Goal: Task Accomplishment & Management: Manage account settings

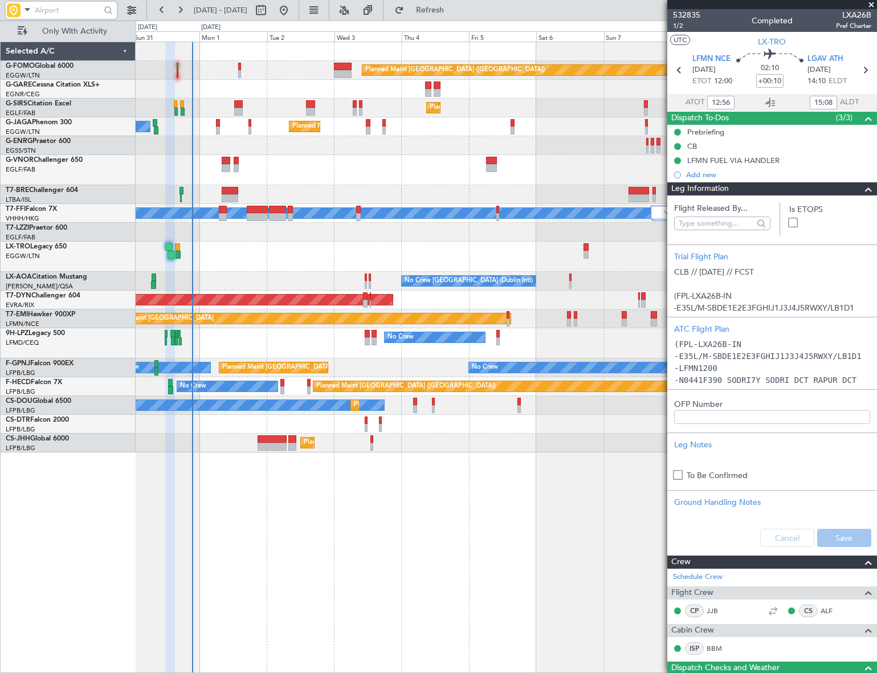
click at [588, 514] on div "Planned Maint [GEOGRAPHIC_DATA] ([GEOGRAPHIC_DATA]) Planned Maint [GEOGRAPHIC_D…" at bounding box center [506, 357] width 740 height 631
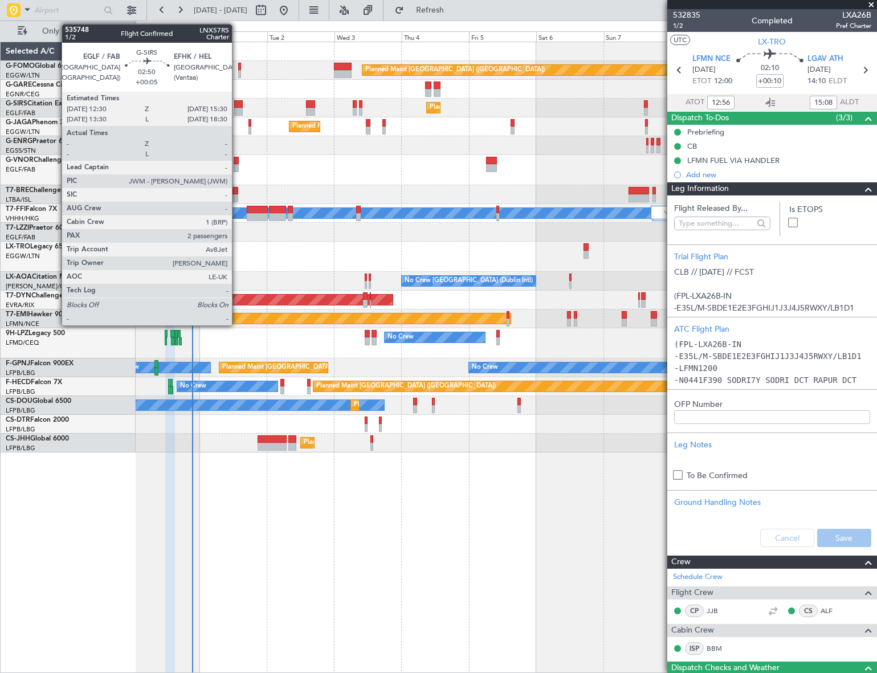
click at [237, 106] on div at bounding box center [238, 104] width 9 height 8
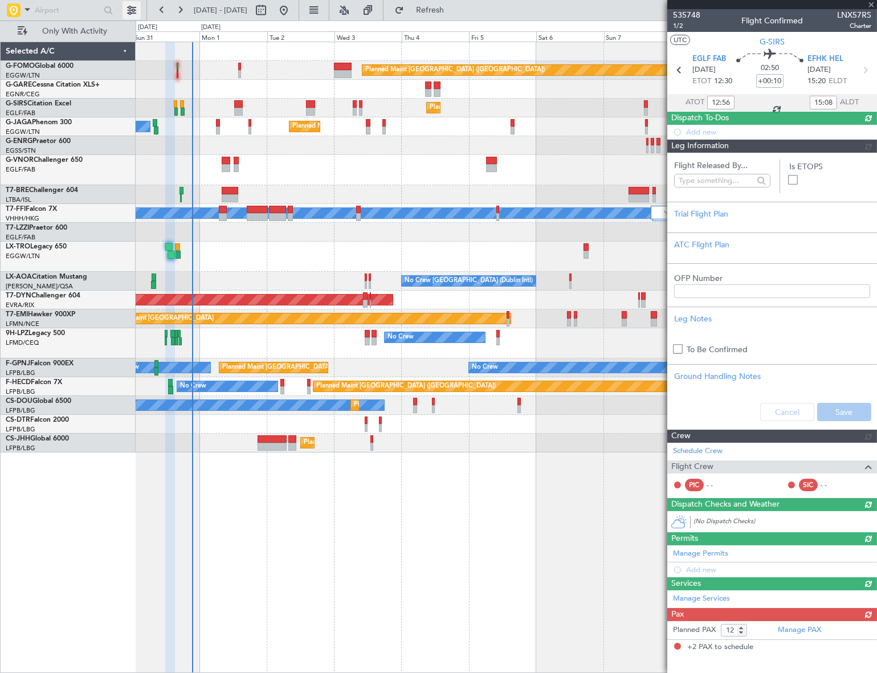
type input "+00:05"
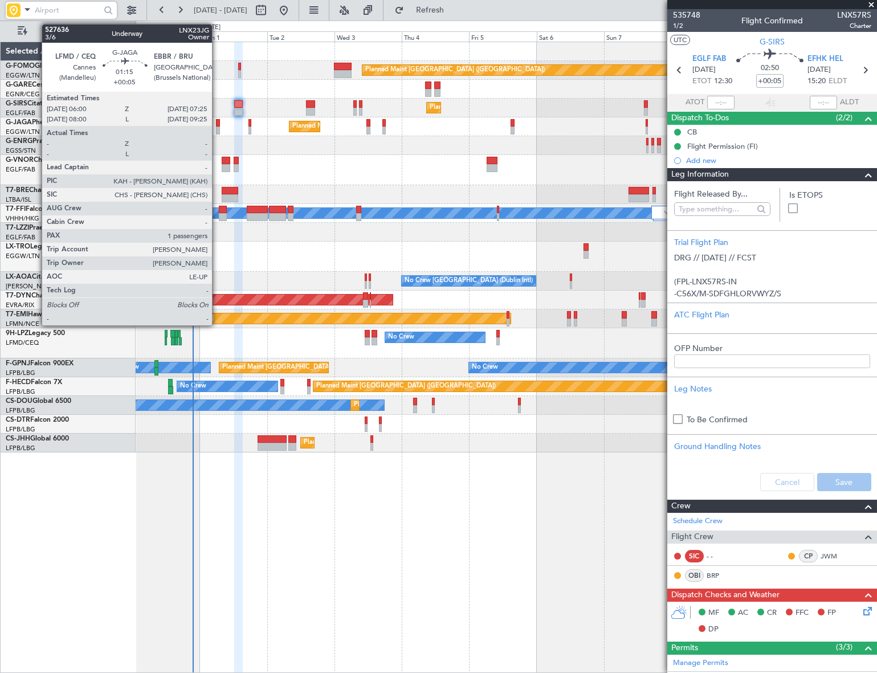
click at [217, 124] on div at bounding box center [218, 123] width 4 height 8
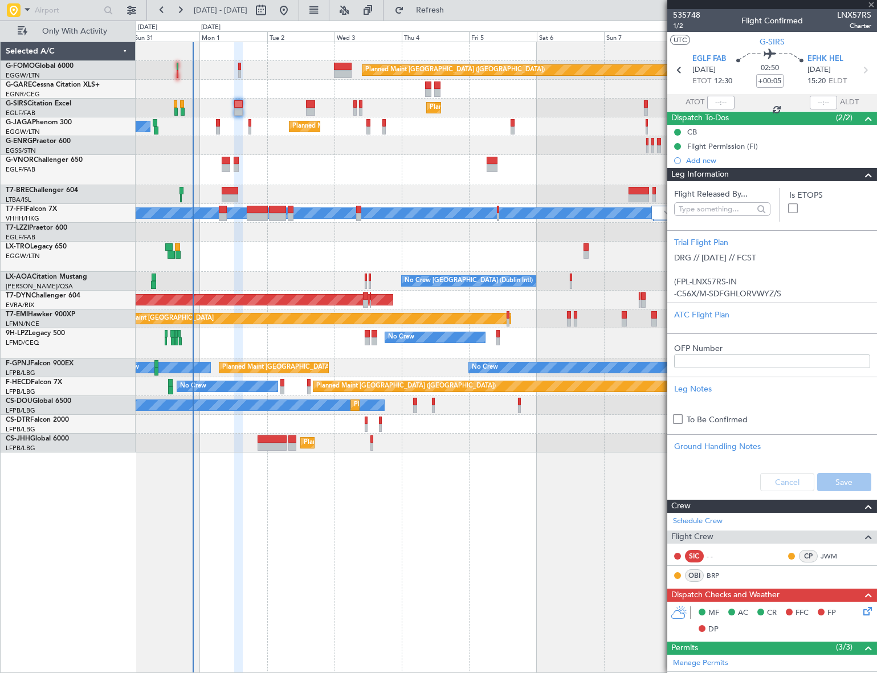
type input "1"
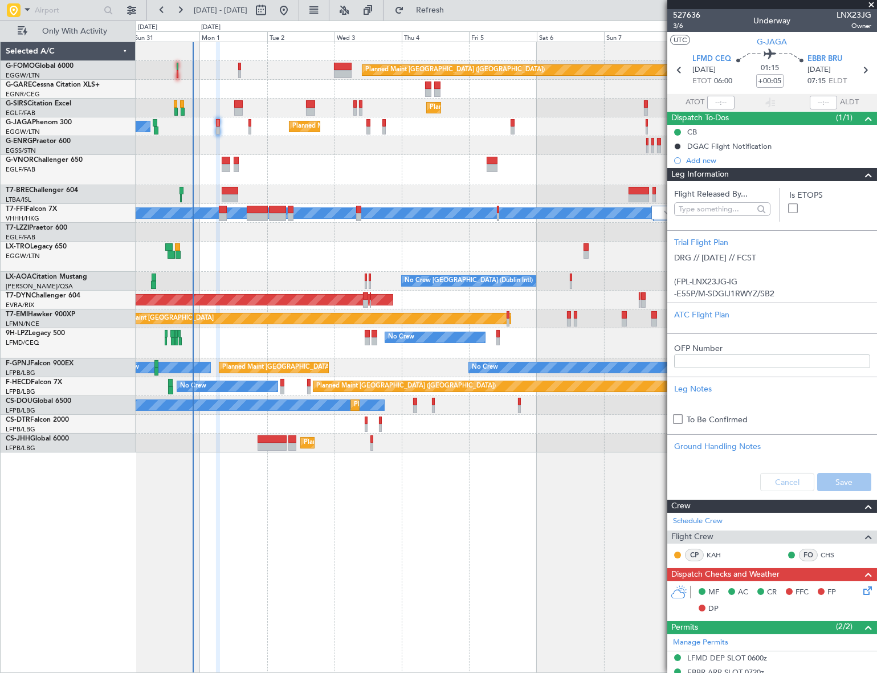
click at [861, 175] on span at bounding box center [868, 175] width 14 height 14
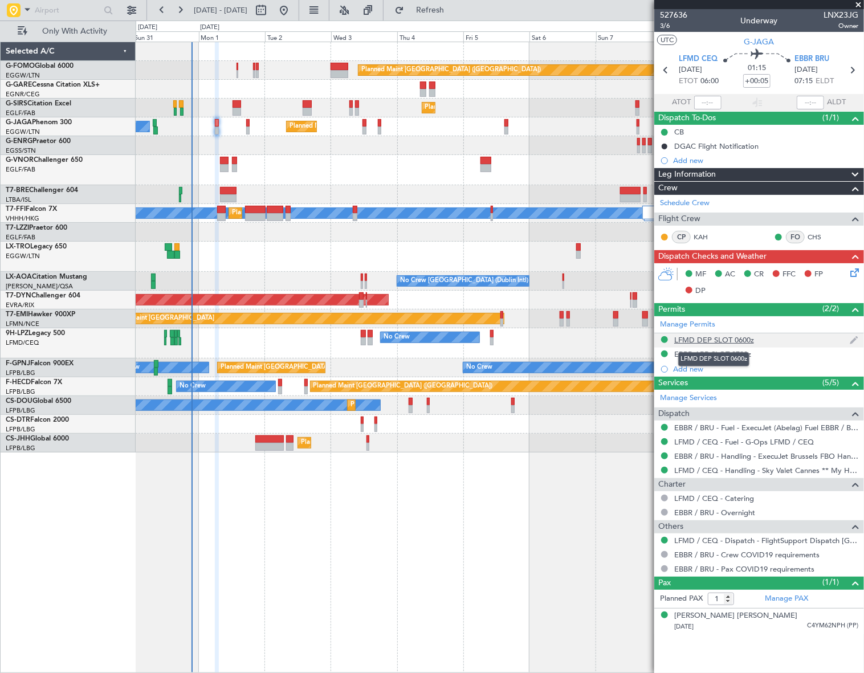
click at [718, 339] on div "LFMD DEP SLOT 0600z" at bounding box center [714, 340] width 80 height 10
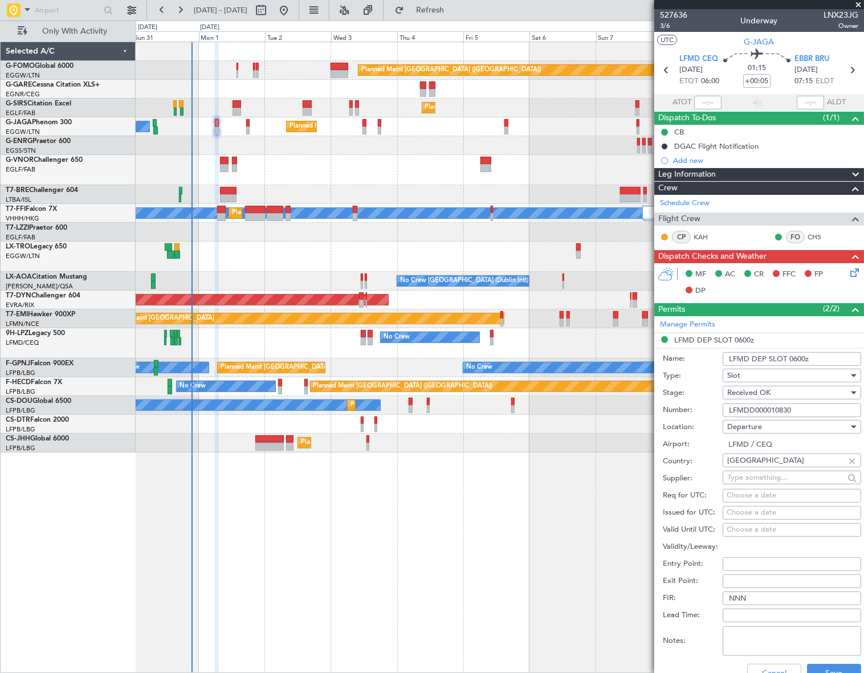
click at [744, 404] on input "LFMDD000010830" at bounding box center [791, 410] width 138 height 14
click at [764, 666] on button "Cancel" at bounding box center [774, 673] width 54 height 18
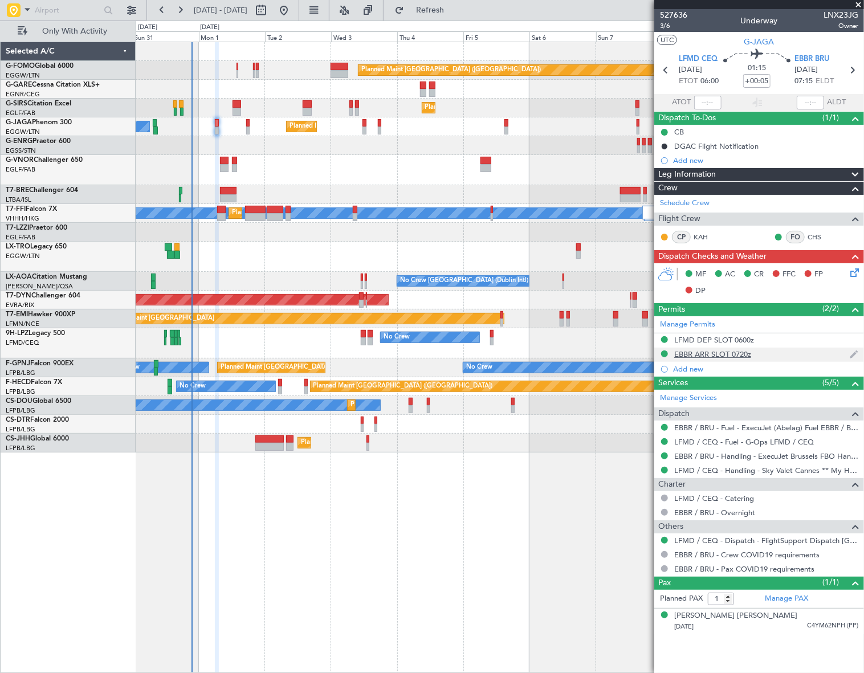
click at [692, 352] on div "EBBR ARR SLOT 0720z" at bounding box center [712, 354] width 77 height 10
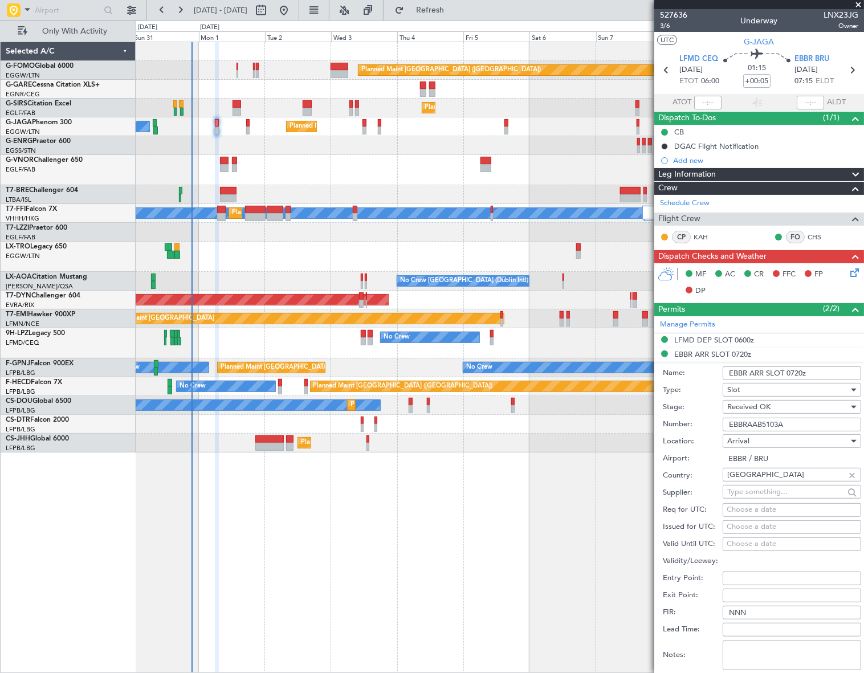
click at [744, 423] on input "EBBRAAB5103A" at bounding box center [791, 425] width 138 height 14
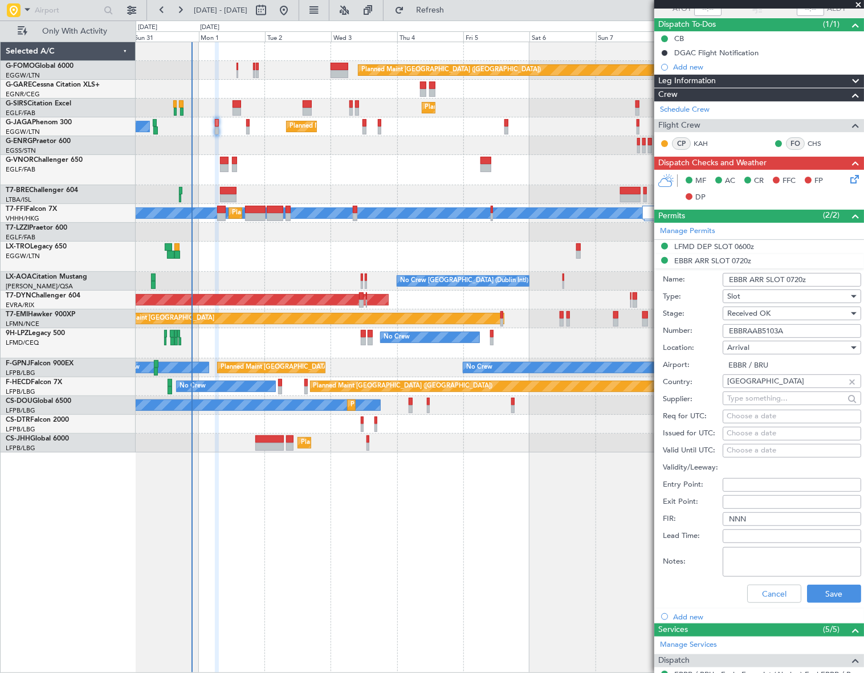
scroll to position [207, 0]
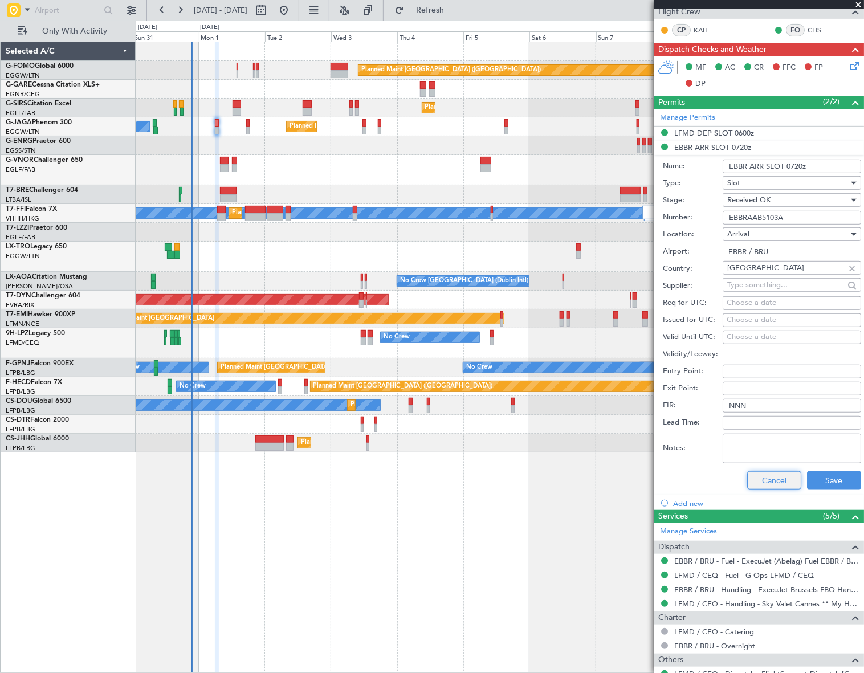
click at [761, 482] on button "Cancel" at bounding box center [774, 480] width 54 height 18
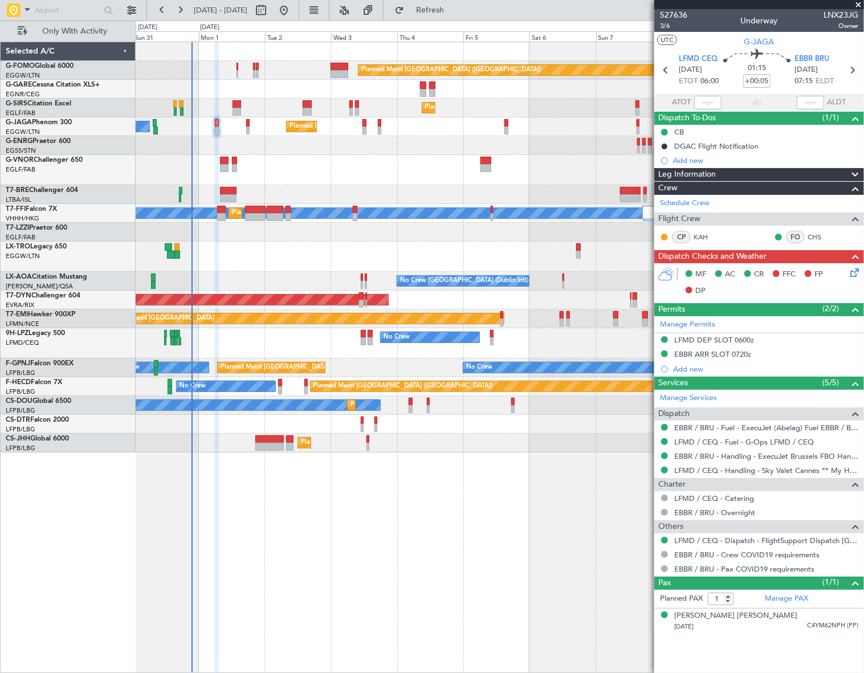
scroll to position [0, 0]
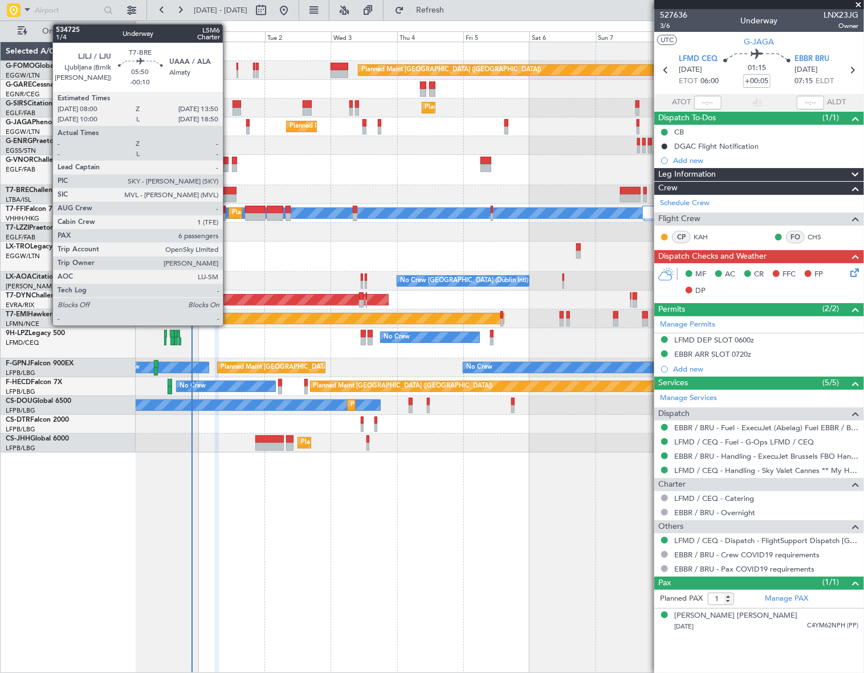
click at [228, 193] on div at bounding box center [228, 191] width 17 height 8
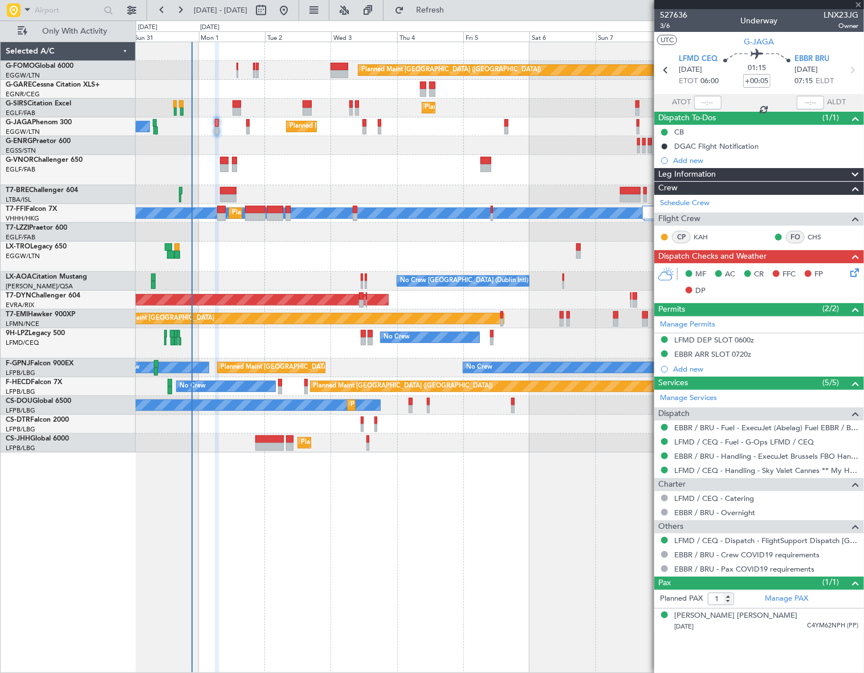
type input "-00:10"
type input "6"
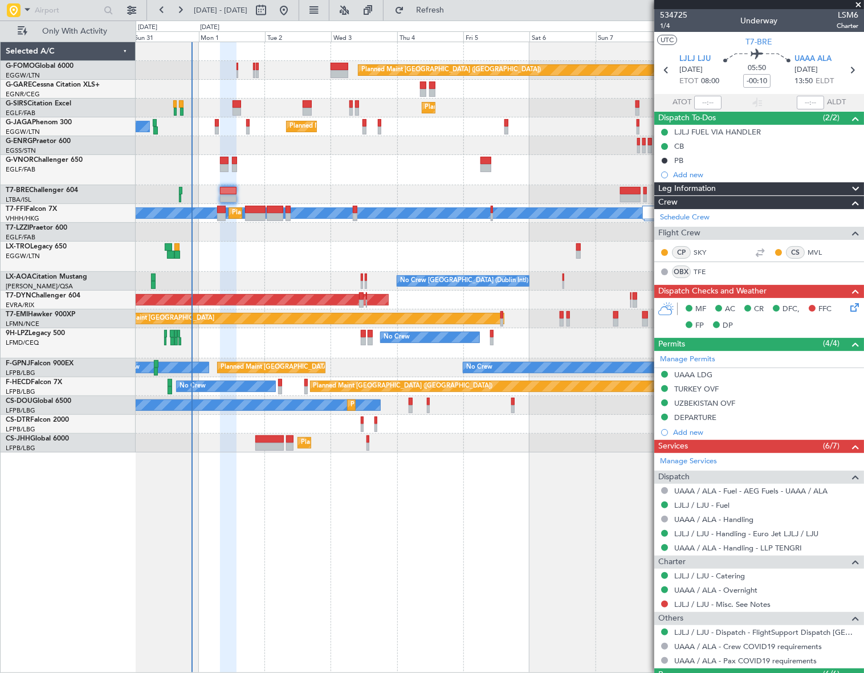
click at [850, 306] on icon at bounding box center [852, 305] width 9 height 9
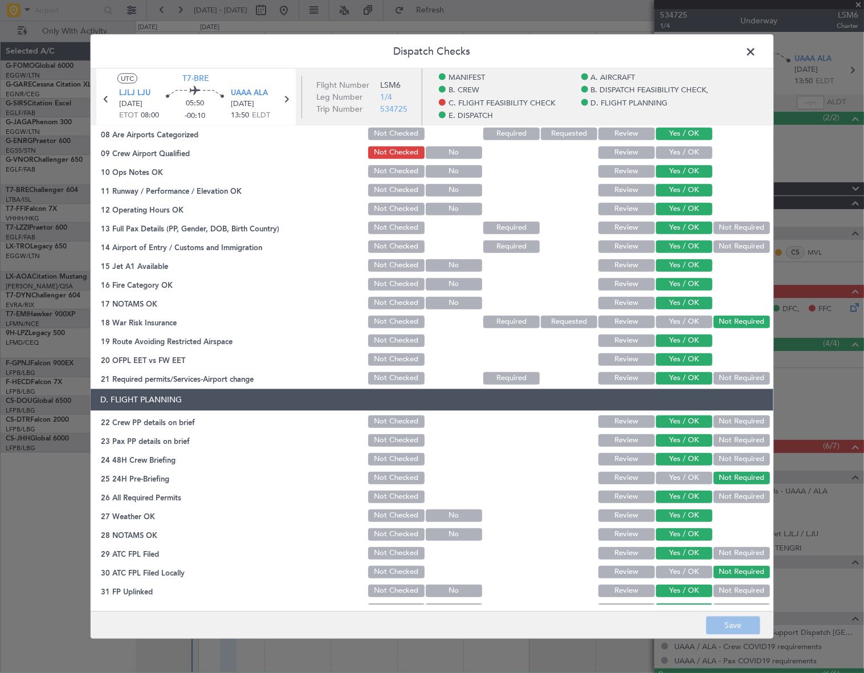
scroll to position [103, 0]
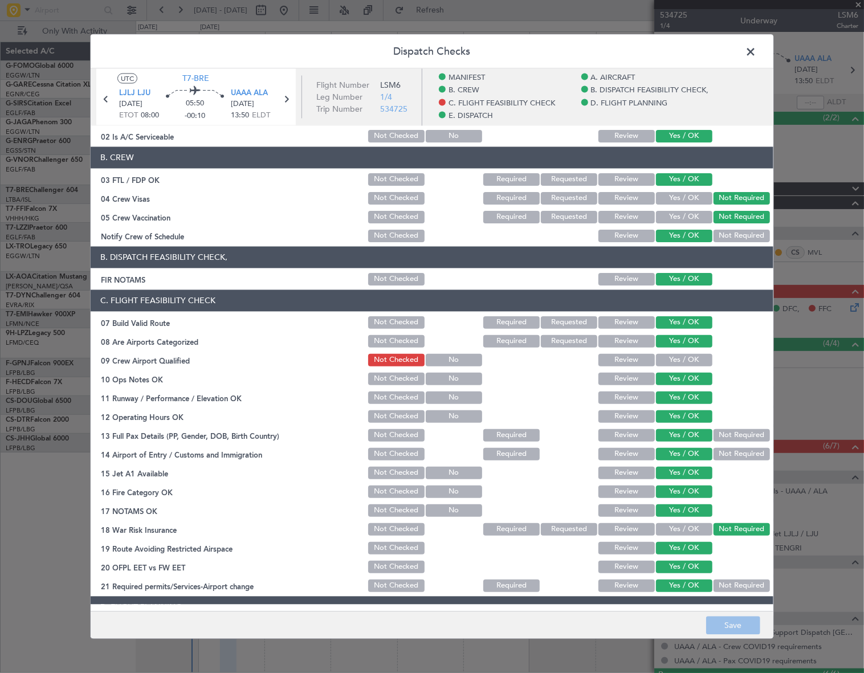
click at [756, 49] on span at bounding box center [756, 54] width 0 height 23
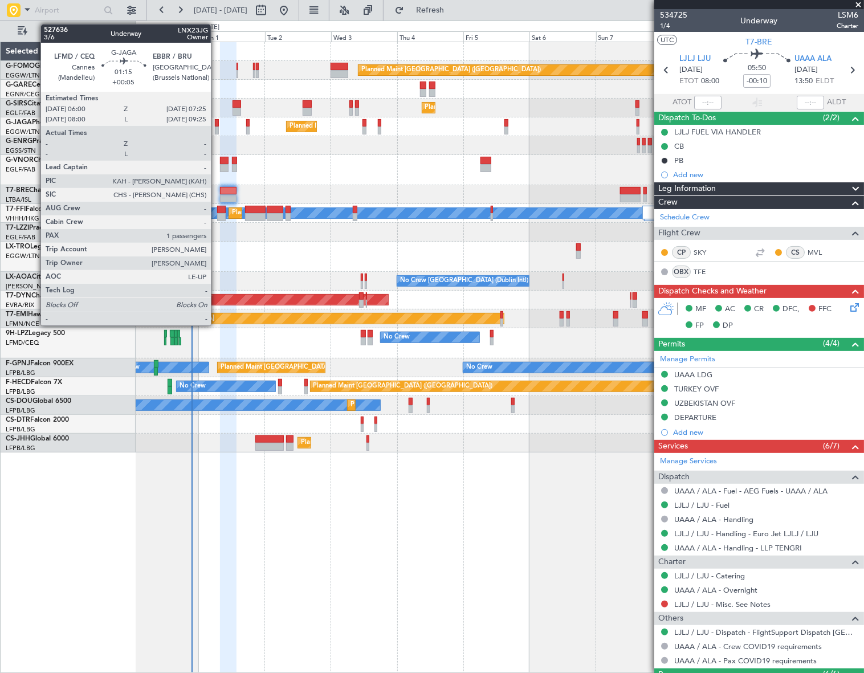
click at [216, 126] on div at bounding box center [217, 130] width 4 height 8
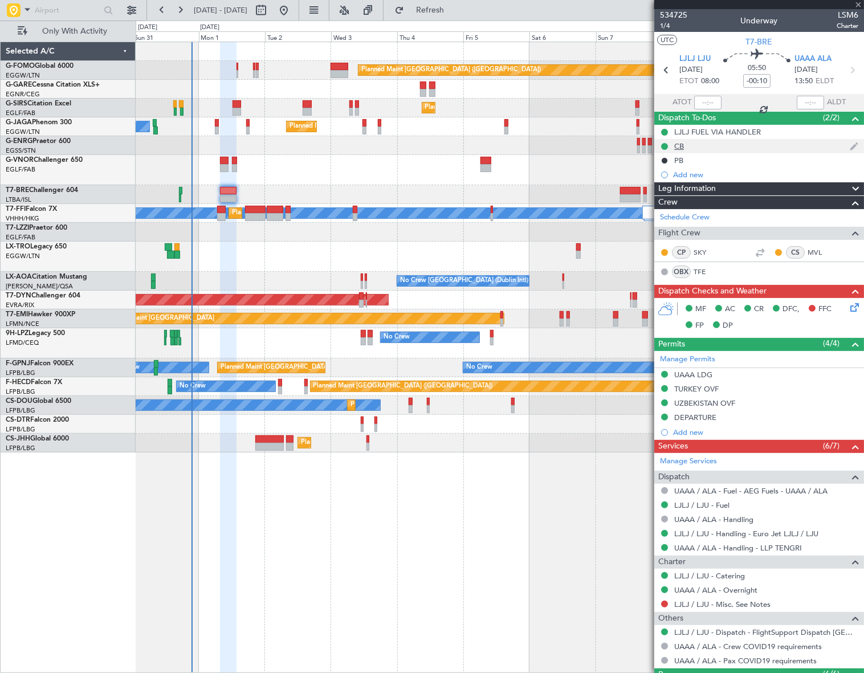
type input "+00:05"
type input "1"
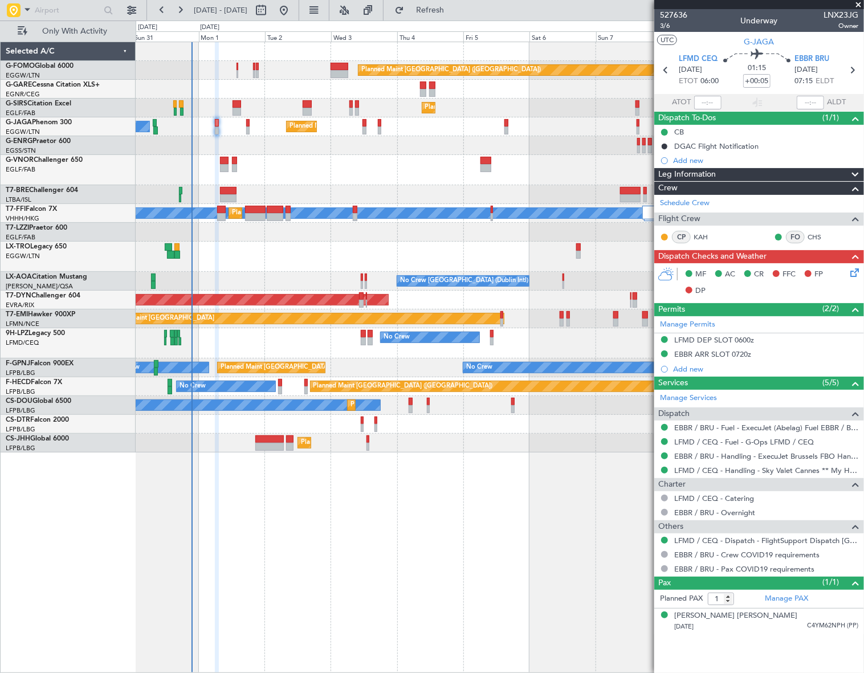
click at [850, 271] on icon at bounding box center [852, 270] width 9 height 9
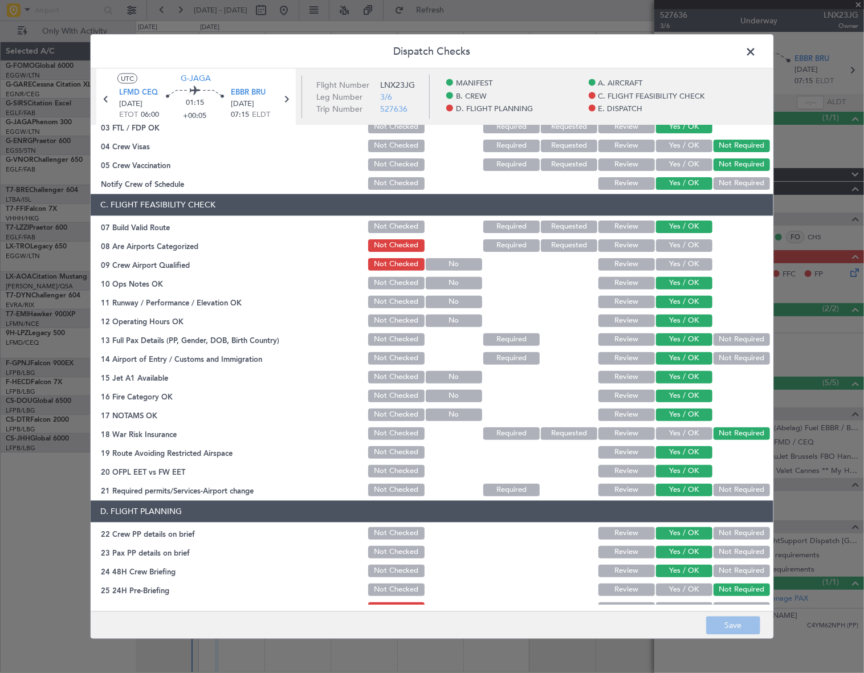
scroll to position [518, 0]
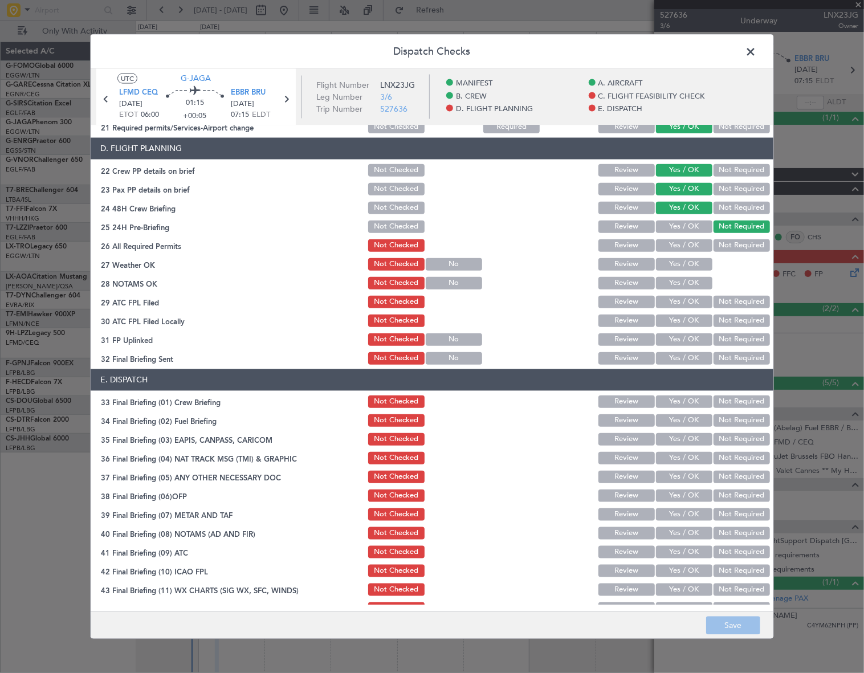
click at [684, 246] on button "Yes / OK" at bounding box center [684, 245] width 56 height 13
click at [684, 260] on button "Yes / OK" at bounding box center [684, 263] width 56 height 13
click at [688, 279] on button "Yes / OK" at bounding box center [684, 282] width 56 height 13
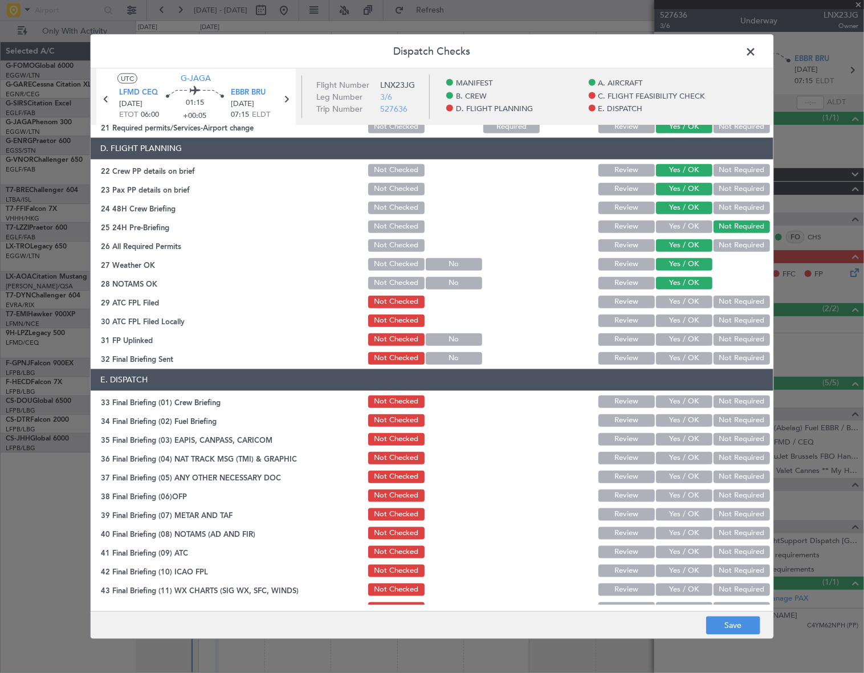
click at [684, 301] on button "Yes / OK" at bounding box center [684, 301] width 56 height 13
drag, startPoint x: 728, startPoint y: 322, endPoint x: 689, endPoint y: 333, distance: 40.2
click at [727, 322] on button "Not Required" at bounding box center [741, 320] width 56 height 13
click at [688, 334] on button "Yes / OK" at bounding box center [684, 339] width 56 height 13
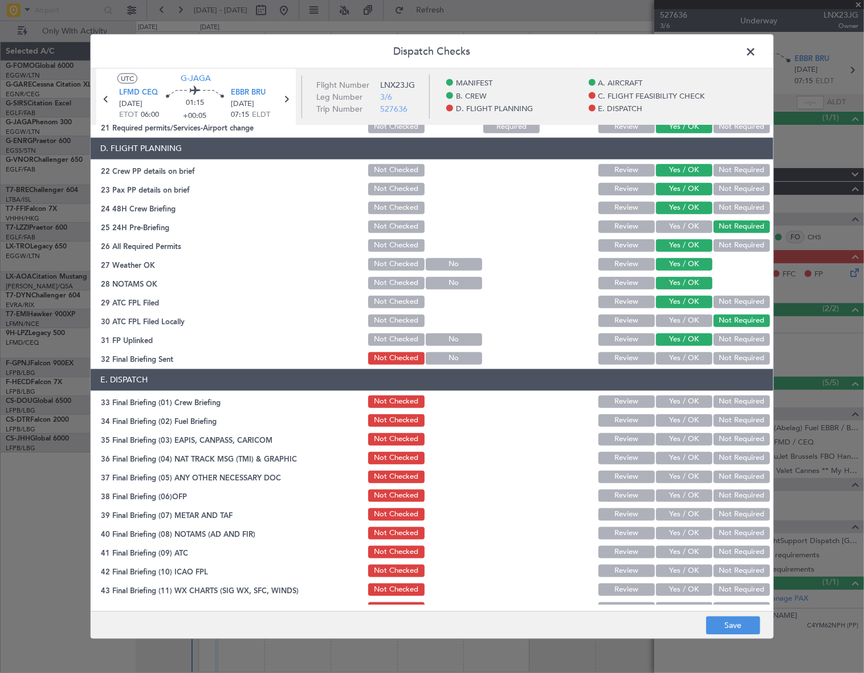
click at [688, 353] on button "Yes / OK" at bounding box center [684, 357] width 56 height 13
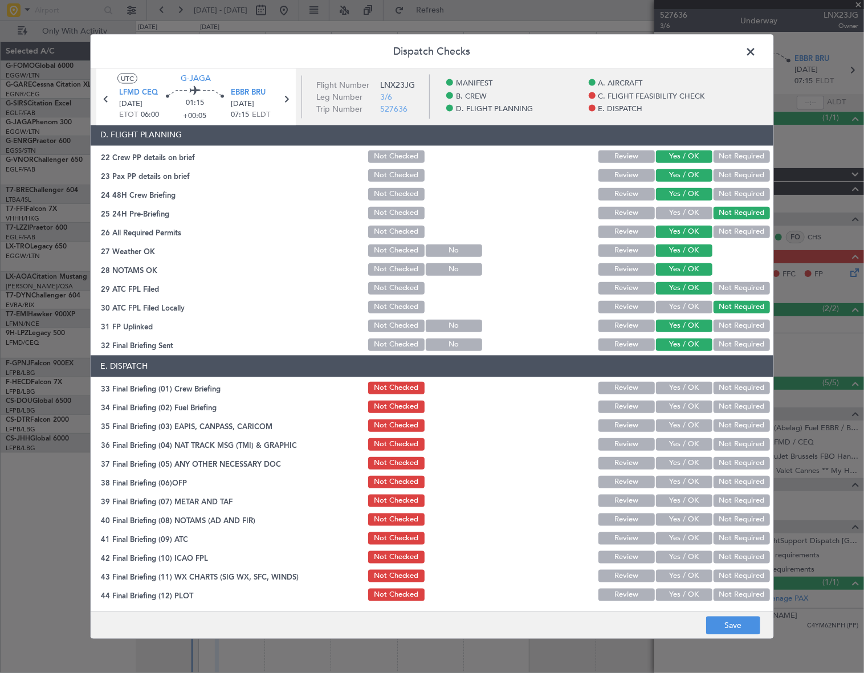
click at [684, 382] on button "Yes / OK" at bounding box center [684, 387] width 56 height 13
click at [685, 406] on button "Yes / OK" at bounding box center [684, 406] width 56 height 13
click at [749, 430] on div "Not Required" at bounding box center [740, 425] width 58 height 16
click at [737, 429] on button "Not Required" at bounding box center [741, 425] width 56 height 13
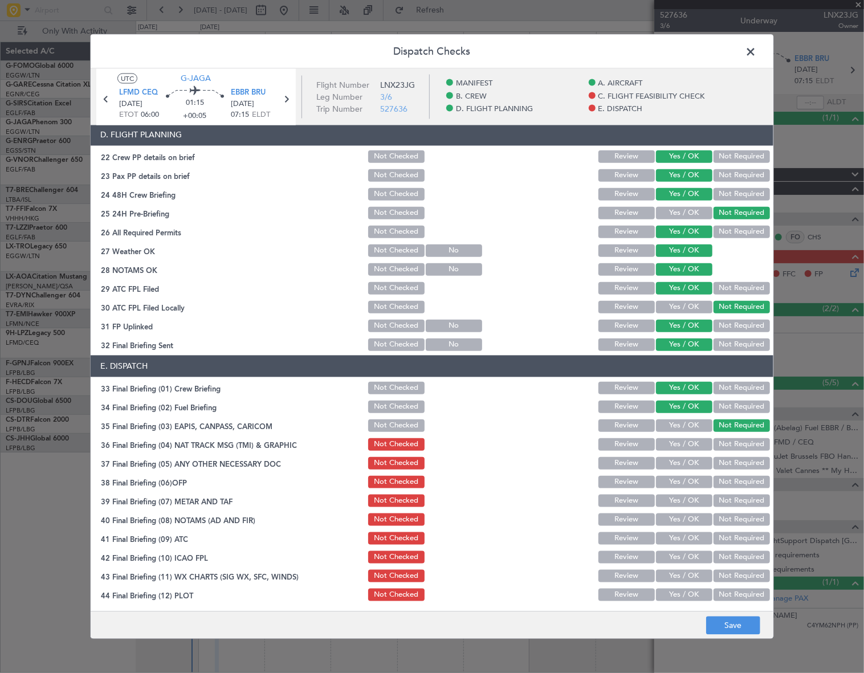
click at [739, 442] on button "Not Required" at bounding box center [741, 443] width 56 height 13
drag, startPoint x: 694, startPoint y: 463, endPoint x: 682, endPoint y: 494, distance: 33.3
click at [693, 465] on button "Yes / OK" at bounding box center [684, 462] width 56 height 13
click at [690, 478] on button "Yes / OK" at bounding box center [684, 481] width 56 height 13
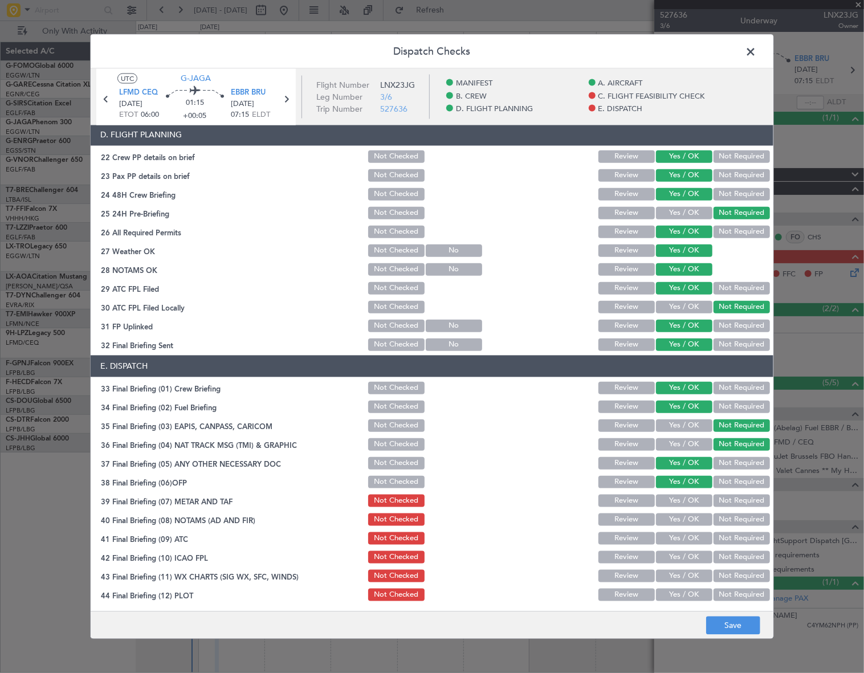
click at [685, 500] on button "Yes / OK" at bounding box center [684, 500] width 56 height 13
click at [690, 521] on button "Yes / OK" at bounding box center [684, 519] width 56 height 13
click at [694, 535] on button "Yes / OK" at bounding box center [684, 537] width 56 height 13
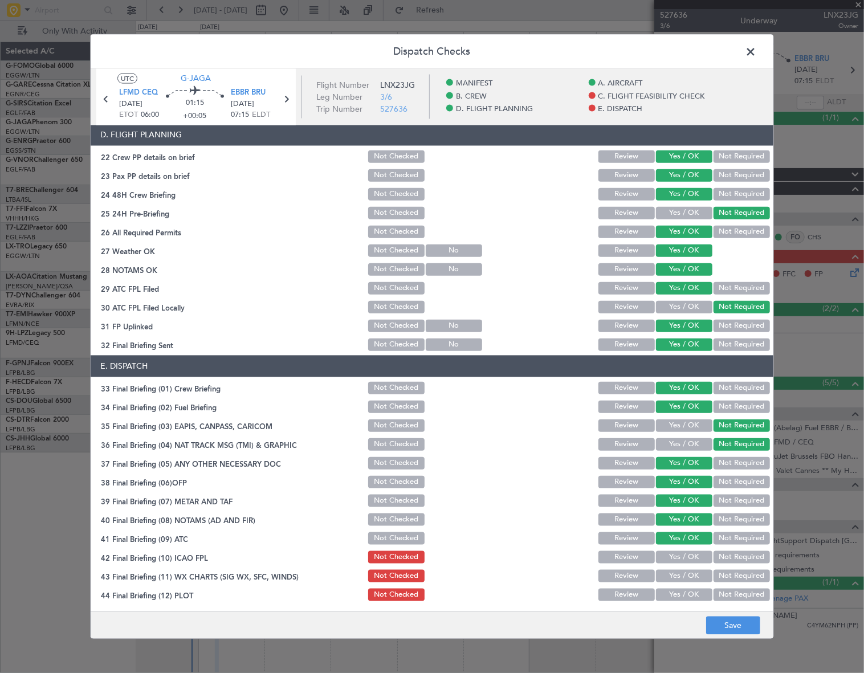
click at [695, 553] on button "Yes / OK" at bounding box center [684, 556] width 56 height 13
click at [695, 575] on button "Yes / OK" at bounding box center [684, 575] width 56 height 13
drag, startPoint x: 693, startPoint y: 598, endPoint x: 694, endPoint y: 592, distance: 5.7
click at [693, 597] on button "Yes / OK" at bounding box center [684, 594] width 56 height 13
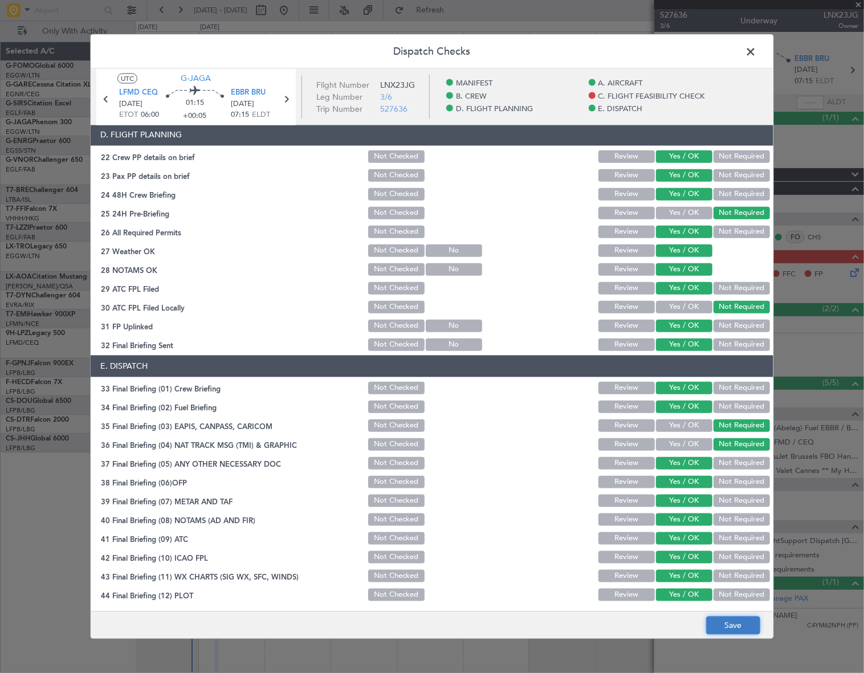
click at [732, 627] on button "Save" at bounding box center [733, 625] width 54 height 18
click at [756, 46] on span at bounding box center [756, 54] width 0 height 23
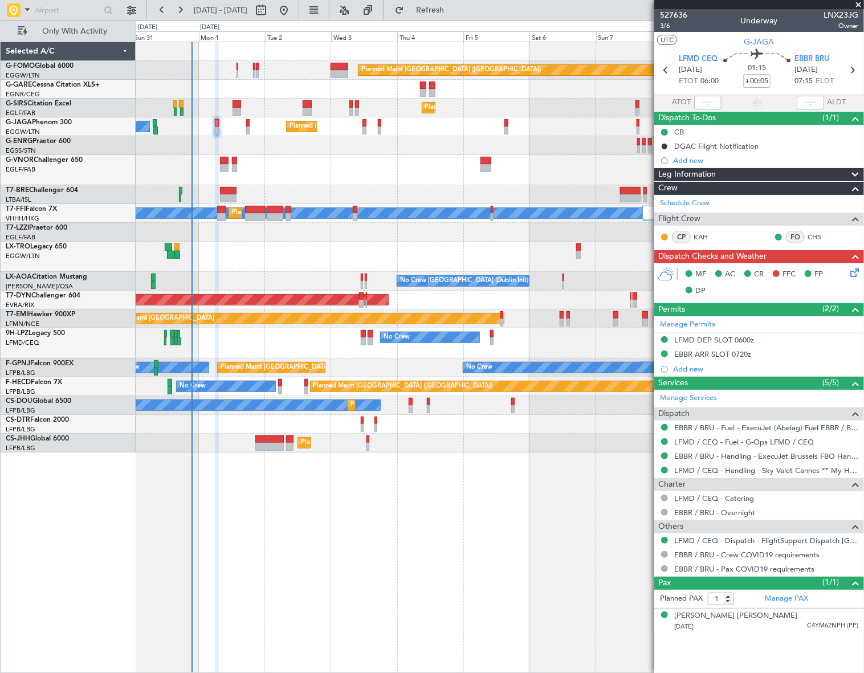
click at [697, 170] on span "Leg Information" at bounding box center [687, 174] width 58 height 13
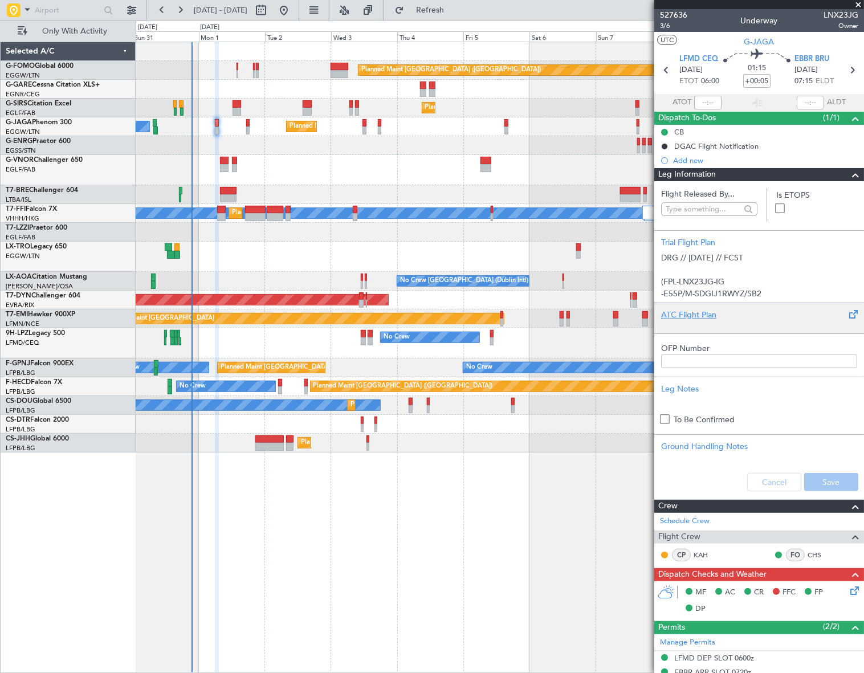
click at [674, 317] on div "ATC Flight Plan" at bounding box center [759, 315] width 196 height 12
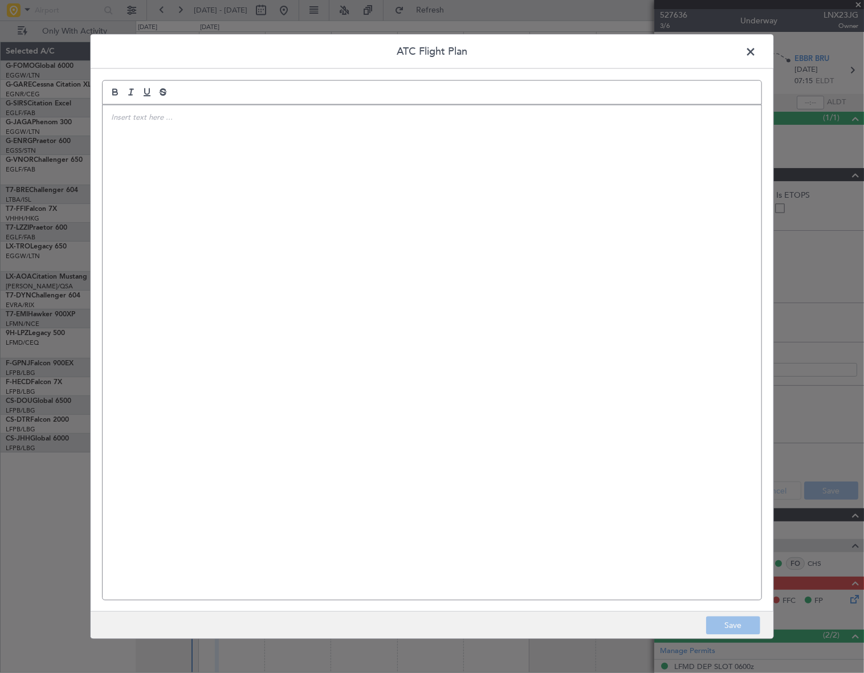
click at [342, 272] on div at bounding box center [432, 352] width 658 height 495
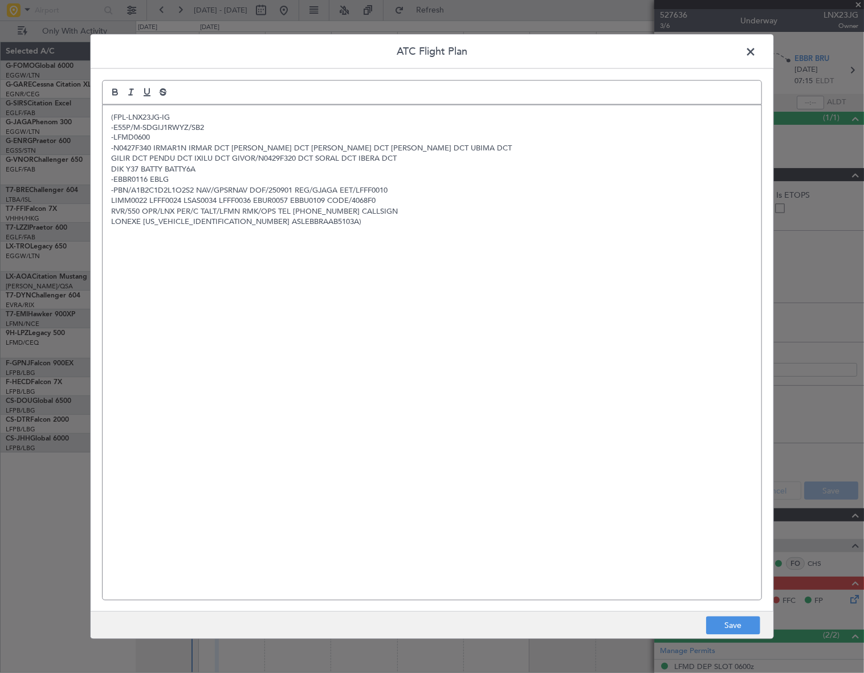
scroll to position [0, 0]
click at [733, 623] on button "Save" at bounding box center [733, 625] width 54 height 18
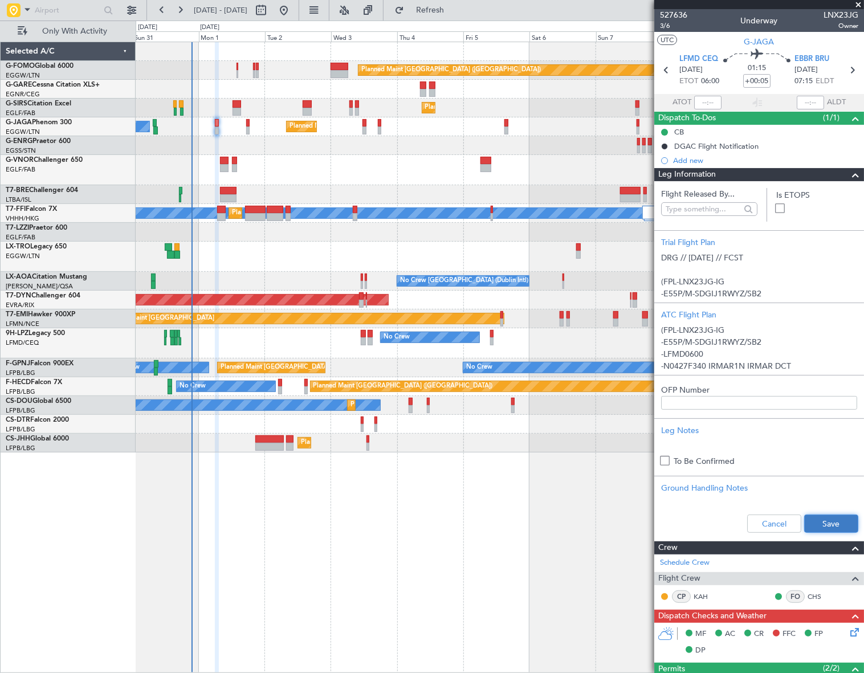
click at [823, 522] on button "Save" at bounding box center [831, 523] width 54 height 18
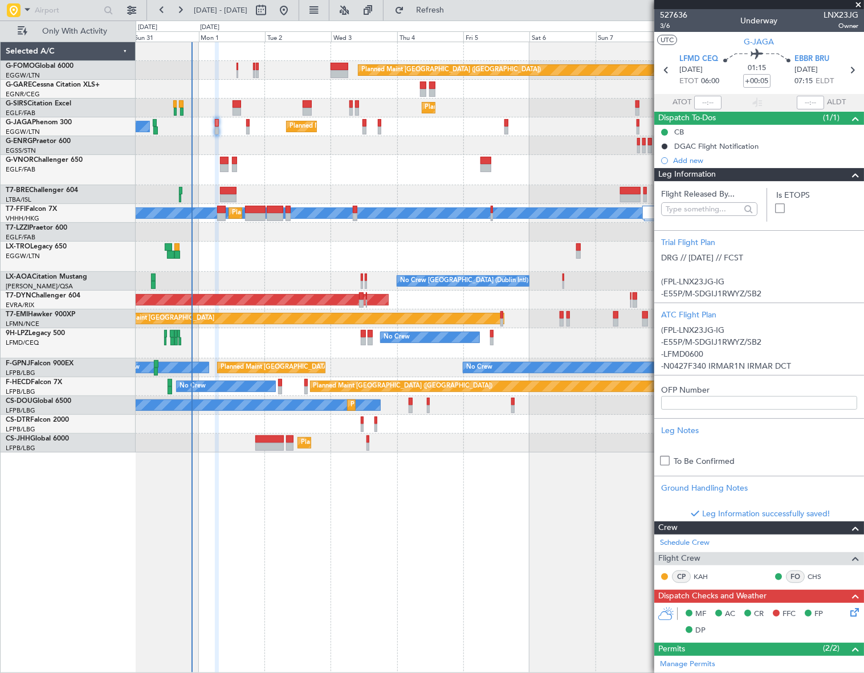
click at [848, 177] on span at bounding box center [855, 175] width 14 height 14
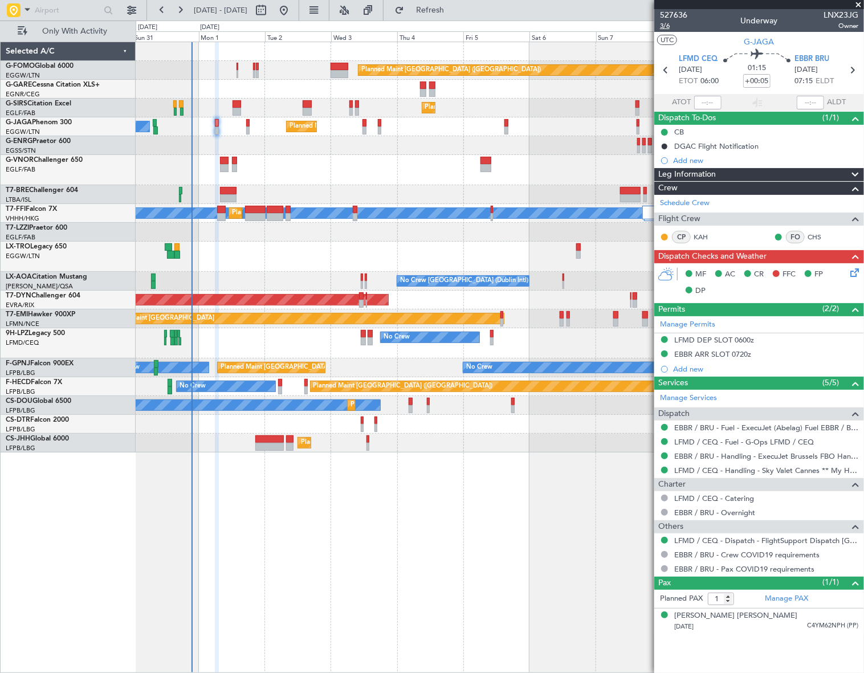
click at [665, 28] on span "3/6" at bounding box center [673, 26] width 27 height 10
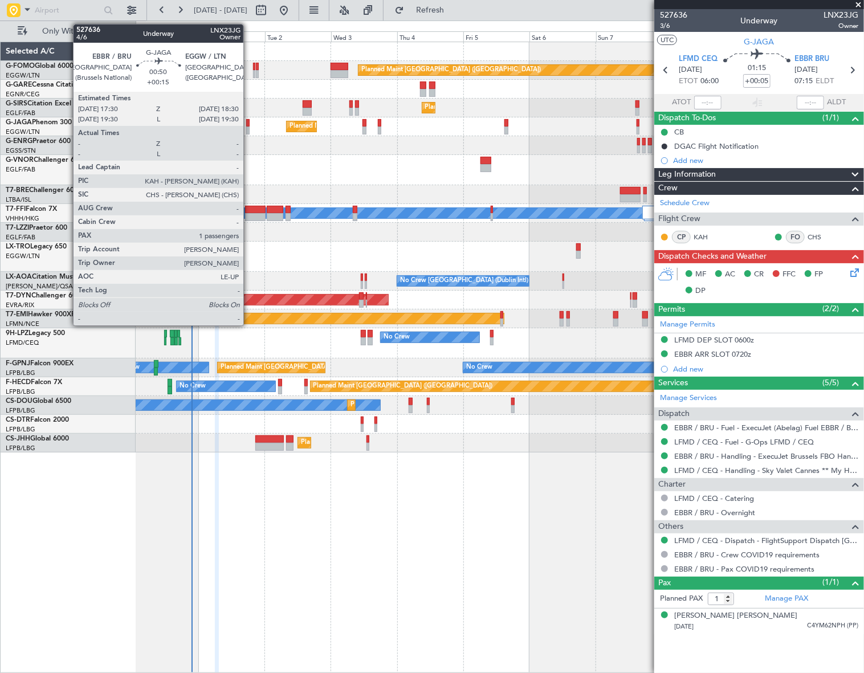
click at [248, 122] on div at bounding box center [247, 123] width 3 height 8
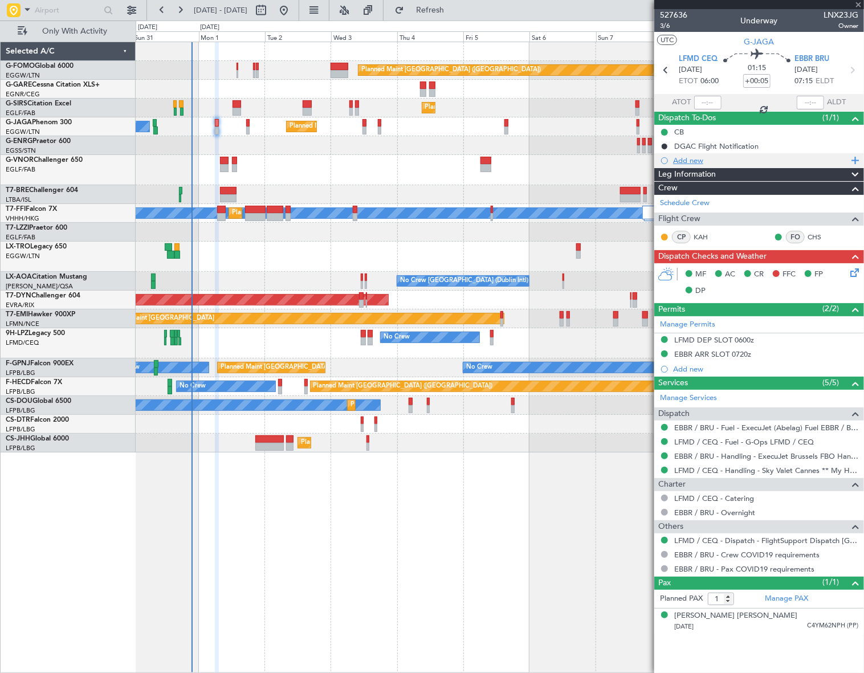
type input "+00:15"
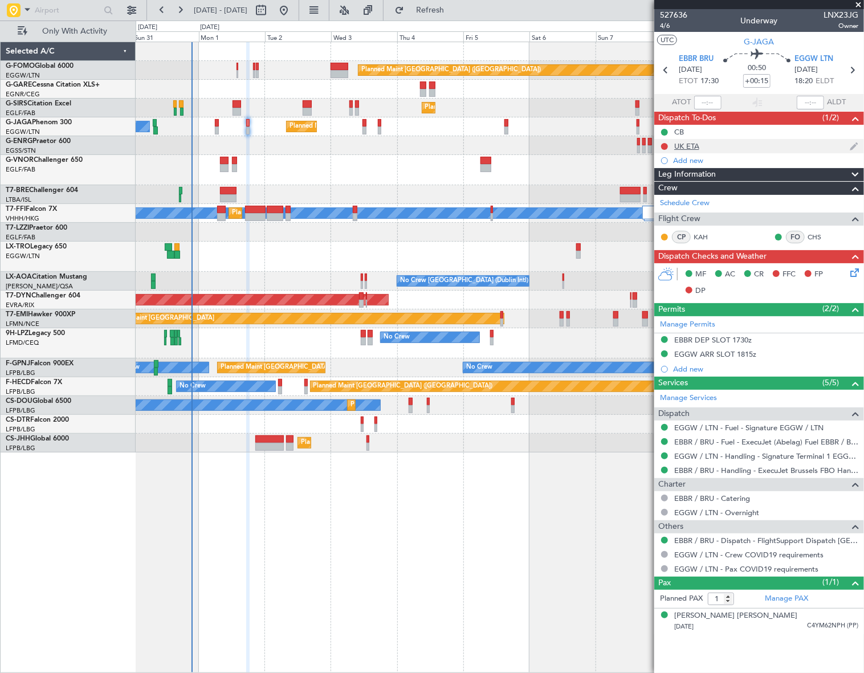
click at [683, 144] on div "UK ETA" at bounding box center [686, 146] width 25 height 10
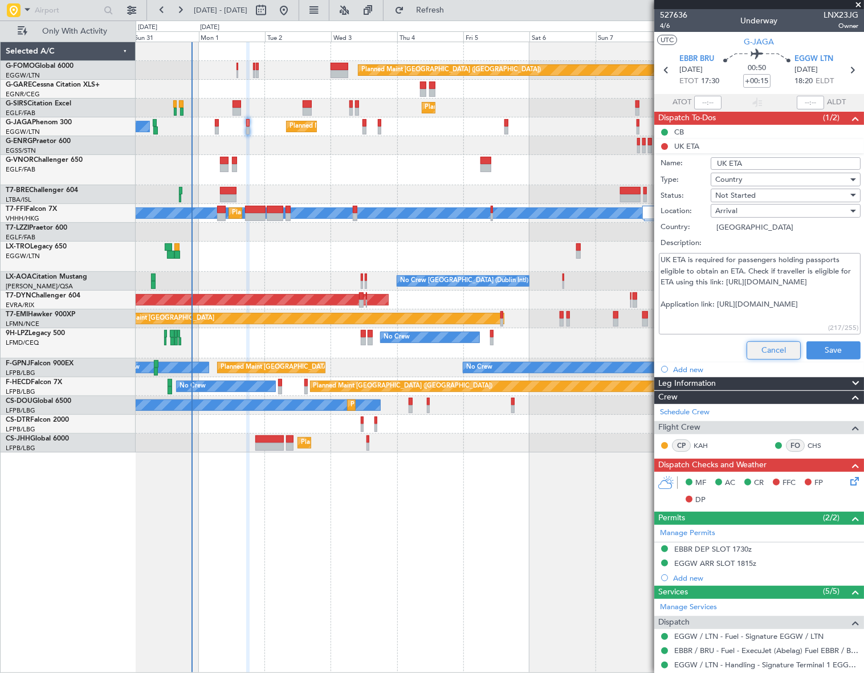
click at [762, 353] on button "Cancel" at bounding box center [773, 350] width 54 height 18
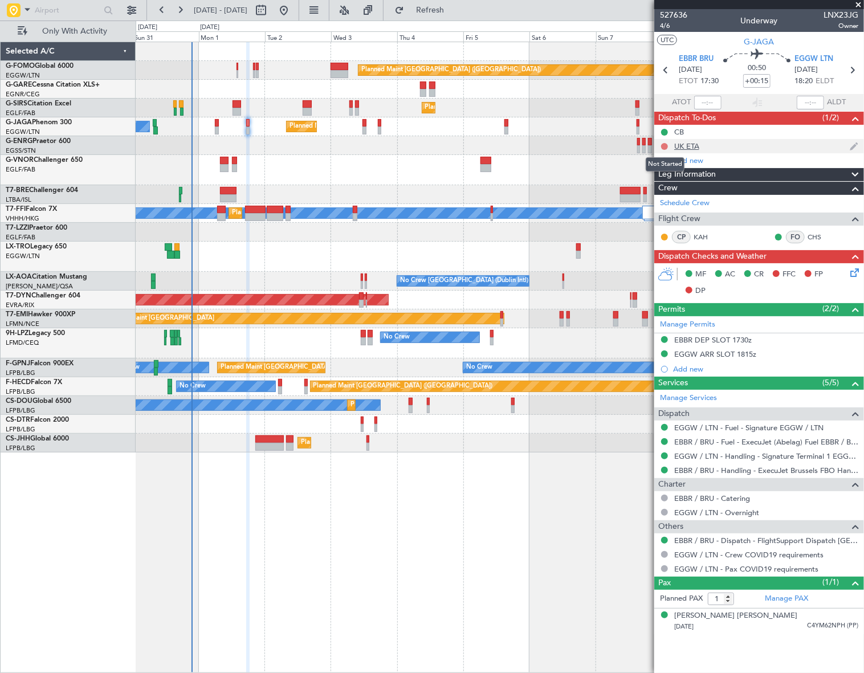
click at [666, 145] on button at bounding box center [664, 146] width 7 height 7
click at [663, 211] on span "Cancelled" at bounding box center [666, 213] width 32 height 11
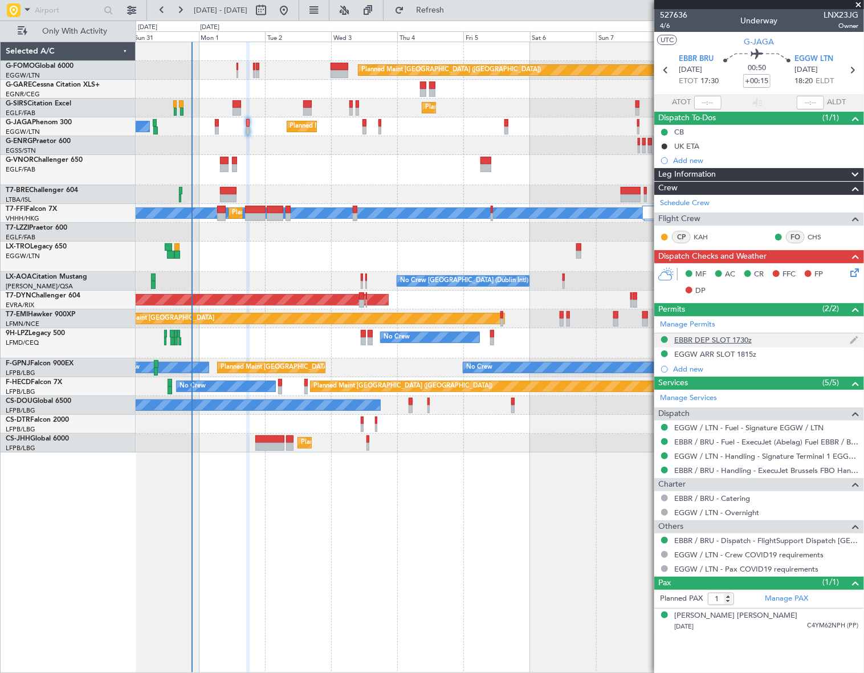
click at [728, 341] on div "EBBR DEP SLOT 1730z" at bounding box center [712, 340] width 77 height 10
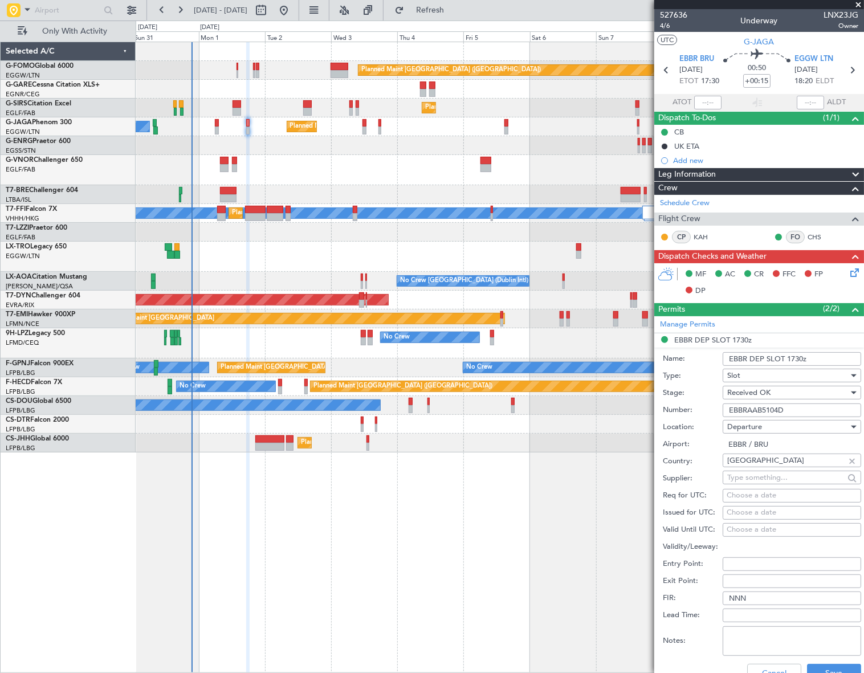
click at [755, 406] on input "EBBRAAB5104D" at bounding box center [791, 410] width 138 height 14
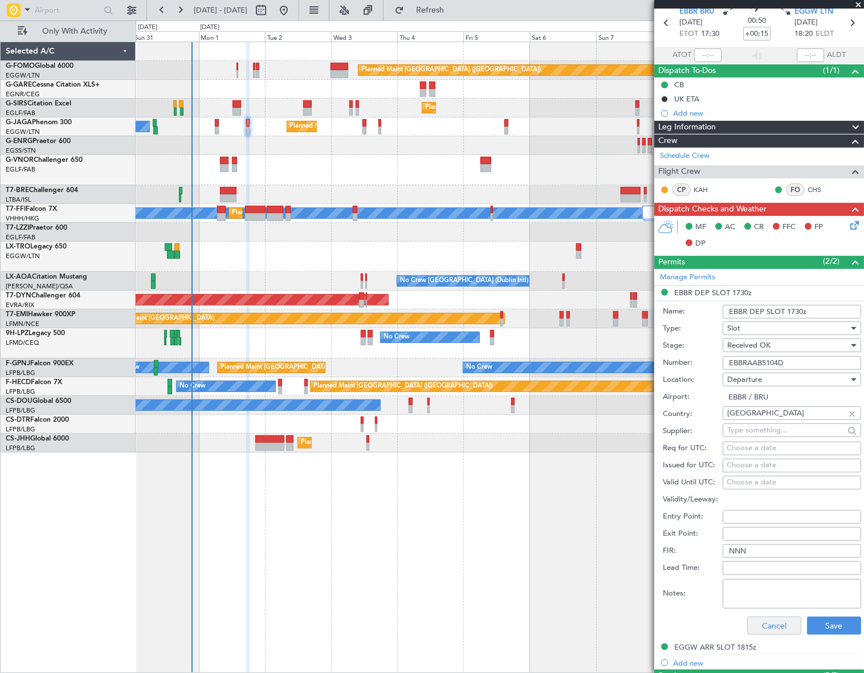
scroll to position [103, 0]
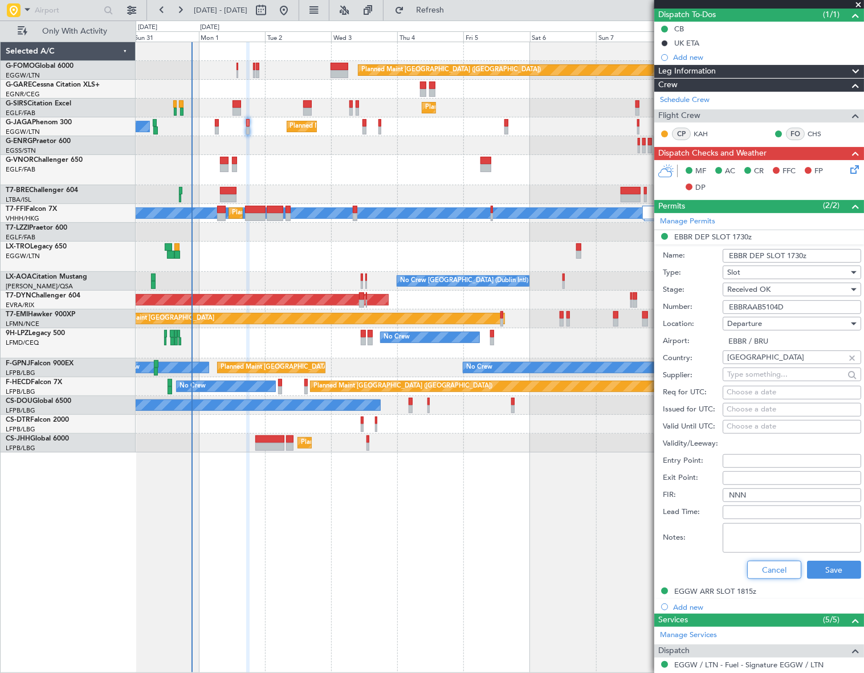
click at [779, 563] on button "Cancel" at bounding box center [774, 569] width 54 height 18
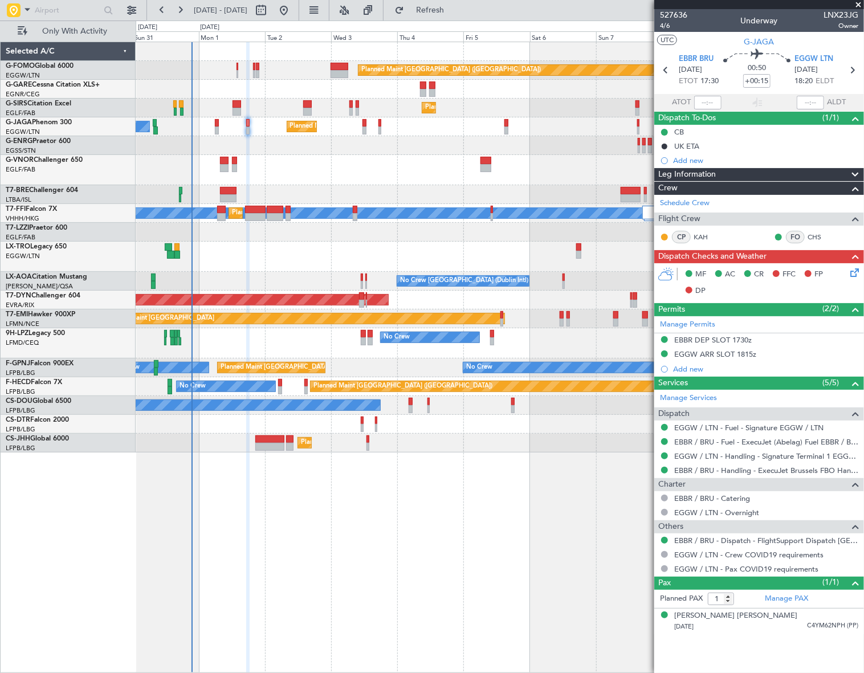
click at [710, 173] on span "Leg Information" at bounding box center [687, 174] width 58 height 13
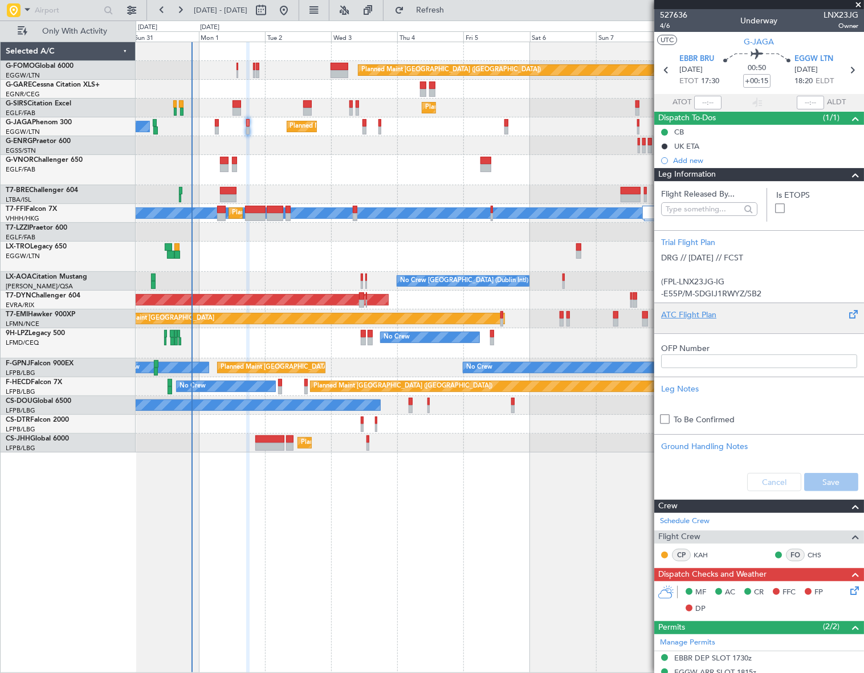
click at [686, 314] on div "ATC Flight Plan" at bounding box center [759, 315] width 196 height 12
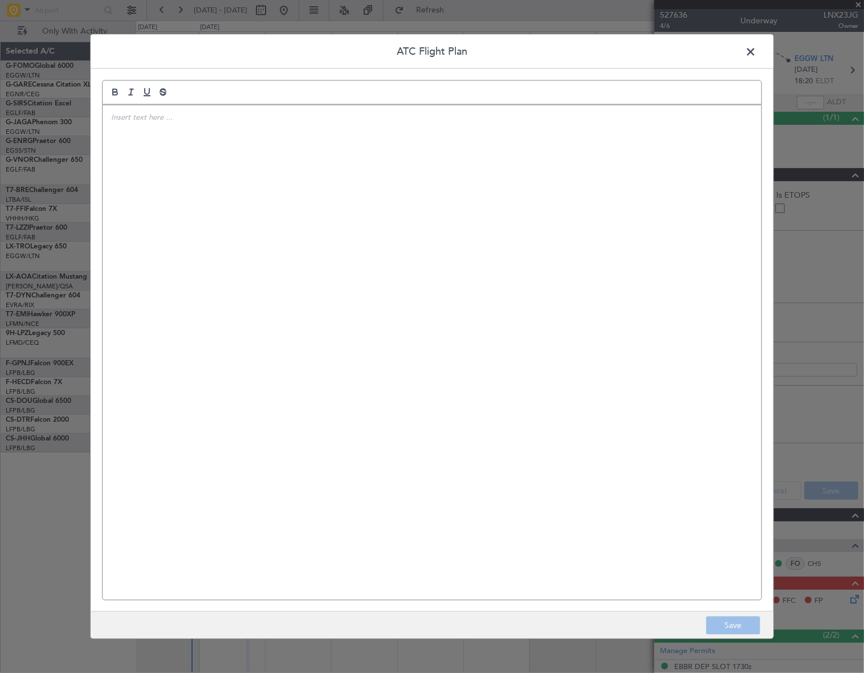
click at [309, 218] on div at bounding box center [432, 352] width 658 height 495
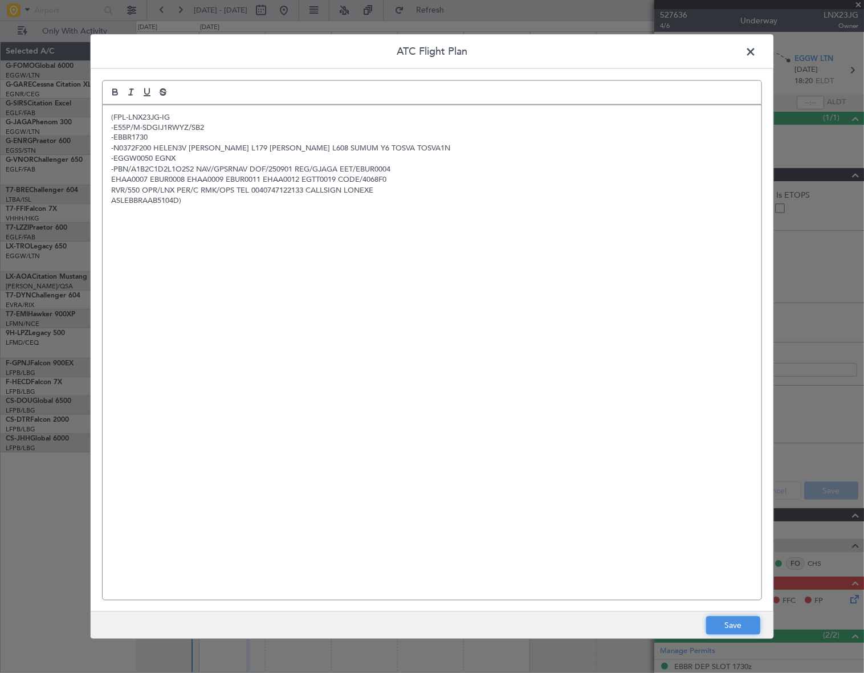
drag, startPoint x: 742, startPoint y: 621, endPoint x: 763, endPoint y: 592, distance: 36.2
click at [742, 621] on button "Save" at bounding box center [733, 625] width 54 height 18
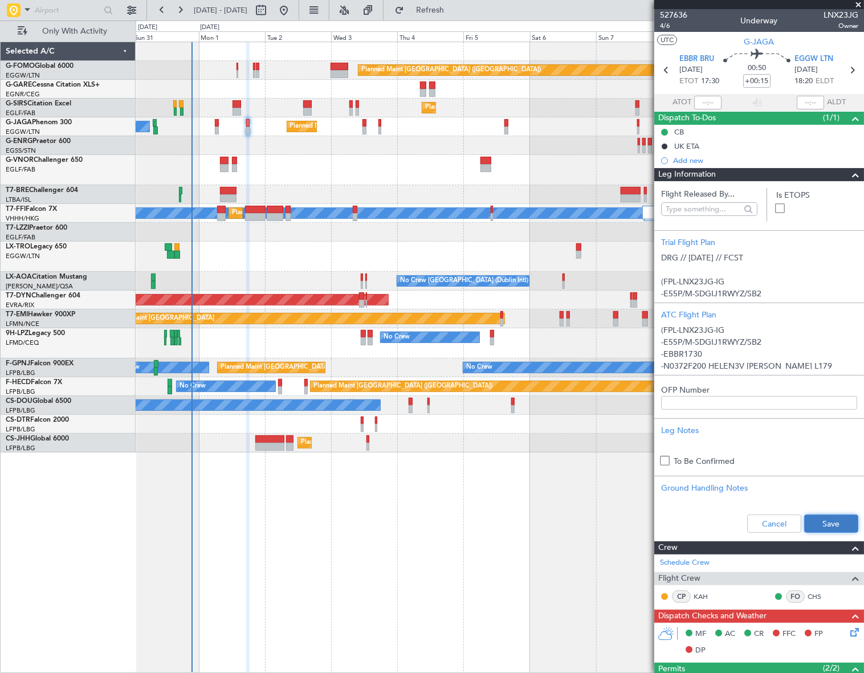
click at [837, 529] on button "Save" at bounding box center [831, 523] width 54 height 18
click at [664, 23] on mat-tooltip-component "Trip Number" at bounding box center [673, 36] width 56 height 30
click at [665, 26] on span "4/6" at bounding box center [673, 26] width 27 height 10
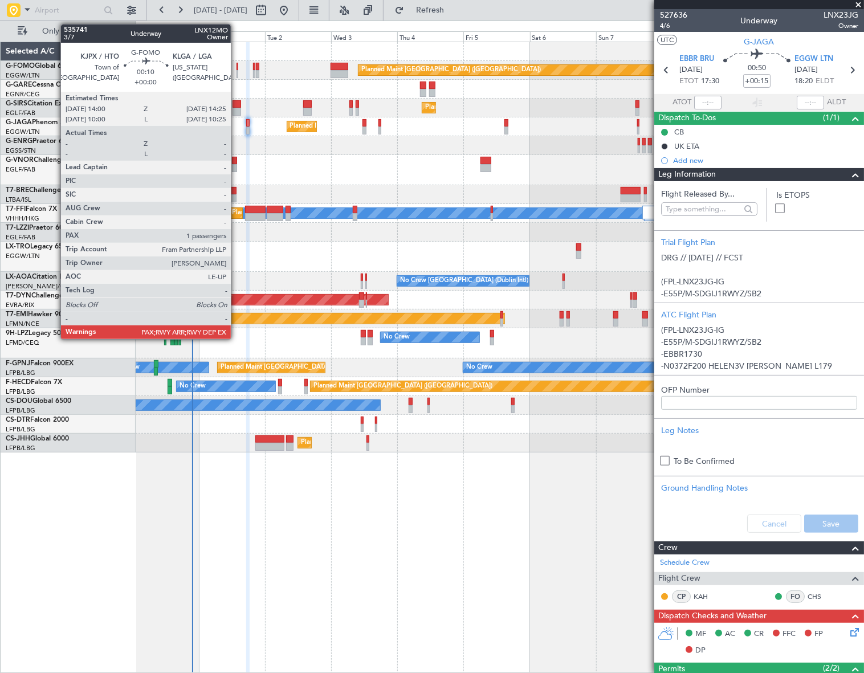
click at [236, 66] on div at bounding box center [237, 67] width 2 height 8
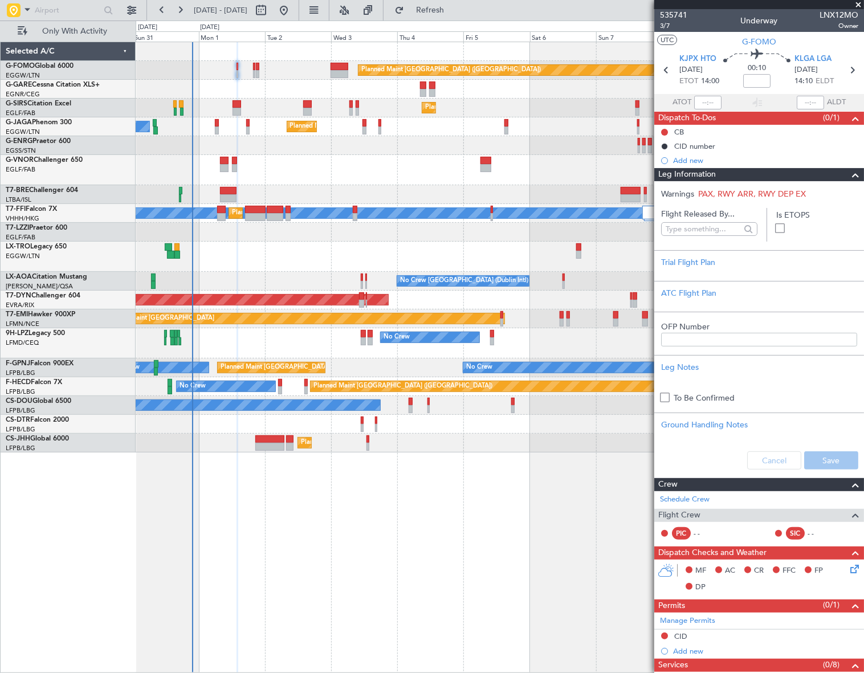
click at [848, 177] on span at bounding box center [855, 175] width 14 height 14
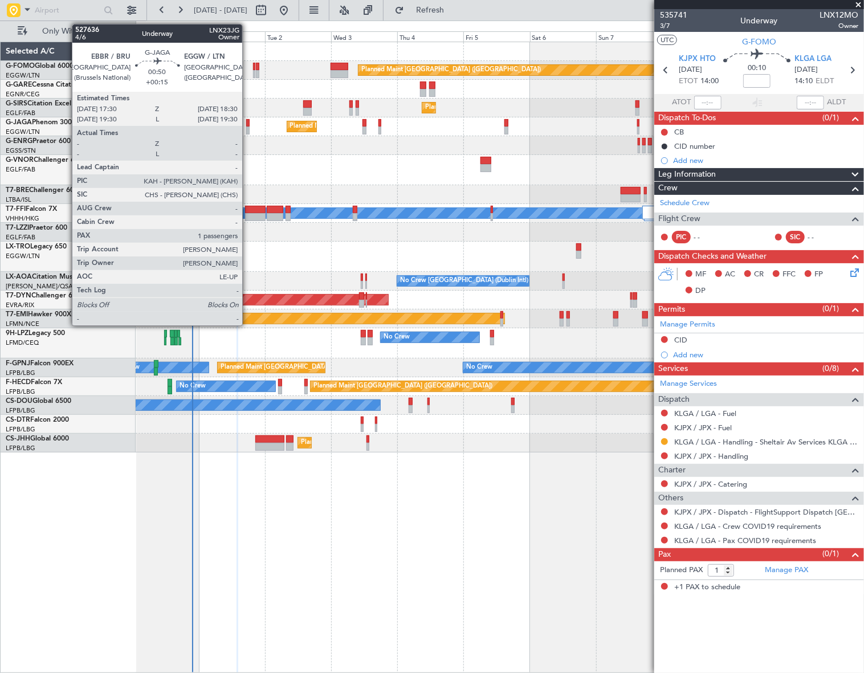
click at [247, 129] on div at bounding box center [247, 130] width 3 height 8
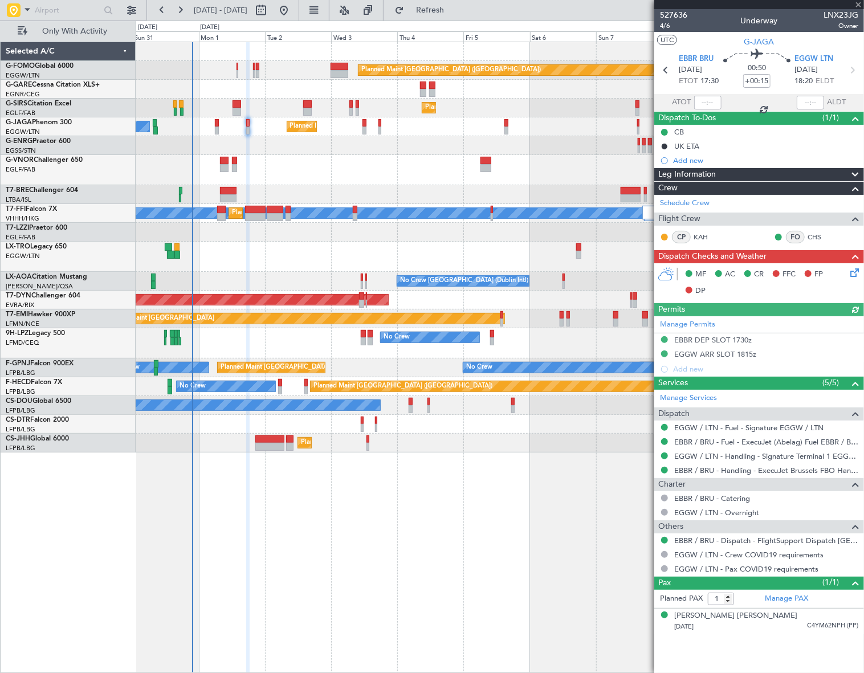
click at [787, 176] on div "Leg Information" at bounding box center [759, 174] width 210 height 13
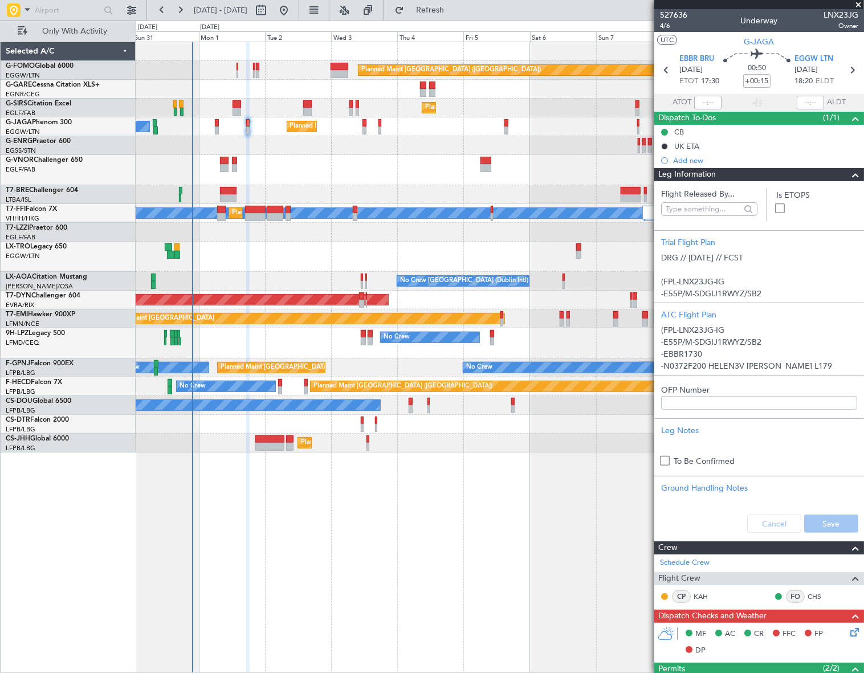
click at [848, 178] on span at bounding box center [855, 175] width 14 height 14
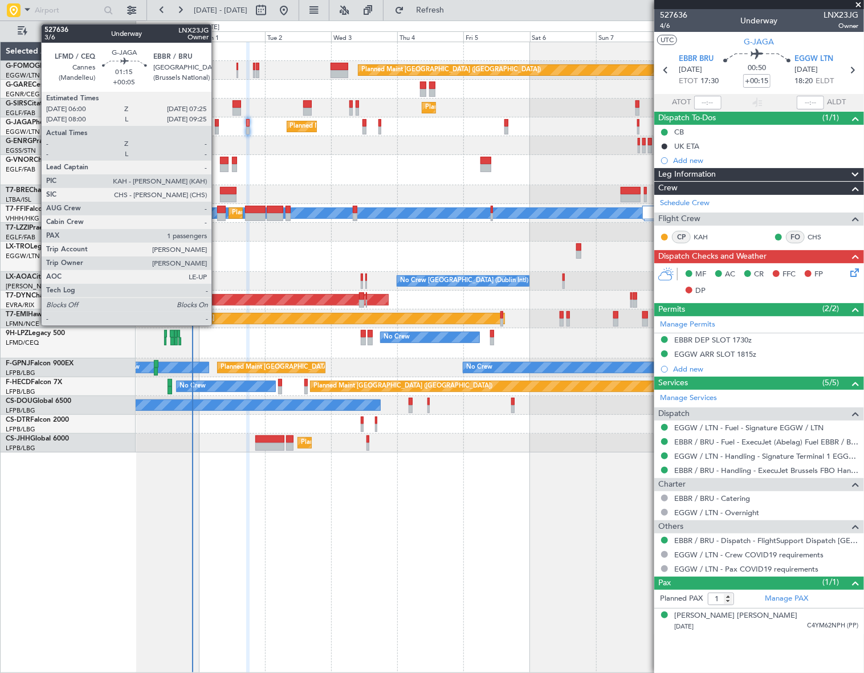
click at [216, 120] on div at bounding box center [217, 123] width 4 height 8
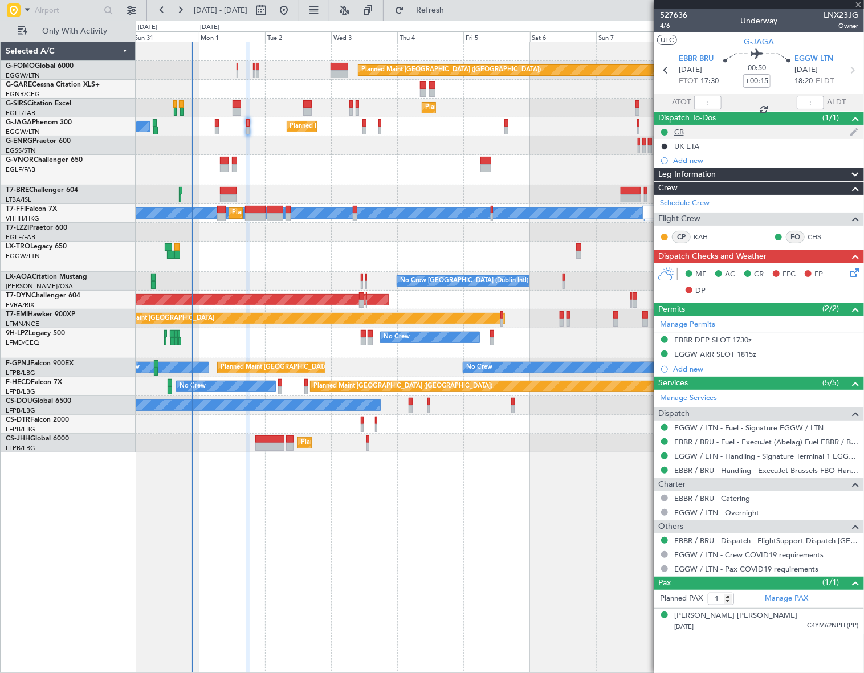
type input "+00:05"
click at [857, 273] on icon at bounding box center [852, 270] width 9 height 9
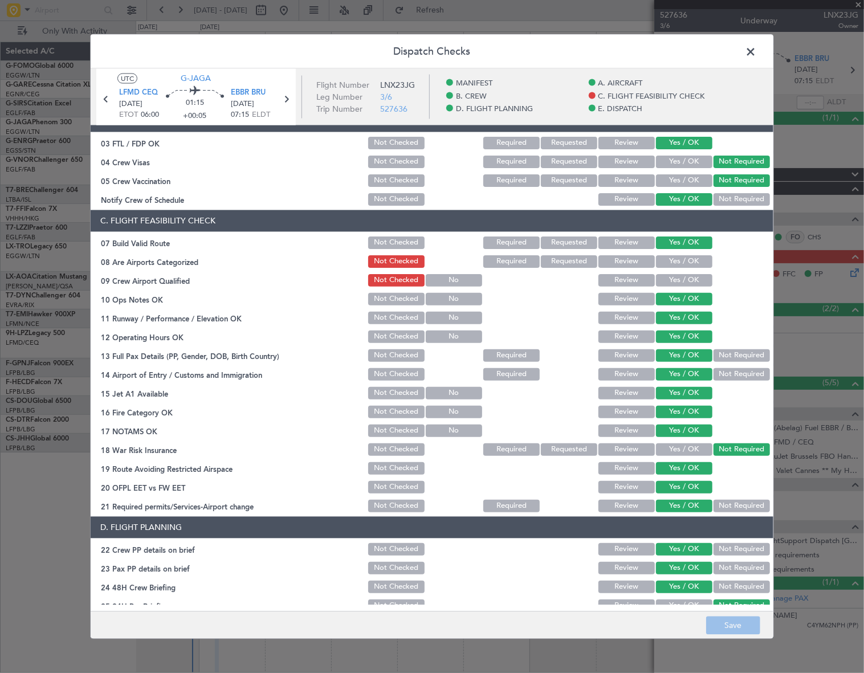
scroll to position [14, 0]
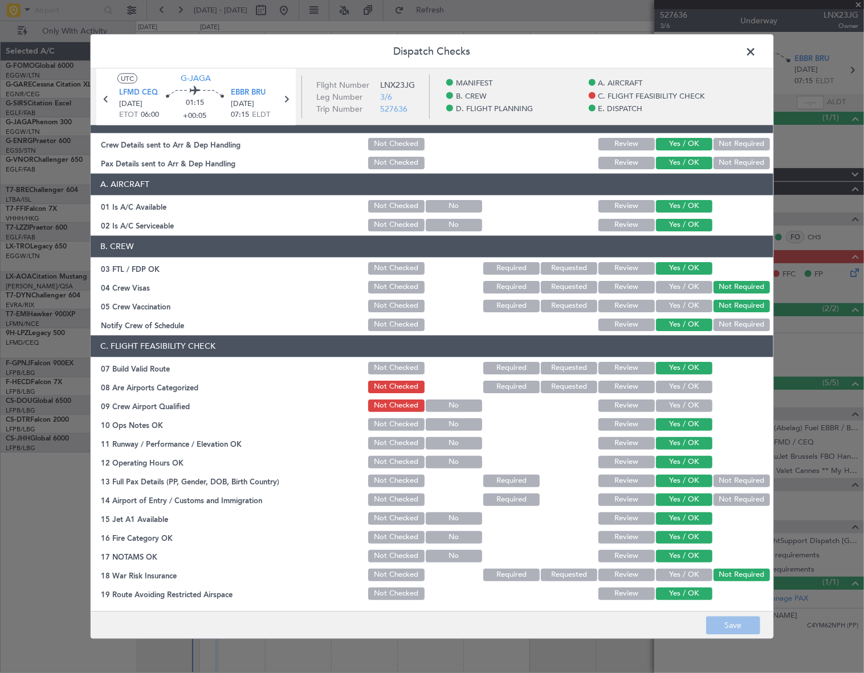
click at [756, 47] on span at bounding box center [756, 54] width 0 height 23
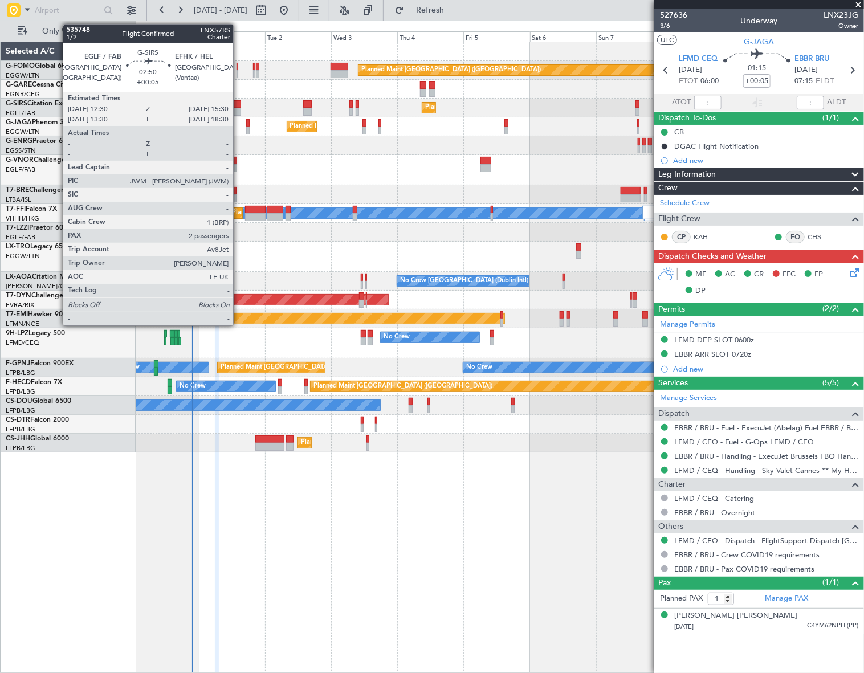
click at [238, 107] on div at bounding box center [236, 104] width 9 height 8
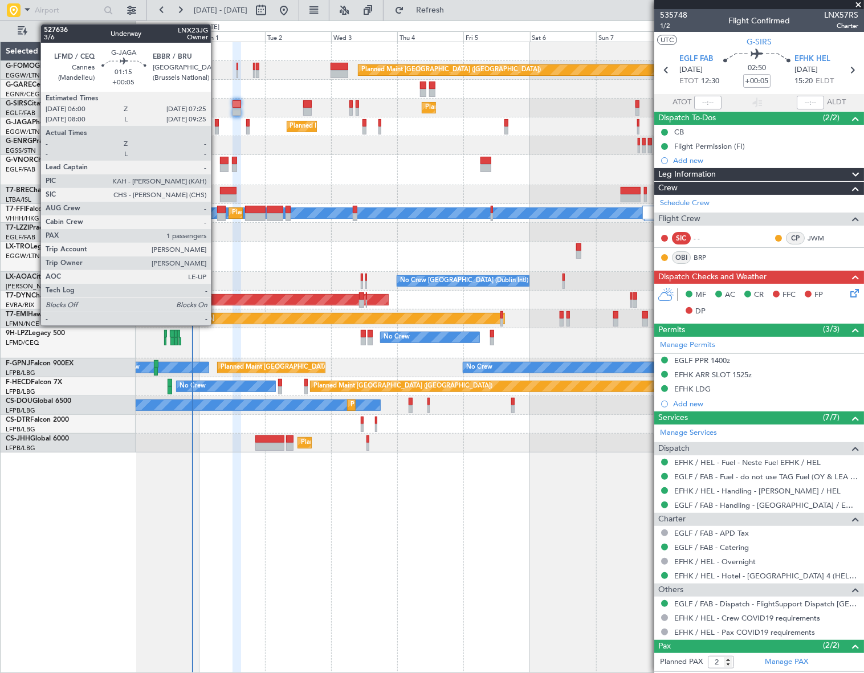
click at [216, 126] on div at bounding box center [217, 130] width 4 height 8
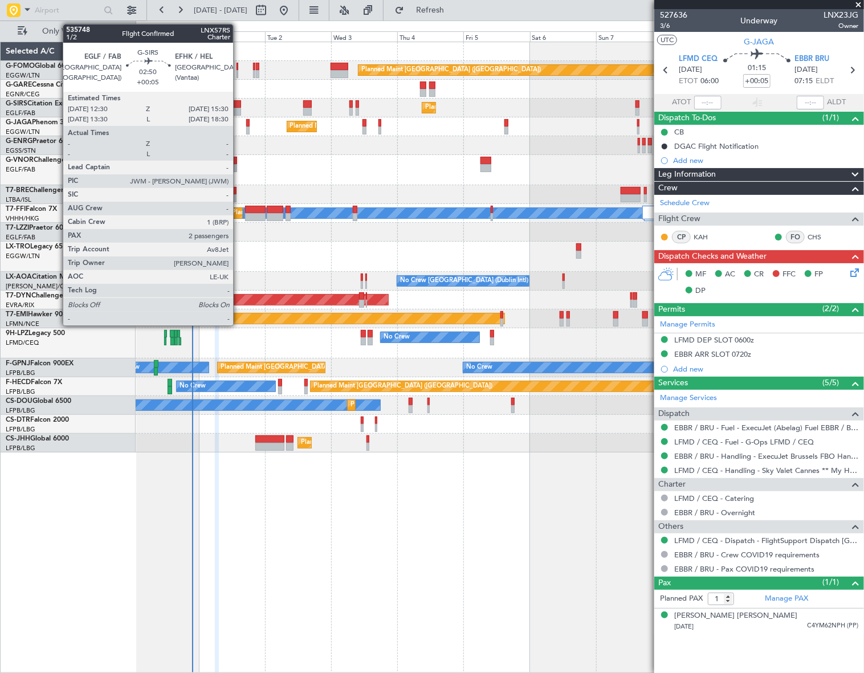
click at [238, 108] on div at bounding box center [236, 112] width 9 height 8
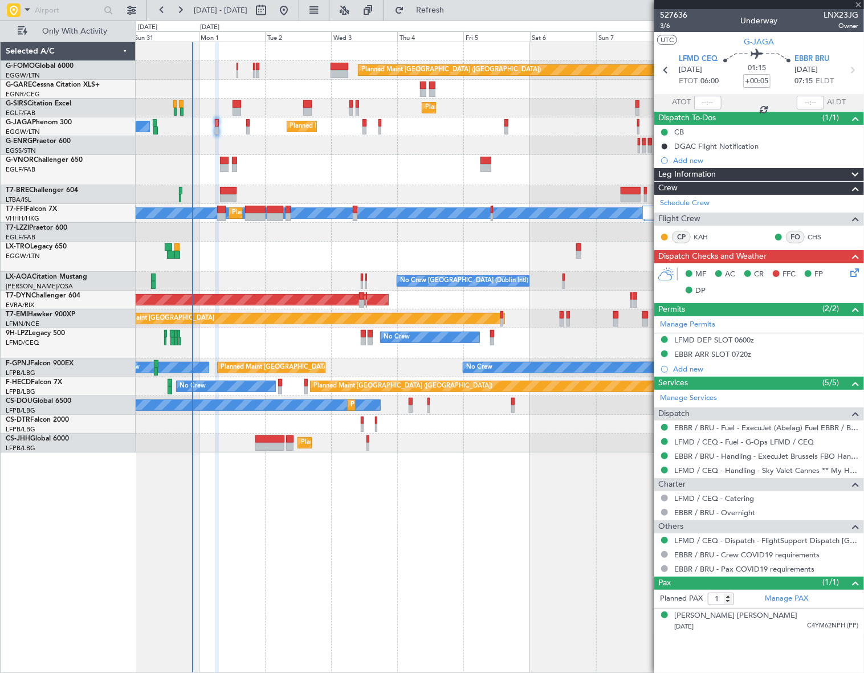
type input "2"
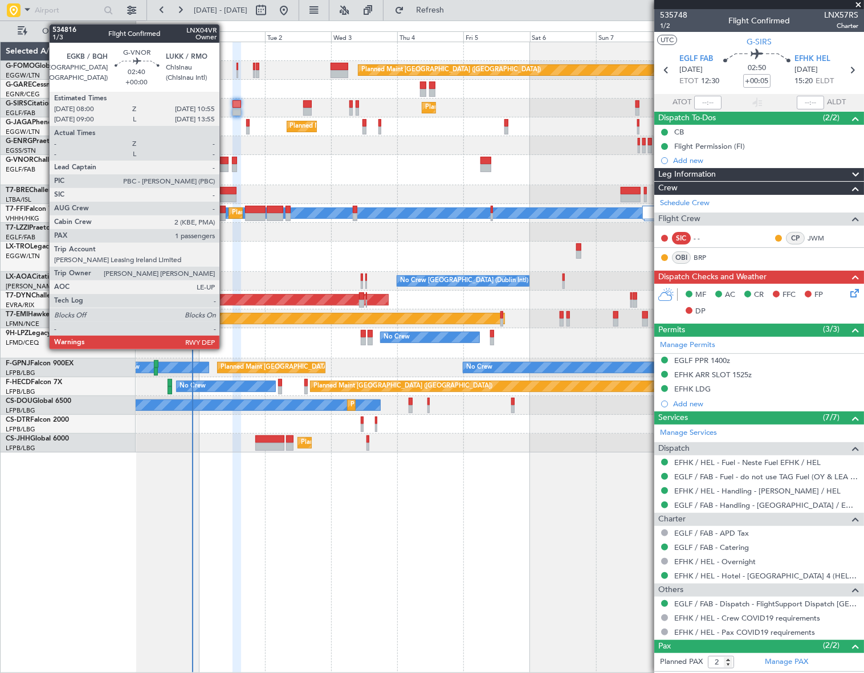
click at [224, 165] on div at bounding box center [224, 168] width 9 height 8
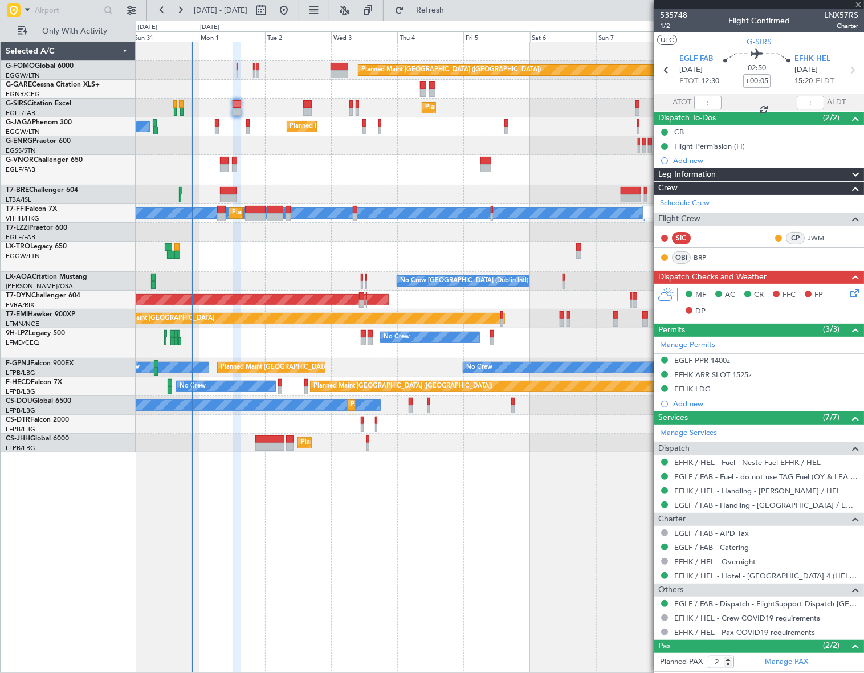
type input "1"
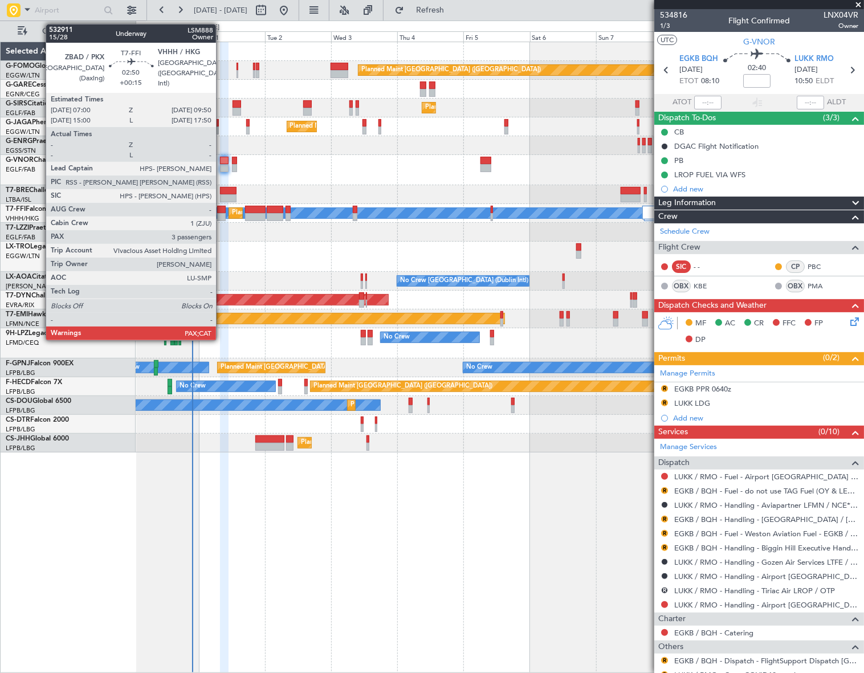
click at [221, 212] on div at bounding box center [221, 210] width 8 height 8
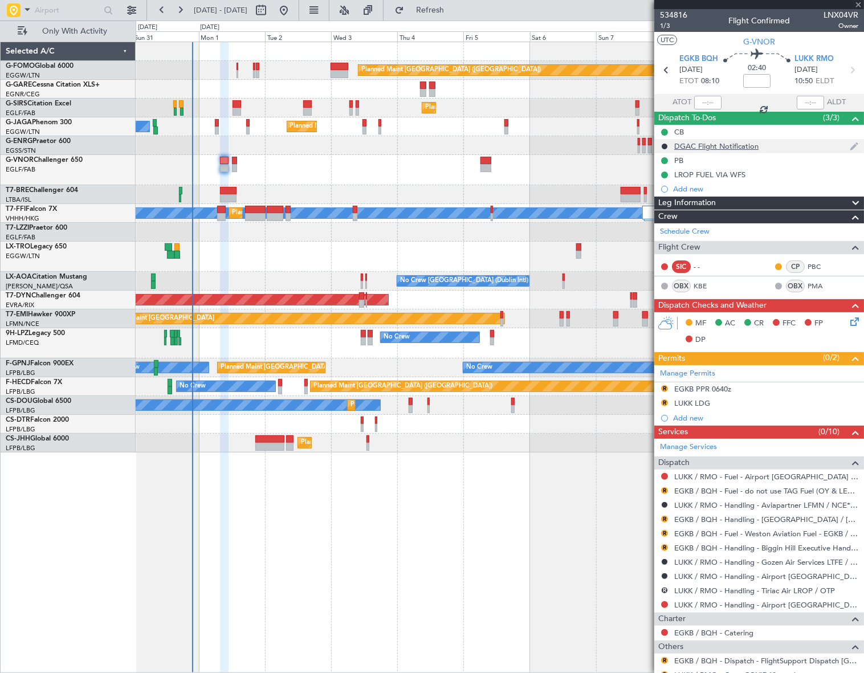
type input "+00:15"
type input "5"
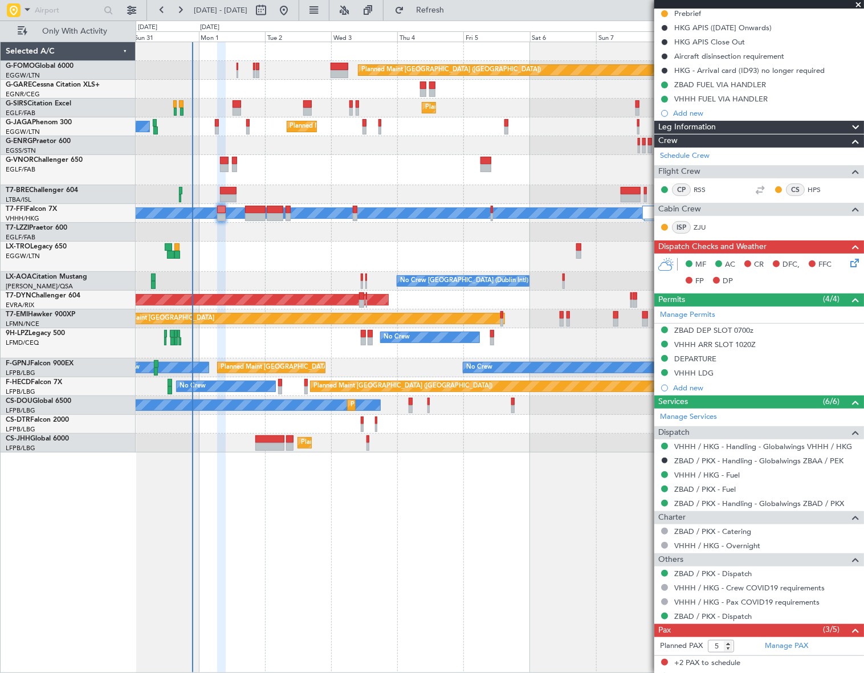
scroll to position [205, 0]
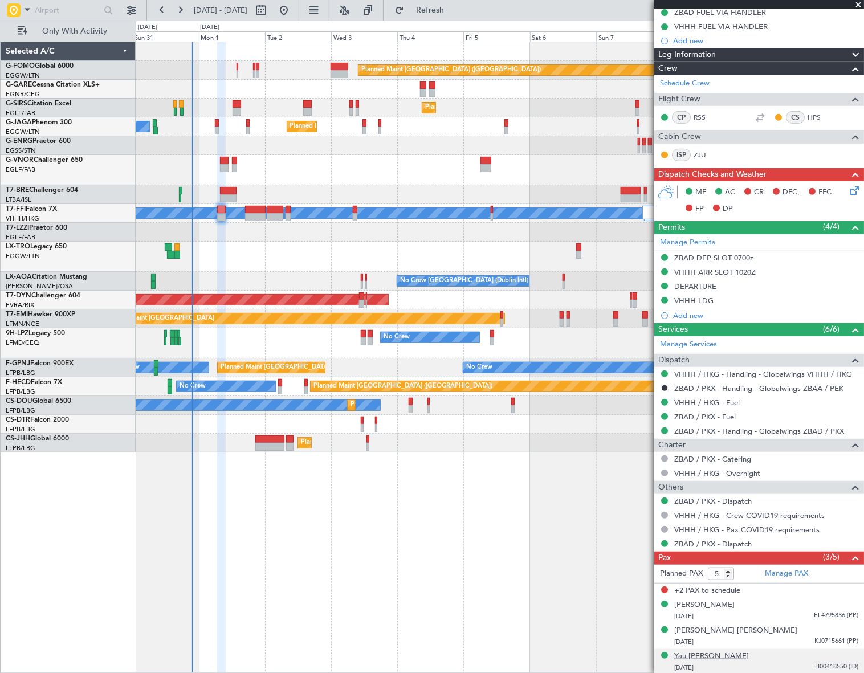
click at [714, 658] on div "Yau [PERSON_NAME]" at bounding box center [711, 655] width 75 height 11
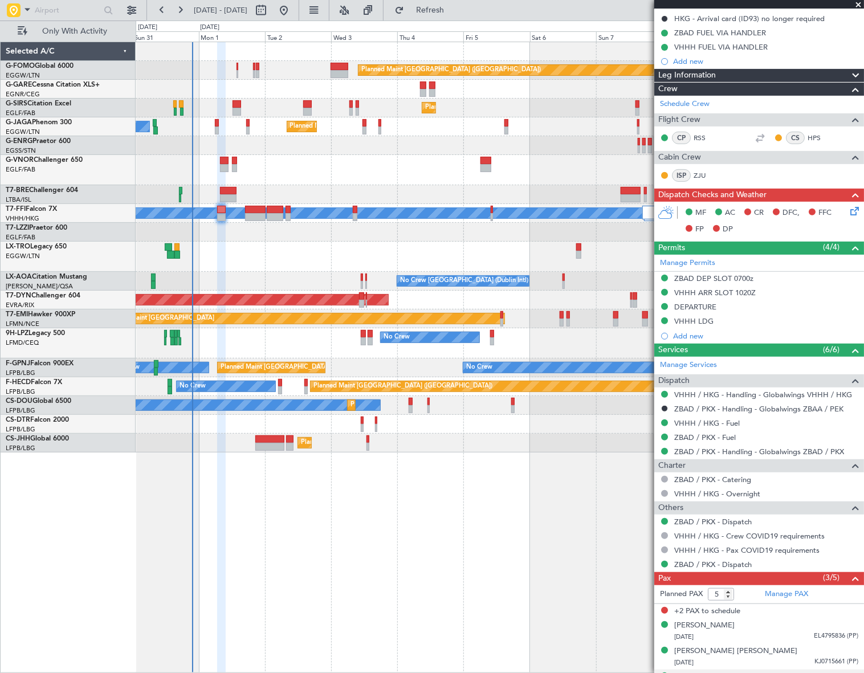
scroll to position [234, 0]
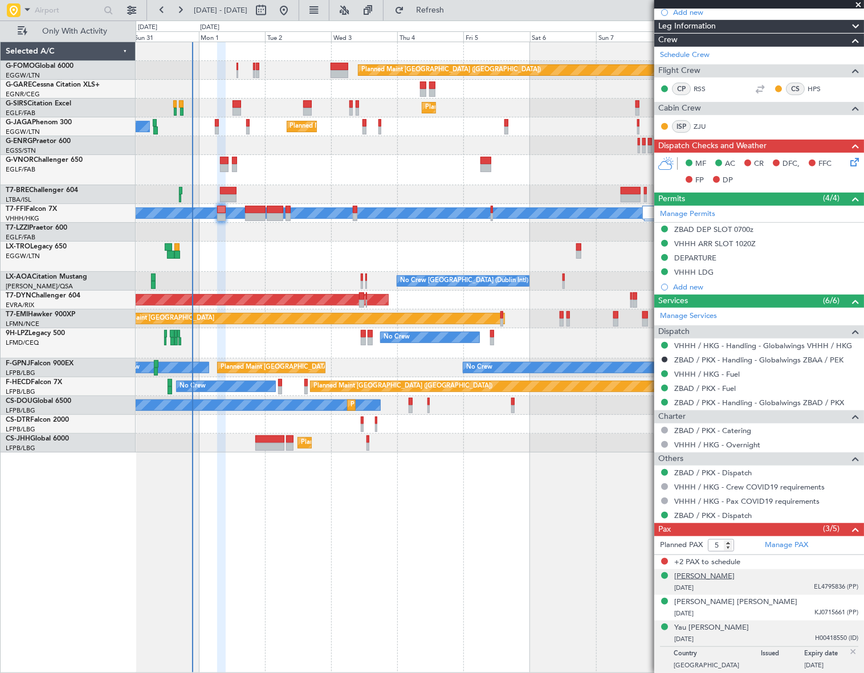
click at [690, 578] on div "[PERSON_NAME]" at bounding box center [704, 576] width 60 height 11
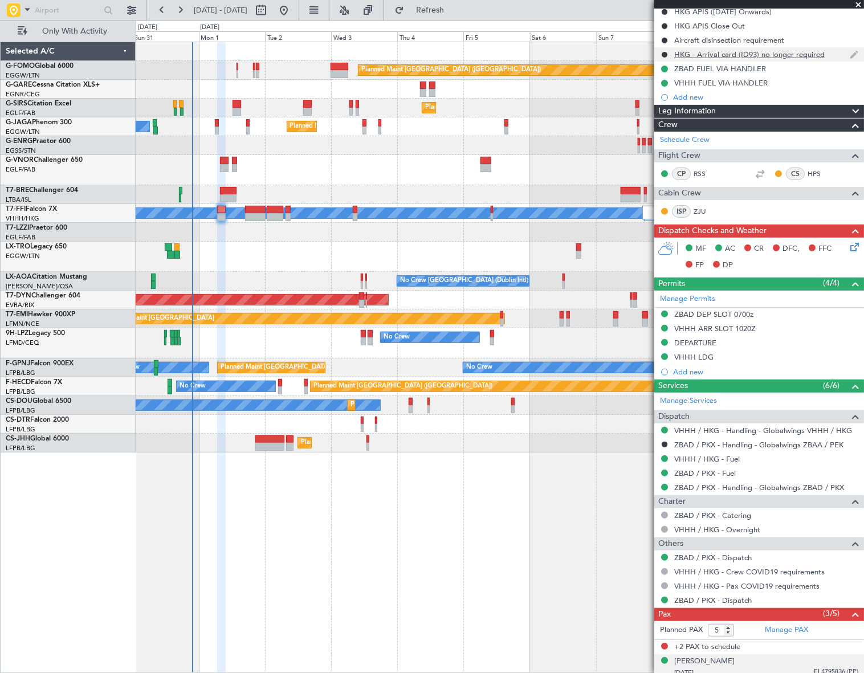
scroll to position [78, 0]
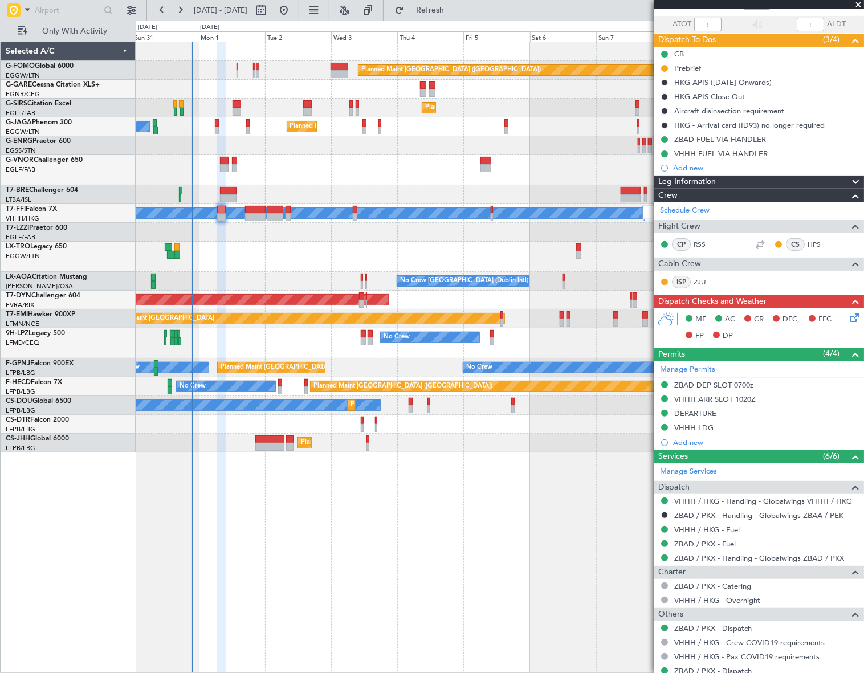
click at [708, 182] on span "Leg Information" at bounding box center [687, 181] width 58 height 13
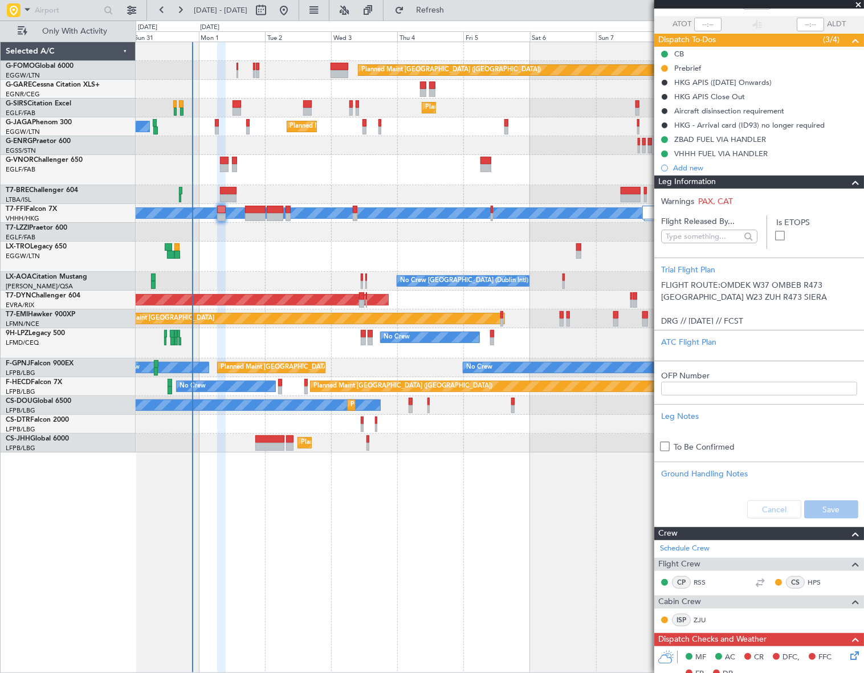
click at [849, 181] on span at bounding box center [855, 182] width 14 height 14
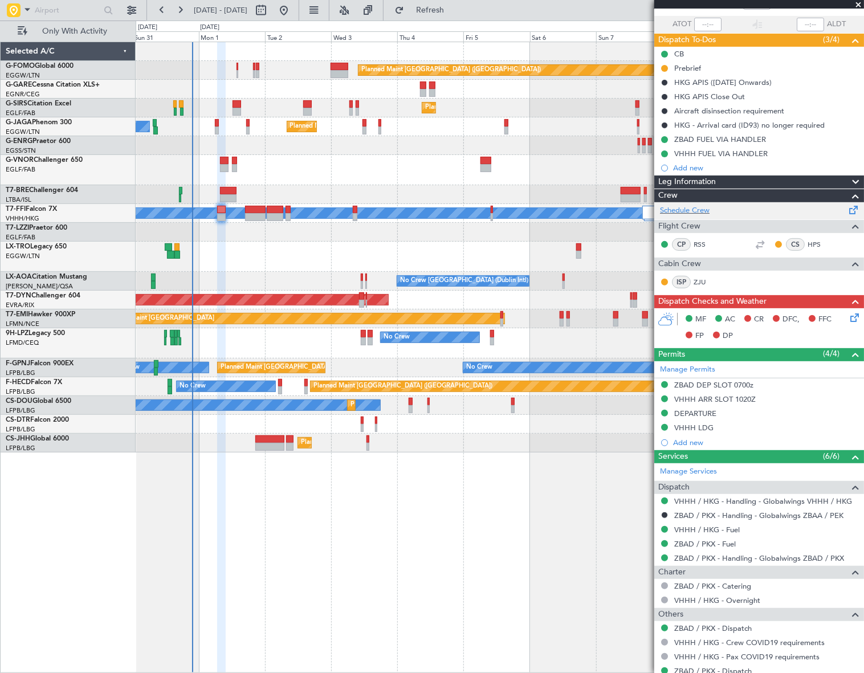
scroll to position [0, 0]
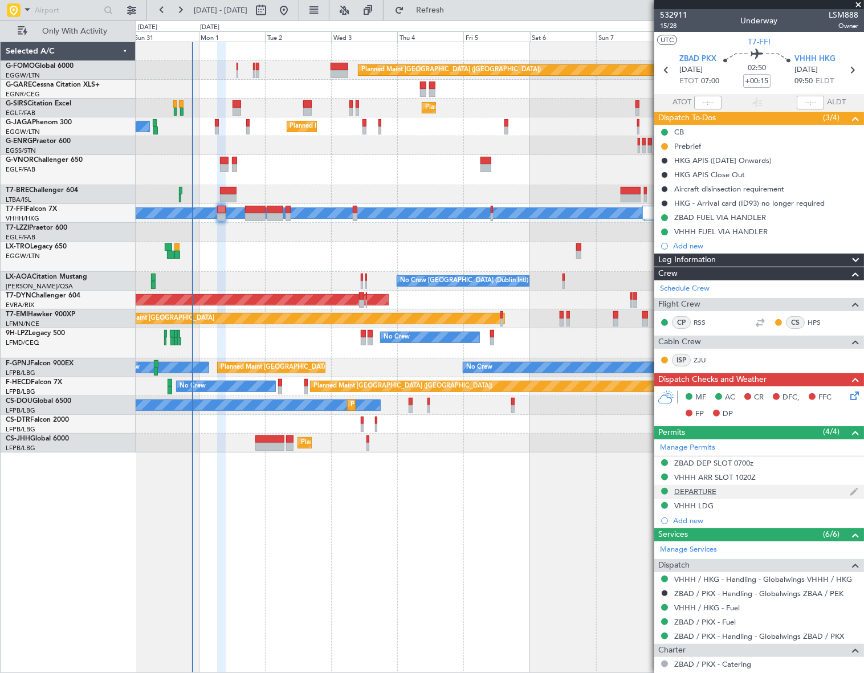
click at [704, 490] on div "DEPARTURE" at bounding box center [695, 491] width 42 height 10
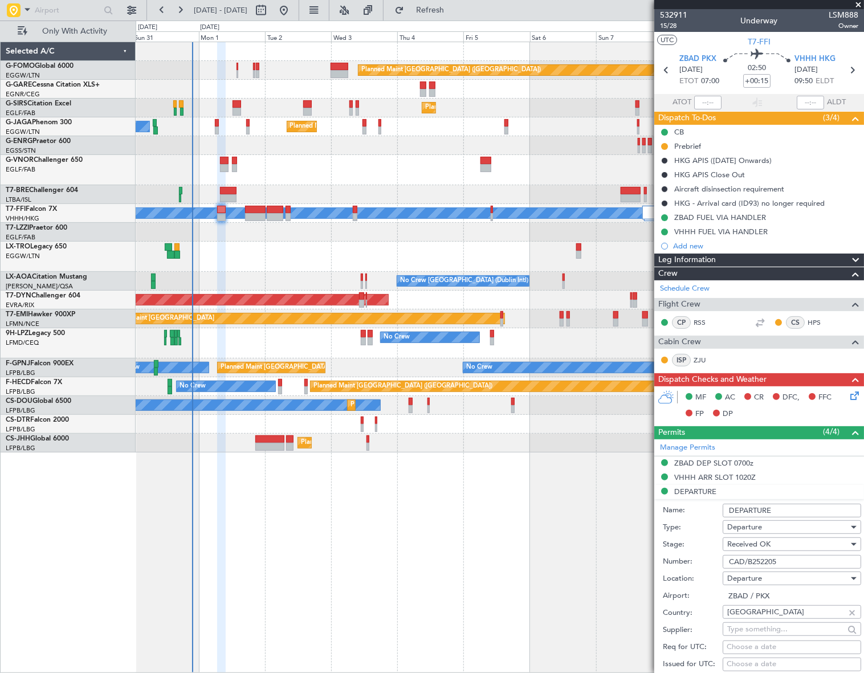
drag, startPoint x: 792, startPoint y: 559, endPoint x: 706, endPoint y: 568, distance: 85.9
click at [703, 568] on div "Number: CAD/B252205" at bounding box center [761, 561] width 198 height 17
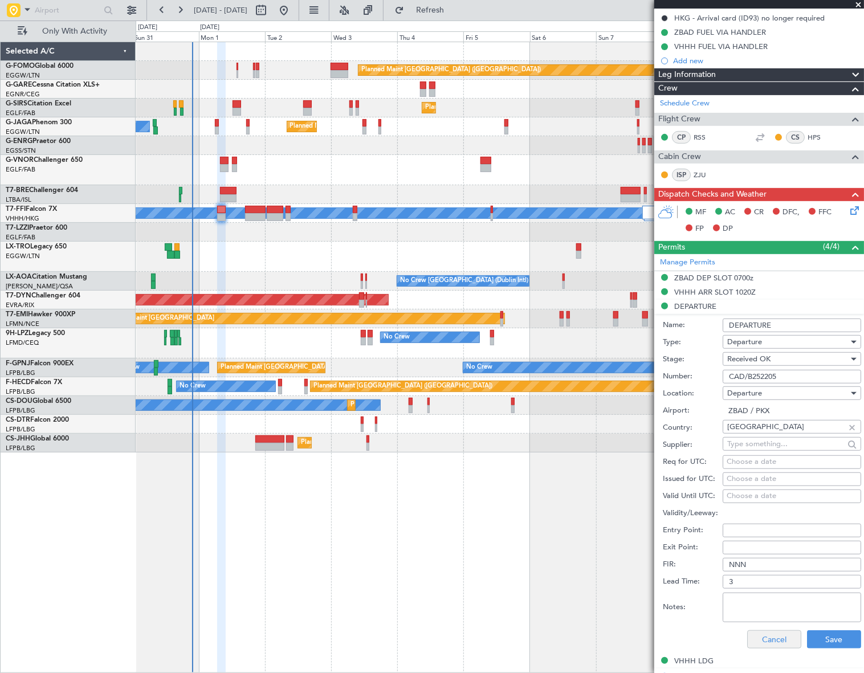
scroll to position [207, 0]
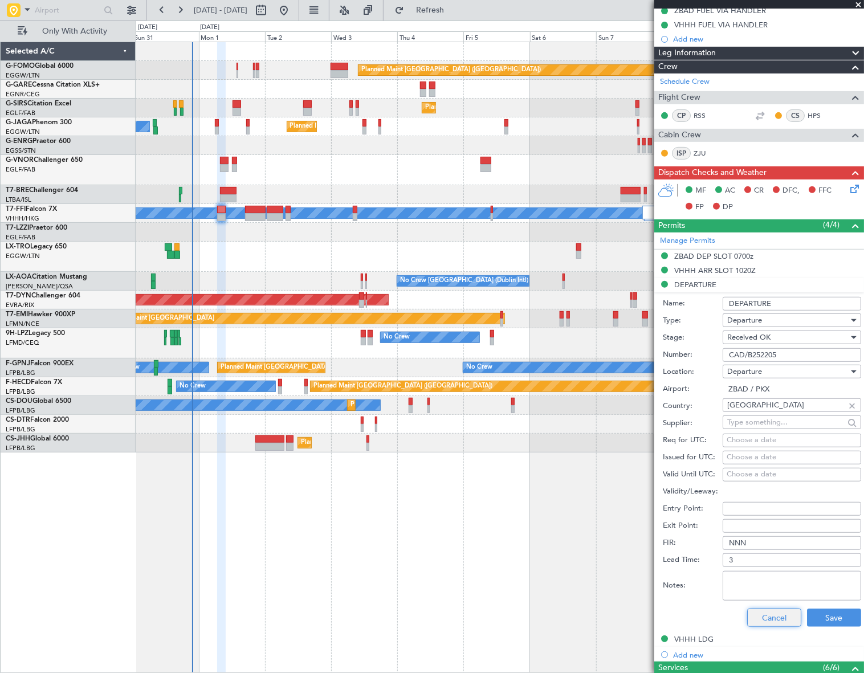
click at [772, 615] on button "Cancel" at bounding box center [774, 617] width 54 height 18
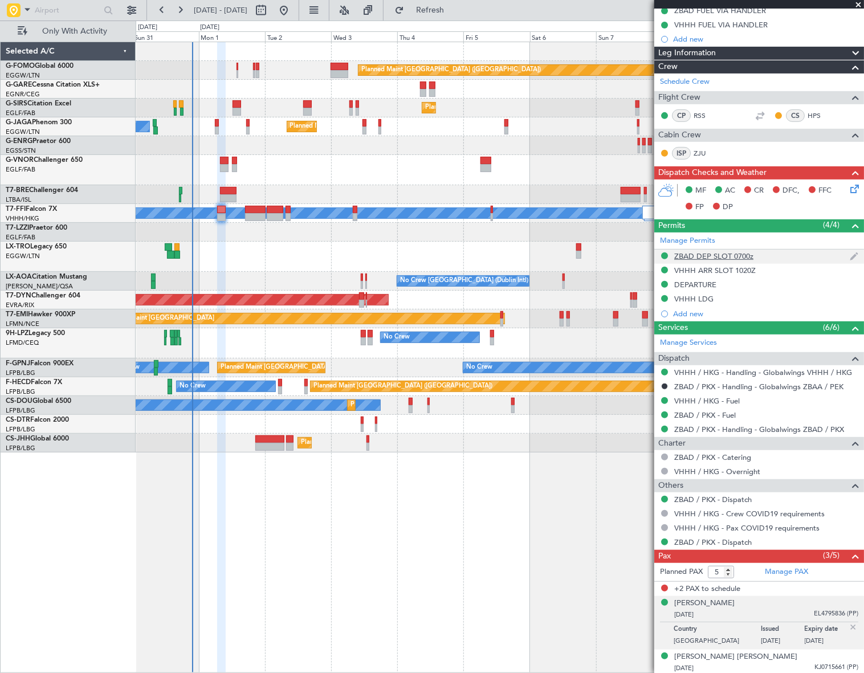
click at [725, 256] on div "ZBAD DEP SLOT 0700z" at bounding box center [713, 256] width 79 height 10
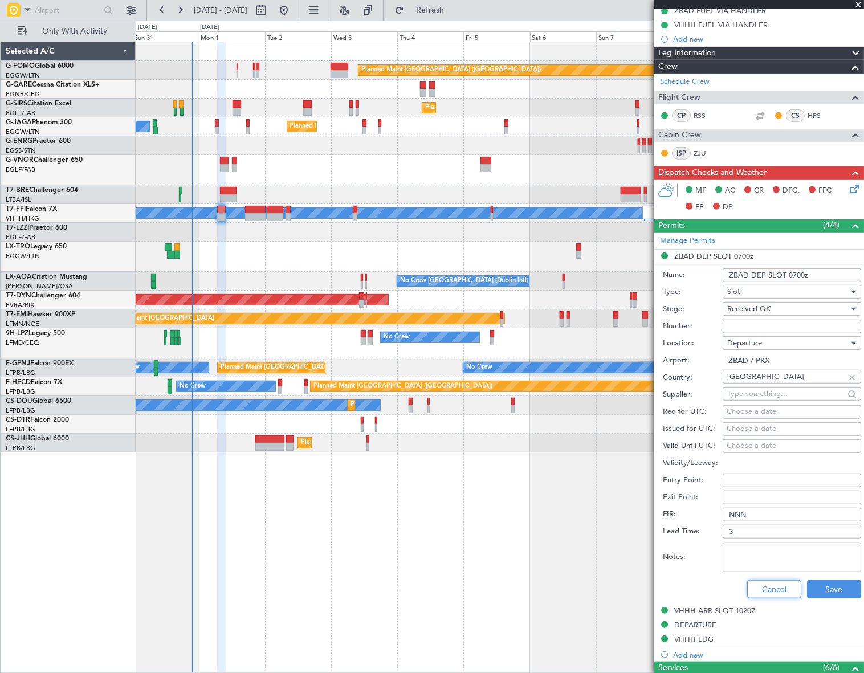
click at [754, 587] on button "Cancel" at bounding box center [774, 589] width 54 height 18
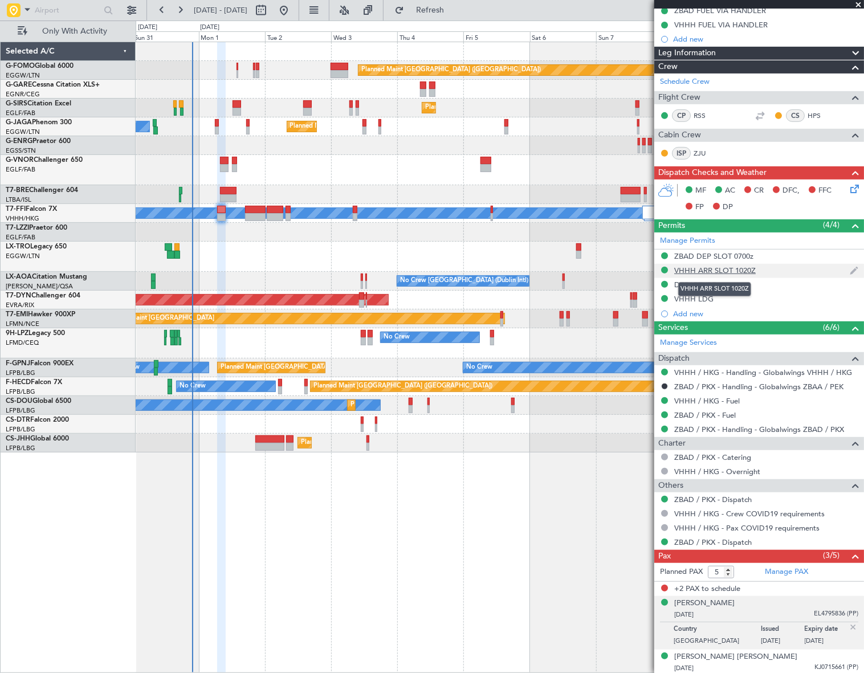
click at [697, 270] on div "VHHH ARR SLOT 1020Z" at bounding box center [714, 270] width 81 height 10
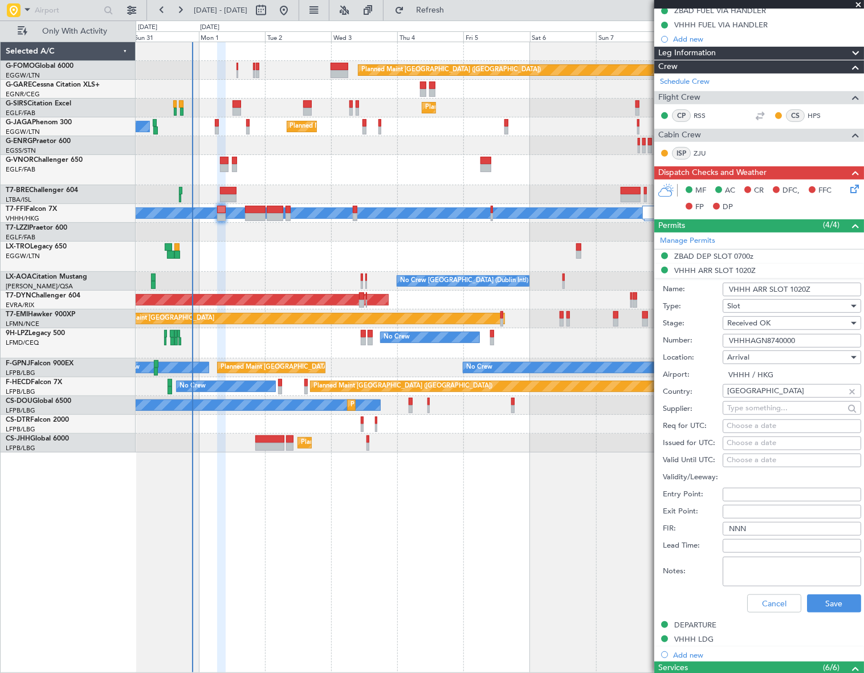
click at [756, 341] on input "VHHHAGN8740000" at bounding box center [791, 341] width 138 height 14
click at [754, 603] on button "Cancel" at bounding box center [774, 603] width 54 height 18
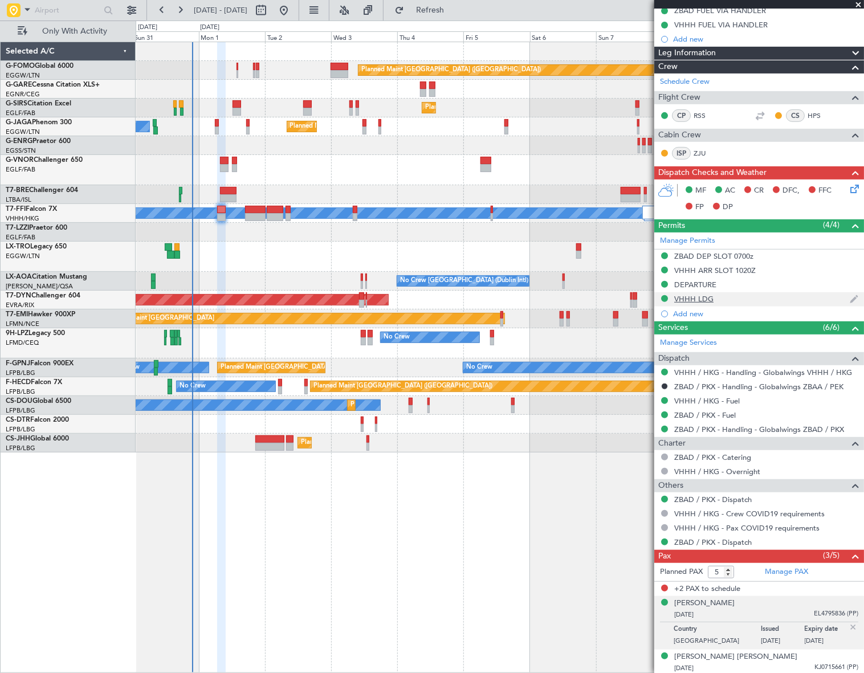
click at [701, 296] on div "VHHH LDG" at bounding box center [693, 299] width 39 height 10
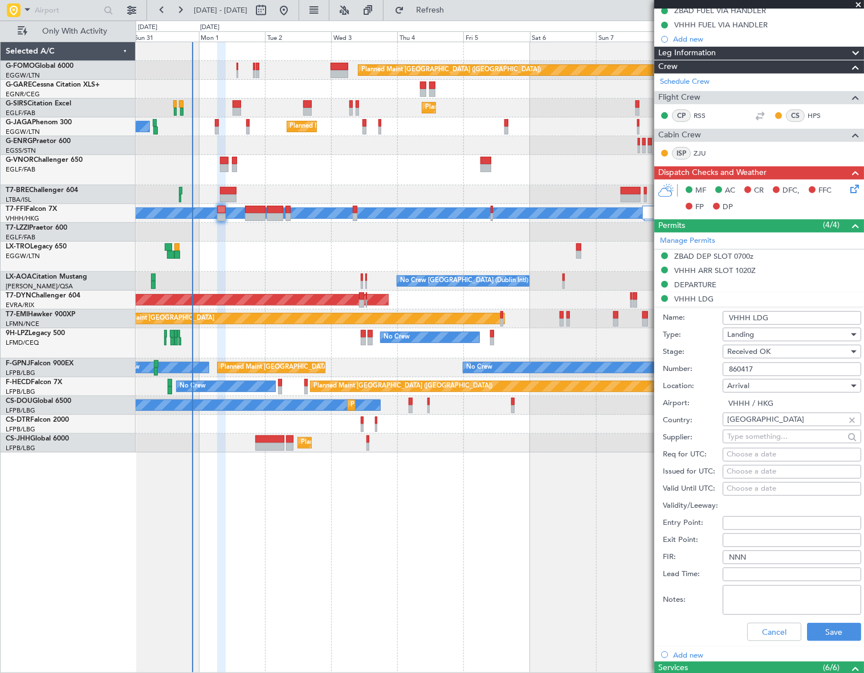
click at [733, 364] on input "860417" at bounding box center [791, 369] width 138 height 14
click at [771, 635] on button "Cancel" at bounding box center [774, 632] width 54 height 18
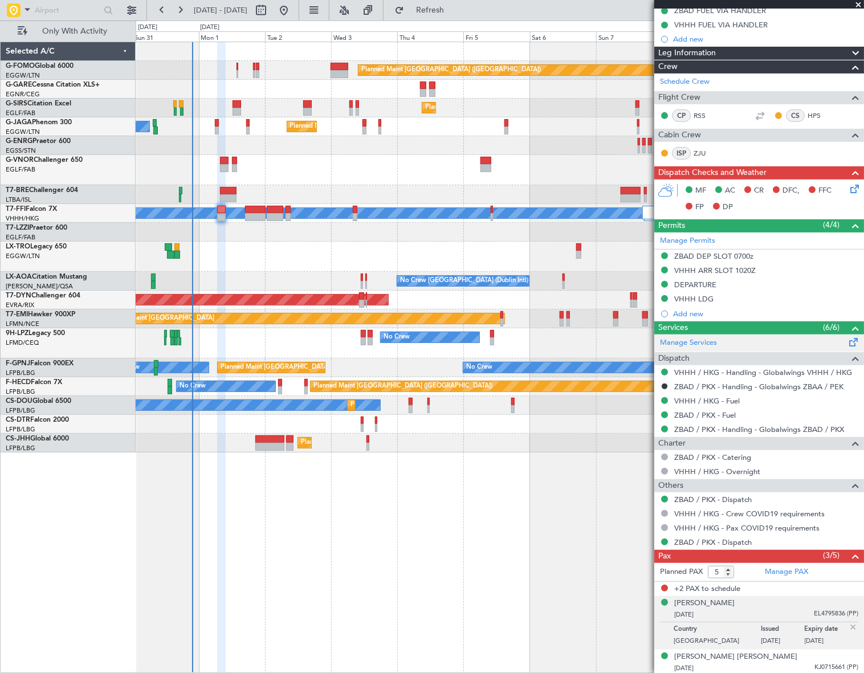
scroll to position [0, 0]
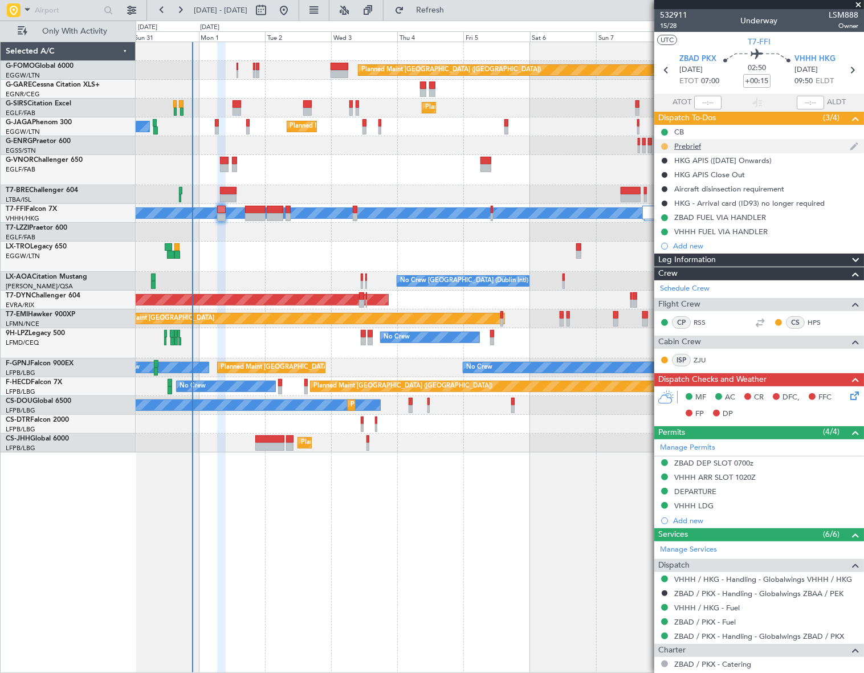
click at [665, 145] on button at bounding box center [664, 146] width 7 height 7
click at [668, 213] on span "Cancelled" at bounding box center [666, 213] width 32 height 11
click at [746, 257] on div "Leg Information" at bounding box center [759, 259] width 210 height 13
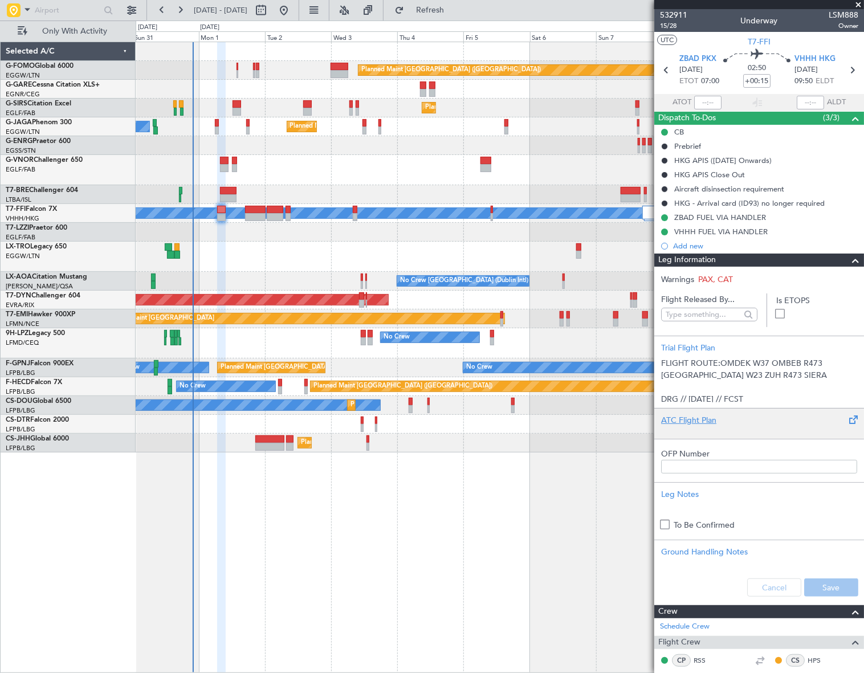
click at [684, 424] on div "ATC Flight Plan" at bounding box center [759, 420] width 196 height 12
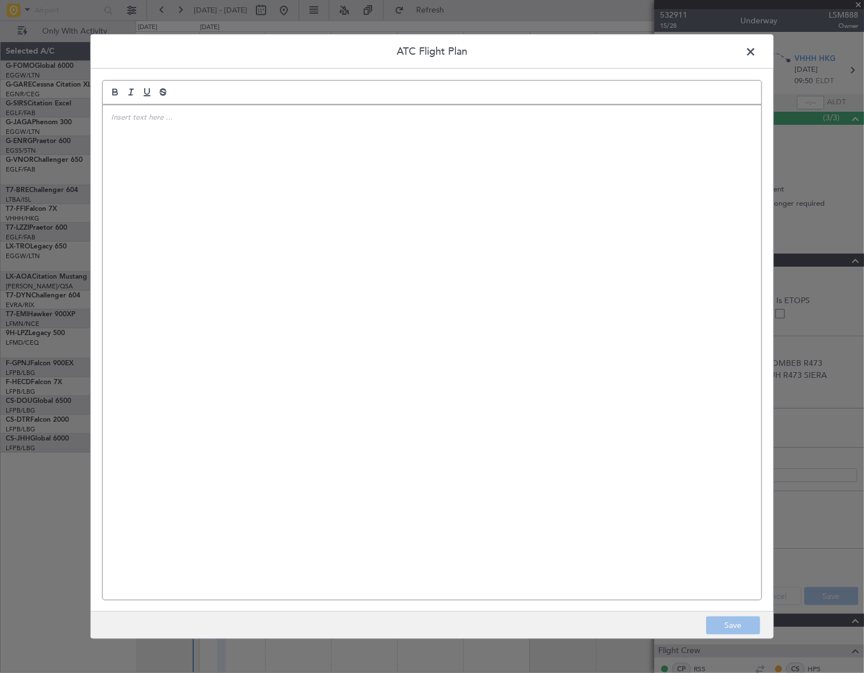
click at [459, 380] on div at bounding box center [432, 352] width 658 height 495
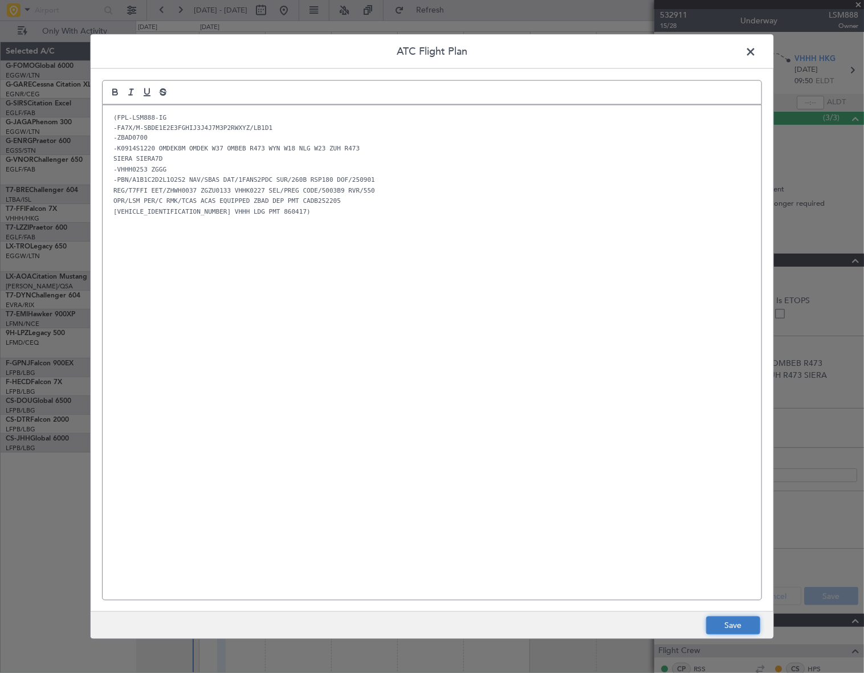
click at [748, 631] on button "Save" at bounding box center [733, 625] width 54 height 18
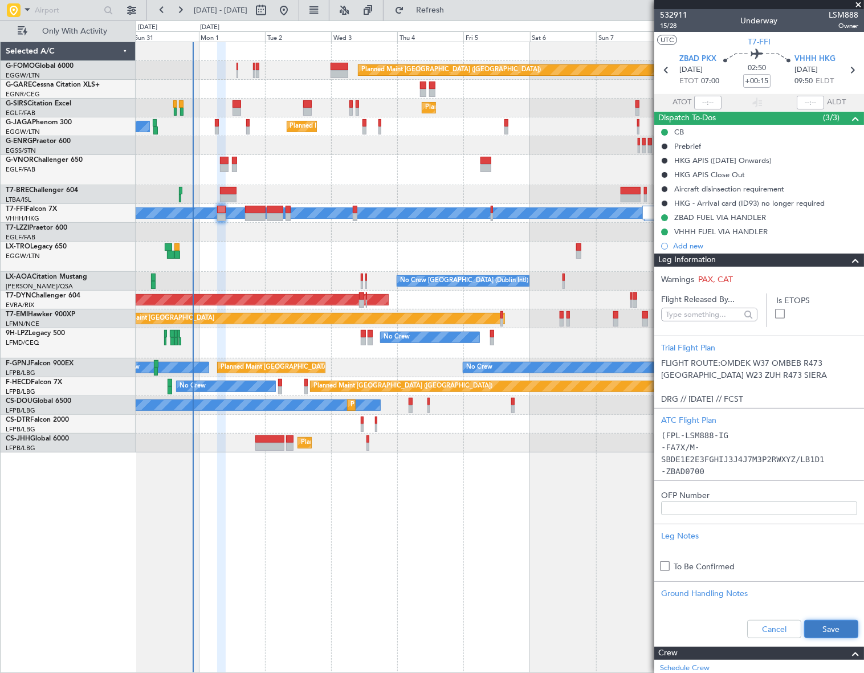
click at [827, 629] on button "Save" at bounding box center [831, 629] width 54 height 18
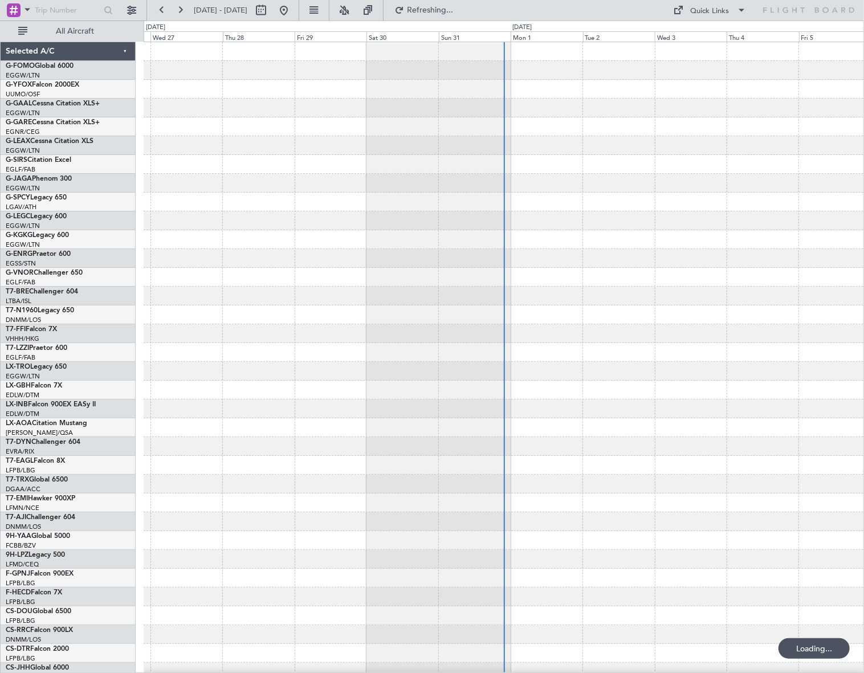
click at [68, 29] on span "All Aircraft" at bounding box center [75, 31] width 91 height 8
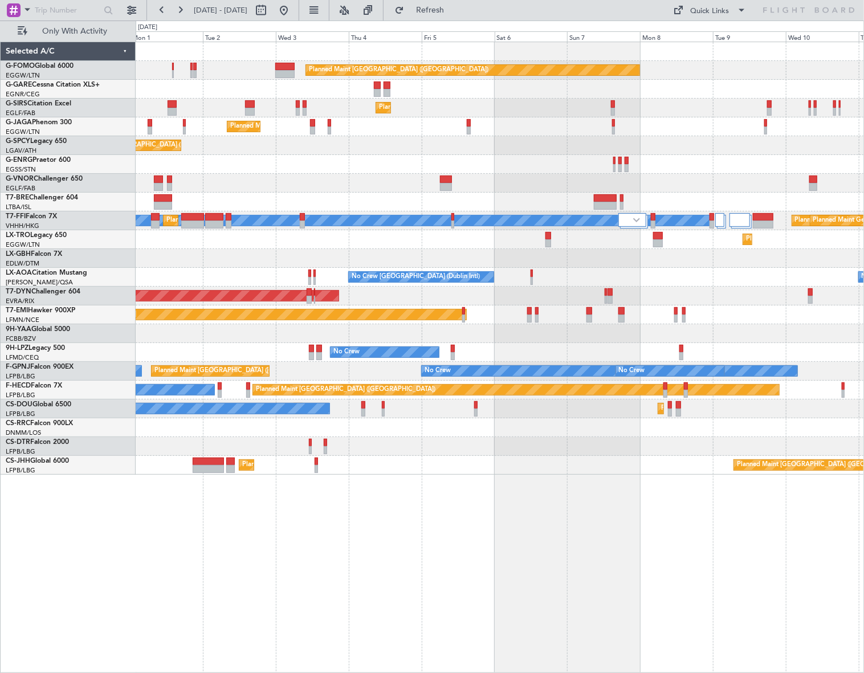
click at [270, 190] on div "Planned Maint [GEOGRAPHIC_DATA] ([GEOGRAPHIC_DATA]) Planned Maint [GEOGRAPHIC_D…" at bounding box center [500, 357] width 729 height 631
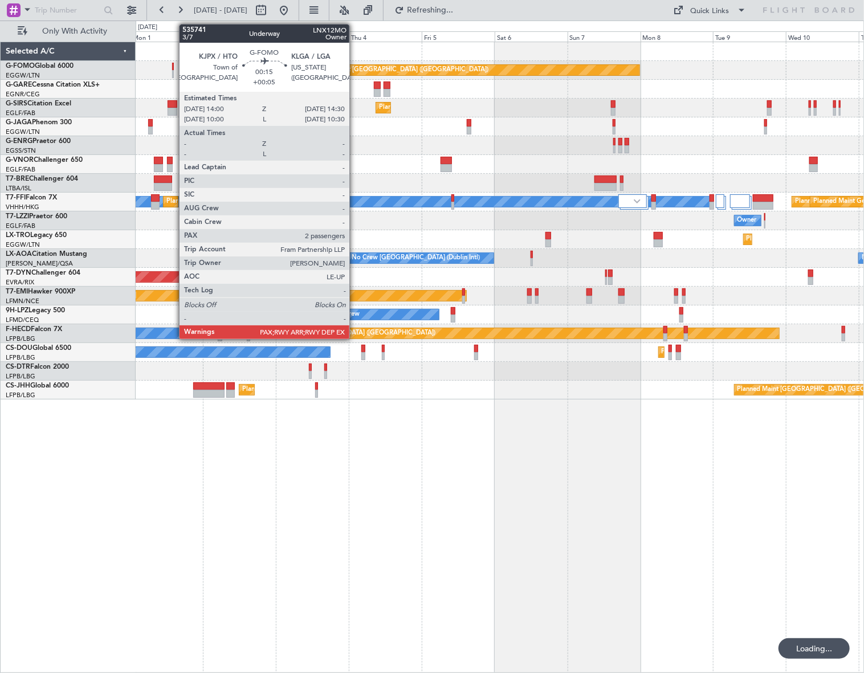
click at [173, 71] on div at bounding box center [173, 74] width 2 height 8
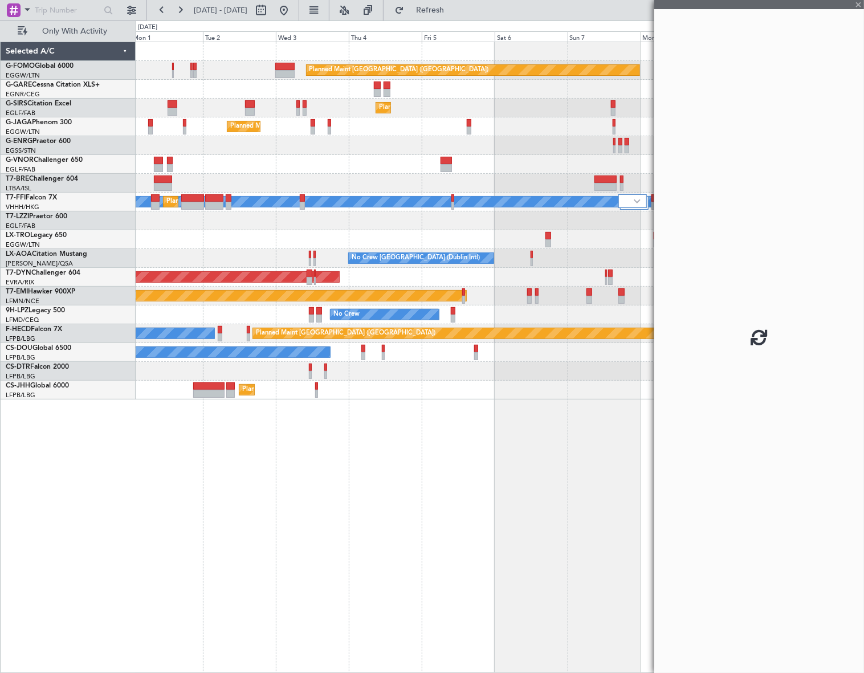
click at [449, 458] on div "Planned Maint [GEOGRAPHIC_DATA] ([GEOGRAPHIC_DATA]) Planned Maint [GEOGRAPHIC_D…" at bounding box center [500, 357] width 729 height 631
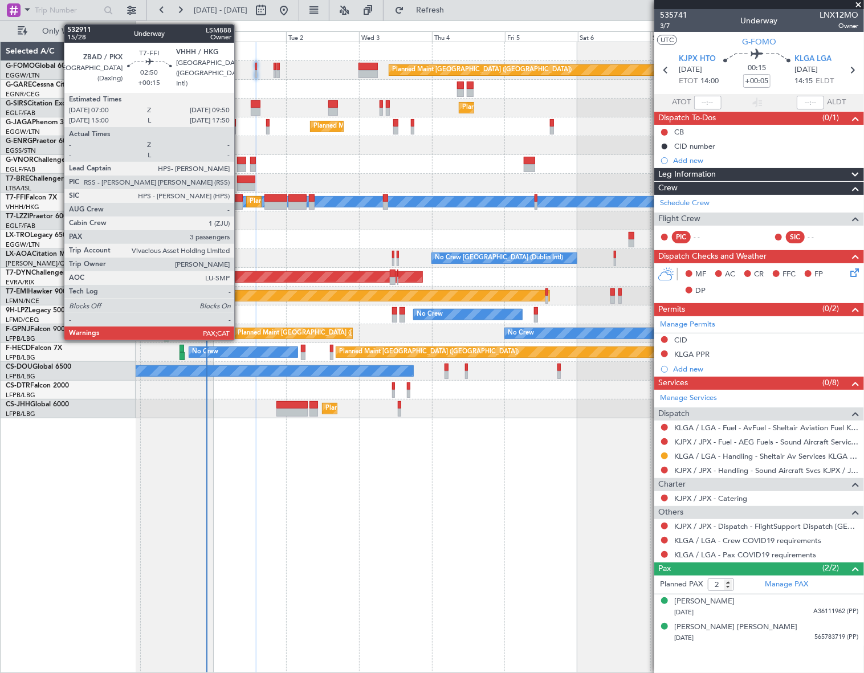
click at [239, 194] on div at bounding box center [238, 198] width 9 height 8
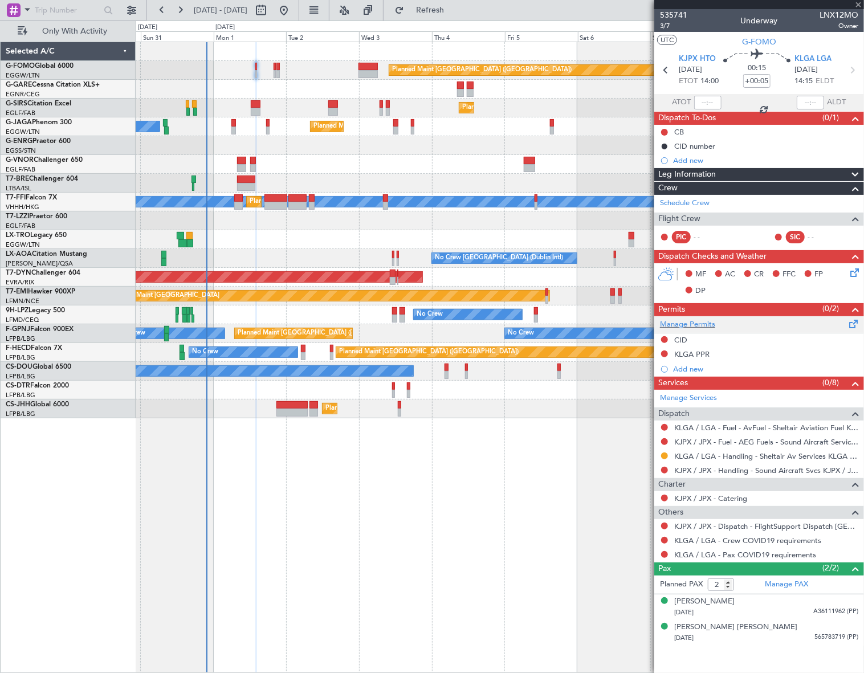
type input "+00:15"
type input "5"
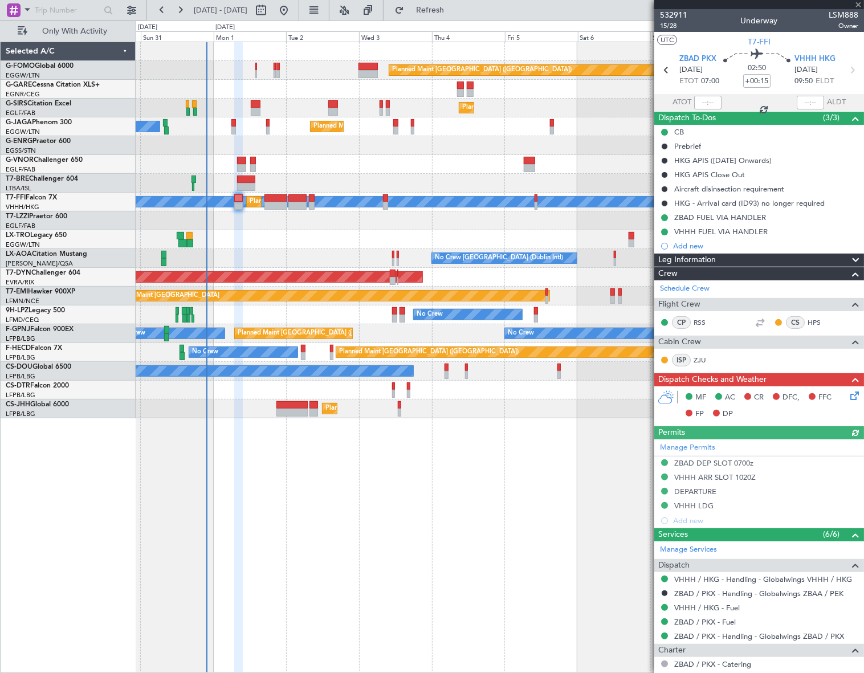
drag, startPoint x: 724, startPoint y: 258, endPoint x: 727, endPoint y: 268, distance: 10.6
click at [724, 258] on div "Leg Information" at bounding box center [759, 259] width 210 height 13
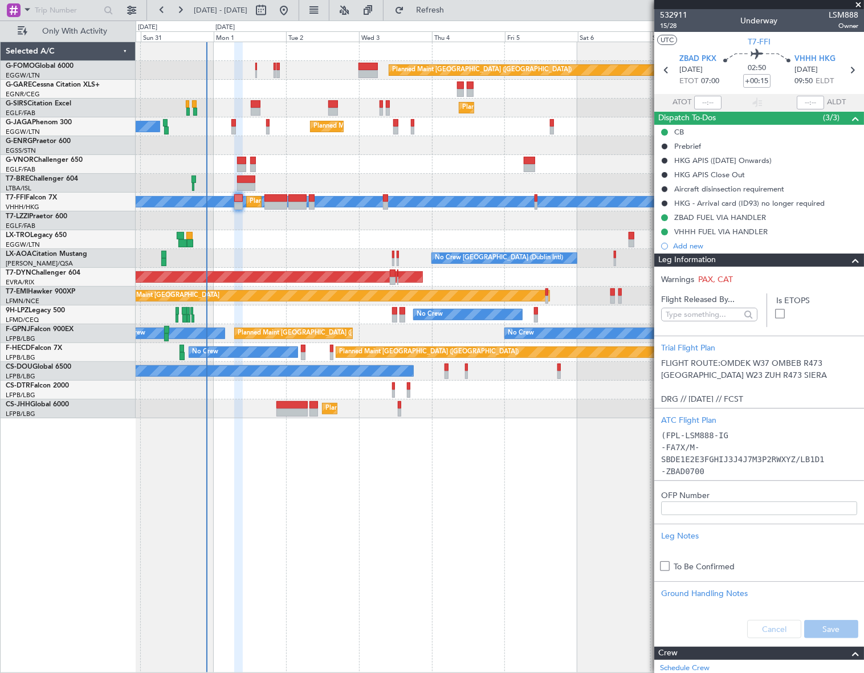
click at [848, 259] on span at bounding box center [855, 260] width 14 height 14
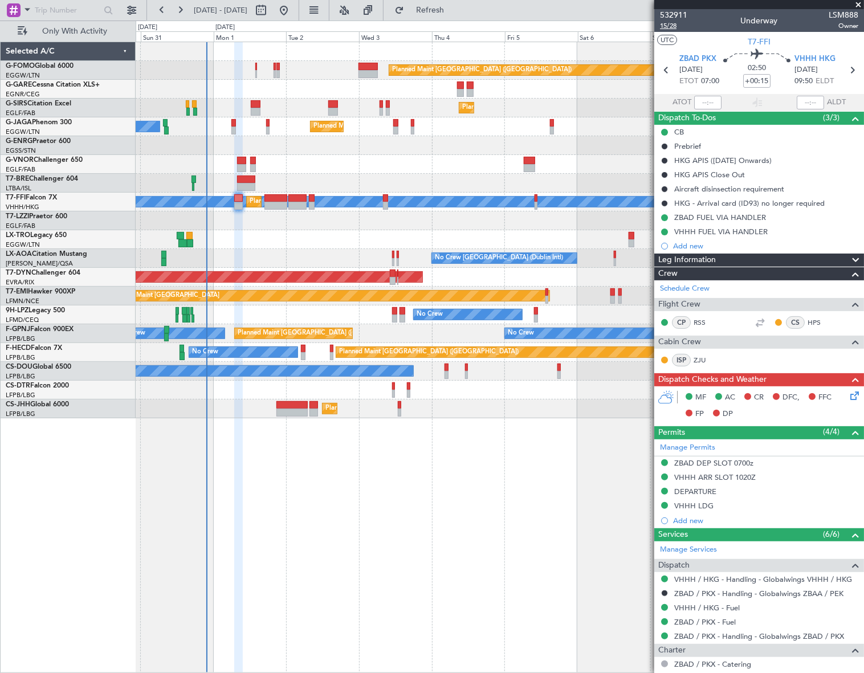
click at [669, 27] on span "15/28" at bounding box center [673, 26] width 27 height 10
click at [488, 514] on div "Planned Maint London (Luton) Planned Maint London (Farnborough) Planned Maint L…" at bounding box center [500, 357] width 728 height 631
click at [708, 255] on span "Leg Information" at bounding box center [687, 259] width 58 height 13
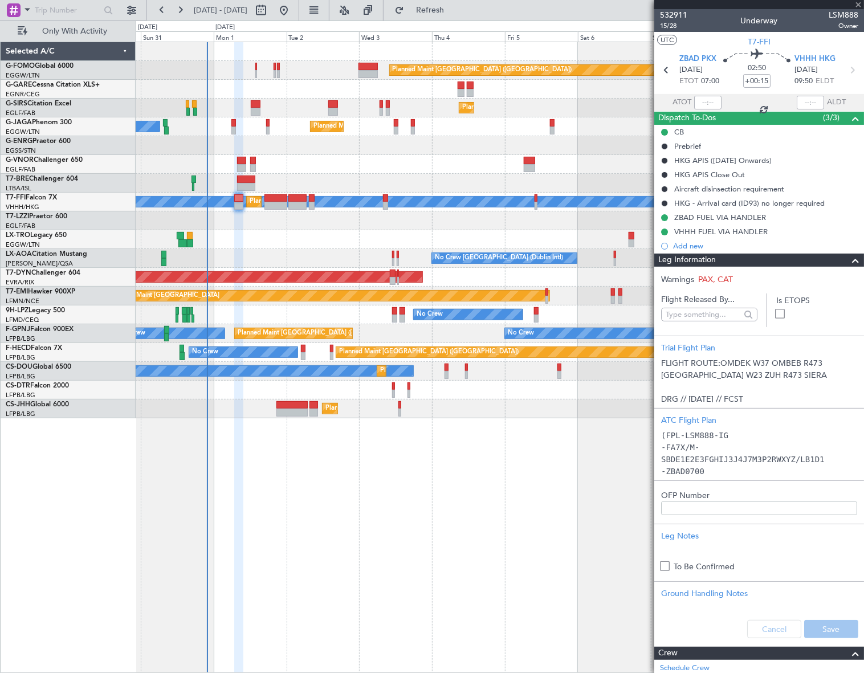
click at [698, 489] on label "OFP Number" at bounding box center [759, 495] width 196 height 12
click at [698, 501] on input "OFP Number" at bounding box center [759, 508] width 196 height 14
click at [719, 485] on div "OFP Number" at bounding box center [759, 497] width 210 height 35
click at [688, 538] on div "Leg Notes" at bounding box center [759, 536] width 196 height 12
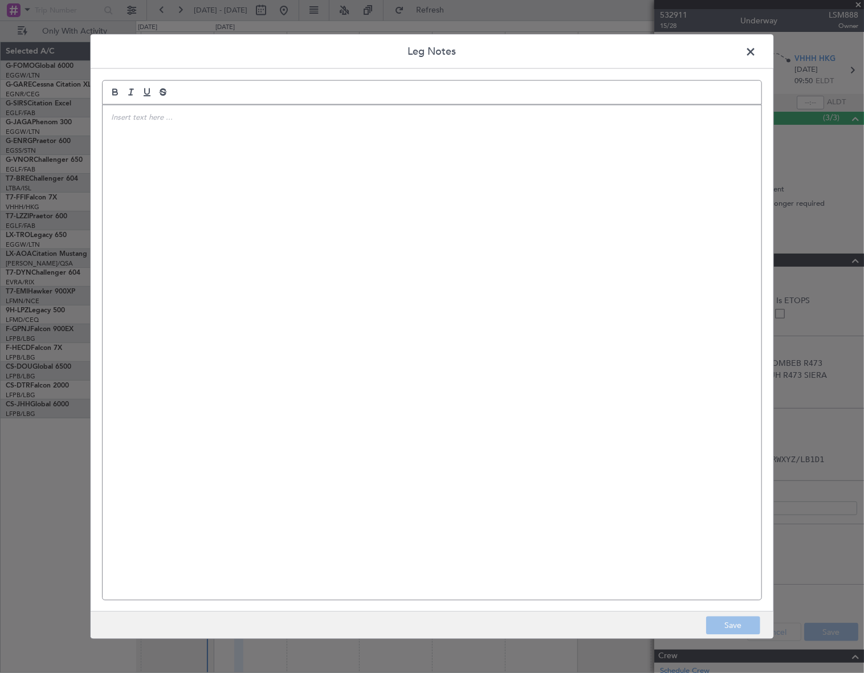
click at [294, 157] on div at bounding box center [432, 352] width 658 height 495
click at [742, 625] on button "Save" at bounding box center [733, 625] width 54 height 18
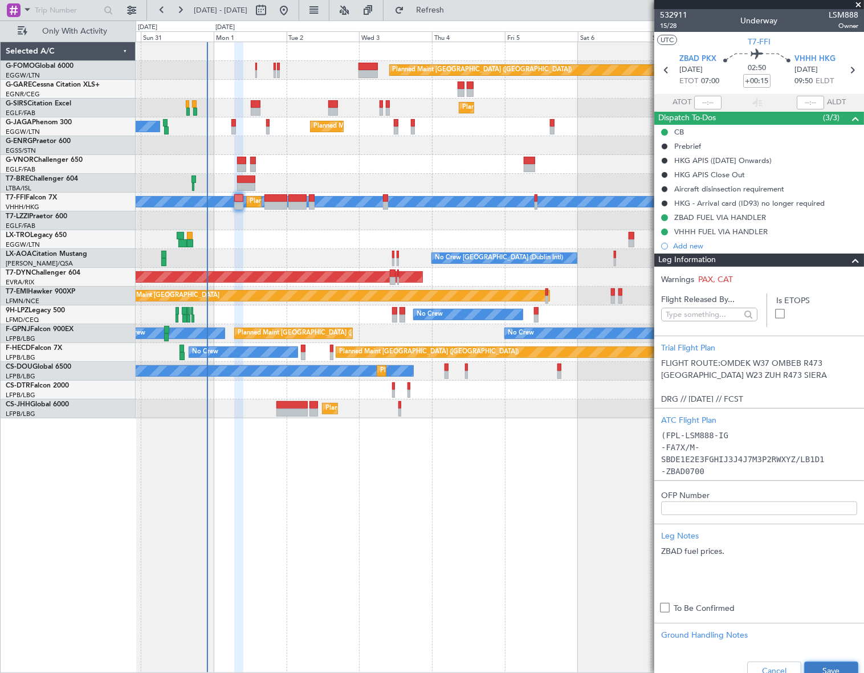
click at [835, 669] on button "Save" at bounding box center [831, 670] width 54 height 18
click at [849, 258] on span at bounding box center [855, 260] width 14 height 14
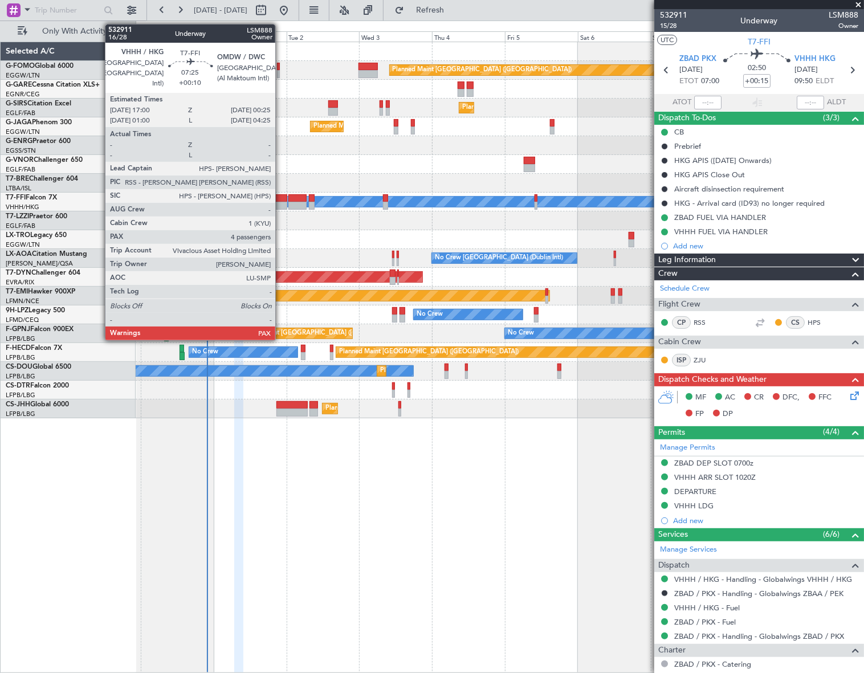
click at [280, 199] on div at bounding box center [275, 198] width 23 height 8
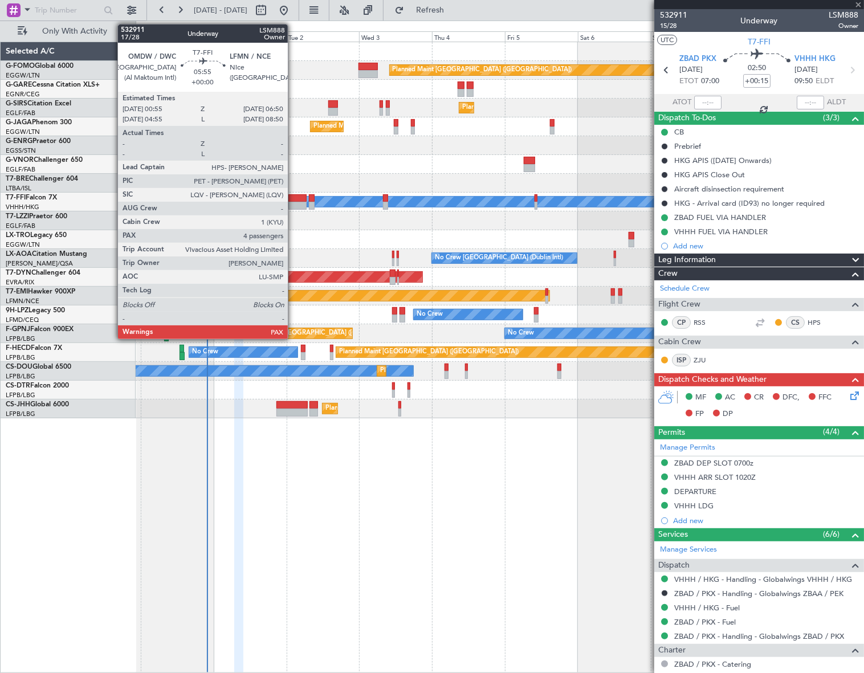
type input "+00:10"
type input "4"
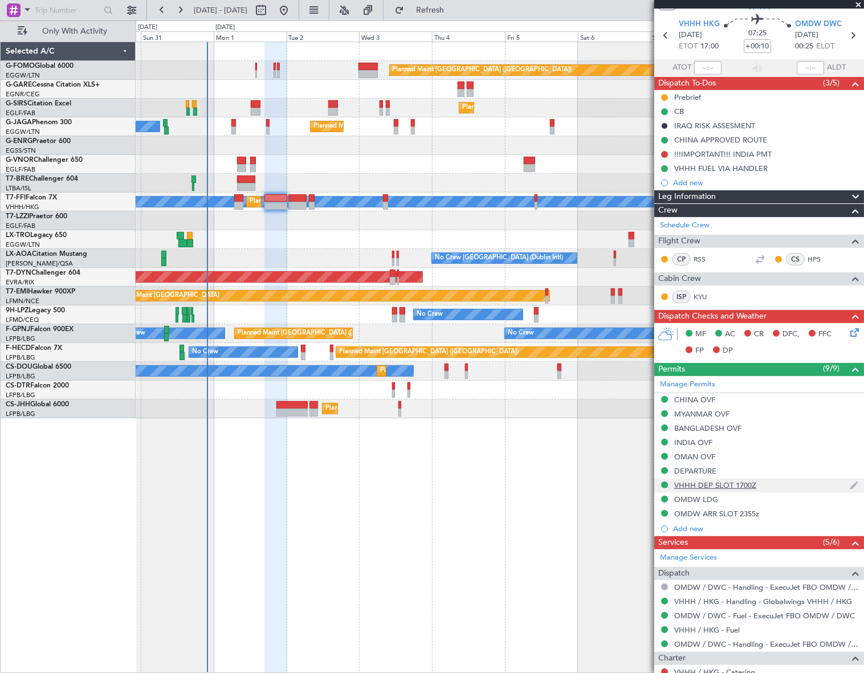
scroll to position [51, 0]
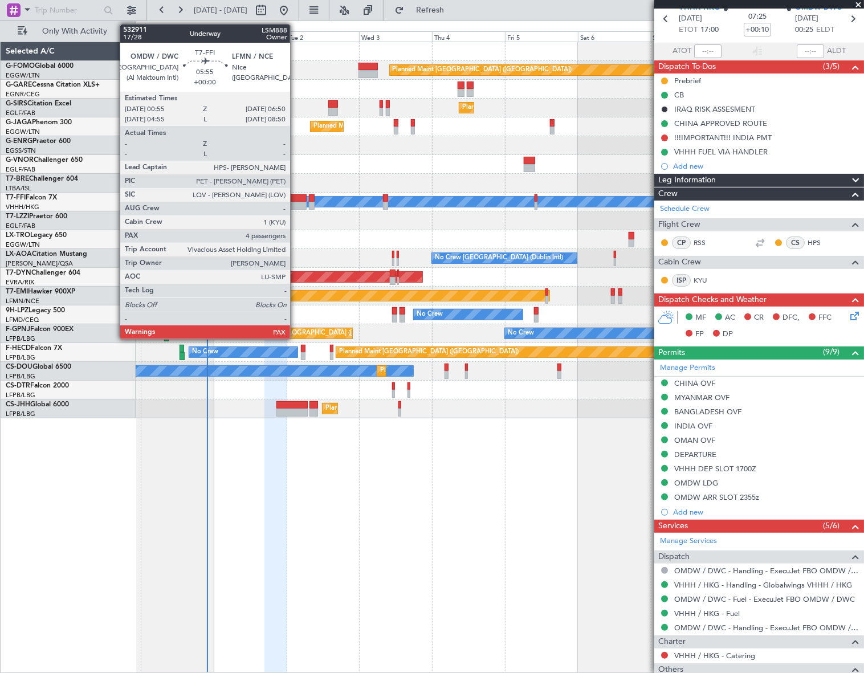
click at [293, 198] on div at bounding box center [297, 198] width 18 height 8
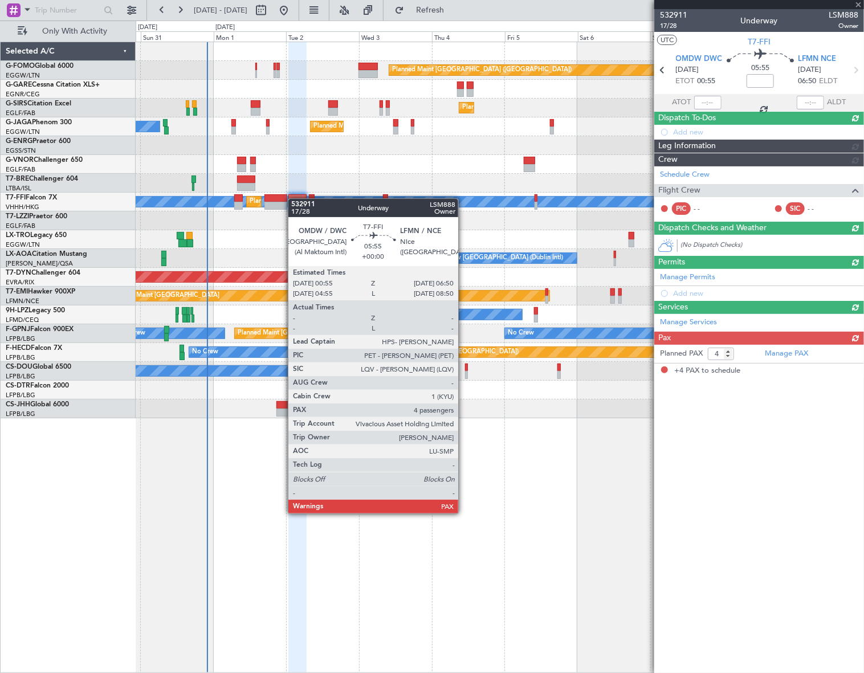
scroll to position [0, 0]
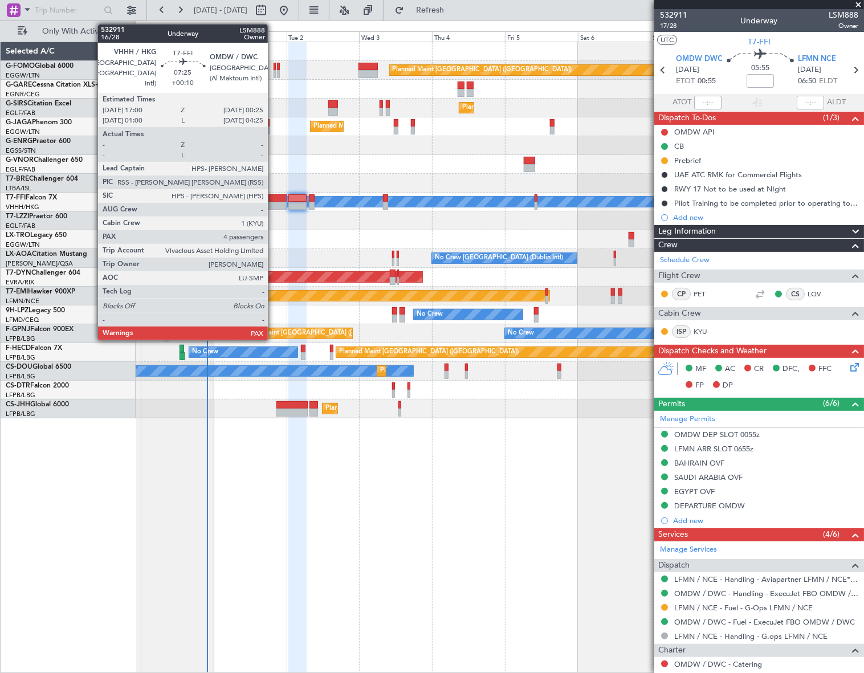
click at [273, 199] on div at bounding box center [275, 198] width 23 height 8
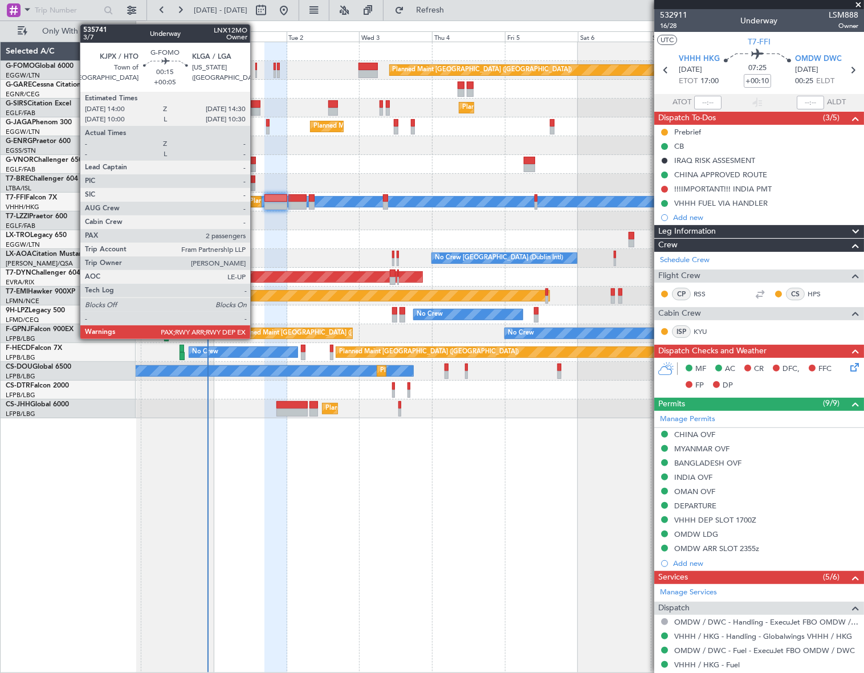
click at [255, 68] on div at bounding box center [256, 67] width 2 height 8
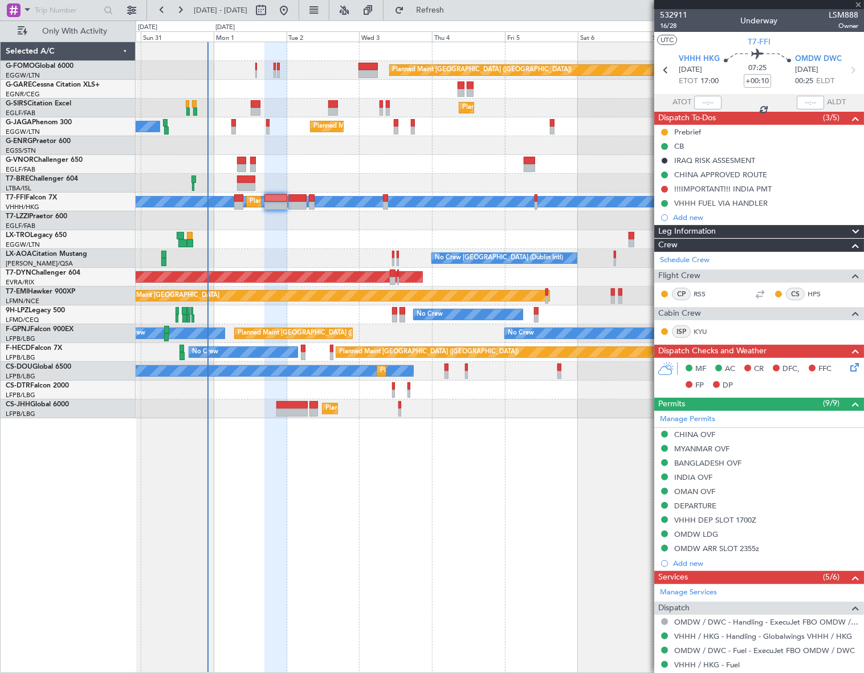
type input "+00:05"
type input "2"
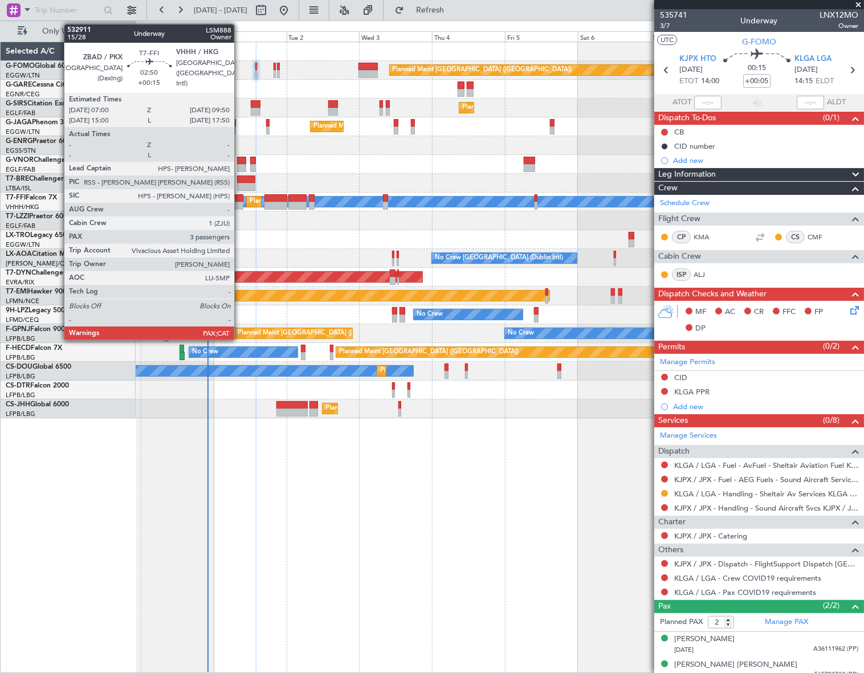
click at [239, 198] on div at bounding box center [238, 198] width 9 height 8
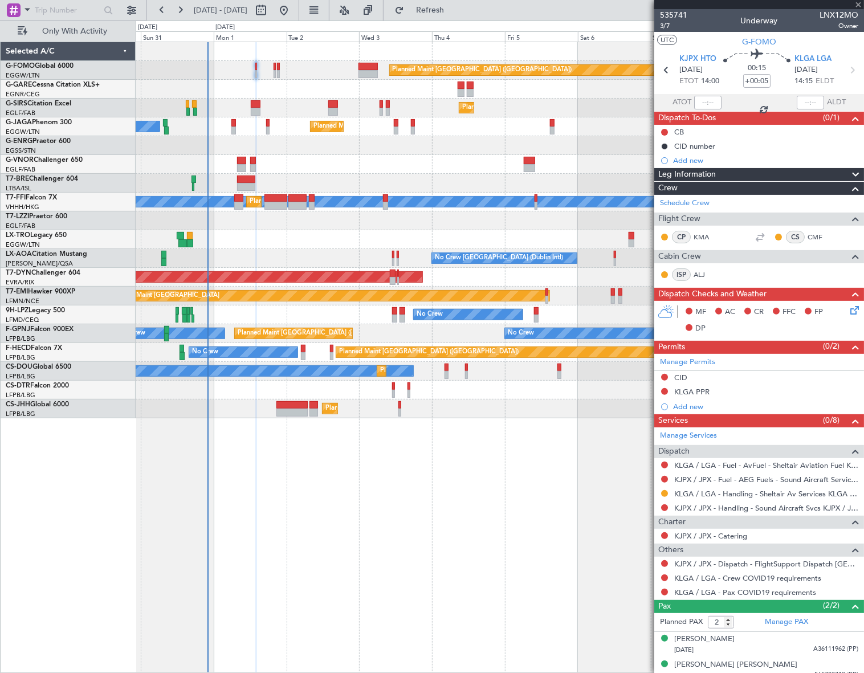
type input "+00:15"
type input "5"
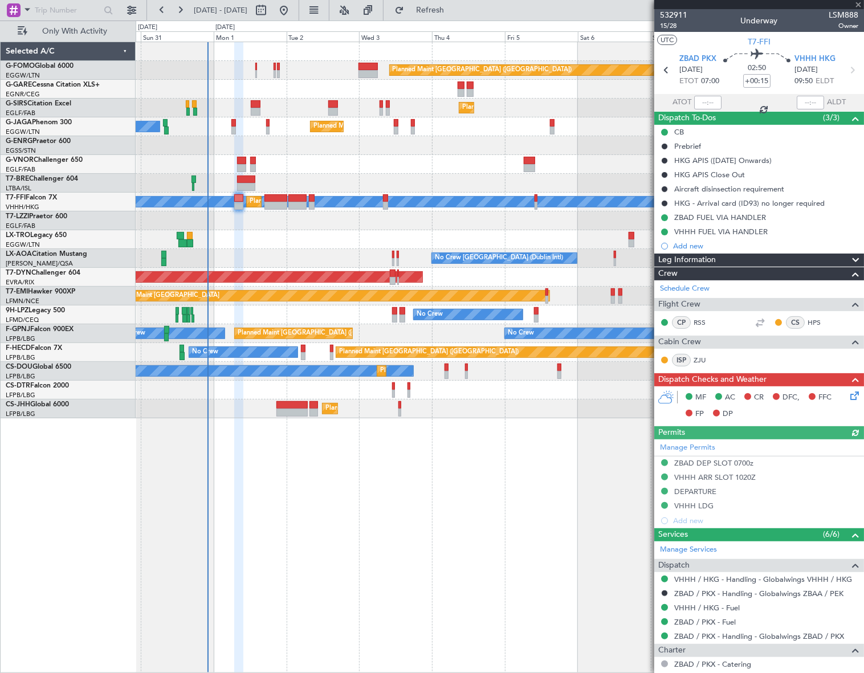
click at [848, 392] on icon at bounding box center [852, 393] width 9 height 9
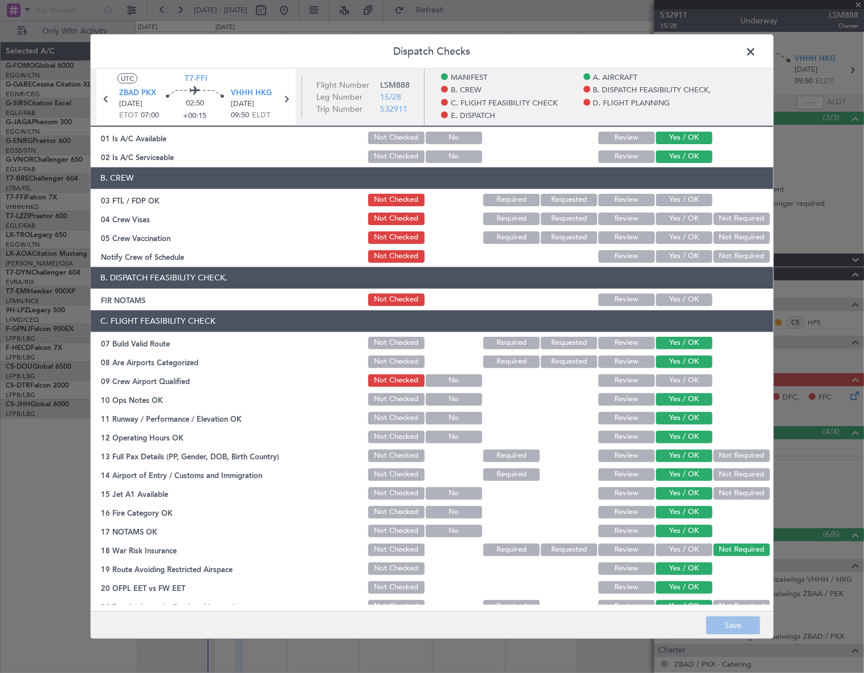
scroll to position [103, 0]
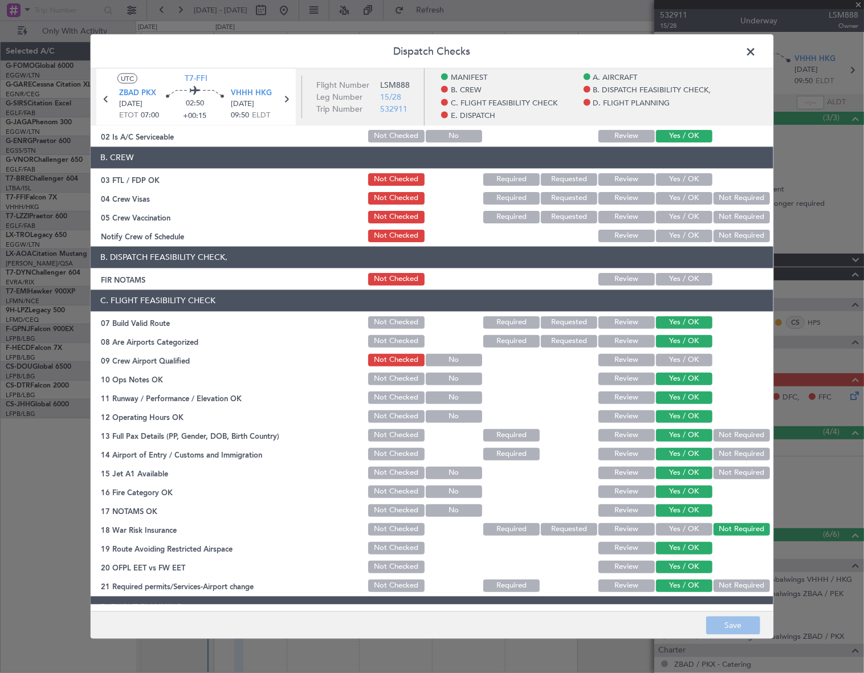
click at [682, 278] on button "Yes / OK" at bounding box center [684, 278] width 56 height 13
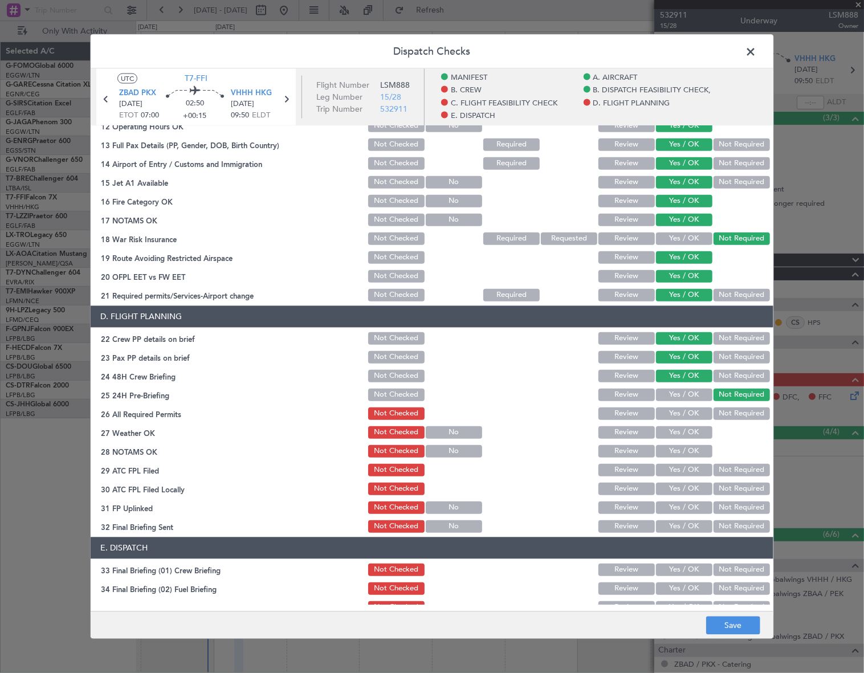
scroll to position [414, 0]
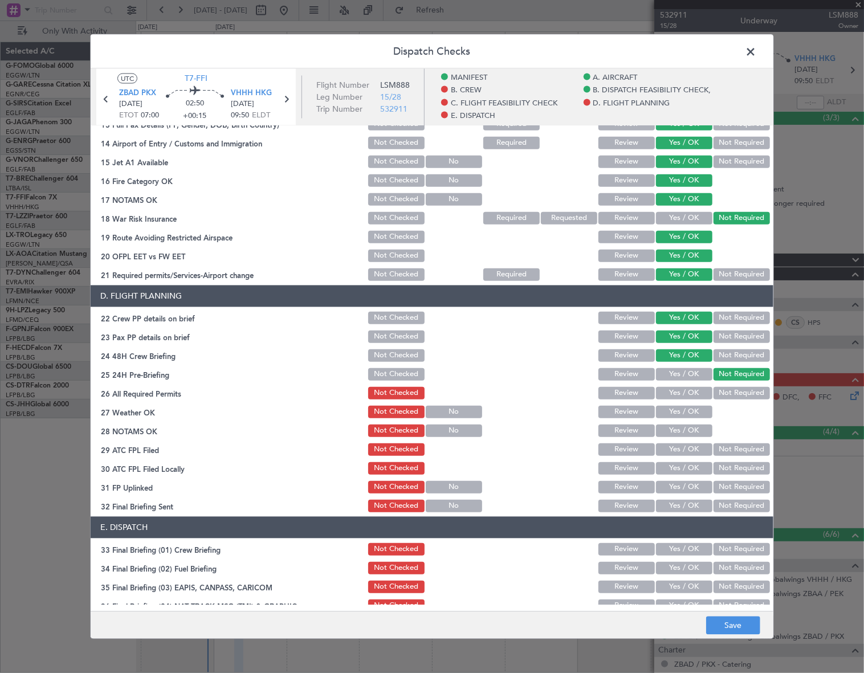
click at [692, 389] on button "Yes / OK" at bounding box center [684, 392] width 56 height 13
click at [688, 411] on button "Yes / OK" at bounding box center [684, 411] width 56 height 13
click at [695, 433] on button "Yes / OK" at bounding box center [684, 430] width 56 height 13
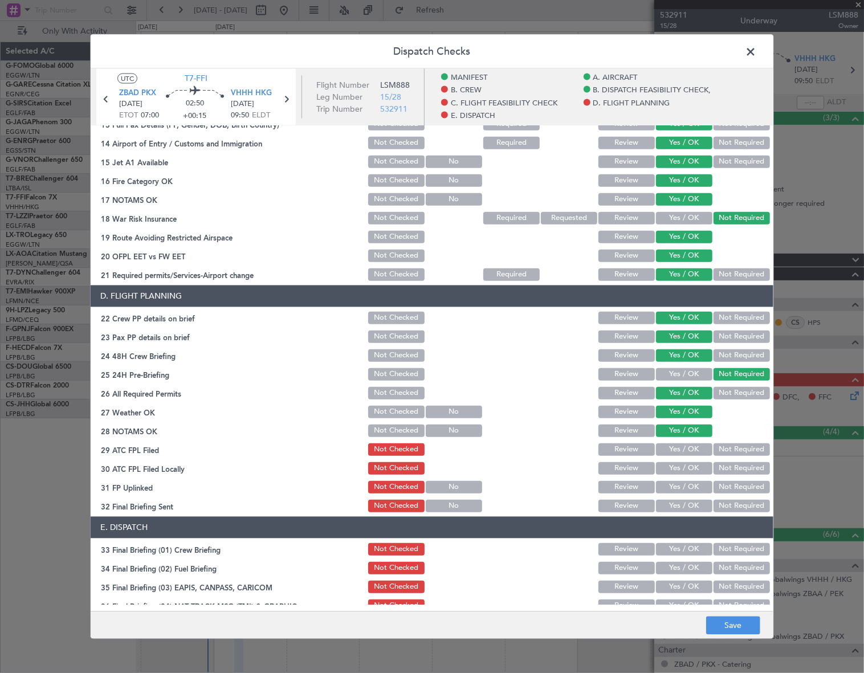
click at [695, 449] on button "Yes / OK" at bounding box center [684, 449] width 56 height 13
click at [722, 471] on button "Not Required" at bounding box center [741, 467] width 56 height 13
click at [689, 484] on button "Yes / OK" at bounding box center [684, 486] width 56 height 13
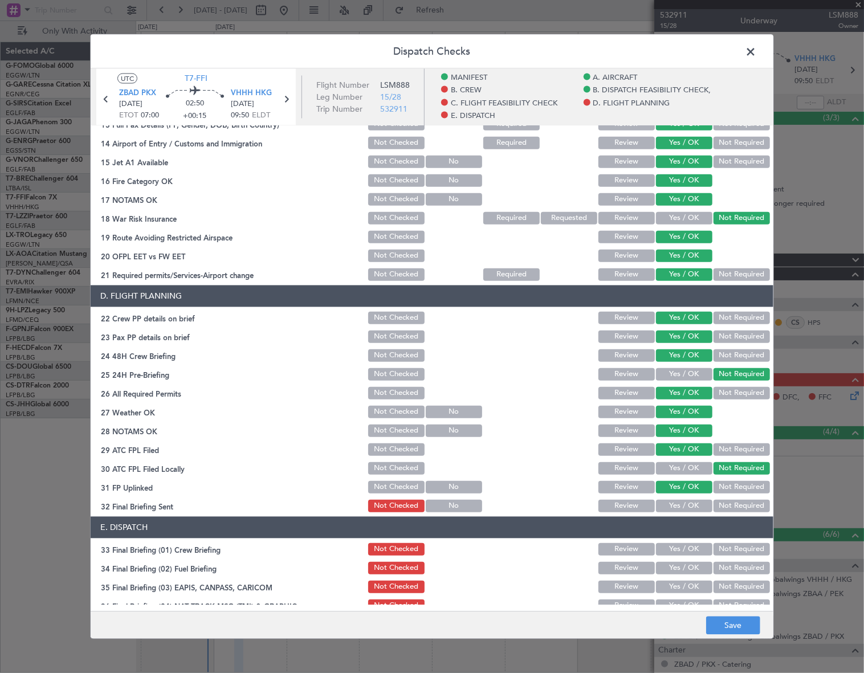
click at [683, 512] on div "Yes / OK" at bounding box center [683, 505] width 58 height 16
click at [685, 506] on button "Yes / OK" at bounding box center [684, 505] width 56 height 13
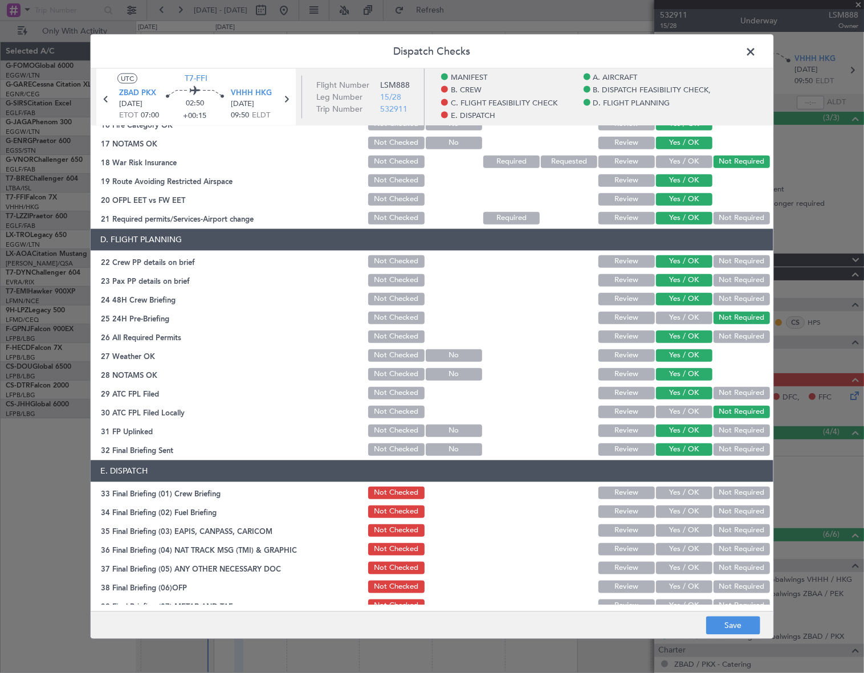
scroll to position [575, 0]
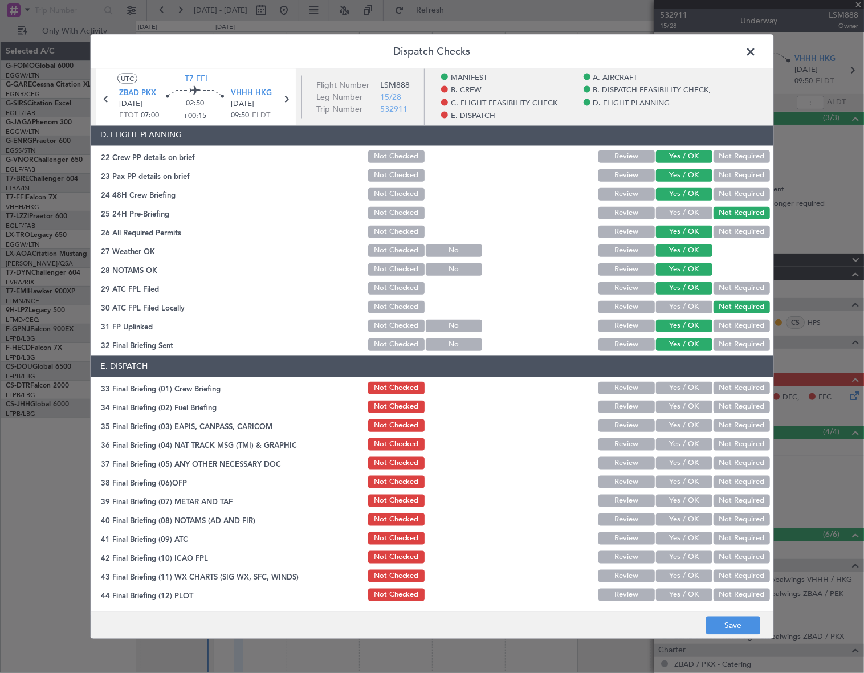
drag, startPoint x: 690, startPoint y: 389, endPoint x: 693, endPoint y: 397, distance: 8.7
click at [690, 389] on button "Yes / OK" at bounding box center [684, 387] width 56 height 13
click at [694, 404] on button "Yes / OK" at bounding box center [684, 406] width 56 height 13
click at [719, 426] on button "Not Required" at bounding box center [741, 425] width 56 height 13
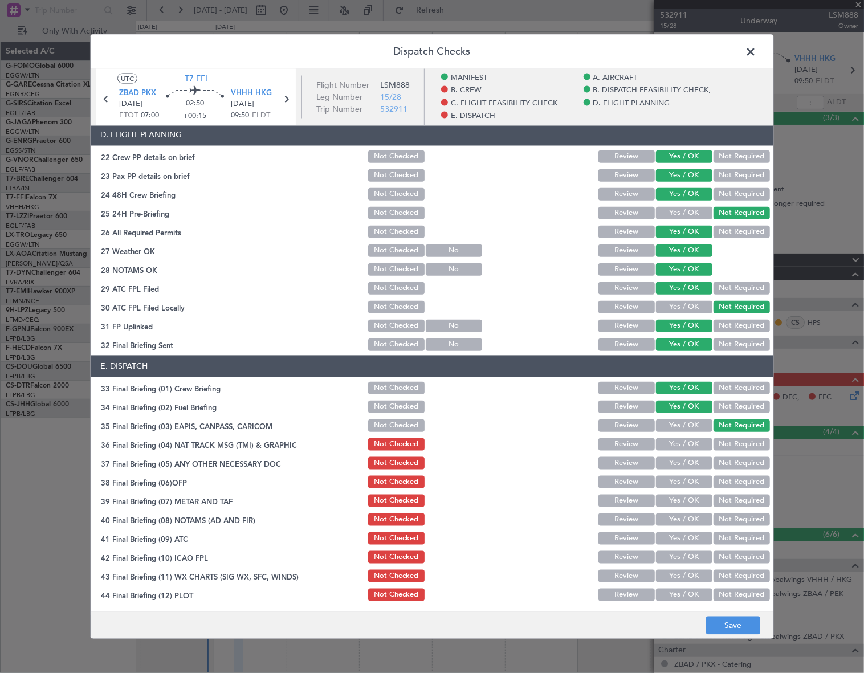
click at [719, 442] on button "Not Required" at bounding box center [741, 443] width 56 height 13
click at [697, 465] on button "Yes / OK" at bounding box center [684, 462] width 56 height 13
click at [694, 480] on button "Yes / OK" at bounding box center [684, 481] width 56 height 13
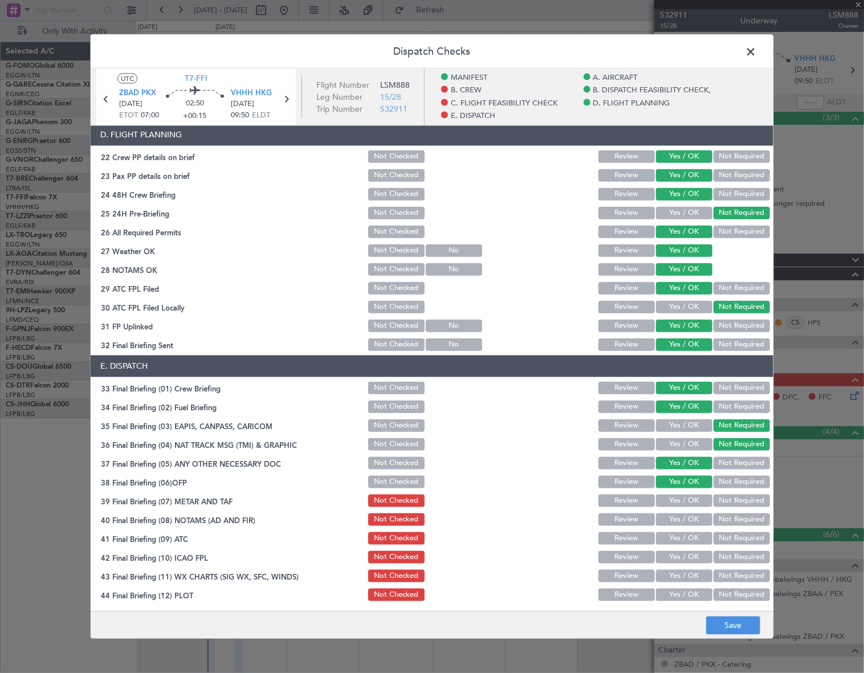
click at [691, 495] on button "Yes / OK" at bounding box center [684, 500] width 56 height 13
click at [692, 516] on button "Yes / OK" at bounding box center [684, 519] width 56 height 13
click at [697, 537] on button "Yes / OK" at bounding box center [684, 537] width 56 height 13
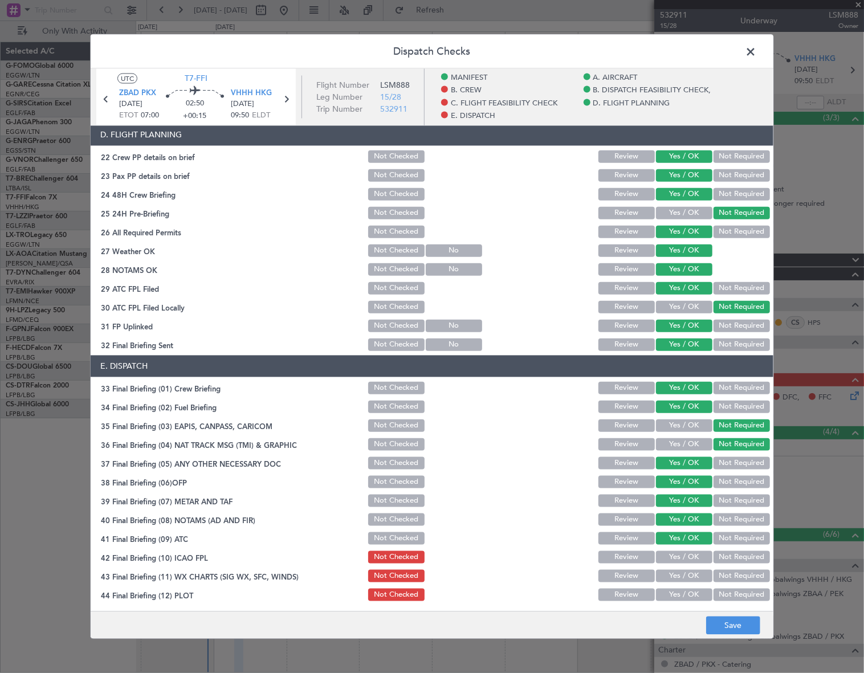
click at [695, 555] on button "Yes / OK" at bounding box center [684, 556] width 56 height 13
click at [694, 578] on button "Yes / OK" at bounding box center [684, 575] width 56 height 13
click at [693, 594] on button "Yes / OK" at bounding box center [684, 594] width 56 height 13
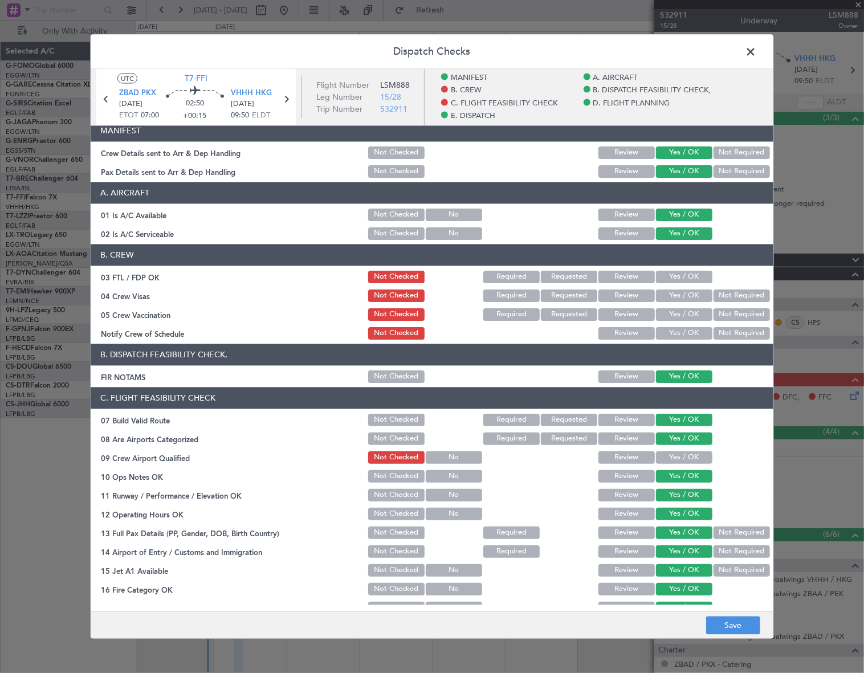
scroll to position [0, 0]
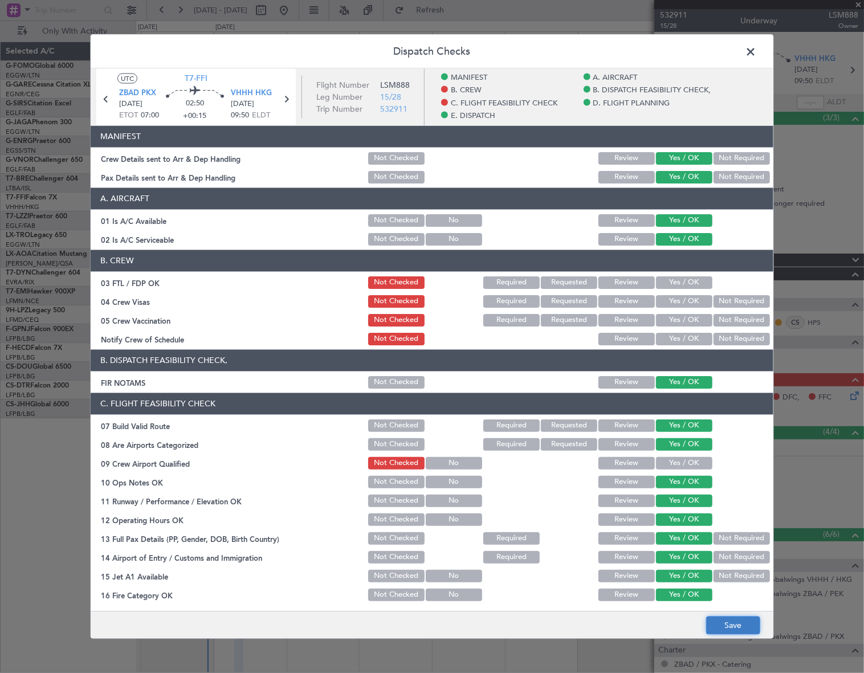
click at [742, 628] on button "Save" at bounding box center [733, 625] width 54 height 18
click at [756, 46] on span at bounding box center [756, 54] width 0 height 23
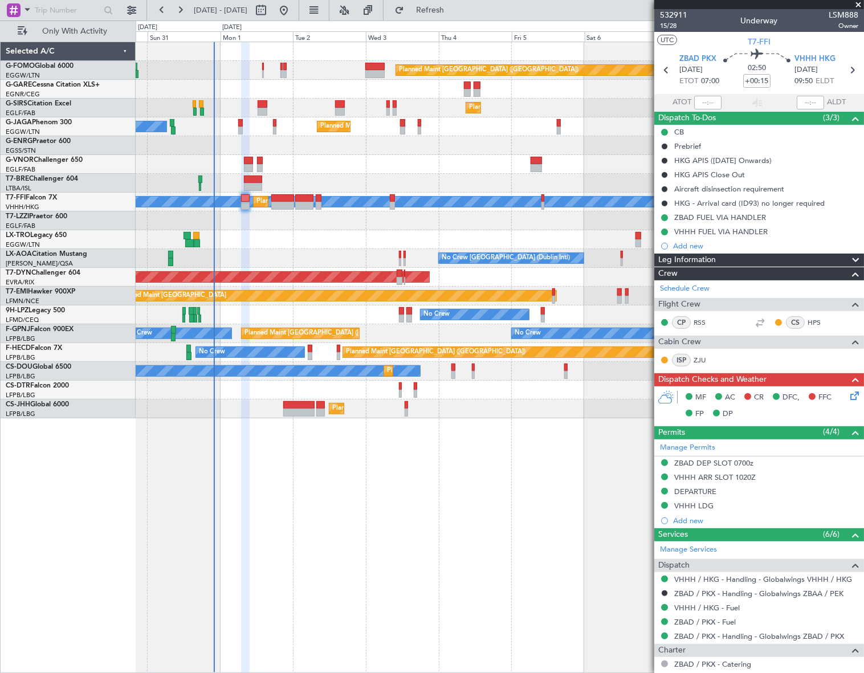
click at [336, 495] on div "Planned Maint London (Luton) Planned Maint London (Farnborough) Planned Maint L…" at bounding box center [500, 357] width 728 height 631
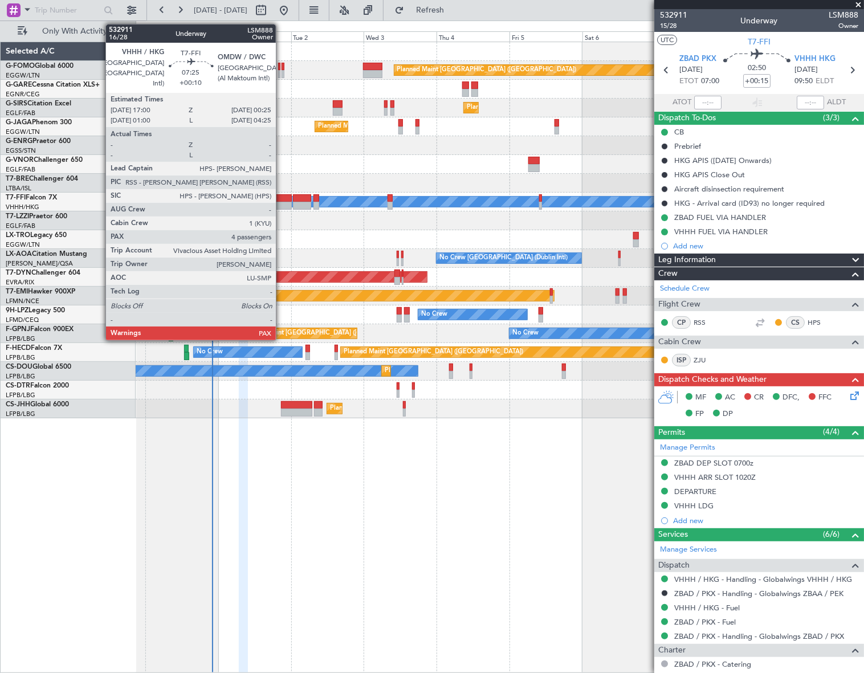
click at [281, 197] on div at bounding box center [280, 198] width 23 height 8
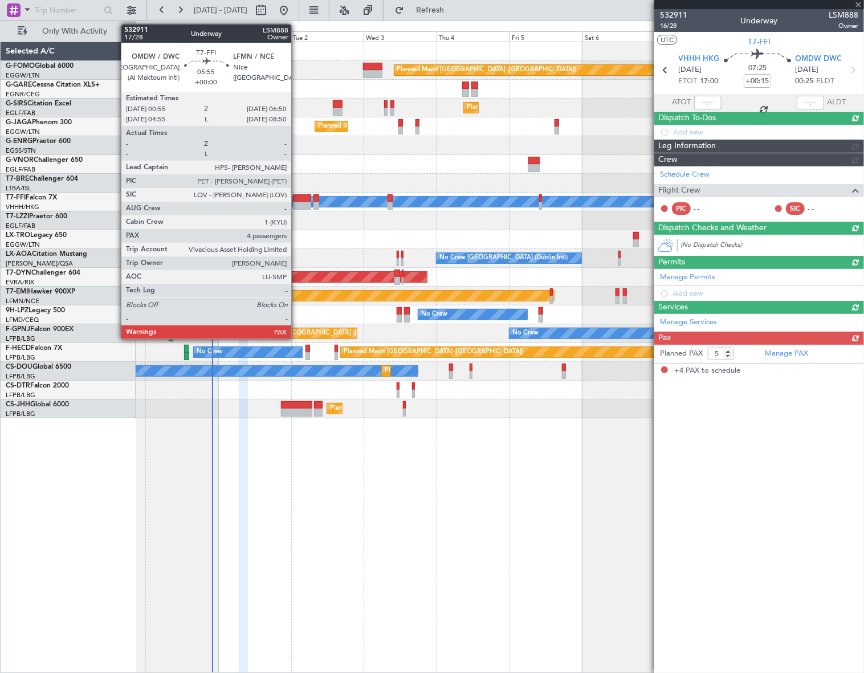
type input "+00:10"
type input "4"
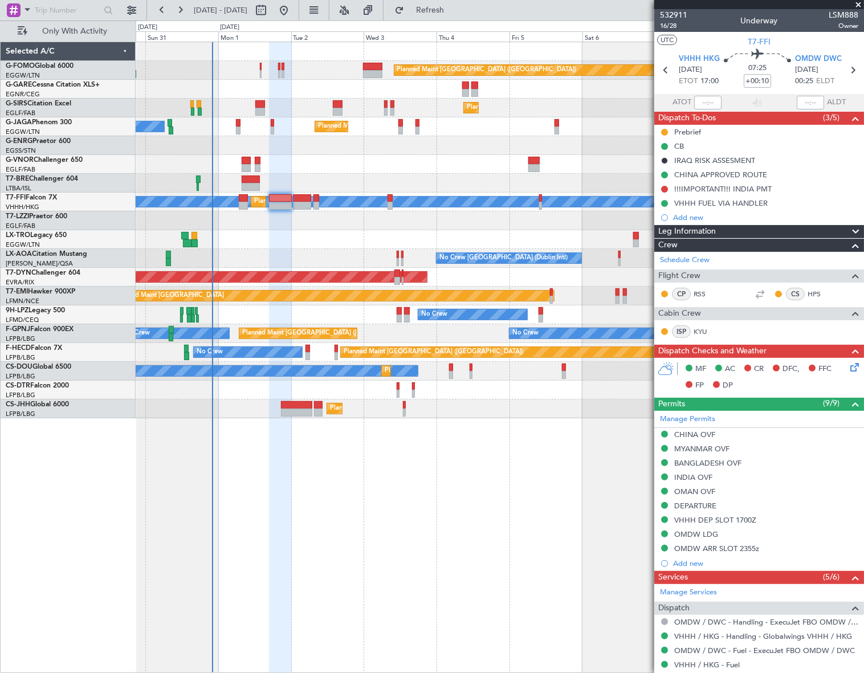
click at [759, 233] on div "Leg Information" at bounding box center [759, 231] width 210 height 13
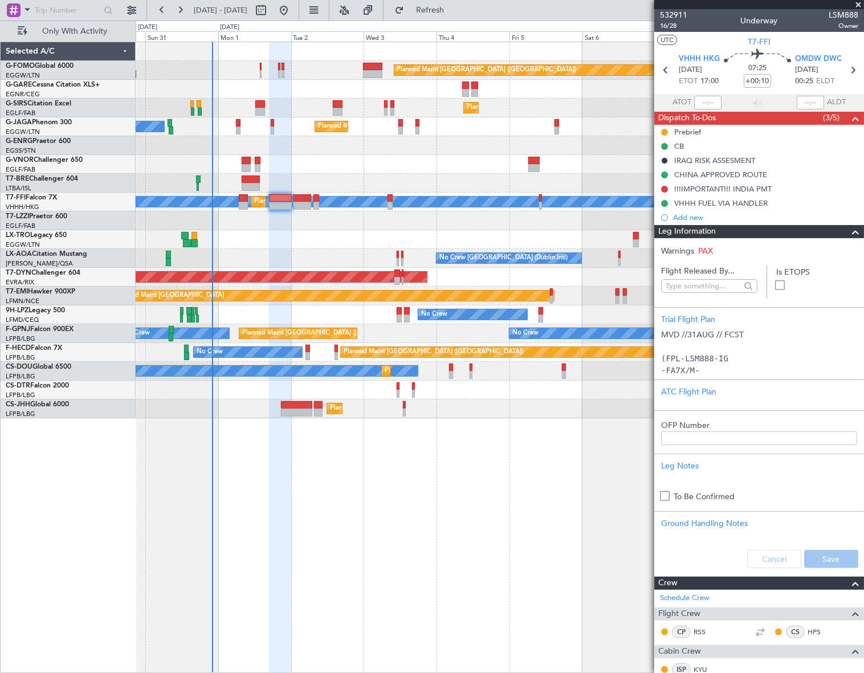
click at [848, 232] on span at bounding box center [855, 232] width 14 height 14
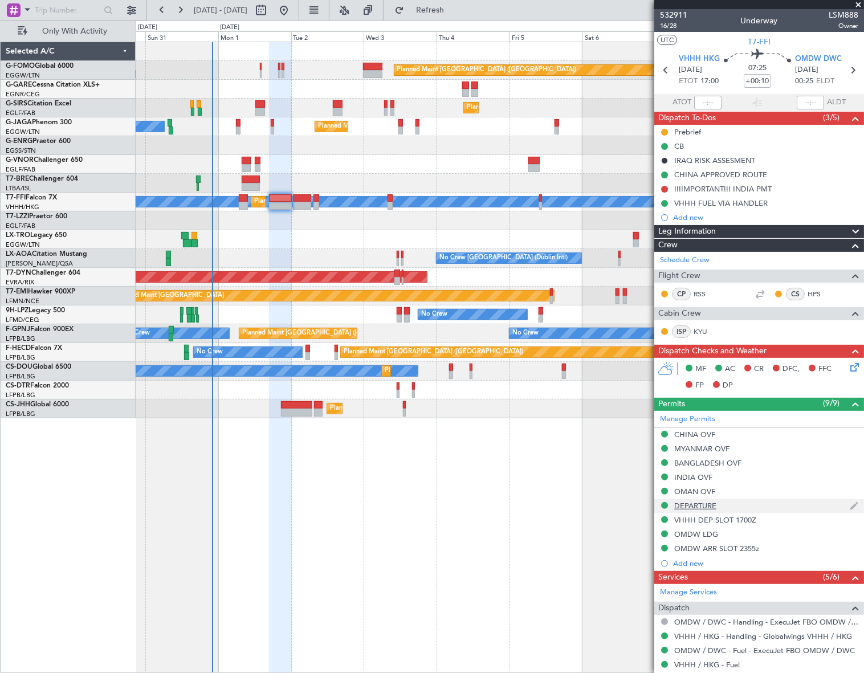
click at [692, 505] on div "DEPARTURE" at bounding box center [695, 506] width 42 height 10
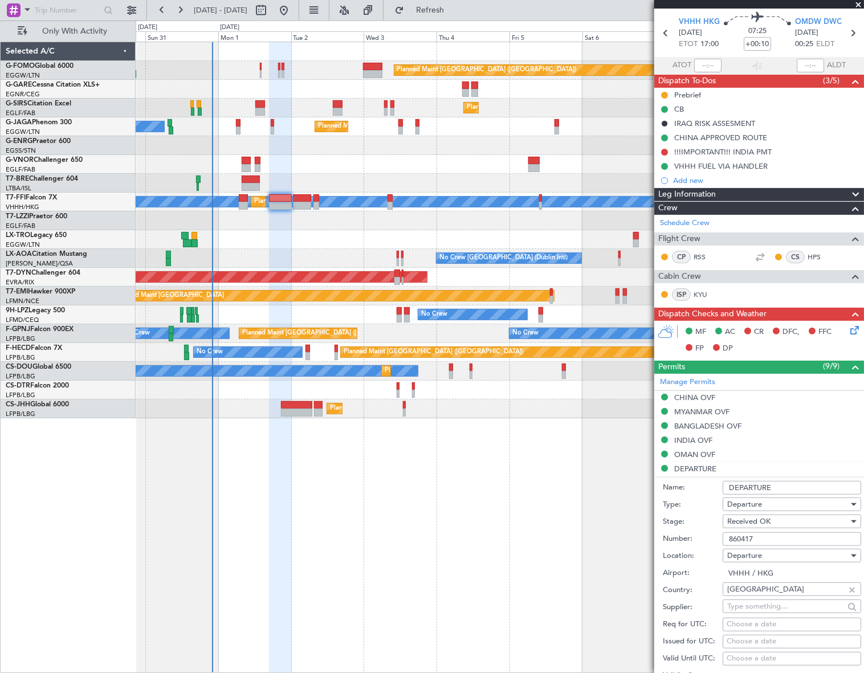
scroll to position [51, 0]
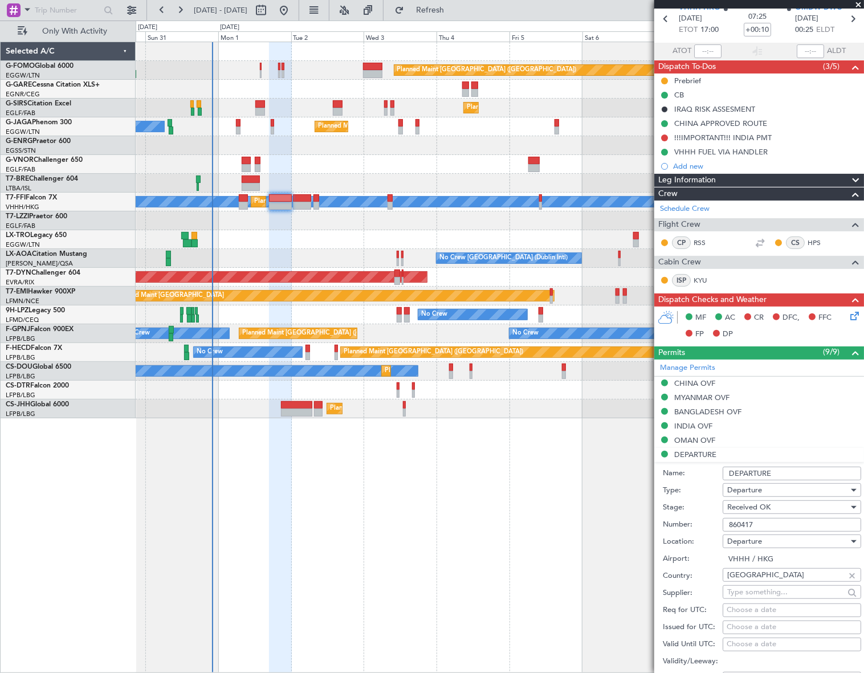
click at [738, 521] on input "860417" at bounding box center [791, 525] width 138 height 14
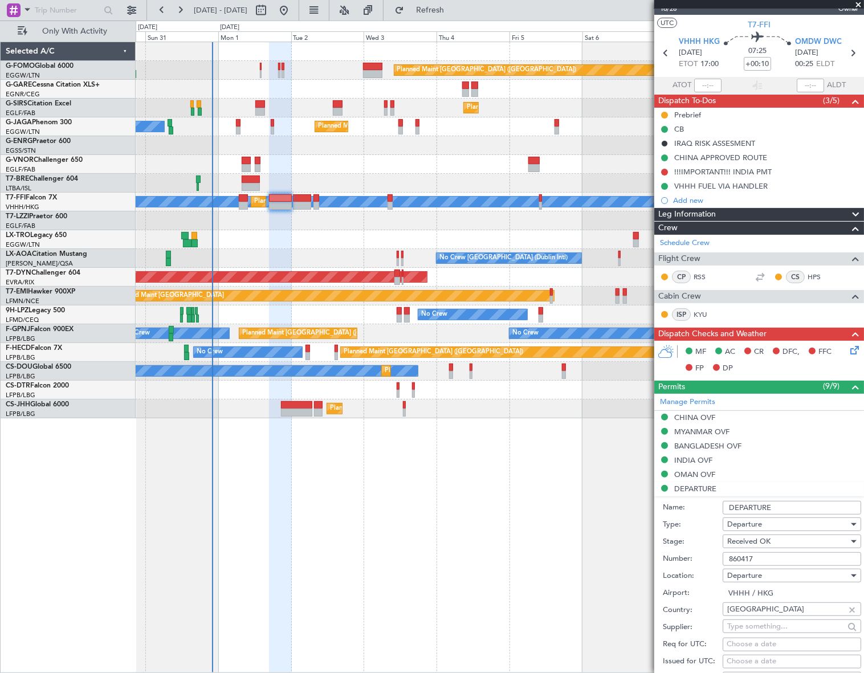
scroll to position [0, 0]
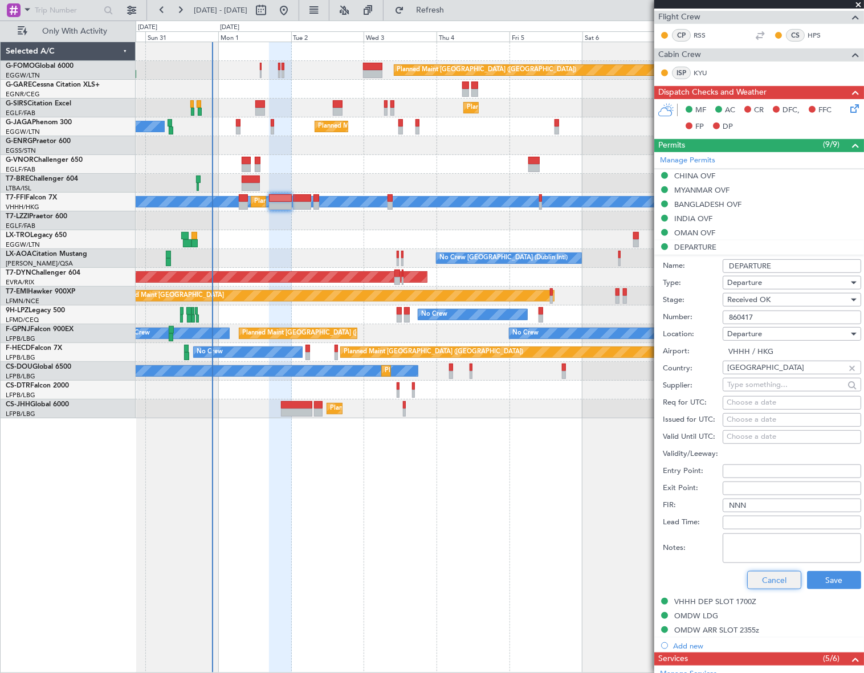
click at [757, 574] on button "Cancel" at bounding box center [774, 580] width 54 height 18
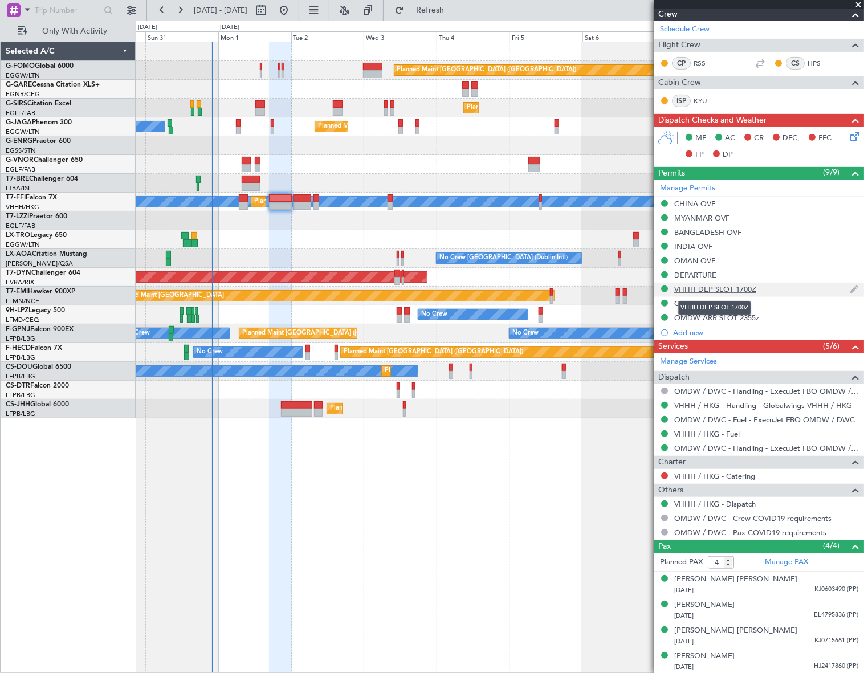
click at [738, 291] on div "VHHH DEP SLOT 1700Z" at bounding box center [715, 289] width 82 height 10
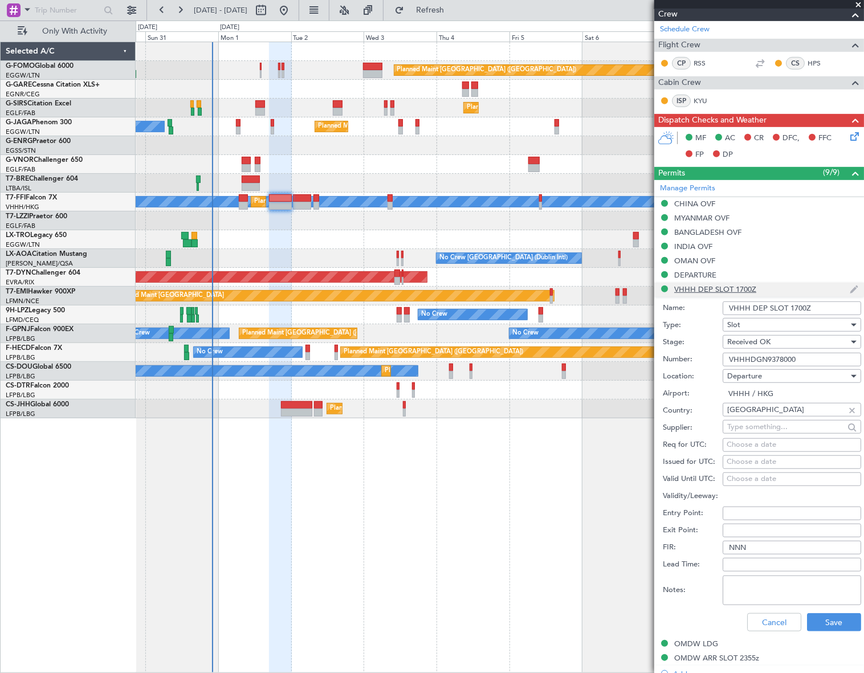
scroll to position [259, 0]
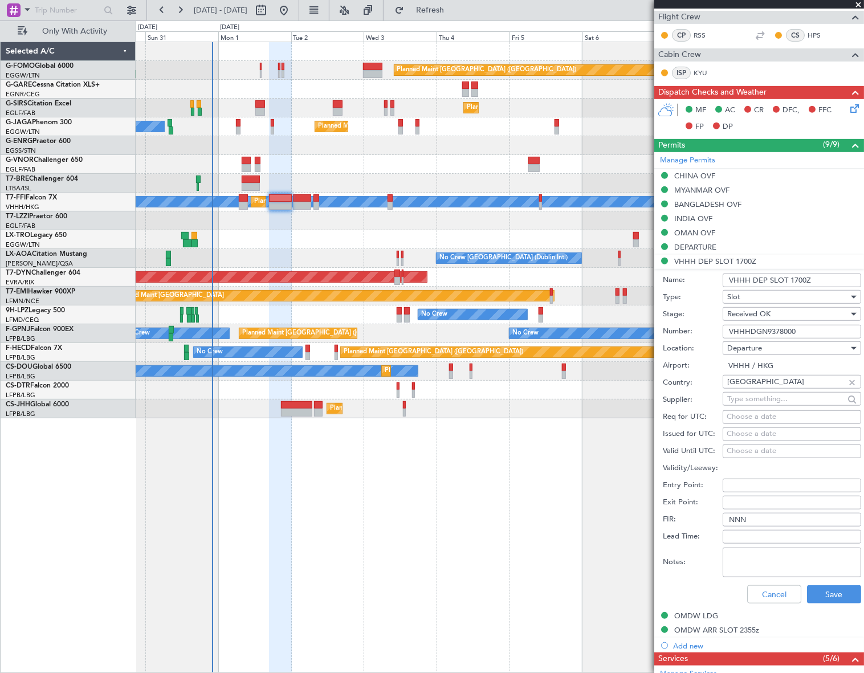
click at [748, 329] on input "VHHHDGN9378000" at bounding box center [791, 332] width 138 height 14
click at [779, 595] on button "Cancel" at bounding box center [774, 594] width 54 height 18
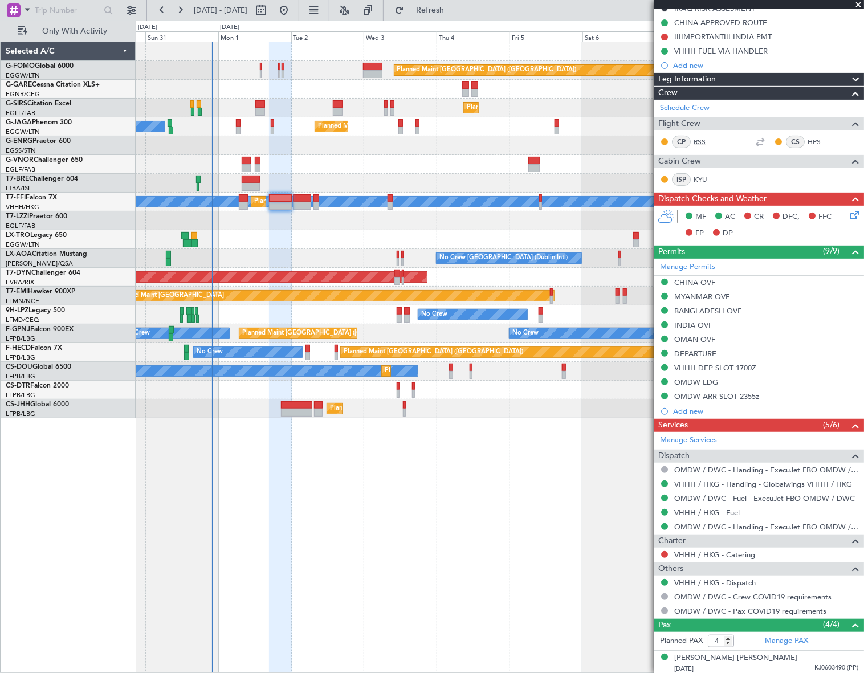
scroll to position [75, 0]
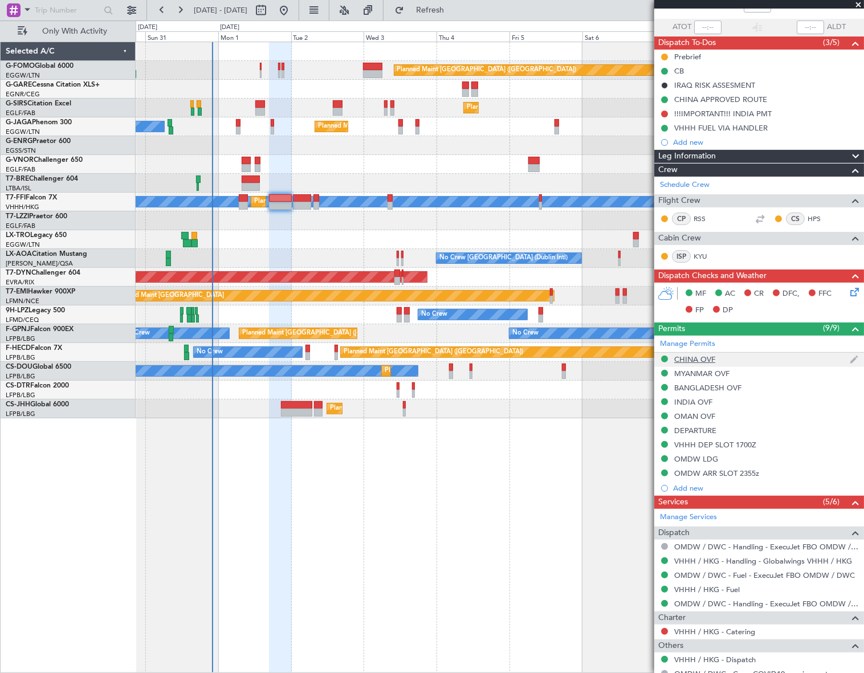
click at [702, 357] on div "CHINA OVF" at bounding box center [694, 359] width 41 height 10
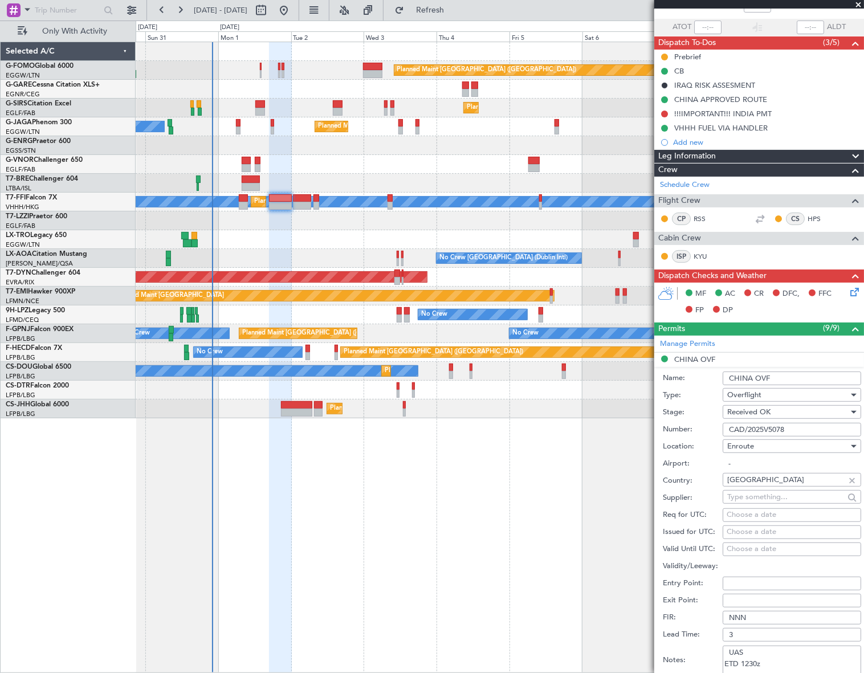
drag, startPoint x: 795, startPoint y: 376, endPoint x: 697, endPoint y: 387, distance: 98.0
click at [695, 385] on form "Name: CHINA OVF Type: Overflight Stage: Received OK Number: CAD/2025V5078 Locat…" at bounding box center [759, 537] width 210 height 340
drag, startPoint x: 748, startPoint y: 428, endPoint x: 727, endPoint y: 427, distance: 21.1
click at [727, 427] on input "CAD/2025V5078" at bounding box center [791, 430] width 138 height 14
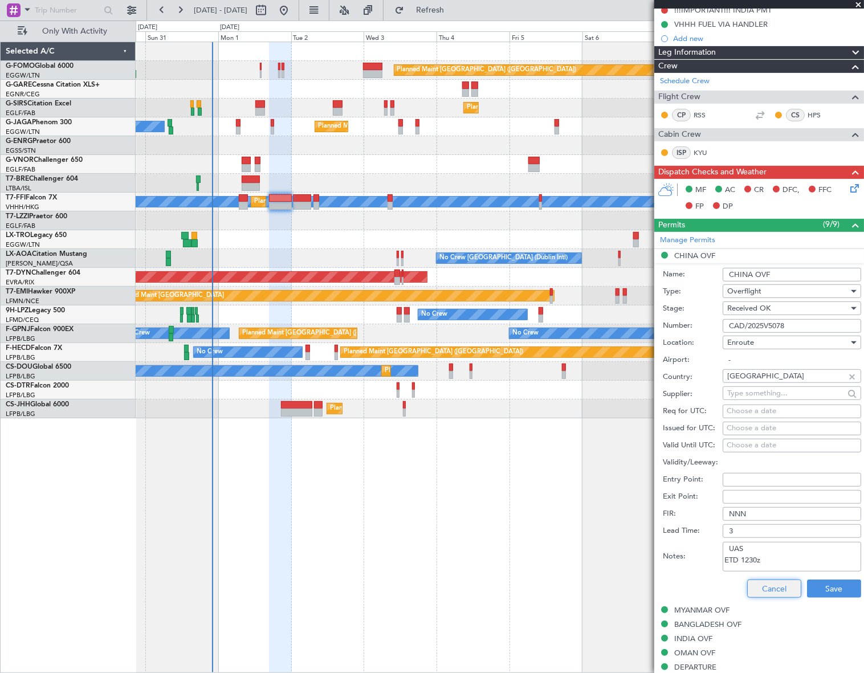
click at [771, 587] on button "Cancel" at bounding box center [774, 588] width 54 height 18
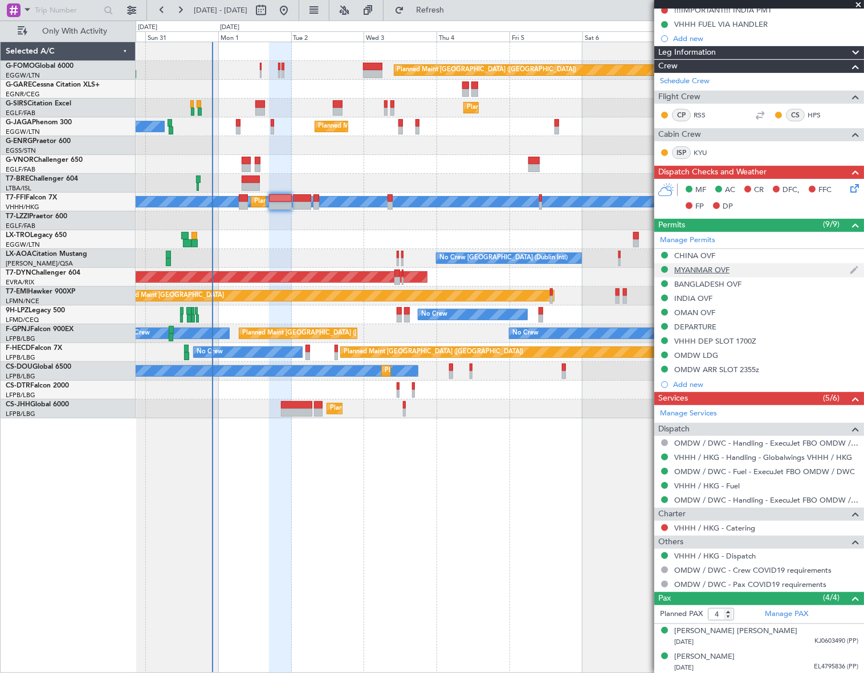
click at [702, 268] on div "MYANMAR OVF" at bounding box center [701, 270] width 55 height 10
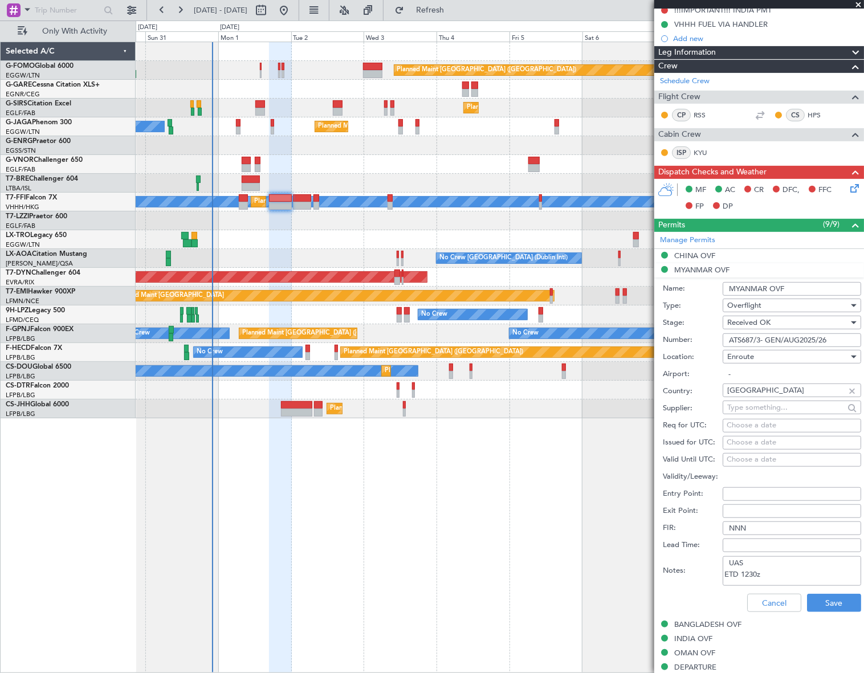
drag, startPoint x: 791, startPoint y: 286, endPoint x: 735, endPoint y: 290, distance: 56.0
click at [710, 293] on div "Name: MYANMAR OVF" at bounding box center [761, 288] width 198 height 17
drag, startPoint x: 843, startPoint y: 339, endPoint x: 694, endPoint y: 347, distance: 148.9
click at [694, 347] on form "Name: MYANMAR OVF Type: Overflight Stage: Received OK Number: ATS687/3- GEN/AUG…" at bounding box center [759, 447] width 210 height 340
click at [753, 601] on button "Cancel" at bounding box center [774, 603] width 54 height 18
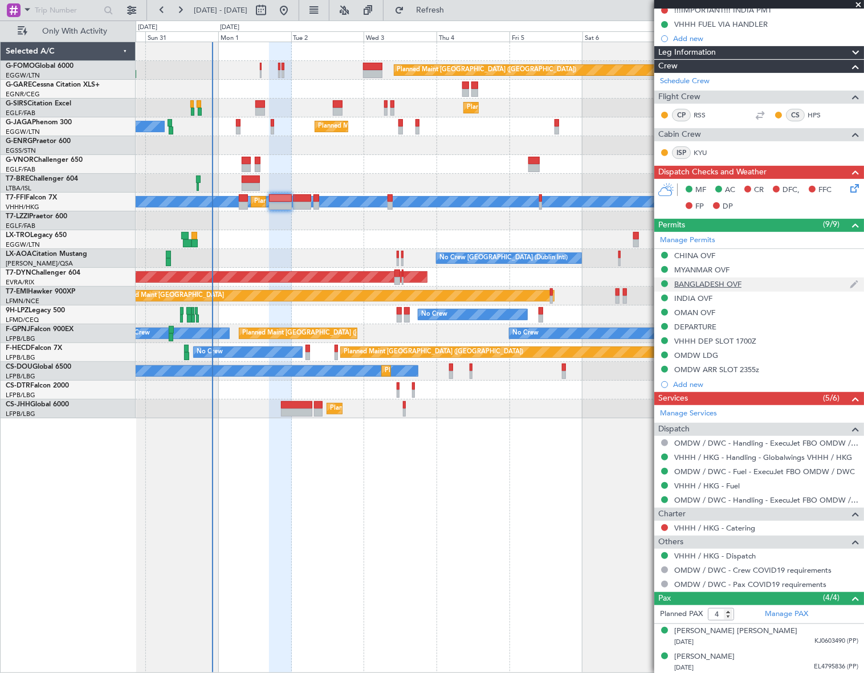
click at [702, 284] on div "BANGLADESH OVF" at bounding box center [707, 284] width 67 height 10
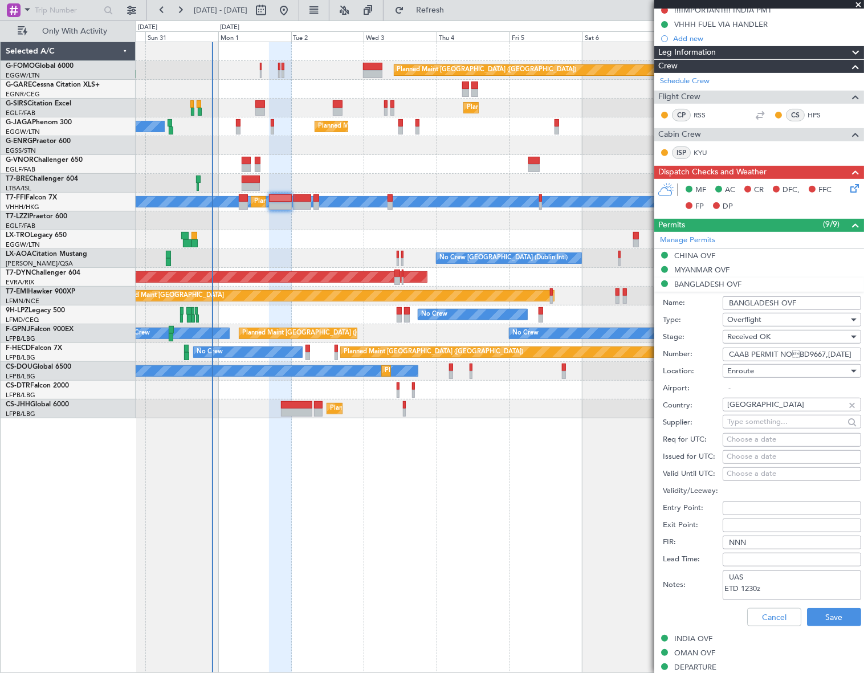
drag, startPoint x: 813, startPoint y: 301, endPoint x: 722, endPoint y: 305, distance: 90.7
click at [721, 305] on div "Name: BANGLADESH OVF" at bounding box center [761, 302] width 198 height 17
click at [756, 351] on input "CAAB PERMIT NOBD9667,31-AUG-2025" at bounding box center [791, 354] width 138 height 14
click at [771, 612] on button "Cancel" at bounding box center [774, 617] width 54 height 18
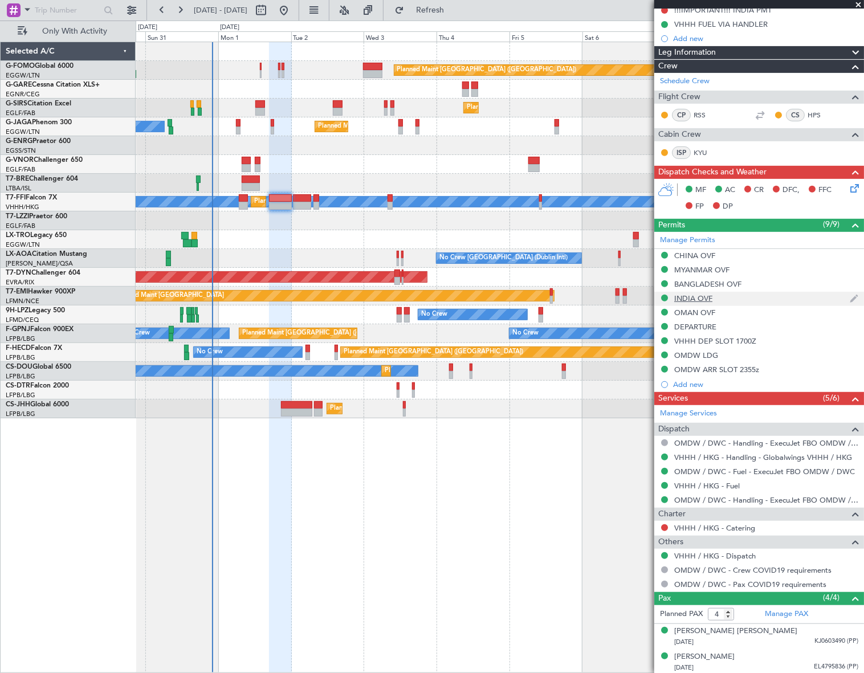
click at [701, 301] on div "INDIA OVF" at bounding box center [693, 298] width 38 height 10
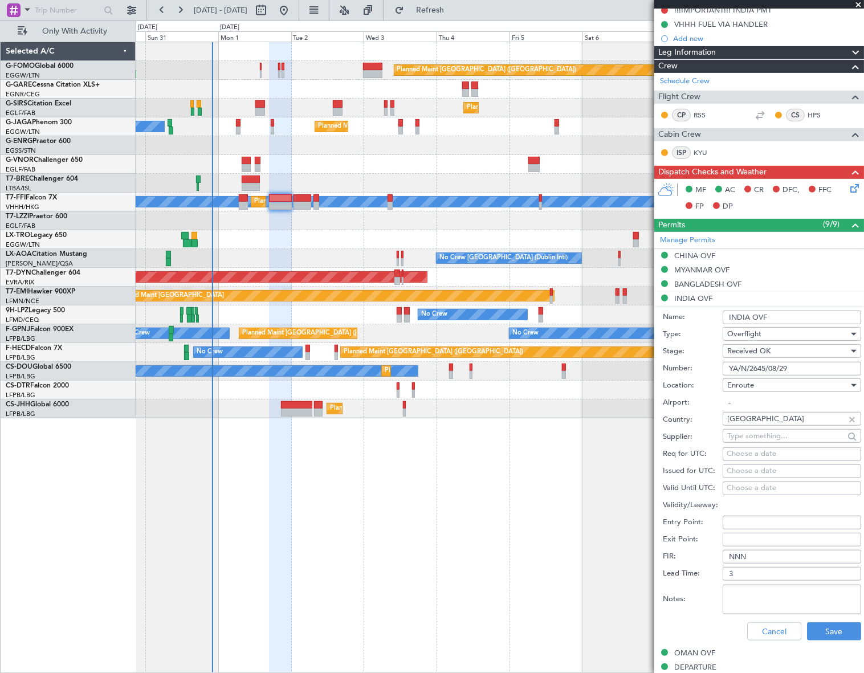
drag, startPoint x: 784, startPoint y: 315, endPoint x: 726, endPoint y: 313, distance: 58.1
click at [726, 313] on input "INDIA OVF" at bounding box center [791, 317] width 138 height 14
click at [766, 364] on input "YA/N/2645/08/29" at bounding box center [791, 369] width 138 height 14
click at [771, 628] on button "Cancel" at bounding box center [774, 631] width 54 height 18
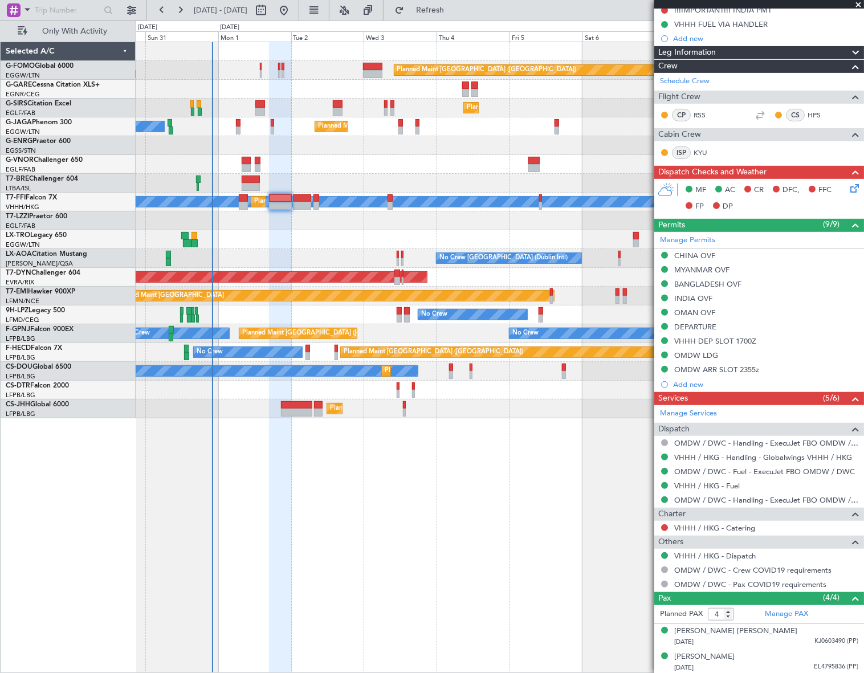
click at [694, 310] on mat-tooltip-component "INDIA OVF" at bounding box center [693, 317] width 52 height 30
click at [706, 312] on div "OMAN OVF" at bounding box center [694, 313] width 41 height 10
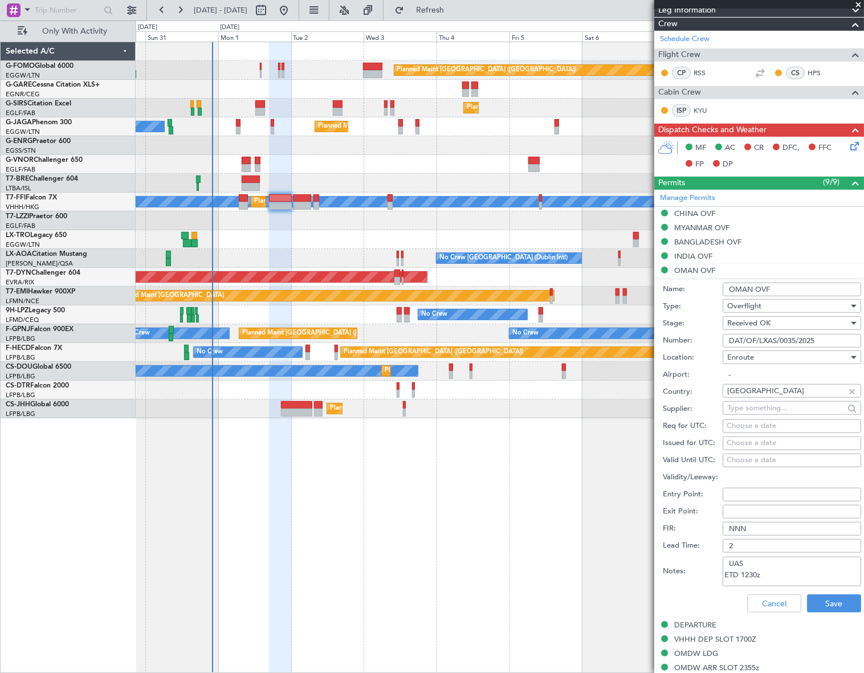
scroll to position [283, 0]
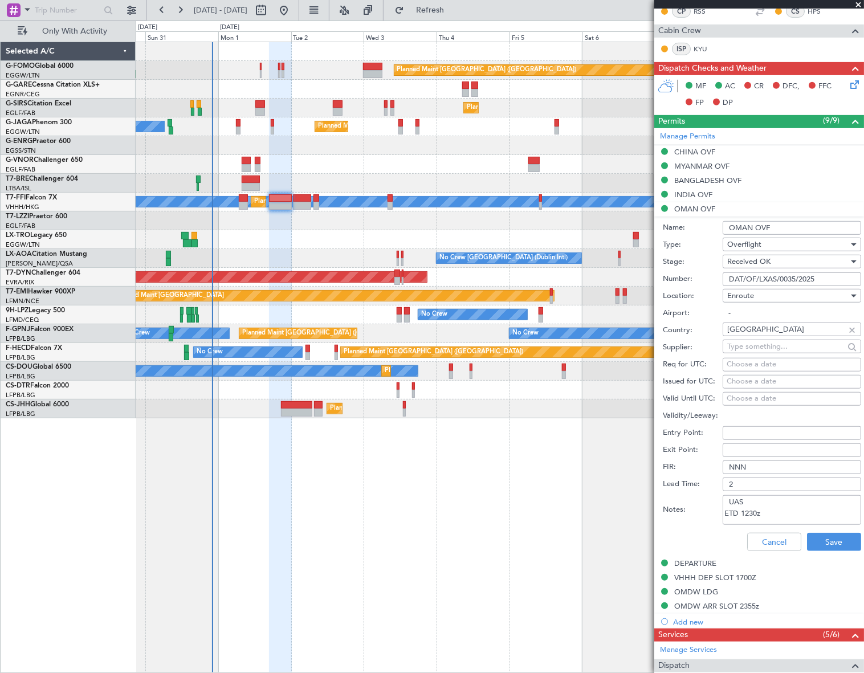
click at [759, 227] on input "OMAN OVF" at bounding box center [791, 228] width 138 height 14
click at [769, 279] on input "DAT/OF/LXAS/0035/2025" at bounding box center [791, 279] width 138 height 14
click at [758, 541] on button "Cancel" at bounding box center [774, 542] width 54 height 18
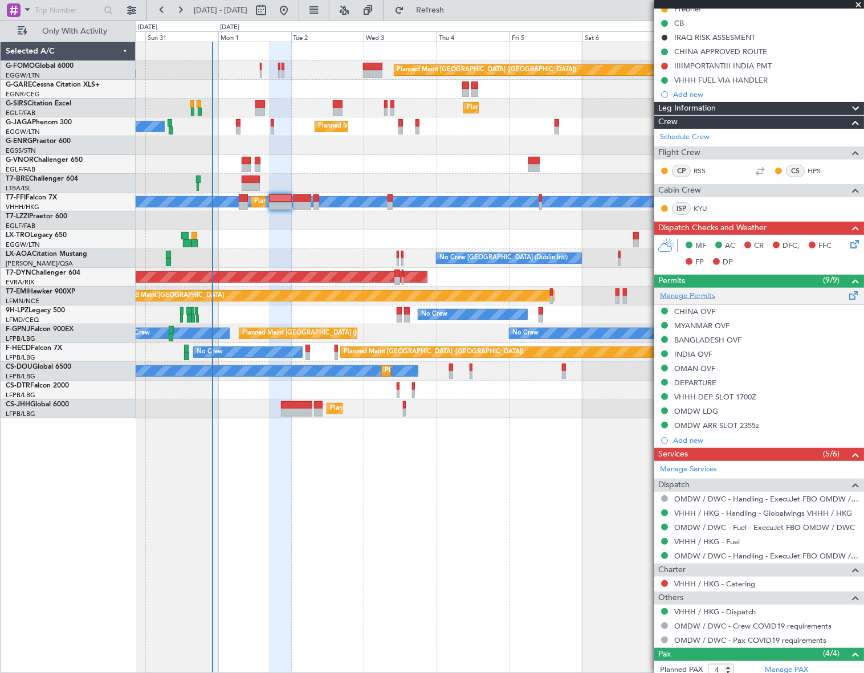
scroll to position [75, 0]
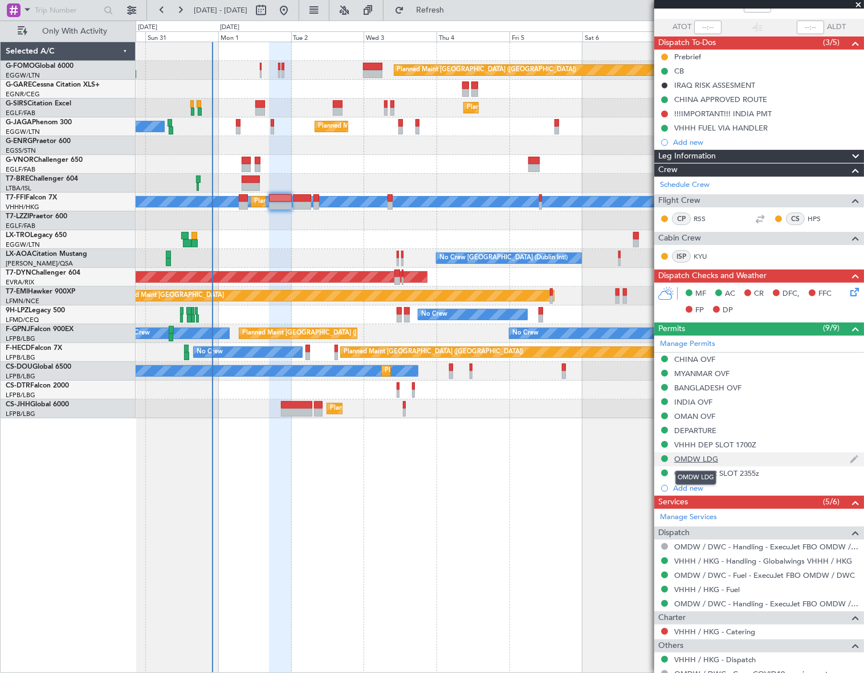
click at [701, 456] on div "OMDW LDG" at bounding box center [696, 459] width 44 height 10
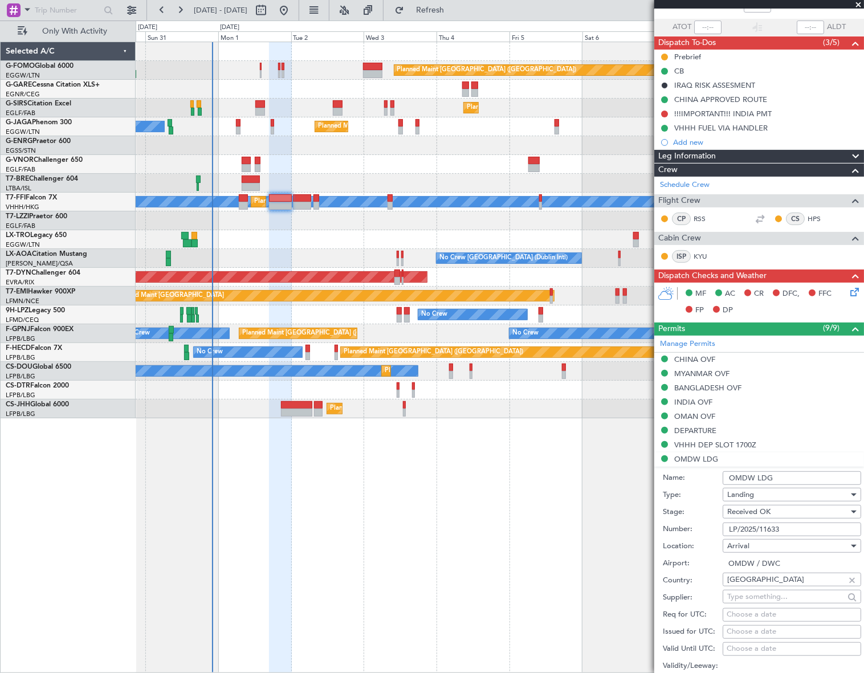
click at [770, 476] on input "OMDW LDG" at bounding box center [791, 478] width 138 height 14
drag, startPoint x: 781, startPoint y: 477, endPoint x: 744, endPoint y: 478, distance: 36.5
click at [715, 477] on div "Name: OMDW LDG" at bounding box center [761, 477] width 198 height 17
drag, startPoint x: 784, startPoint y: 529, endPoint x: 731, endPoint y: 529, distance: 53.5
click at [728, 530] on input "LP/2025/11633" at bounding box center [791, 529] width 138 height 14
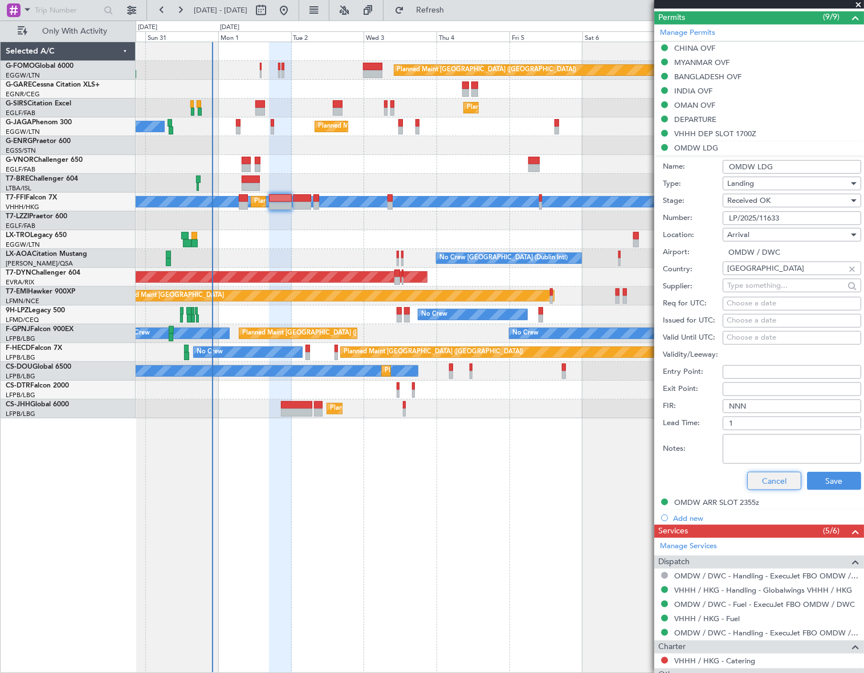
click at [780, 478] on button "Cancel" at bounding box center [774, 481] width 54 height 18
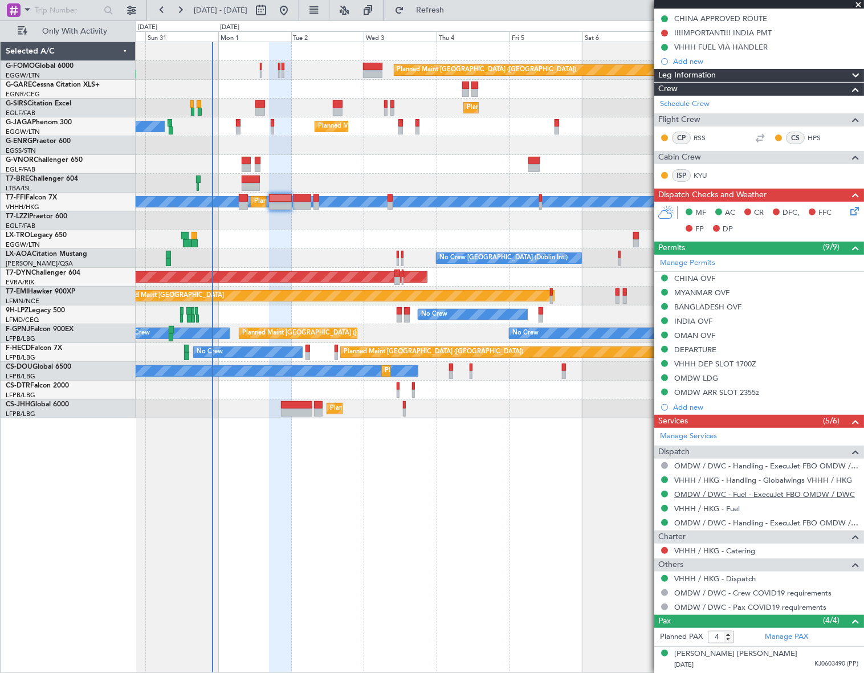
scroll to position [0, 0]
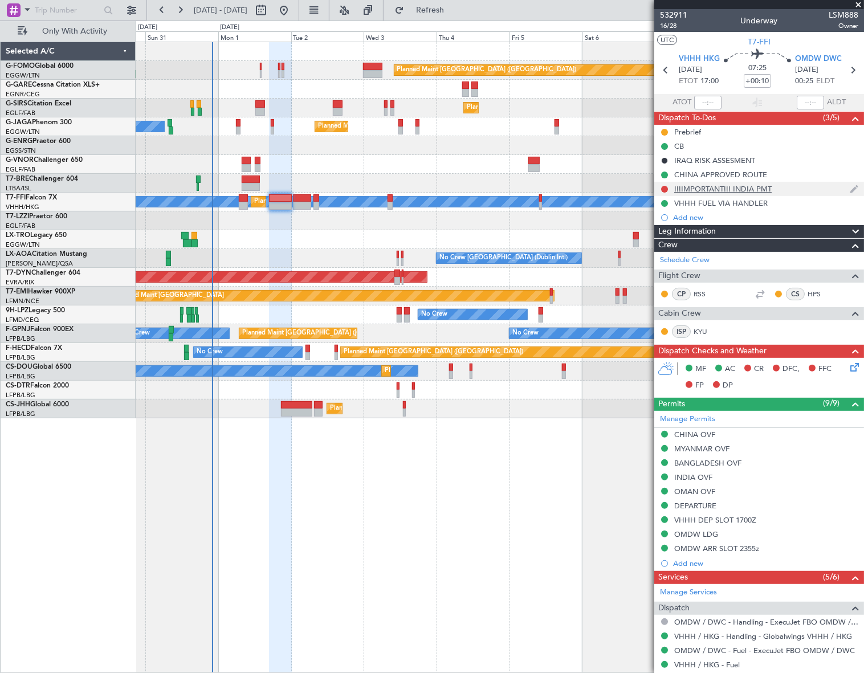
click at [747, 185] on div "!!!IMPORTANT!!! INDIA PMT" at bounding box center [722, 189] width 97 height 10
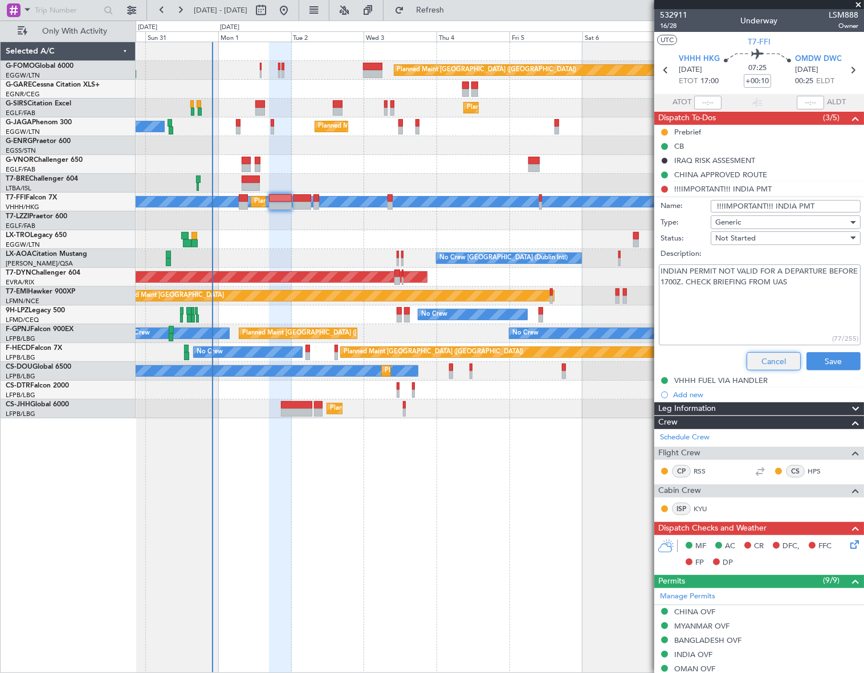
click at [769, 359] on button "Cancel" at bounding box center [773, 361] width 54 height 18
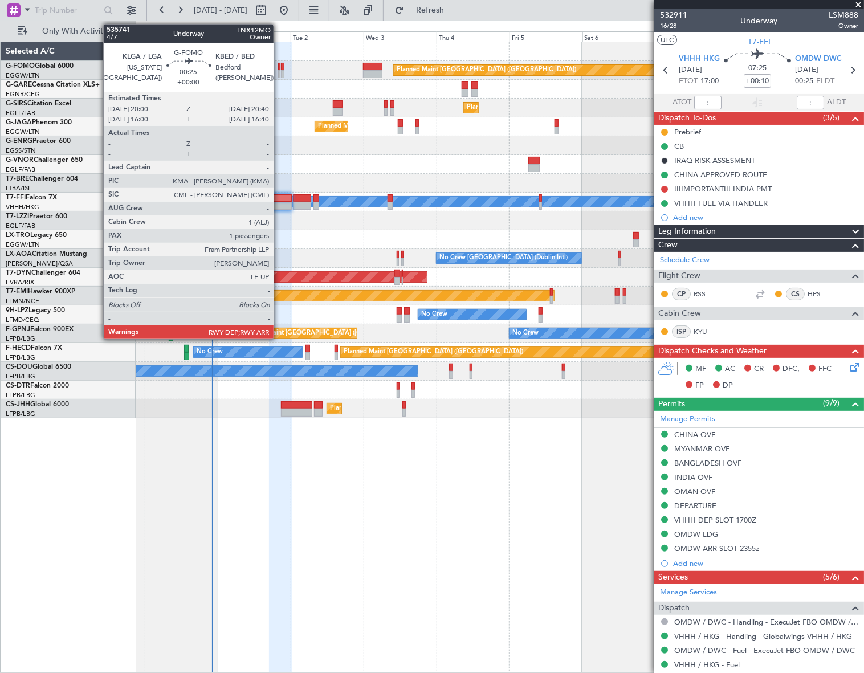
click at [279, 67] on div at bounding box center [279, 67] width 2 height 8
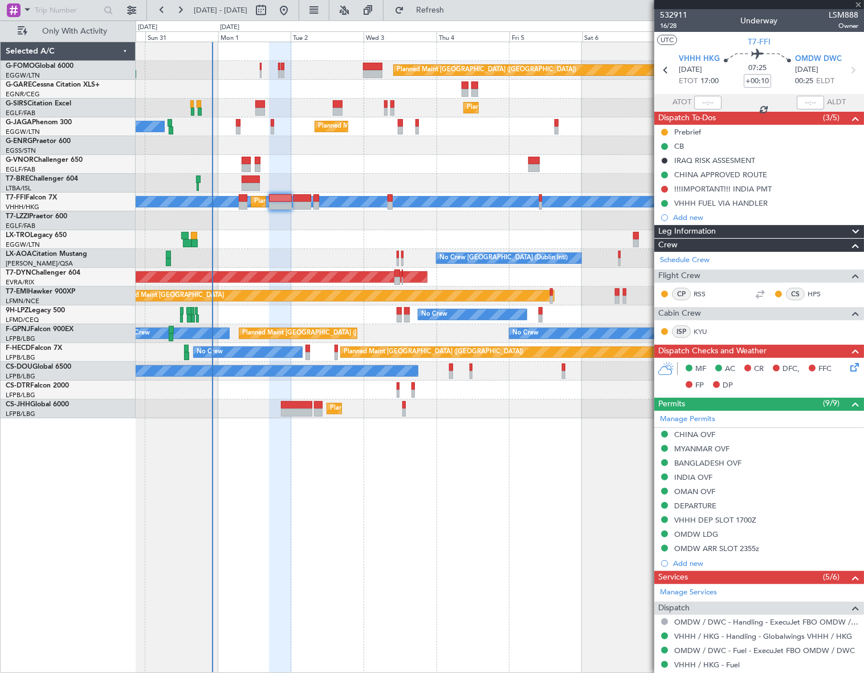
type input "1"
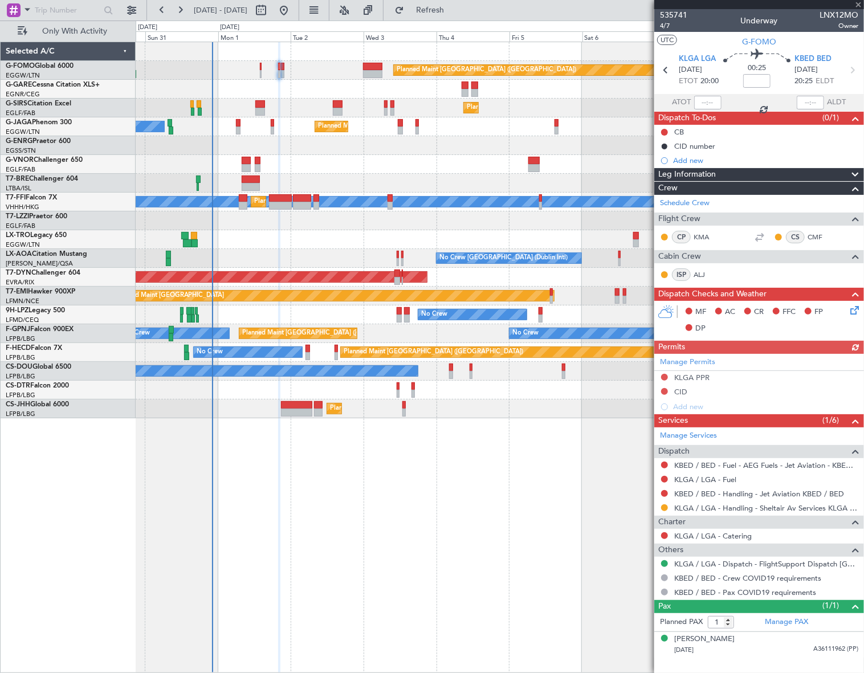
click at [261, 69] on div "Planned Maint [GEOGRAPHIC_DATA] ([GEOGRAPHIC_DATA])" at bounding box center [499, 70] width 727 height 19
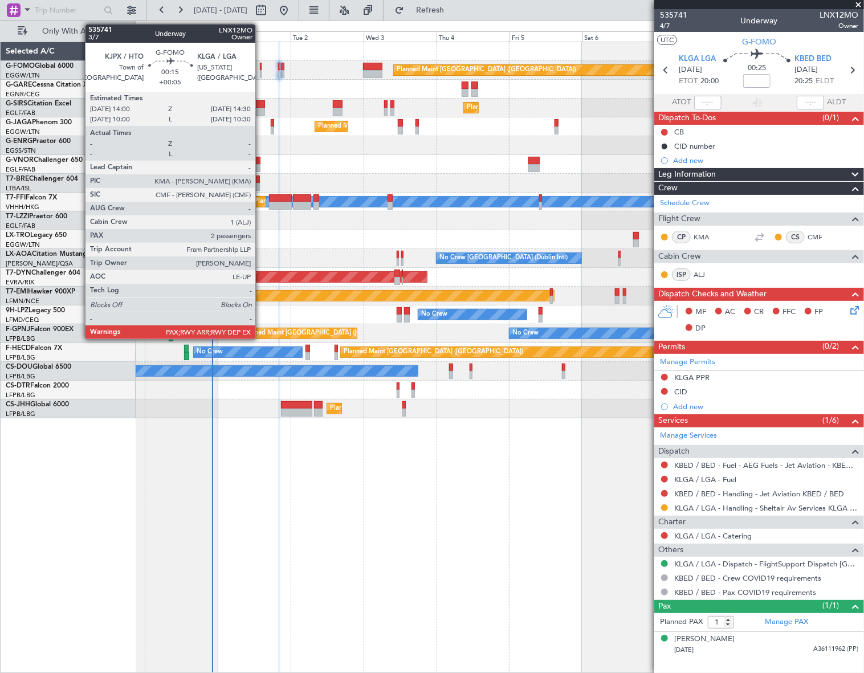
click at [260, 70] on div at bounding box center [261, 74] width 2 height 8
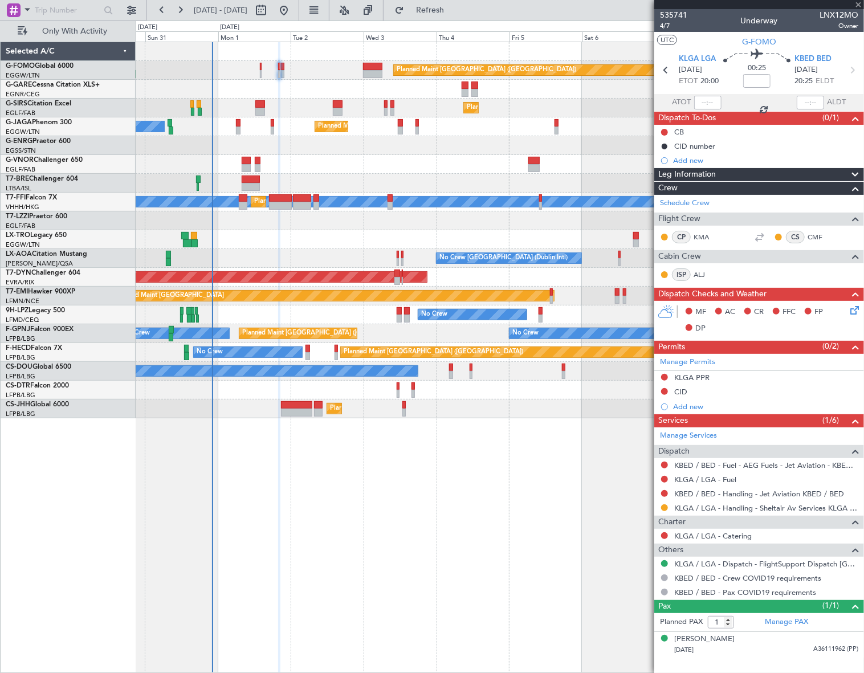
type input "+00:05"
type input "2"
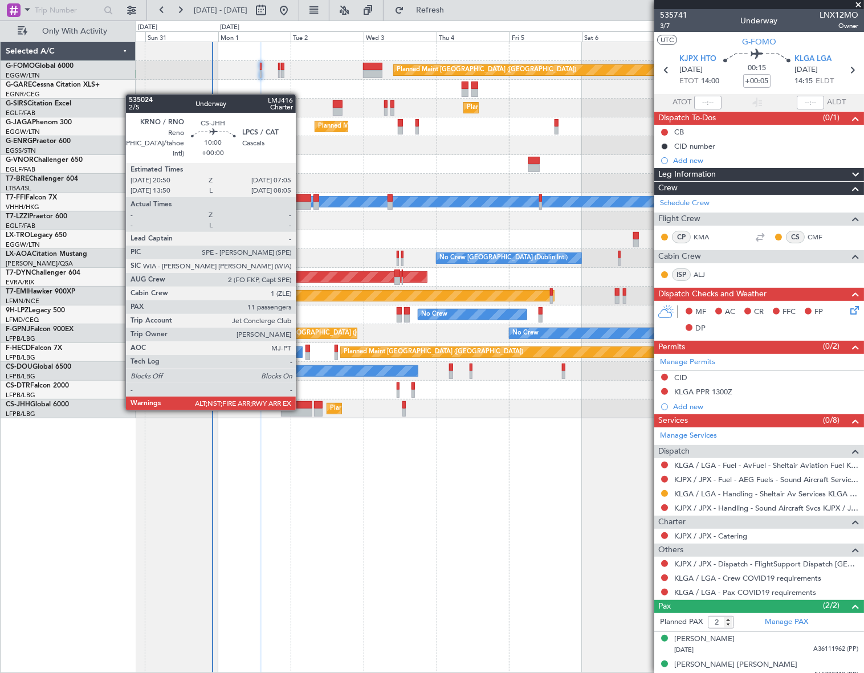
click at [301, 409] on div at bounding box center [296, 412] width 31 height 8
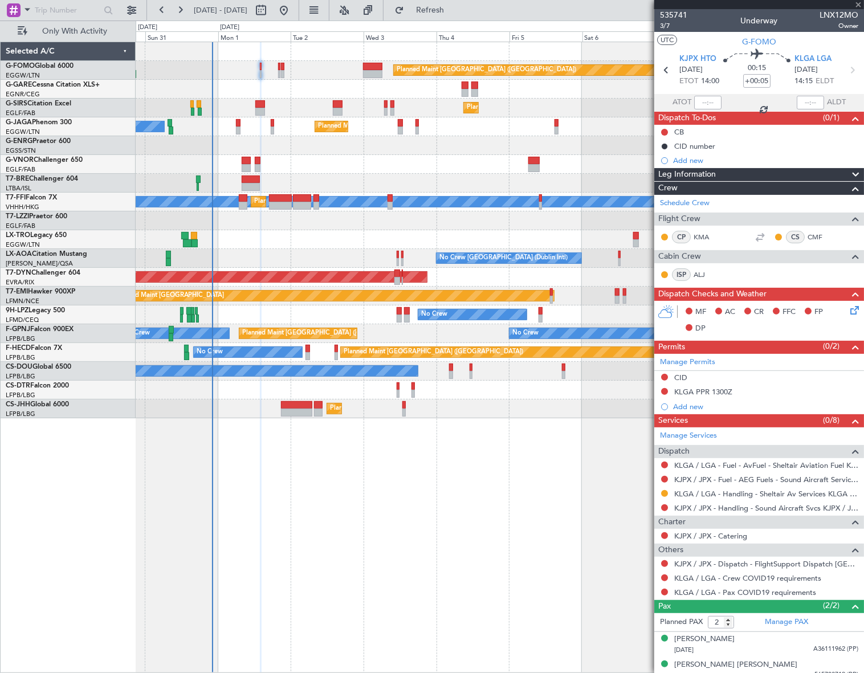
type input "11"
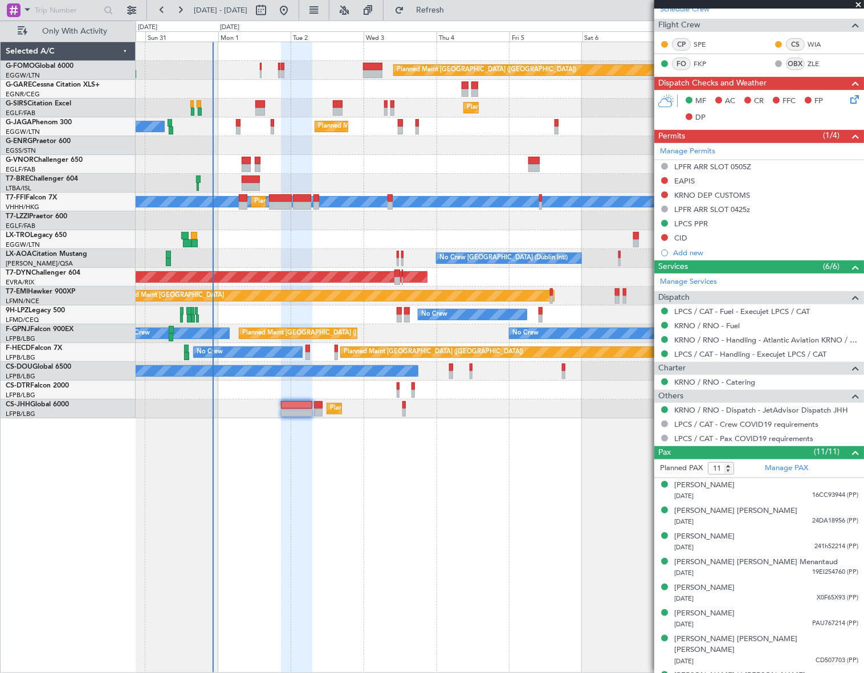
scroll to position [350, 0]
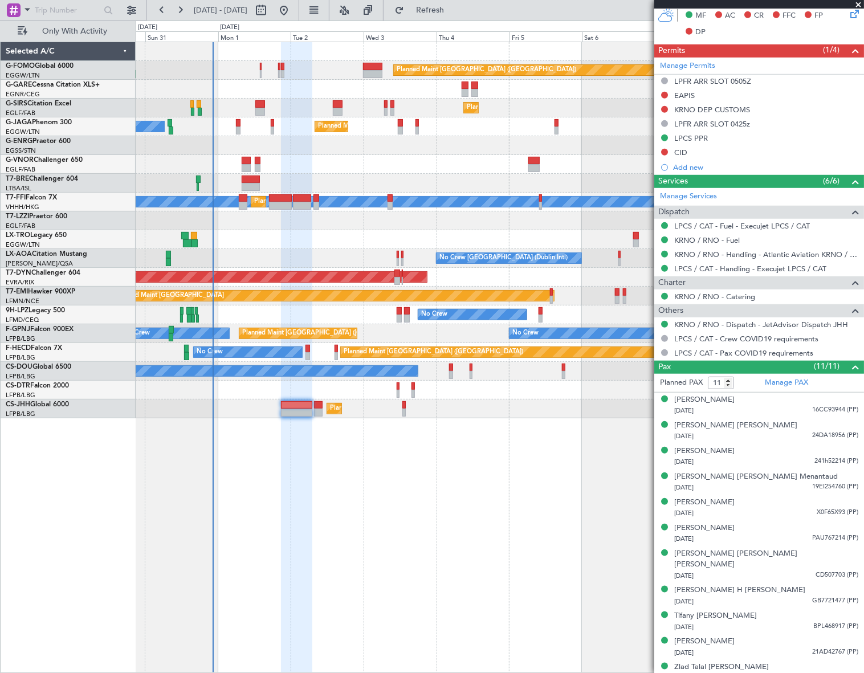
click at [445, 521] on div "Planned Maint London (Luton) Planned Maint London (Farnborough) Planned Maint L…" at bounding box center [500, 357] width 728 height 631
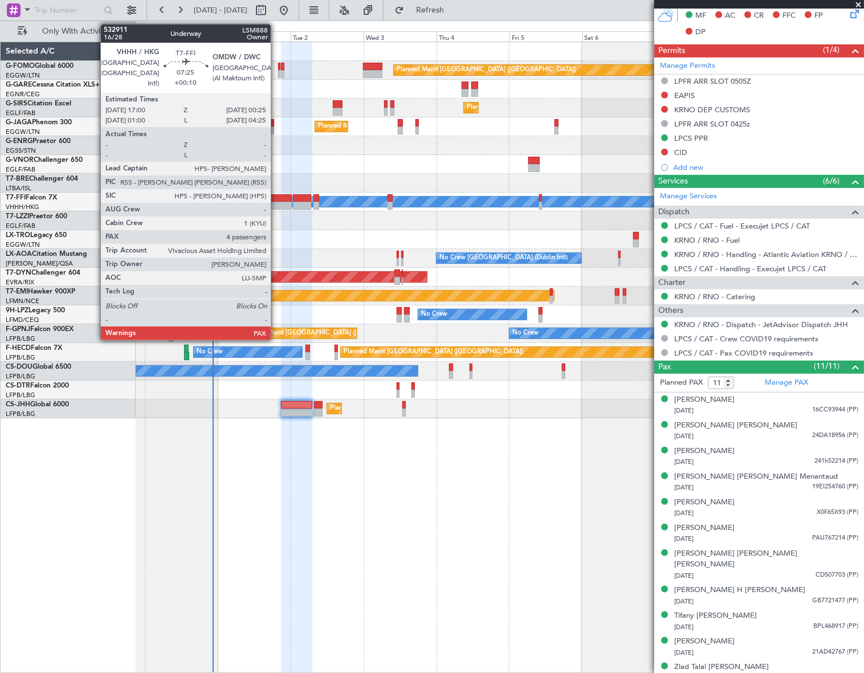
click at [276, 201] on div at bounding box center [280, 198] width 23 height 8
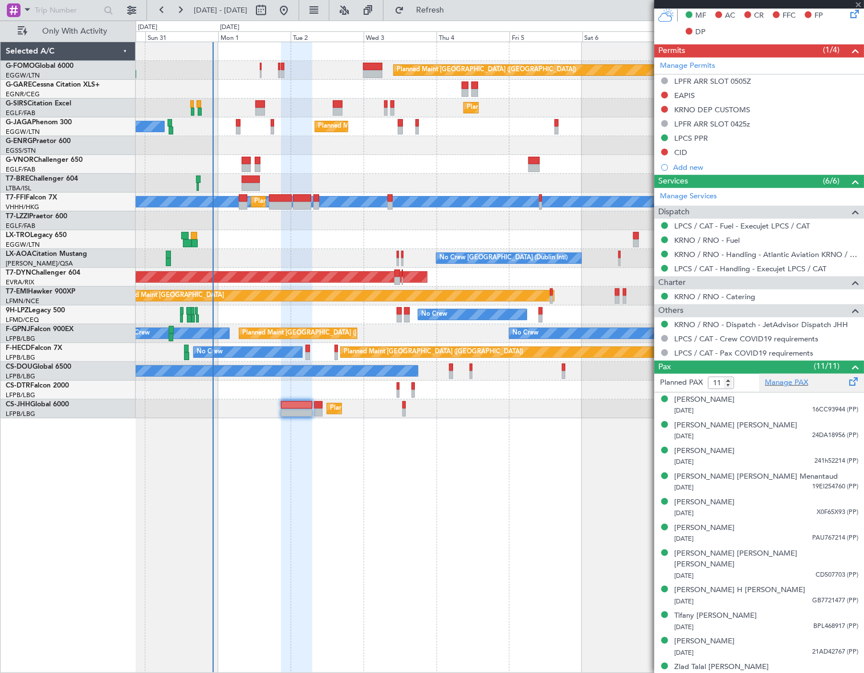
type input "+00:10"
type input "4"
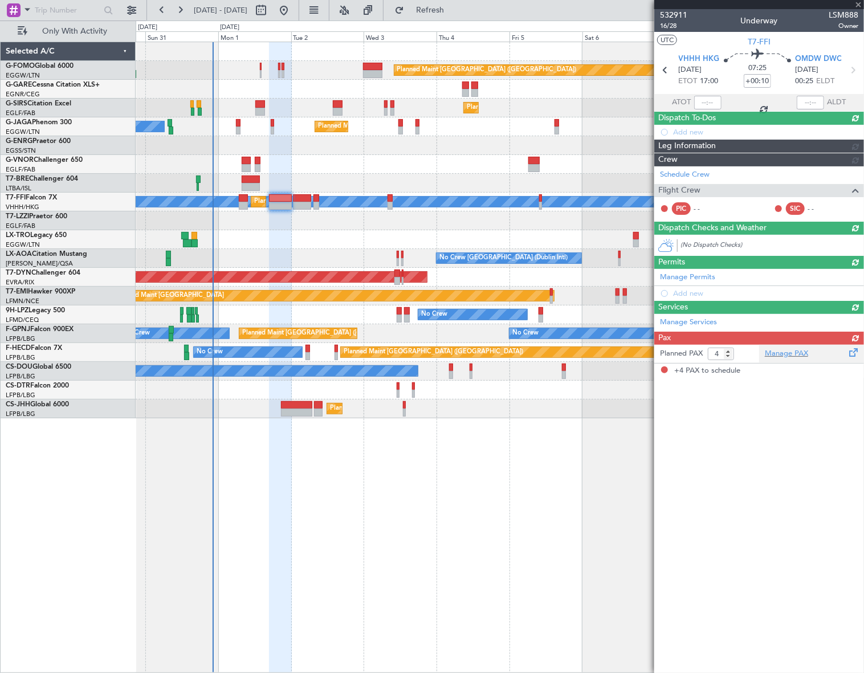
scroll to position [0, 0]
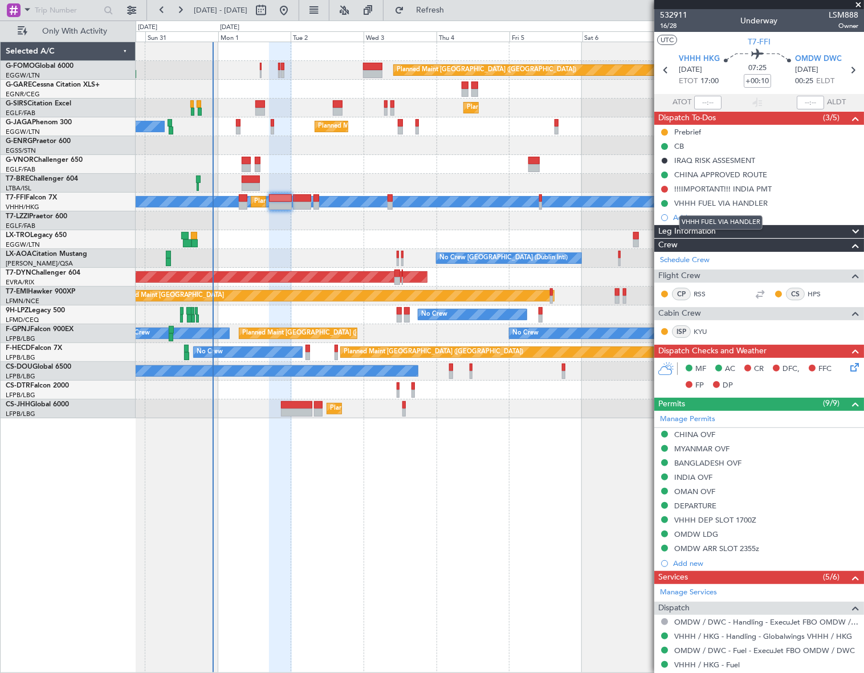
click at [704, 234] on mat-tooltip-component "VHHH FUEL VIA HANDLER" at bounding box center [720, 222] width 99 height 30
click at [778, 230] on div "Leg Information" at bounding box center [759, 231] width 210 height 13
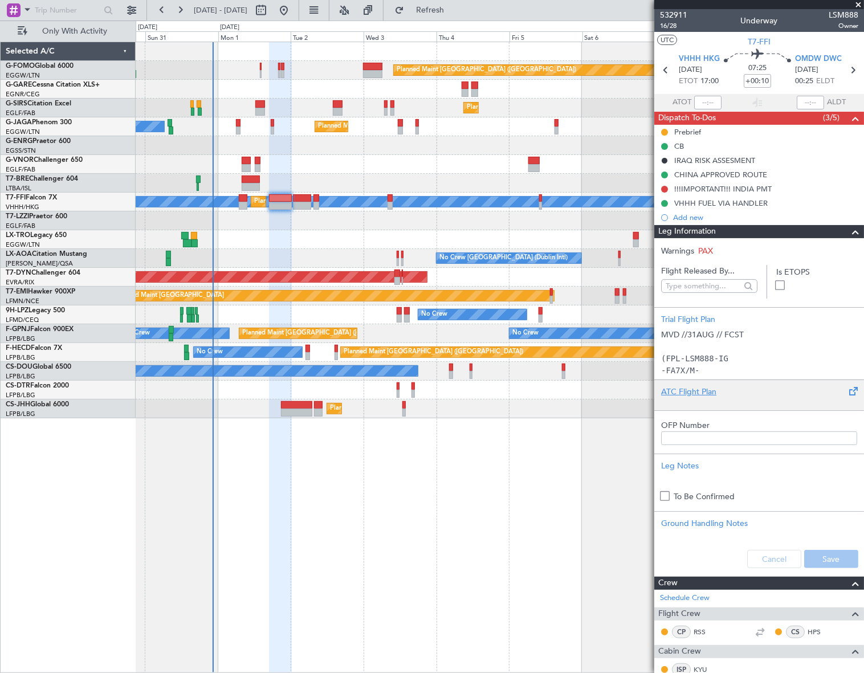
click at [694, 391] on div "ATC Flight Plan" at bounding box center [759, 392] width 196 height 12
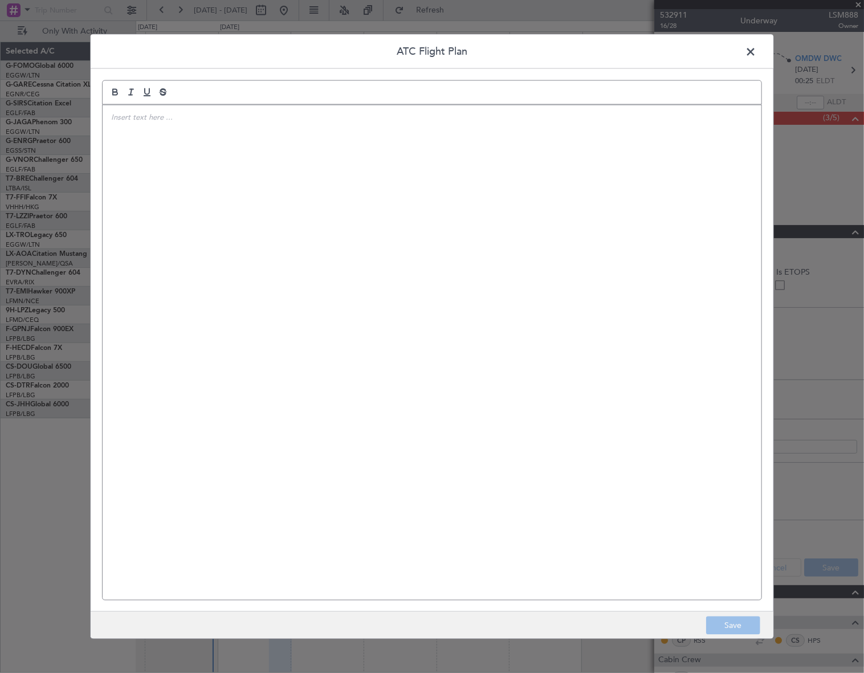
click at [282, 280] on div at bounding box center [432, 352] width 658 height 495
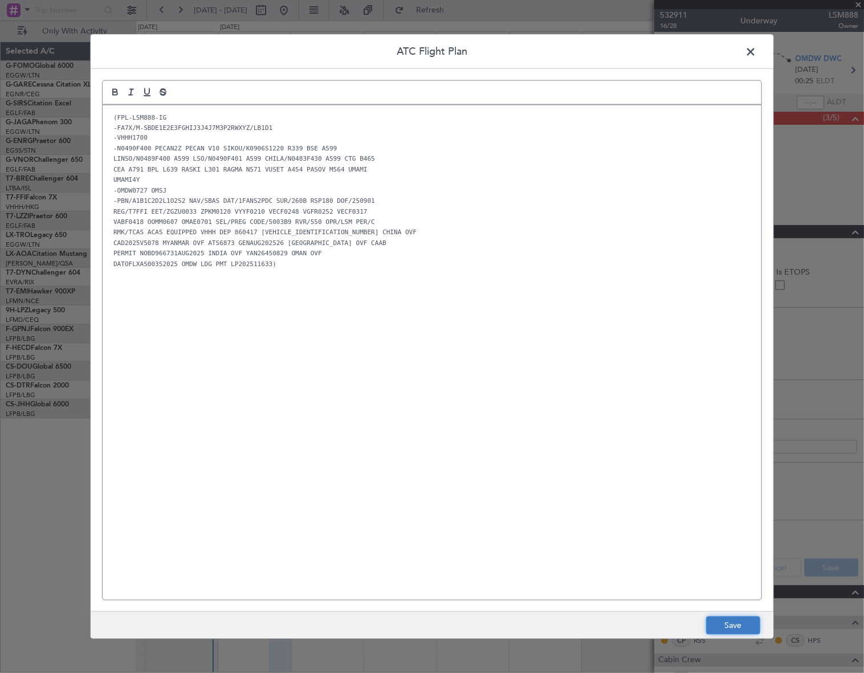
click at [740, 624] on button "Save" at bounding box center [733, 625] width 54 height 18
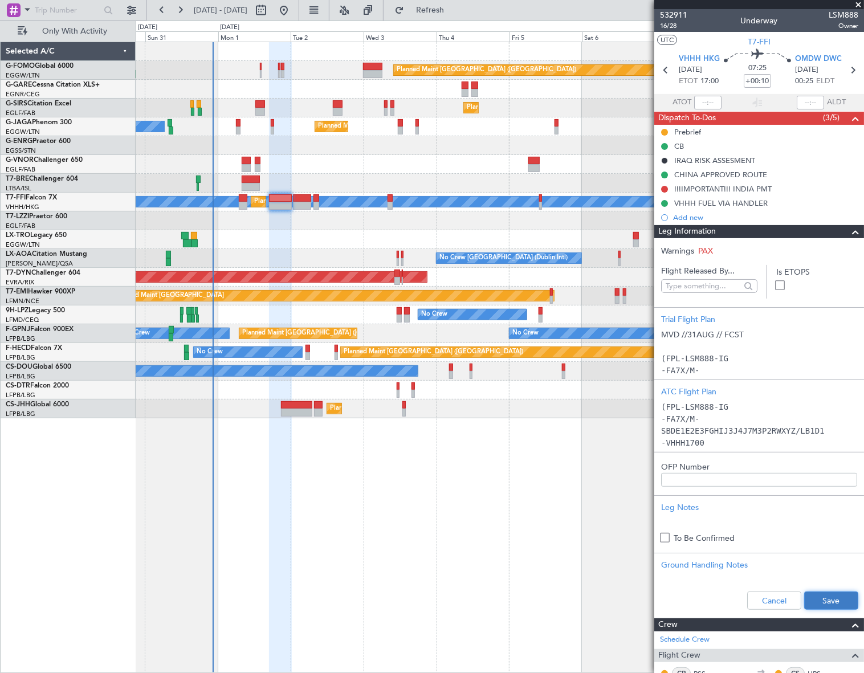
click at [833, 597] on button "Save" at bounding box center [831, 600] width 54 height 18
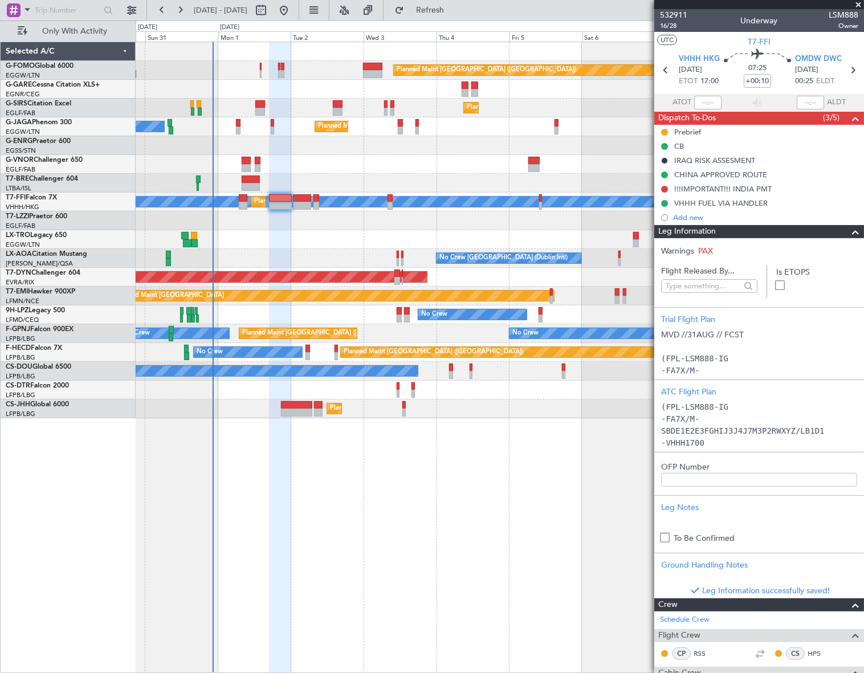
click at [849, 229] on span at bounding box center [855, 232] width 14 height 14
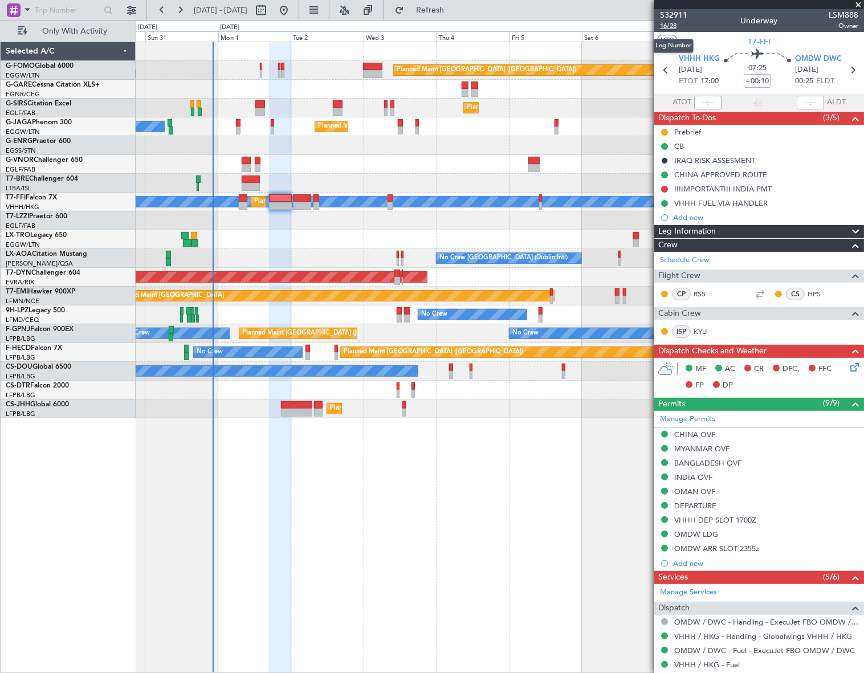
click at [674, 27] on span "16/28" at bounding box center [673, 26] width 27 height 10
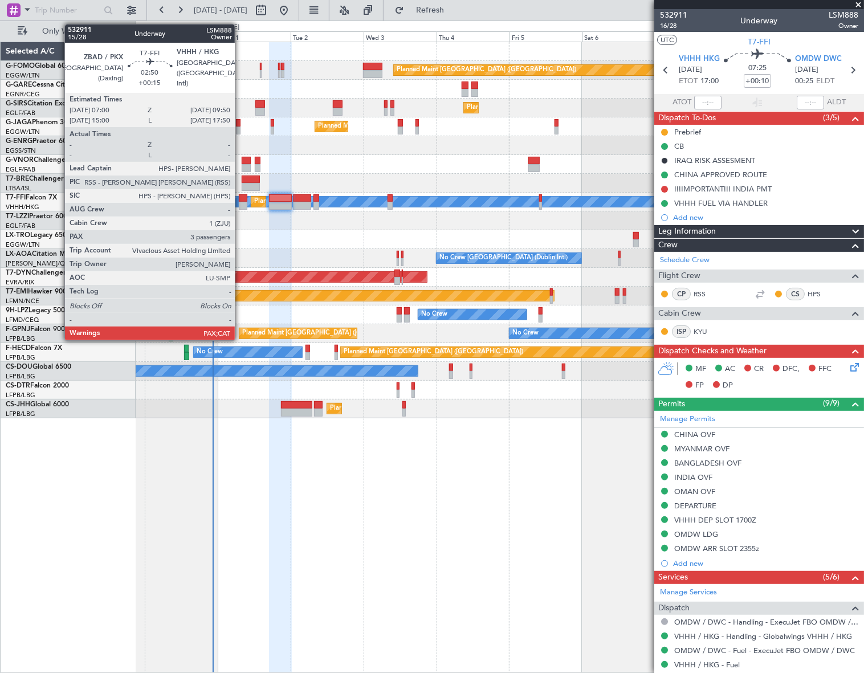
click at [240, 200] on div at bounding box center [243, 198] width 9 height 8
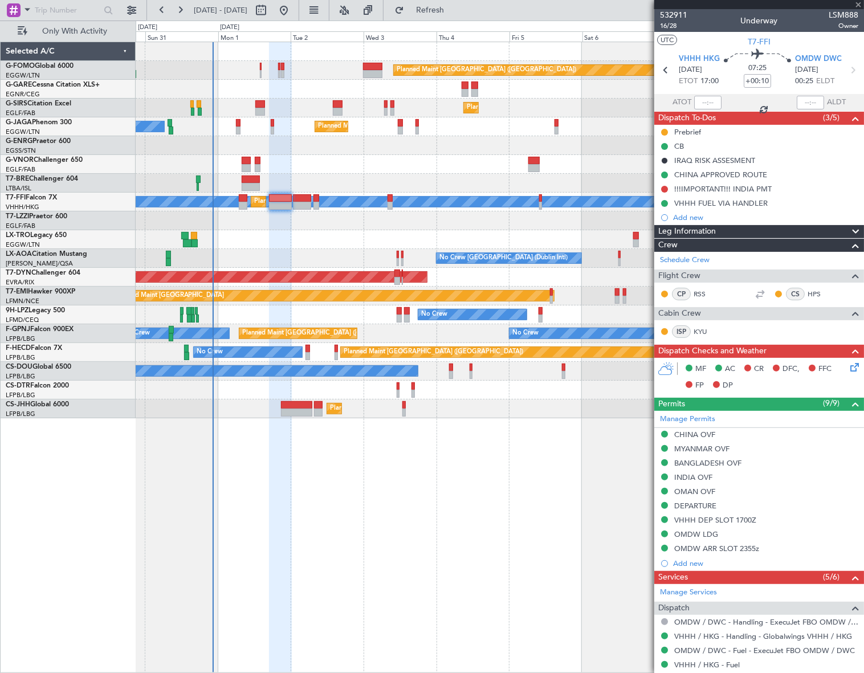
type input "+00:15"
type input "5"
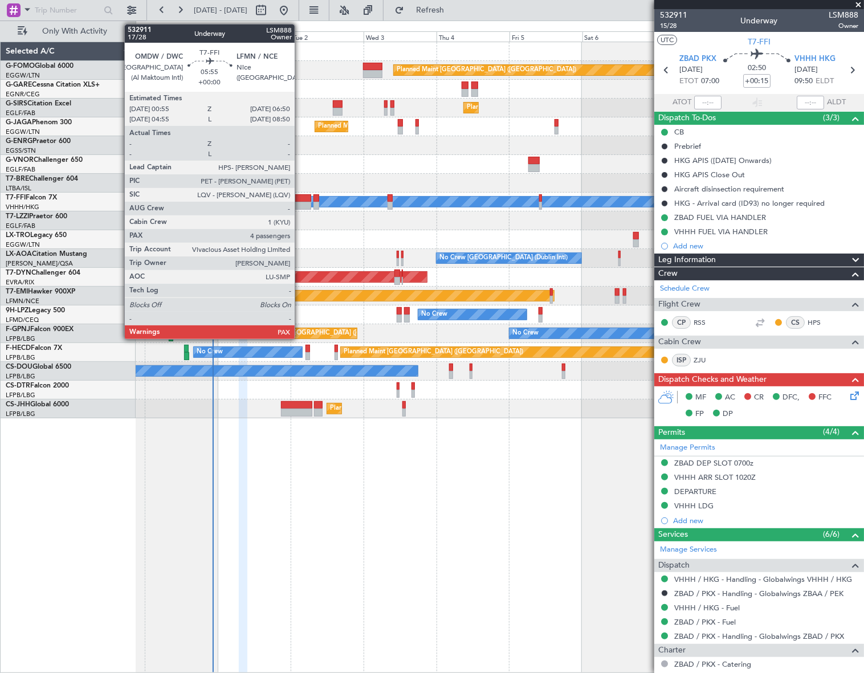
click at [300, 205] on div at bounding box center [302, 206] width 18 height 8
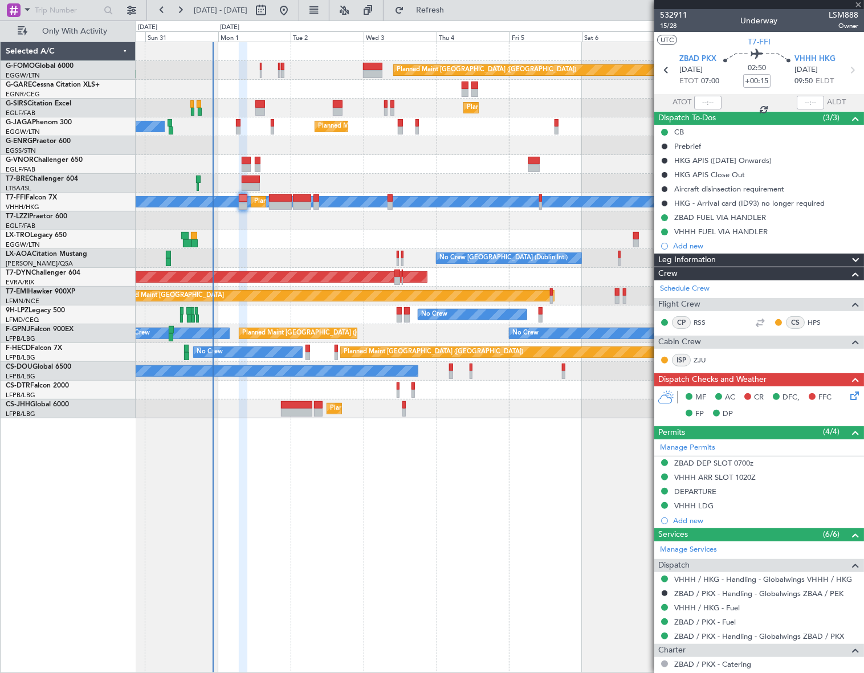
type input "4"
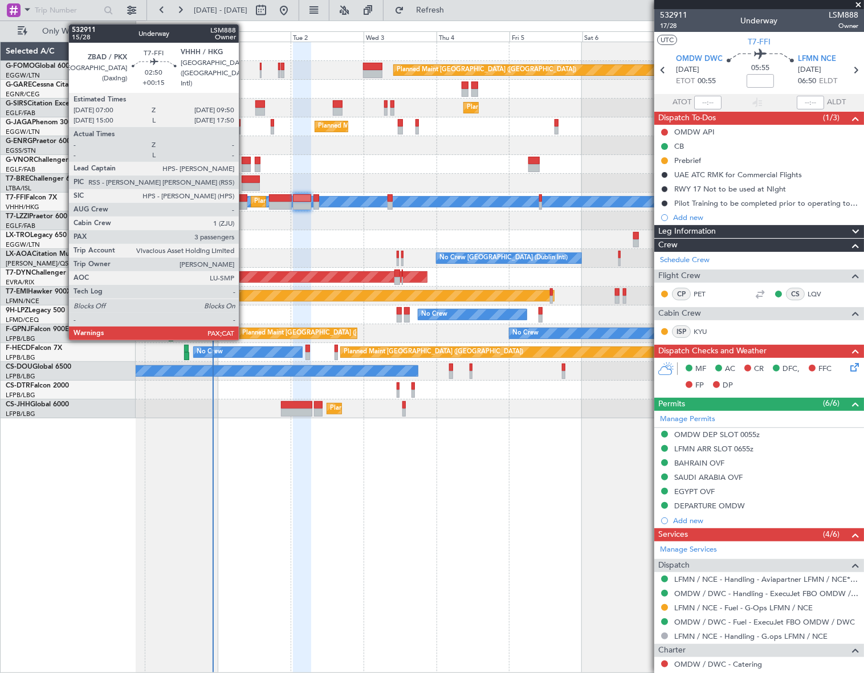
click at [244, 202] on div at bounding box center [243, 206] width 9 height 8
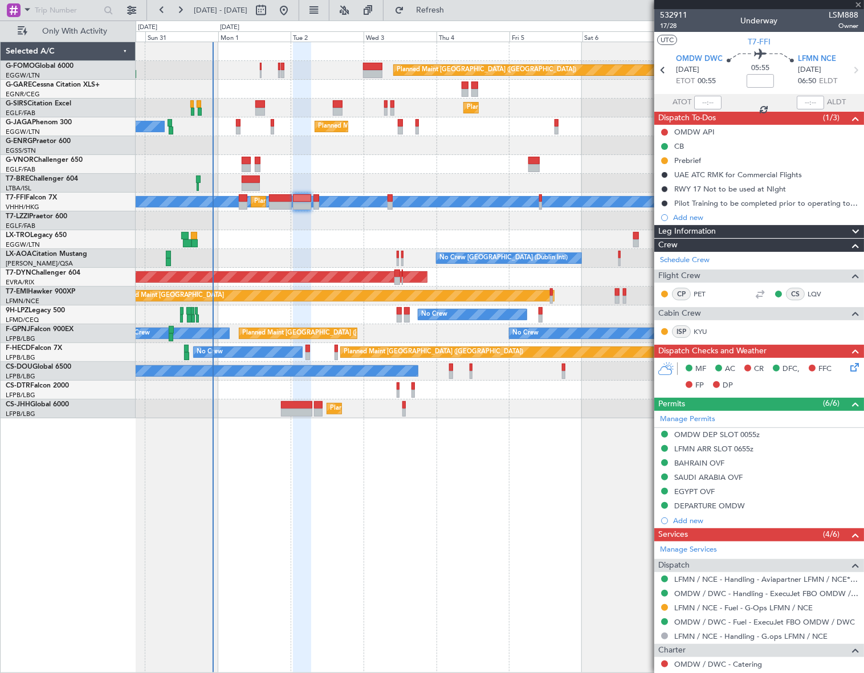
type input "+00:15"
type input "5"
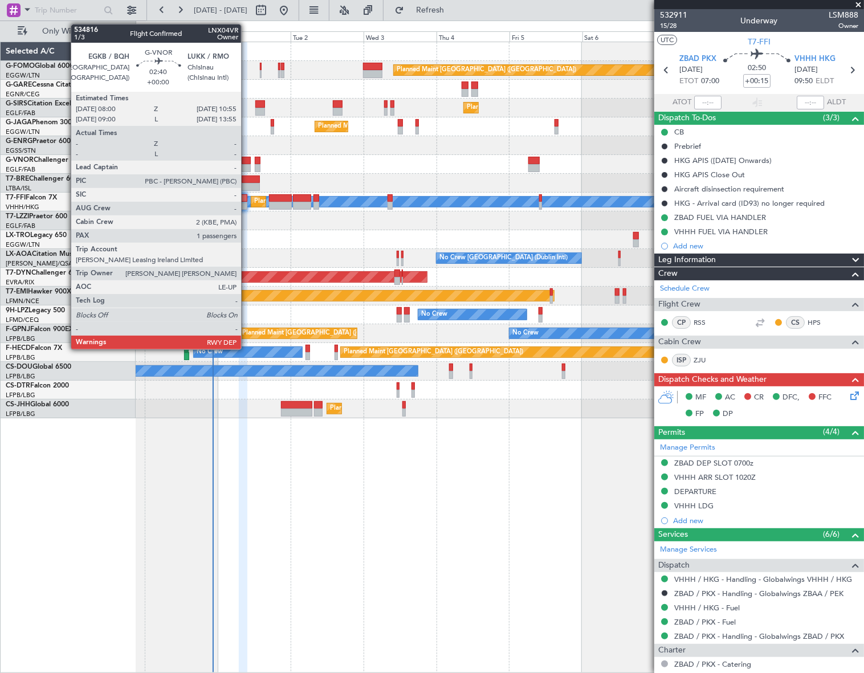
click at [246, 159] on div at bounding box center [246, 161] width 9 height 8
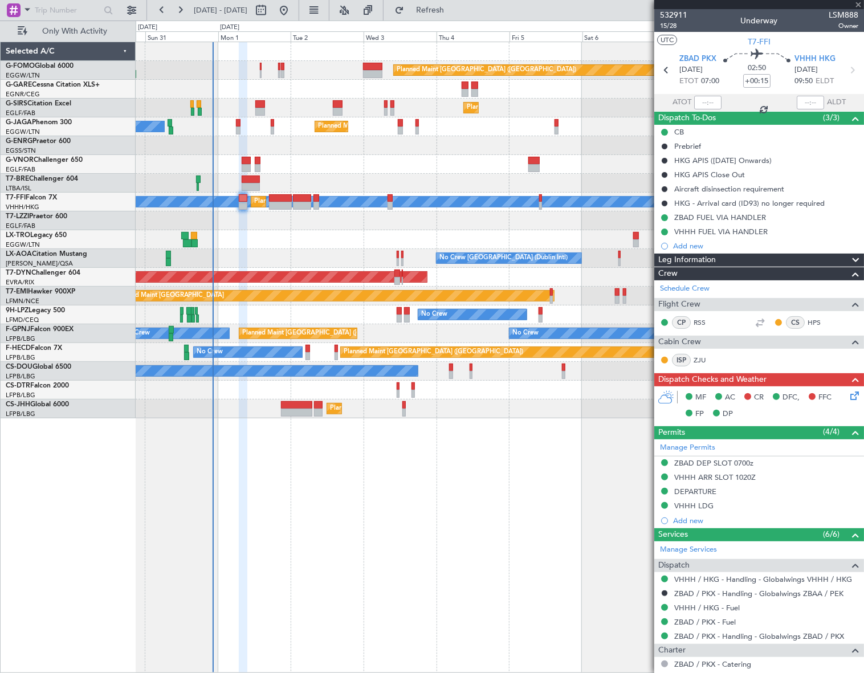
type input "1"
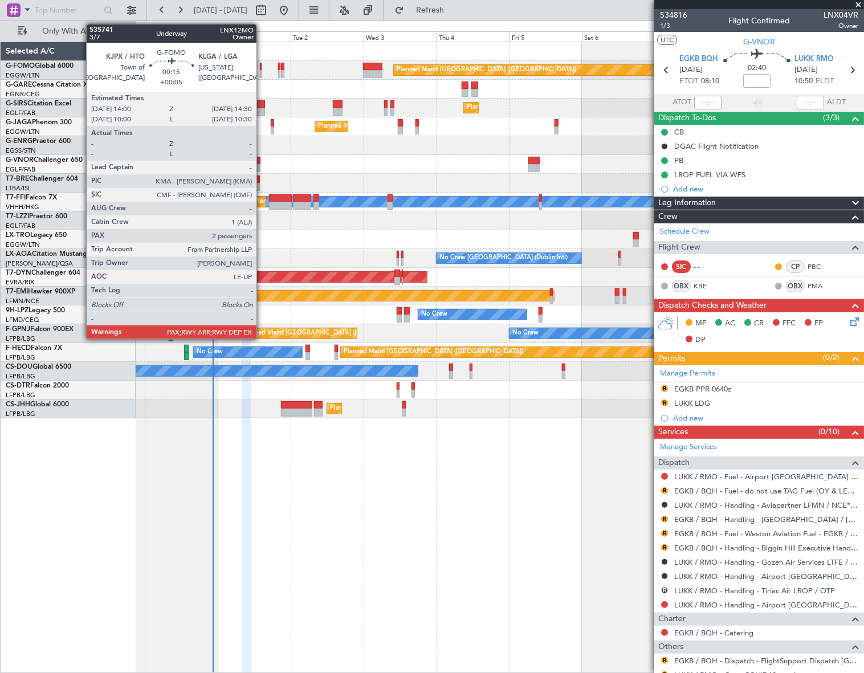
click at [261, 64] on div at bounding box center [261, 67] width 2 height 8
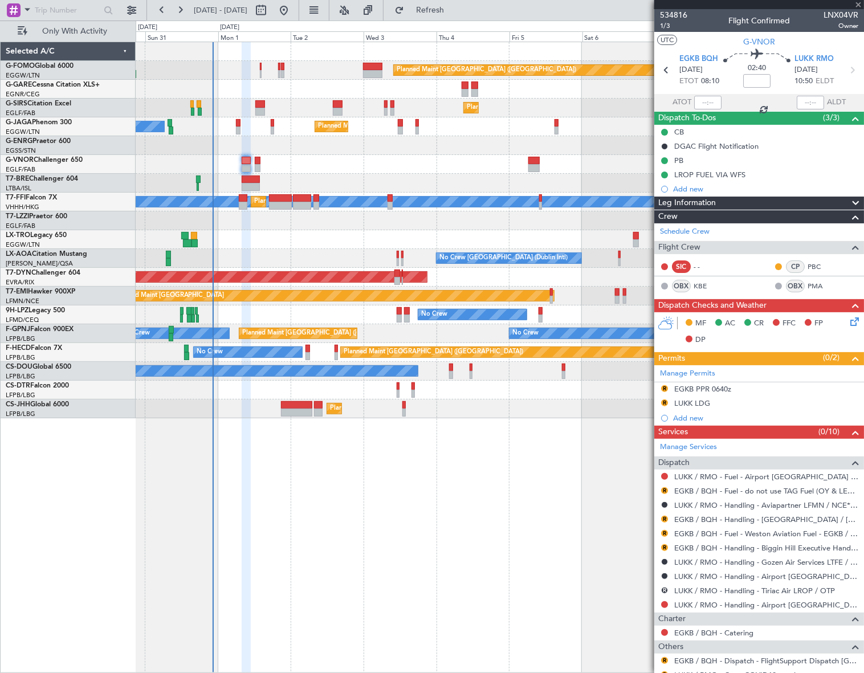
type input "+00:05"
type input "2"
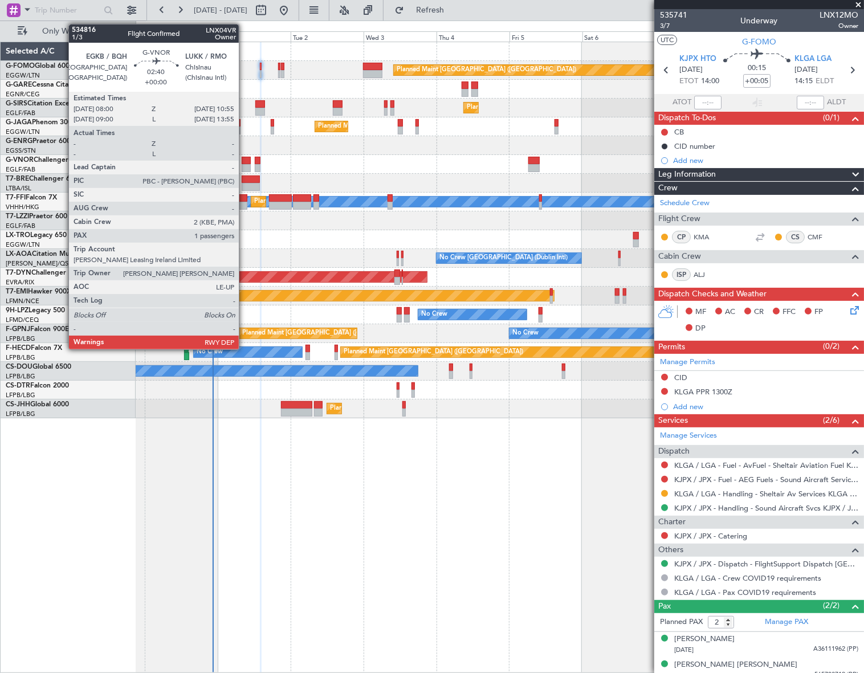
click at [244, 165] on div at bounding box center [246, 168] width 9 height 8
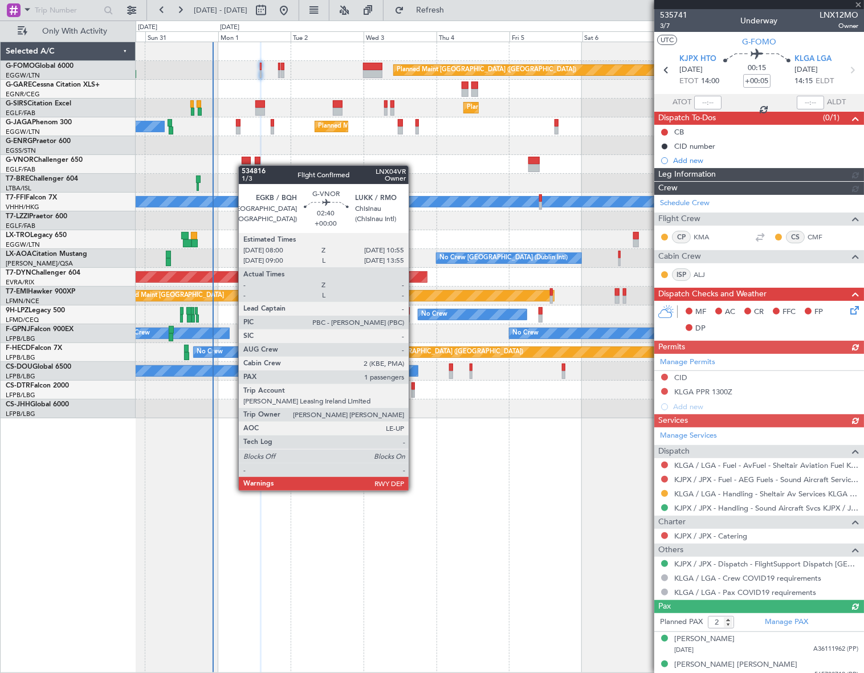
type input "1"
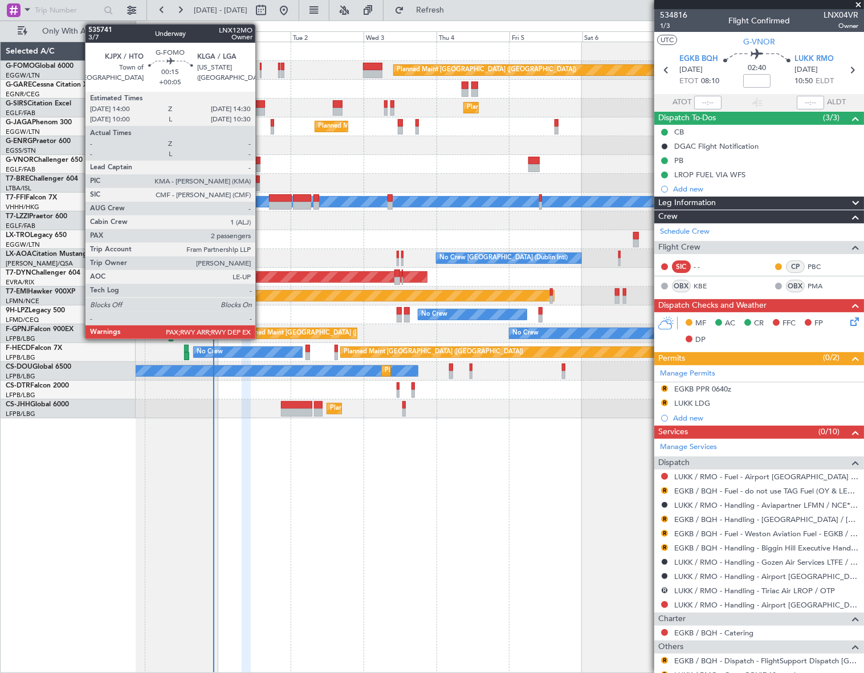
click at [260, 63] on div at bounding box center [261, 67] width 2 height 8
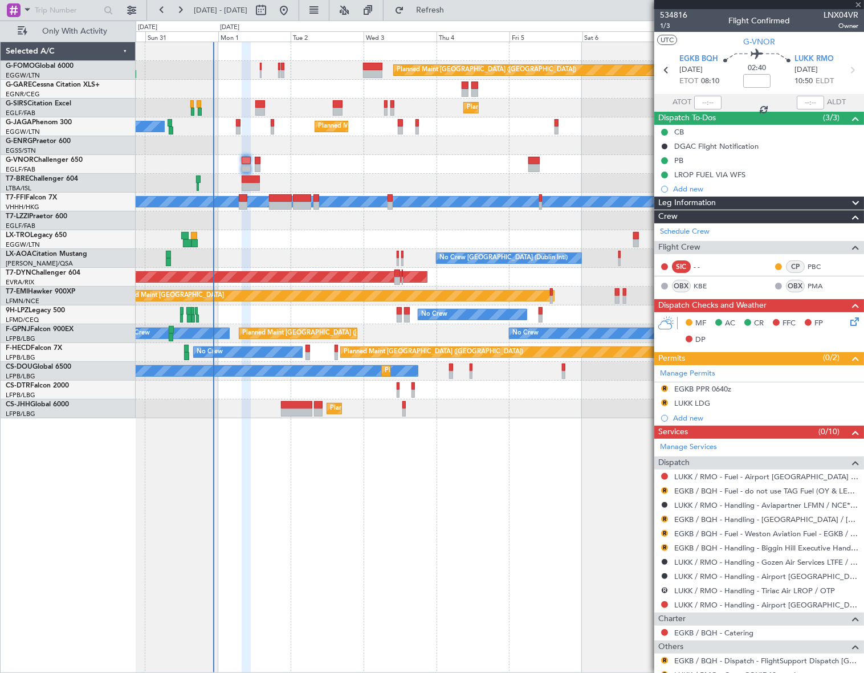
type input "+00:05"
type input "2"
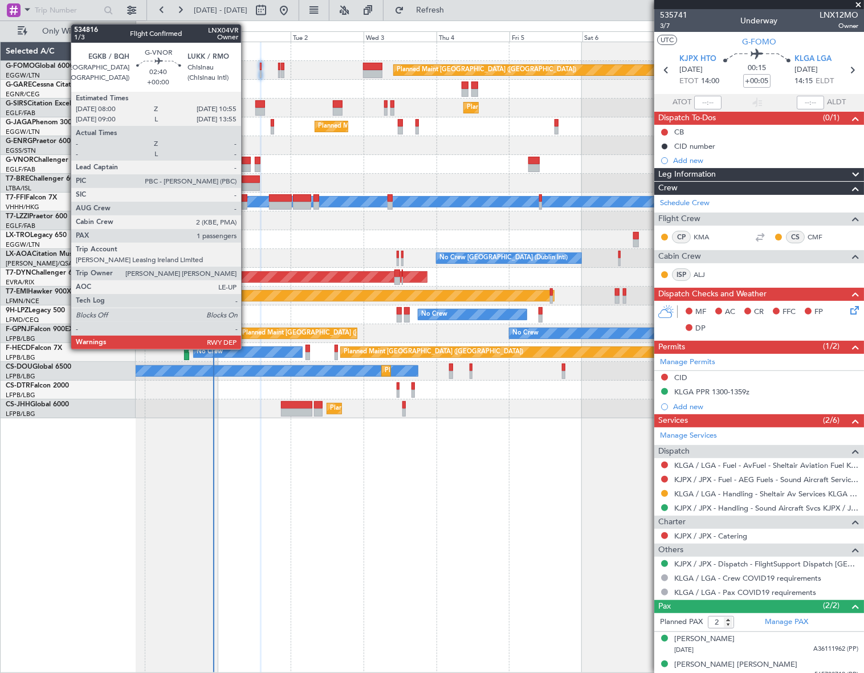
click at [246, 169] on div at bounding box center [246, 168] width 9 height 8
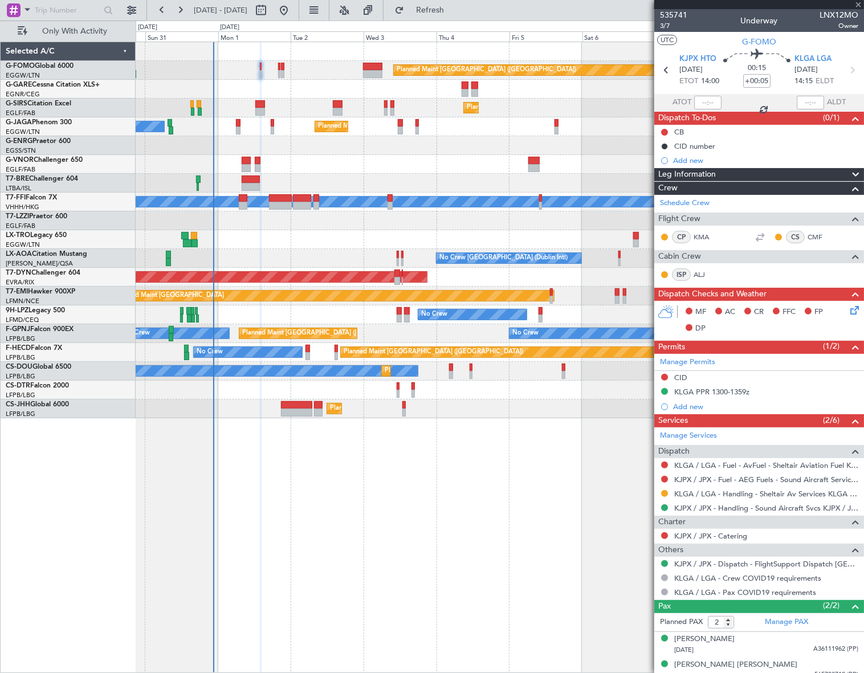
type input "1"
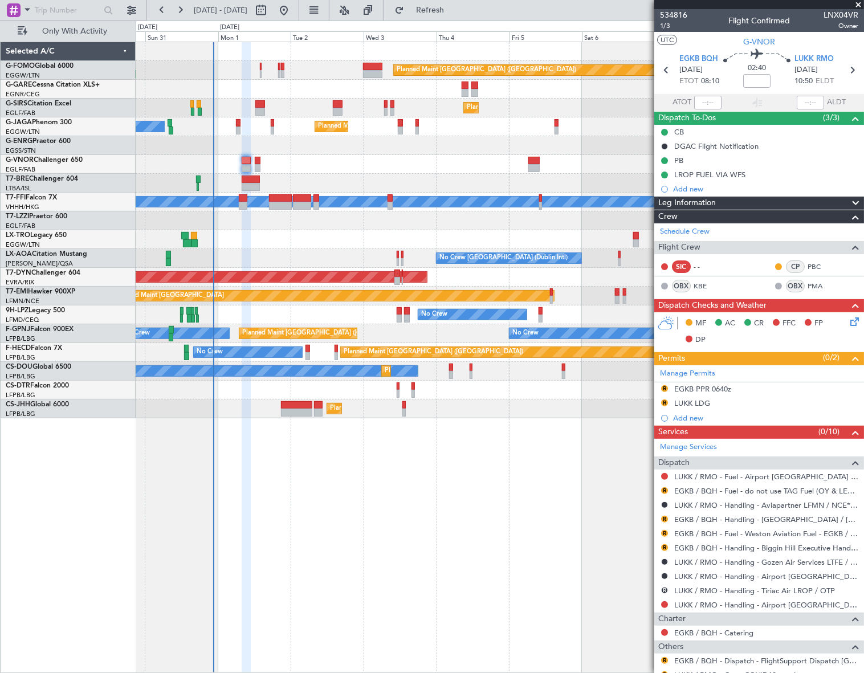
click at [801, 203] on div "Leg Information" at bounding box center [759, 203] width 210 height 13
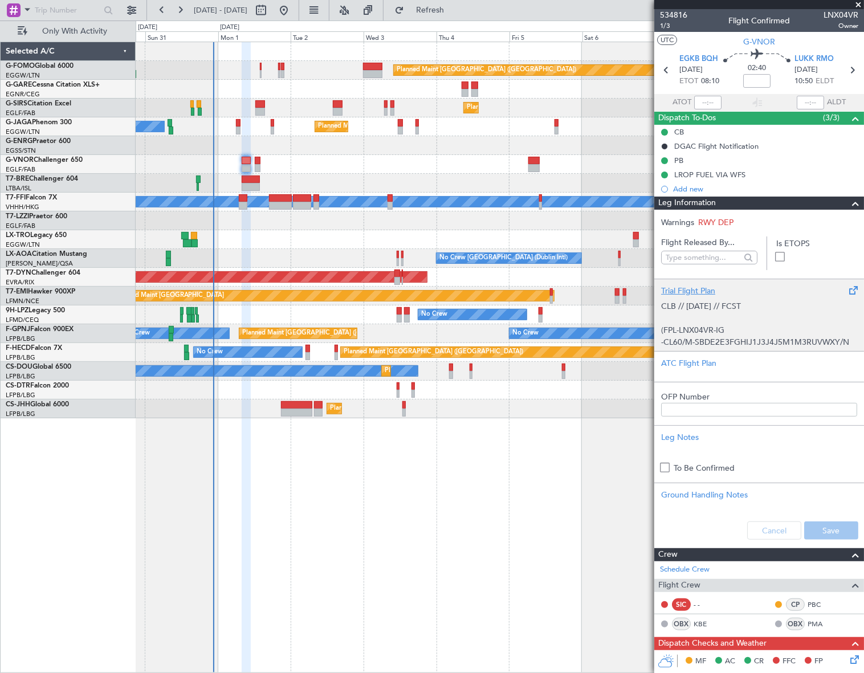
click at [776, 311] on p "CLB // 31AUG // FCST (FPL-LNX04VR-IG -CL60/M-SBDE2E3FGHIJ1J3J4J5M1M3RUVWXY/N -E…" at bounding box center [759, 413] width 196 height 227
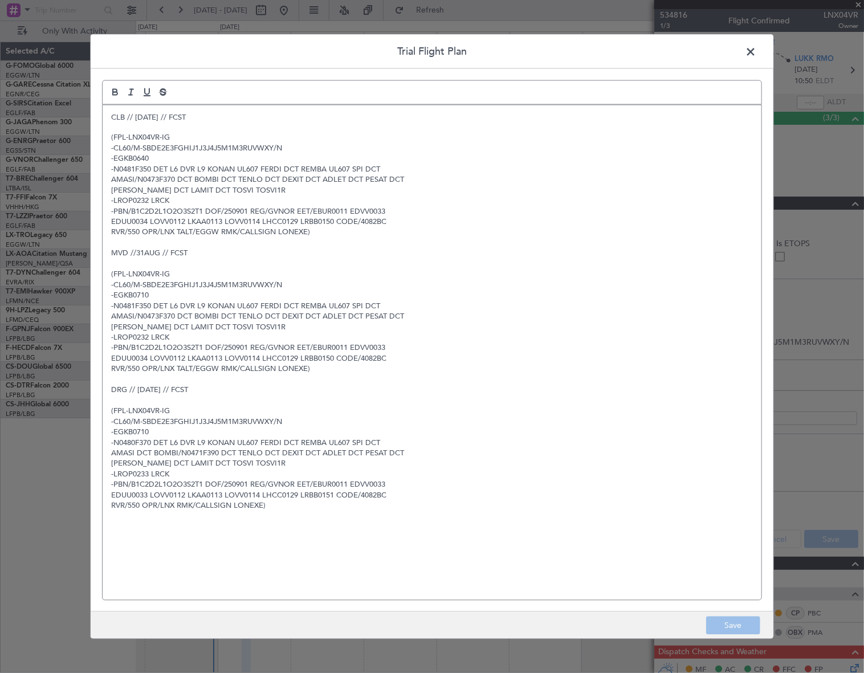
click at [756, 51] on span at bounding box center [756, 54] width 0 height 23
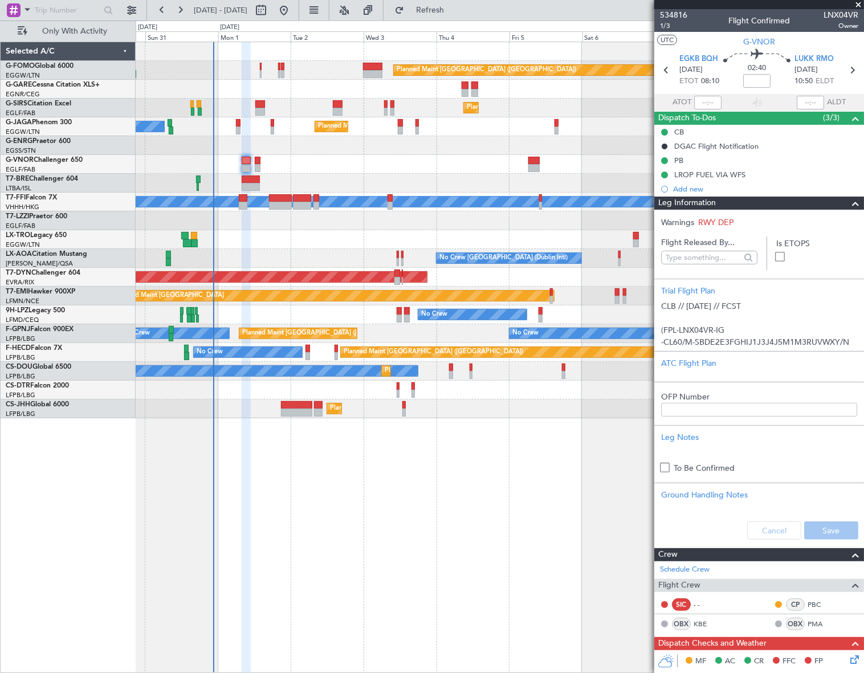
click at [851, 204] on span at bounding box center [855, 204] width 14 height 14
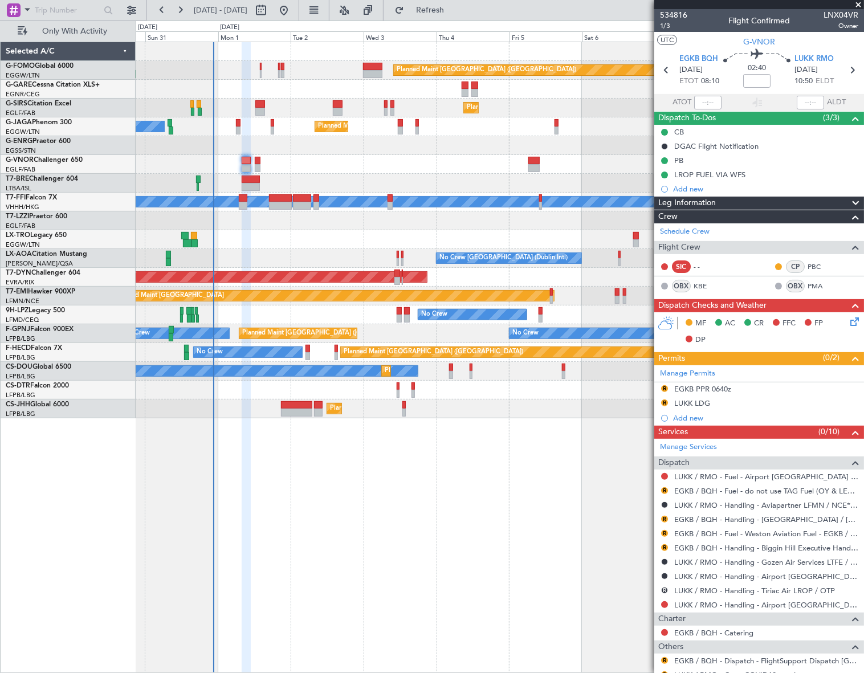
click at [848, 200] on span at bounding box center [855, 204] width 14 height 14
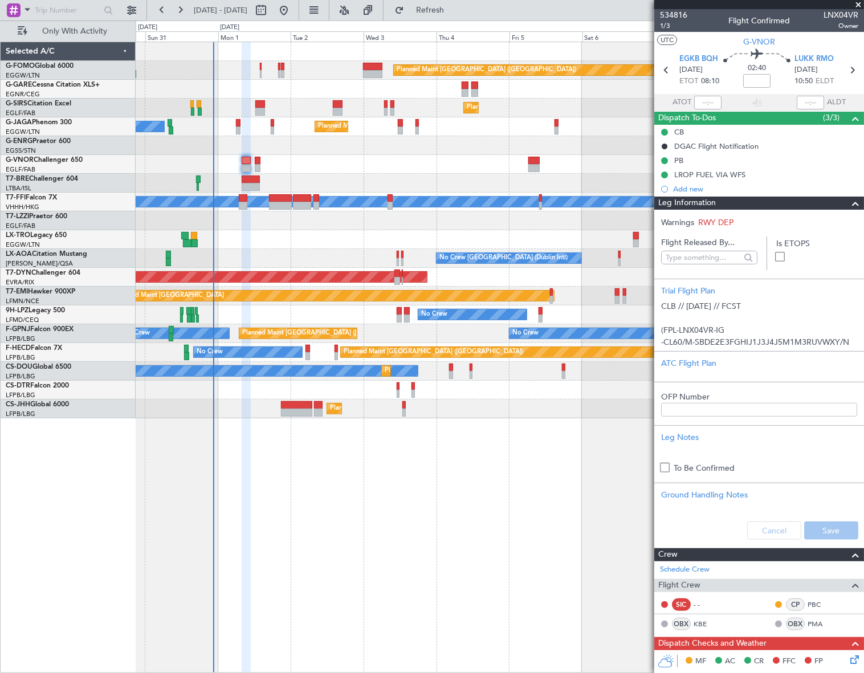
click at [848, 200] on span at bounding box center [855, 204] width 14 height 14
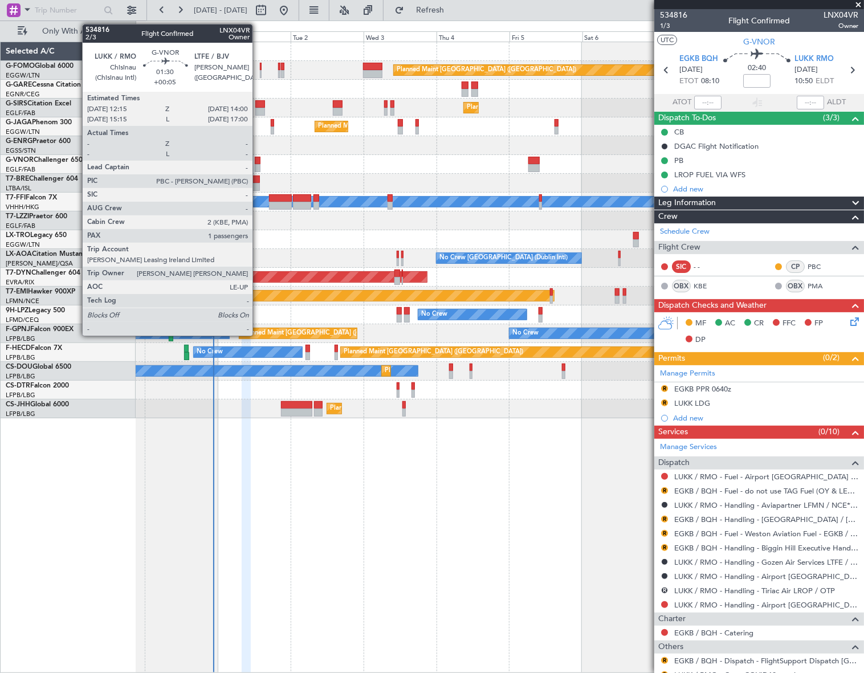
click at [257, 161] on div at bounding box center [258, 161] width 6 height 8
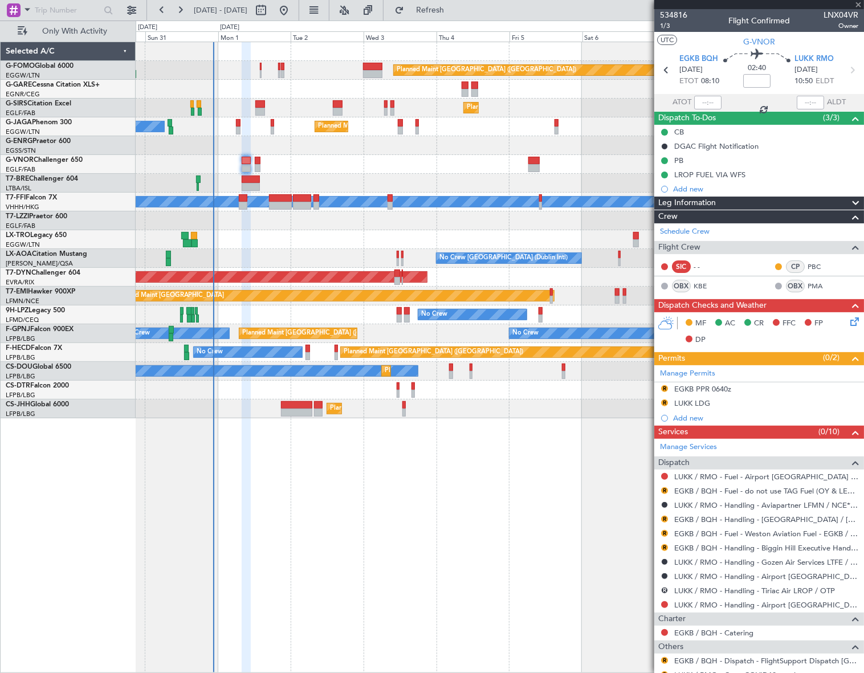
type input "+00:05"
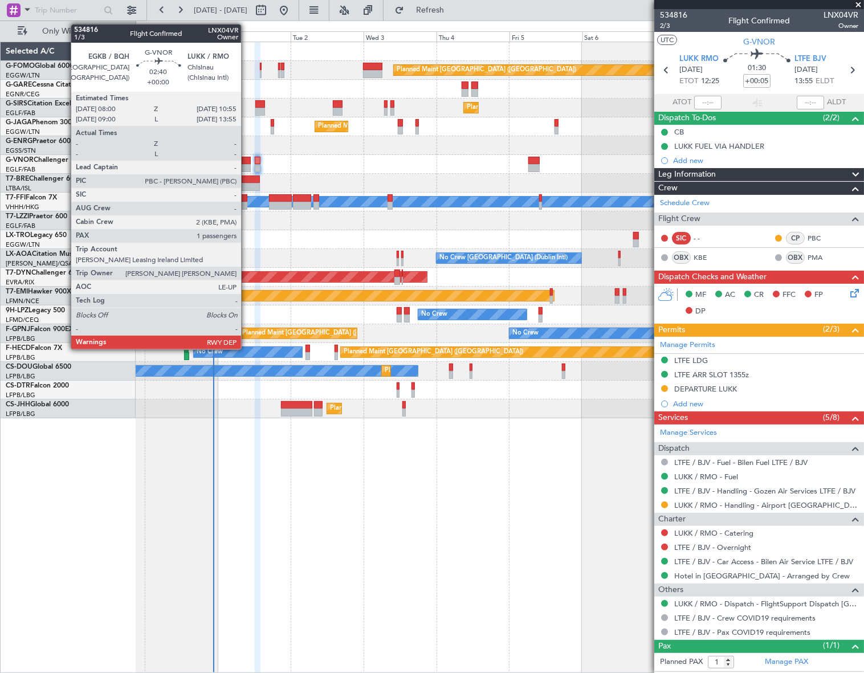
click at [246, 161] on div at bounding box center [246, 161] width 9 height 8
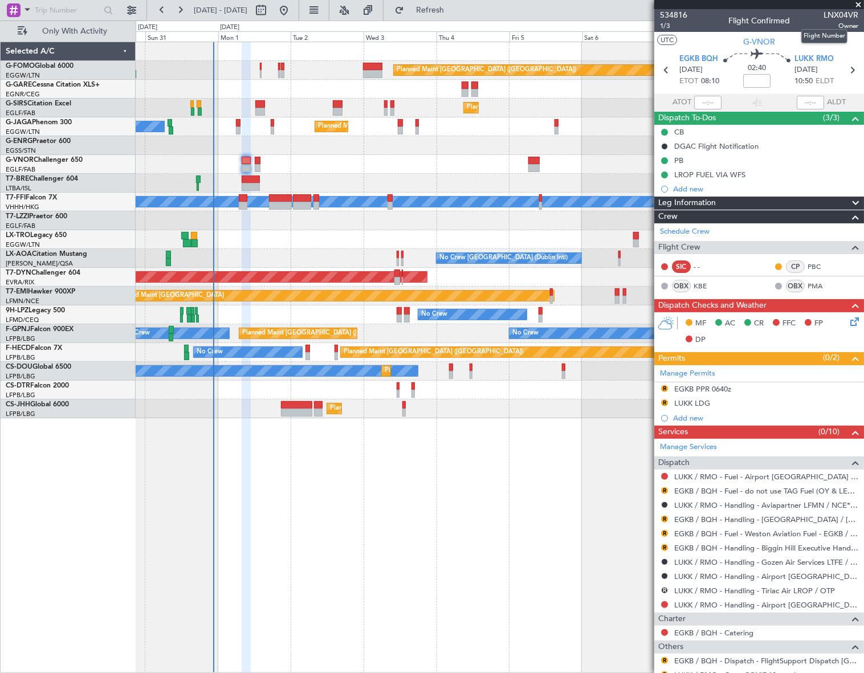
click at [838, 15] on span "LNX04VR" at bounding box center [840, 15] width 35 height 12
click at [837, 15] on span "LNX04VR" at bounding box center [840, 15] width 35 height 12
copy span "LNX04VR"
click at [703, 281] on link "KBE" at bounding box center [706, 286] width 26 height 10
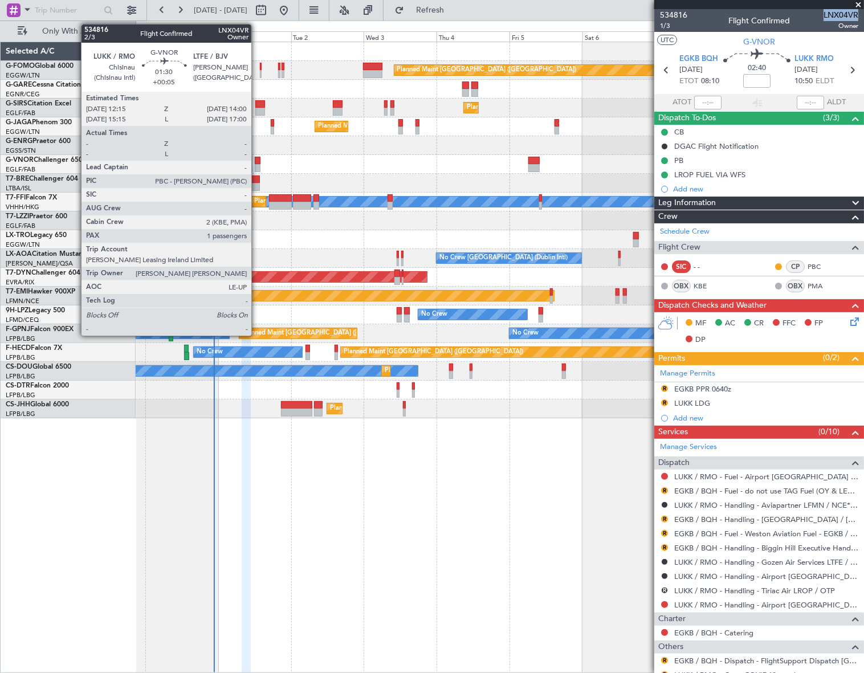
click at [256, 166] on div at bounding box center [258, 168] width 6 height 8
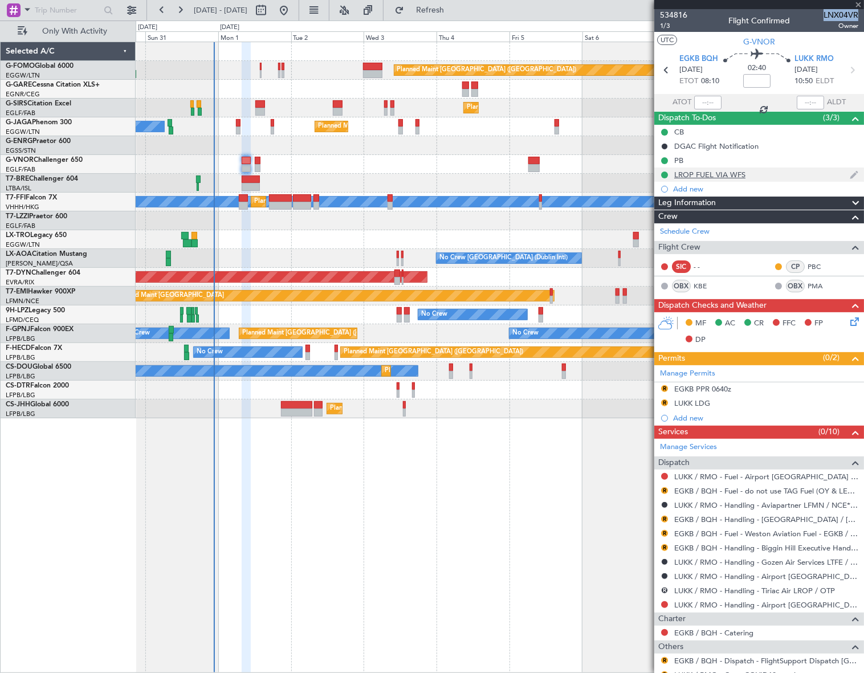
type input "+00:05"
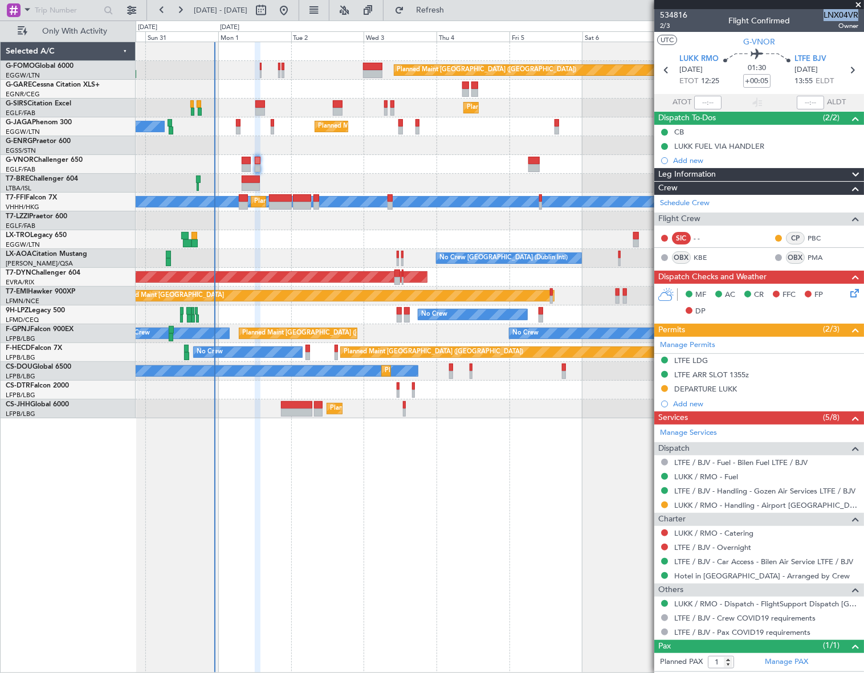
click at [702, 174] on span "Leg Information" at bounding box center [687, 174] width 58 height 13
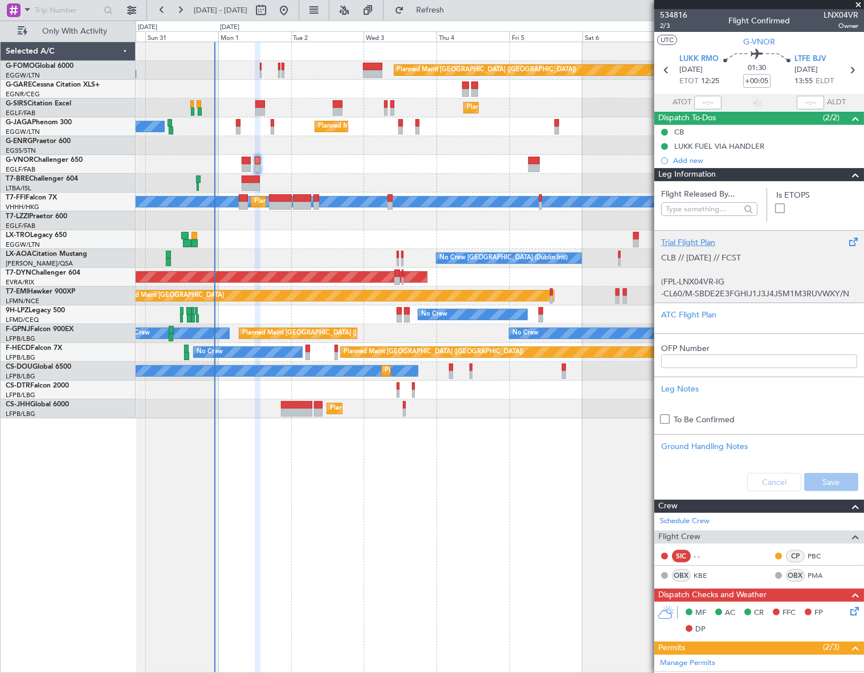
click at [705, 236] on div "Trial Flight Plan" at bounding box center [759, 242] width 196 height 12
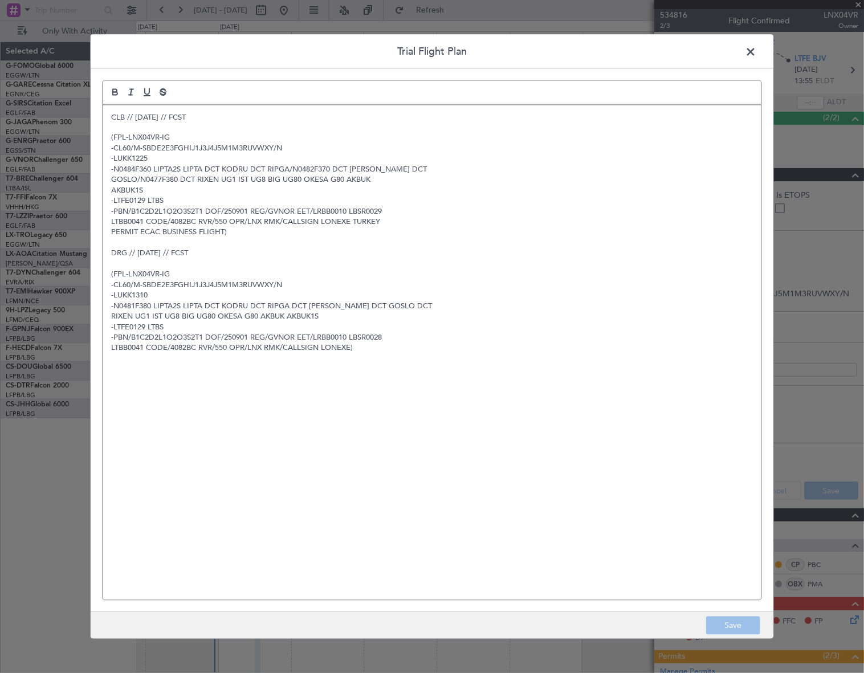
click at [108, 115] on div "CLB // 31AUG // FCST (FPL-LNX04VR-IG -CL60/M-SBDE2E3FGHIJ1J3J4J5M1M3RUVWXY/N -L…" at bounding box center [432, 352] width 658 height 495
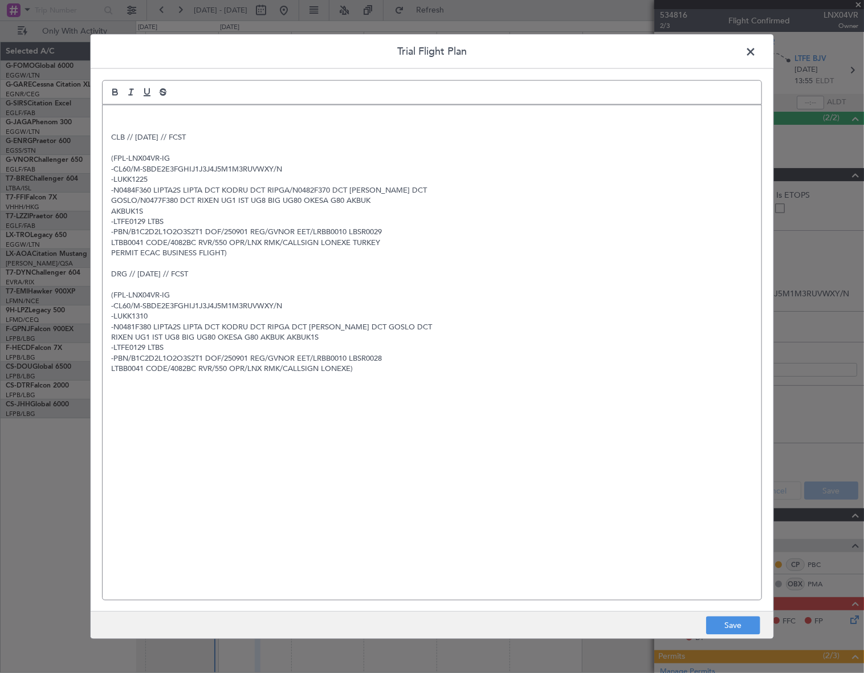
click at [121, 120] on p at bounding box center [431, 117] width 641 height 10
click at [756, 51] on span at bounding box center [756, 54] width 0 height 23
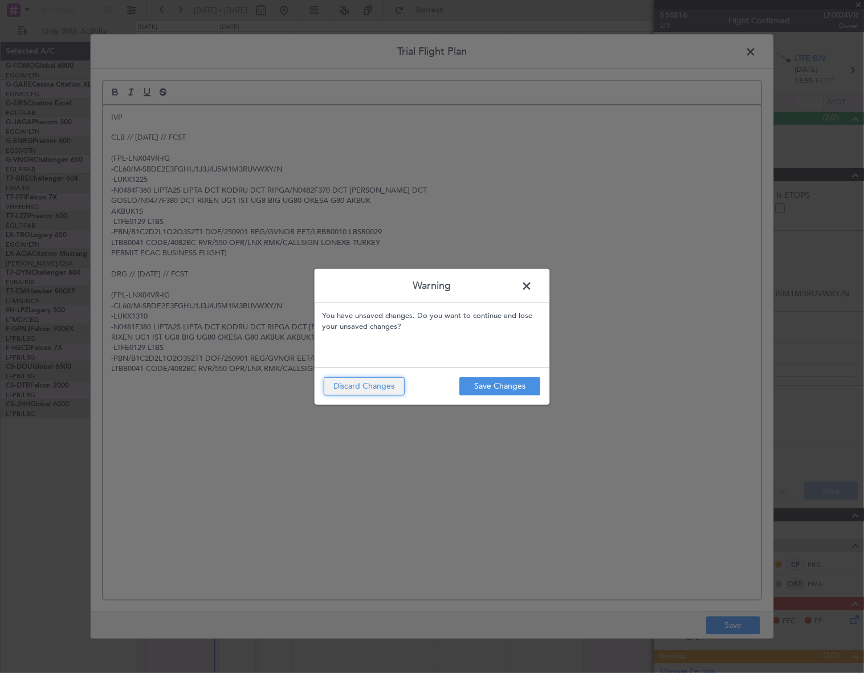
click at [380, 387] on button "Discard Changes" at bounding box center [364, 386] width 81 height 18
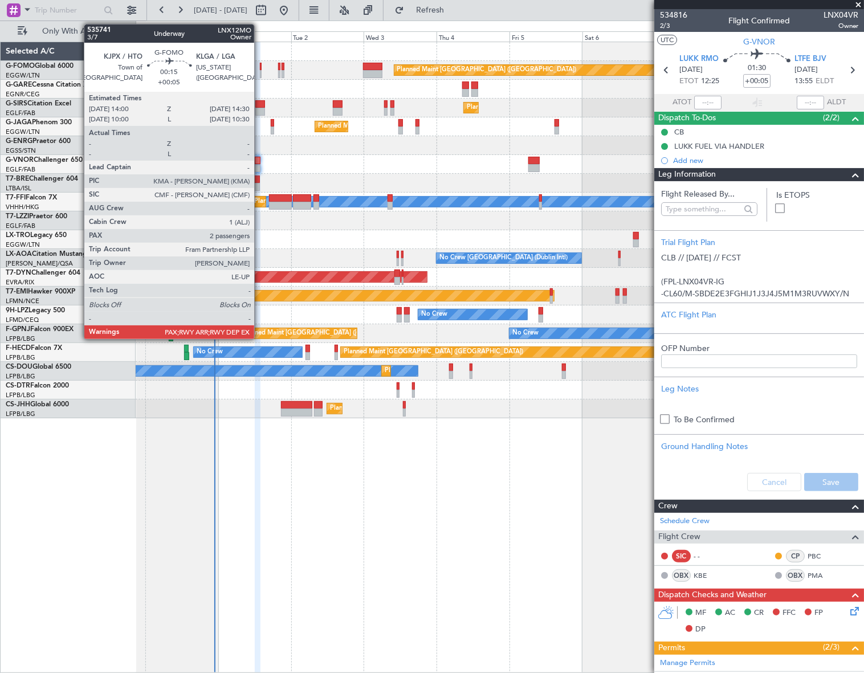
click at [260, 70] on div at bounding box center [261, 74] width 2 height 8
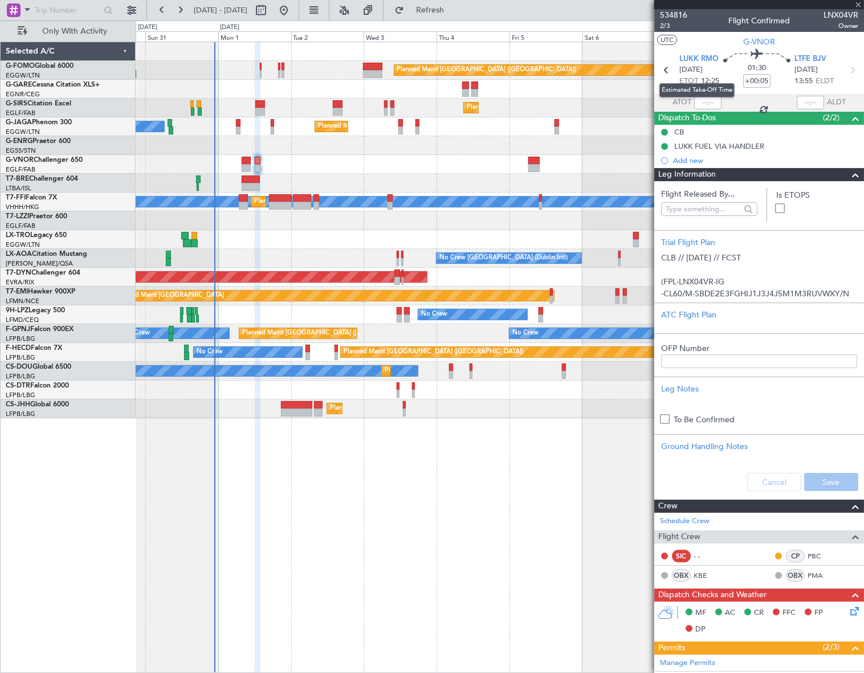
type input "2"
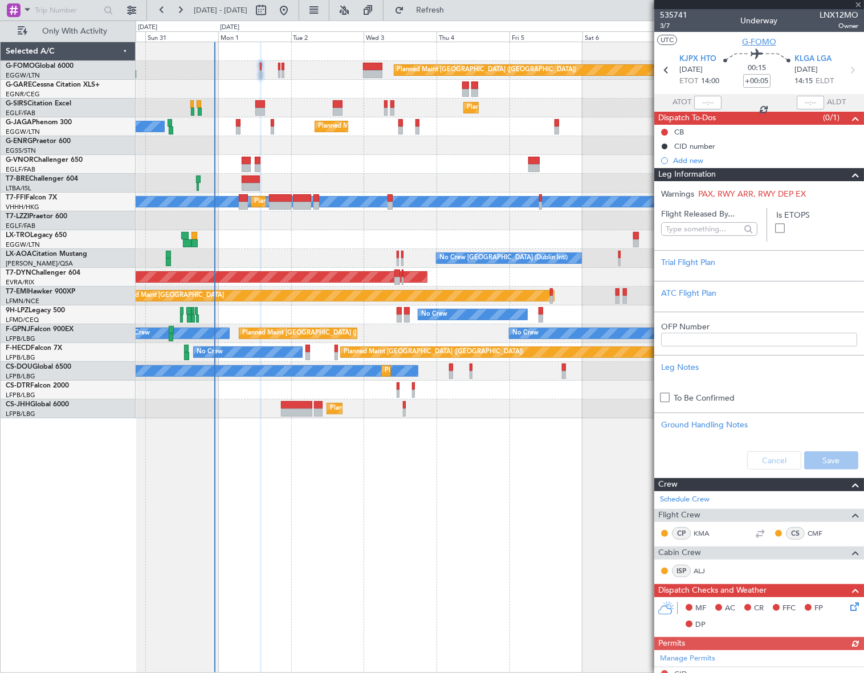
click at [752, 43] on span "G-FOMO" at bounding box center [759, 42] width 34 height 12
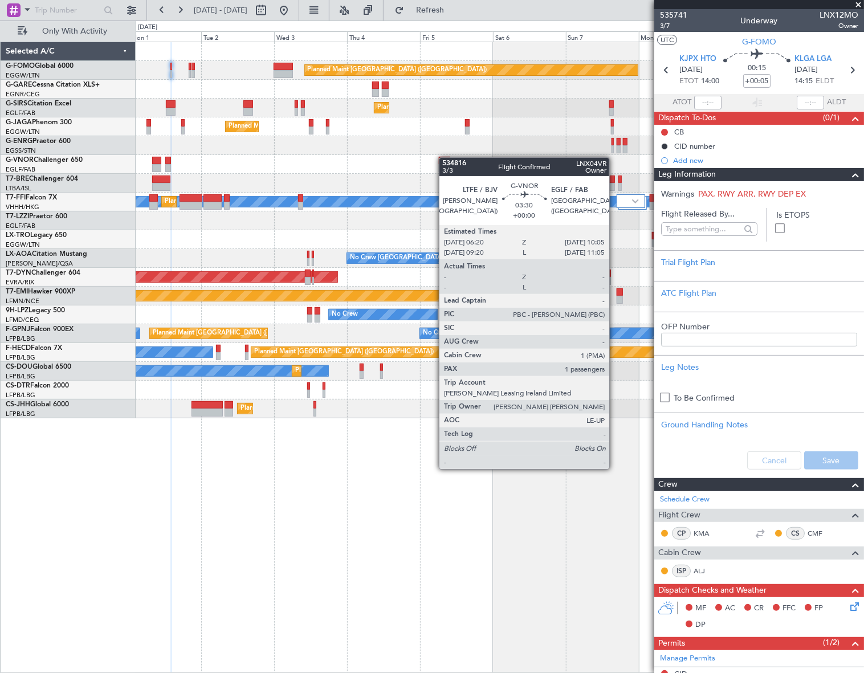
click at [444, 158] on div "Planned Maint London (Luton) Planned Maint London (Farnborough) Planned Maint L…" at bounding box center [500, 230] width 728 height 376
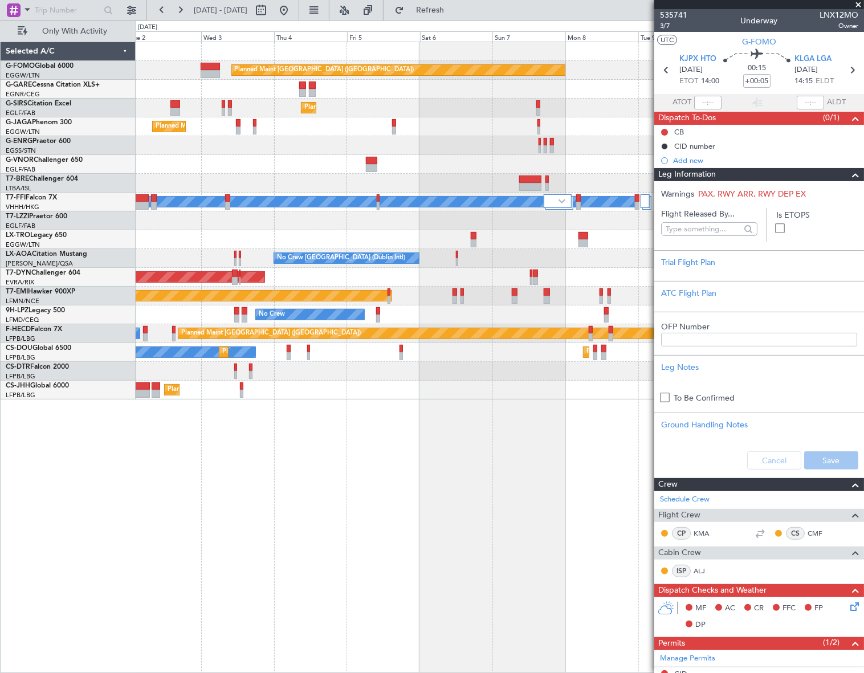
click at [441, 170] on div at bounding box center [499, 164] width 727 height 19
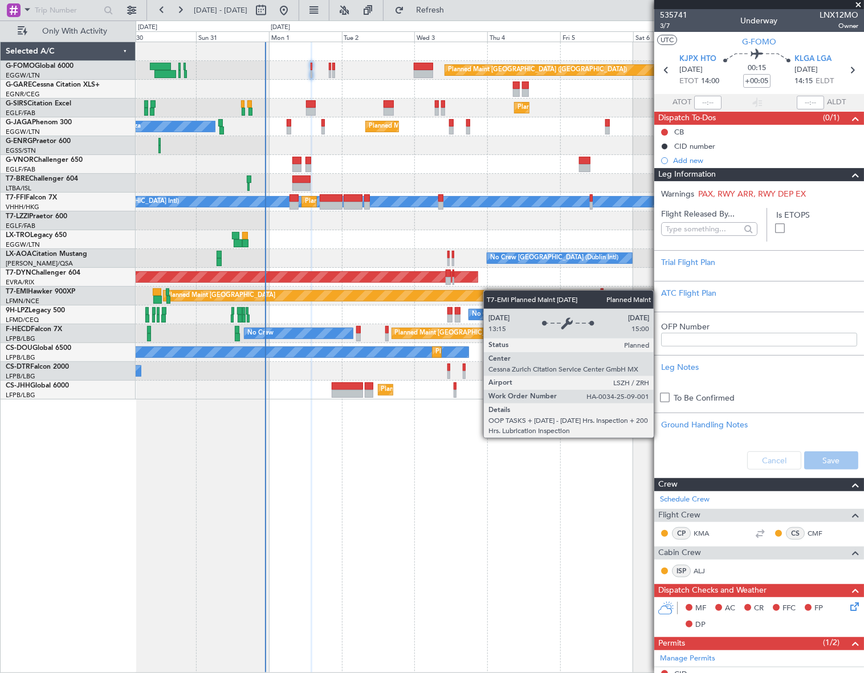
click at [380, 292] on div "Planned Maint London (Luton) Planned Maint London (Farnborough) Planned Maint L…" at bounding box center [500, 220] width 728 height 357
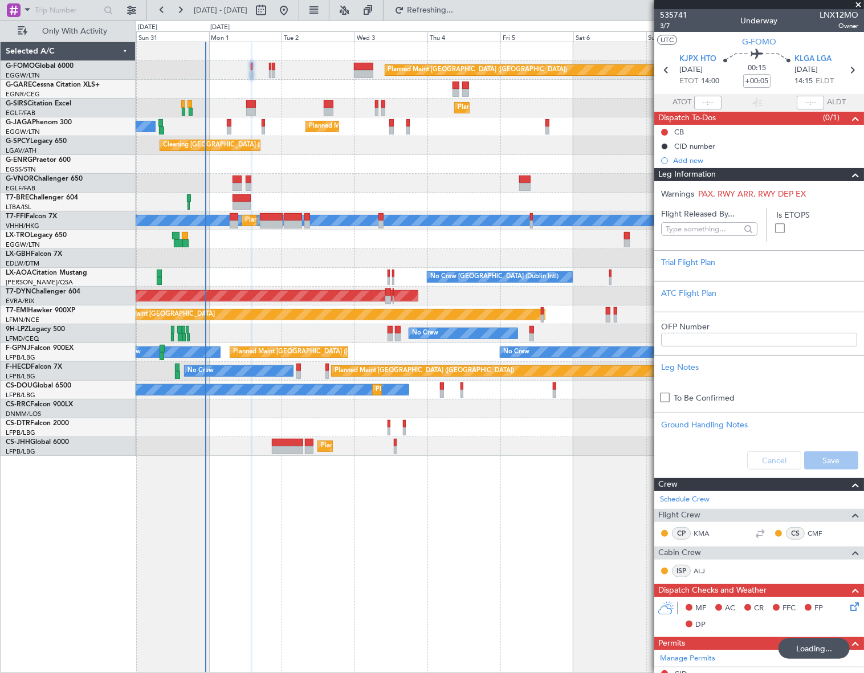
click at [402, 568] on div "Planned Maint London (Luton) Planned Maint London (Farnborough) Planned Maint L…" at bounding box center [500, 357] width 729 height 631
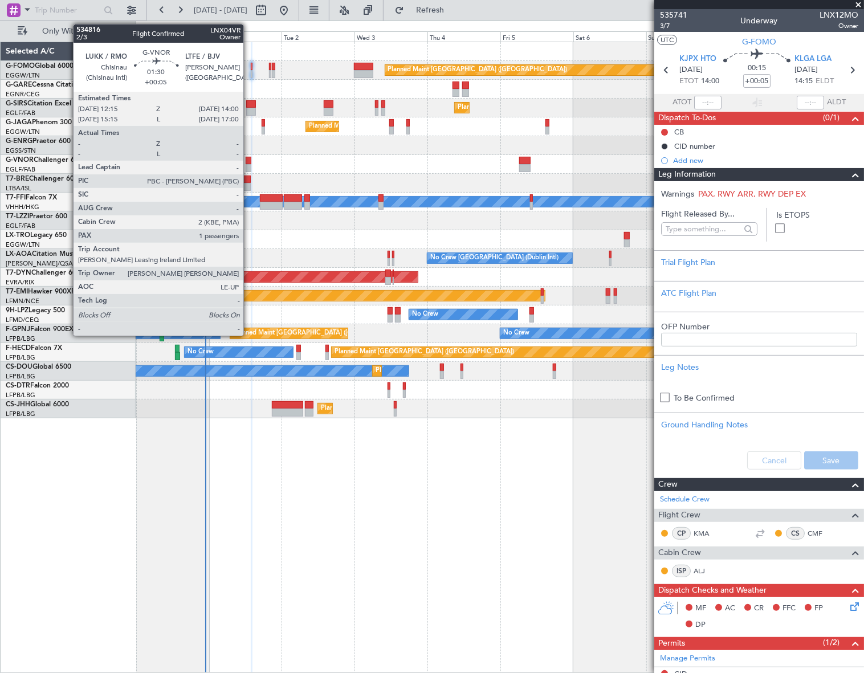
click at [248, 162] on div at bounding box center [249, 161] width 6 height 8
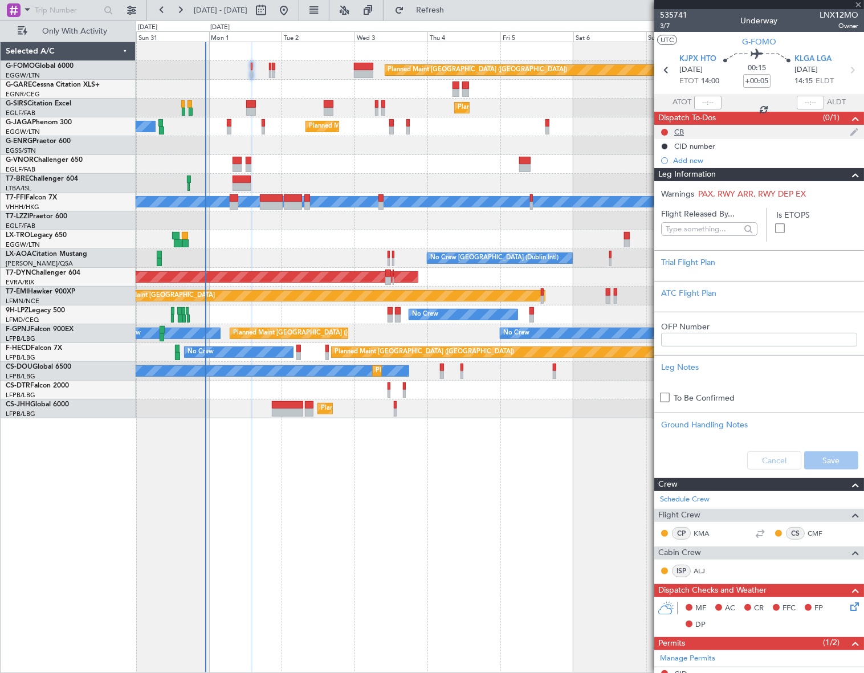
type input "1"
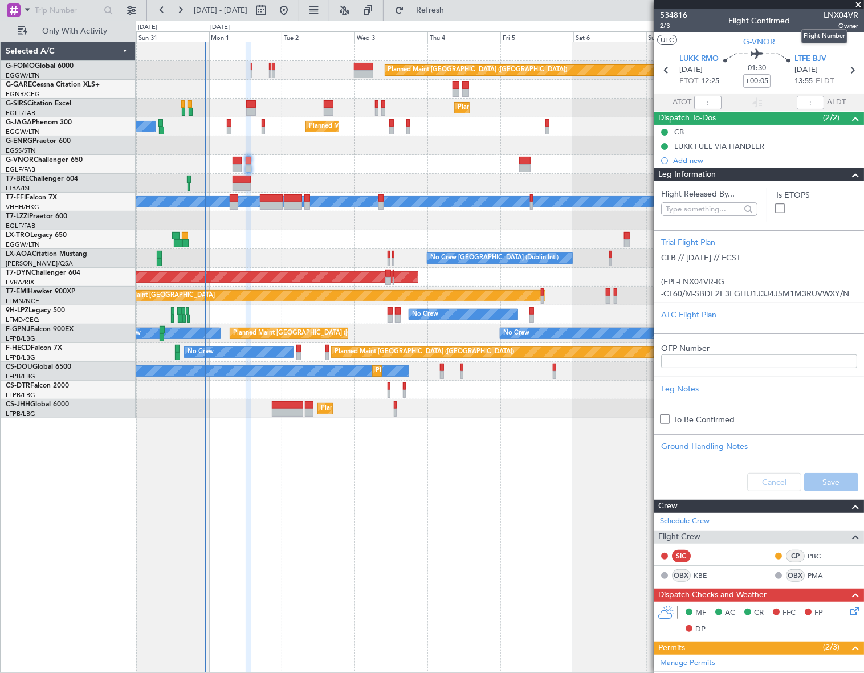
click at [830, 14] on span "LNX04VR" at bounding box center [840, 15] width 35 height 12
copy span "LNX04VR"
click at [848, 174] on span at bounding box center [855, 175] width 14 height 14
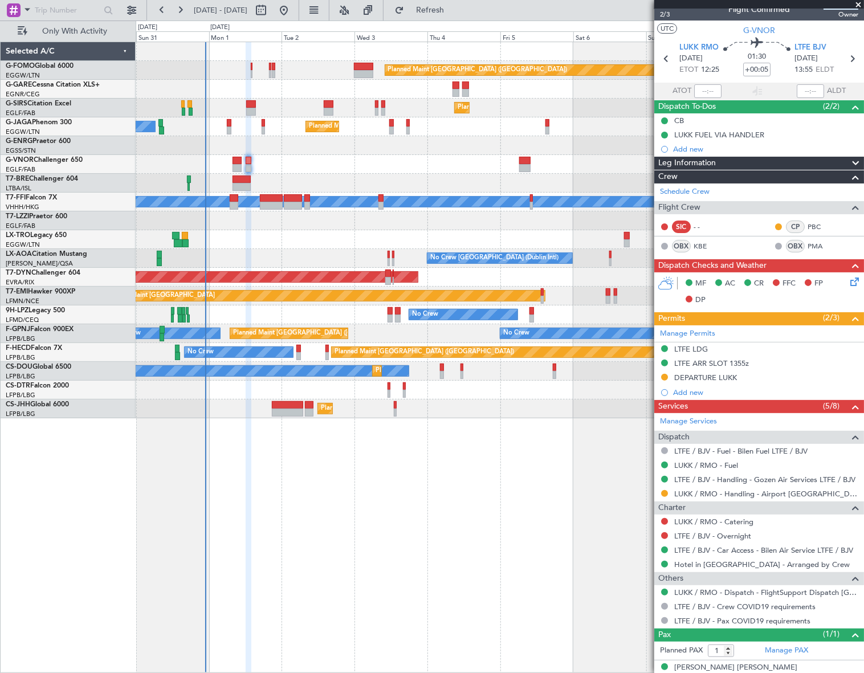
scroll to position [23, 0]
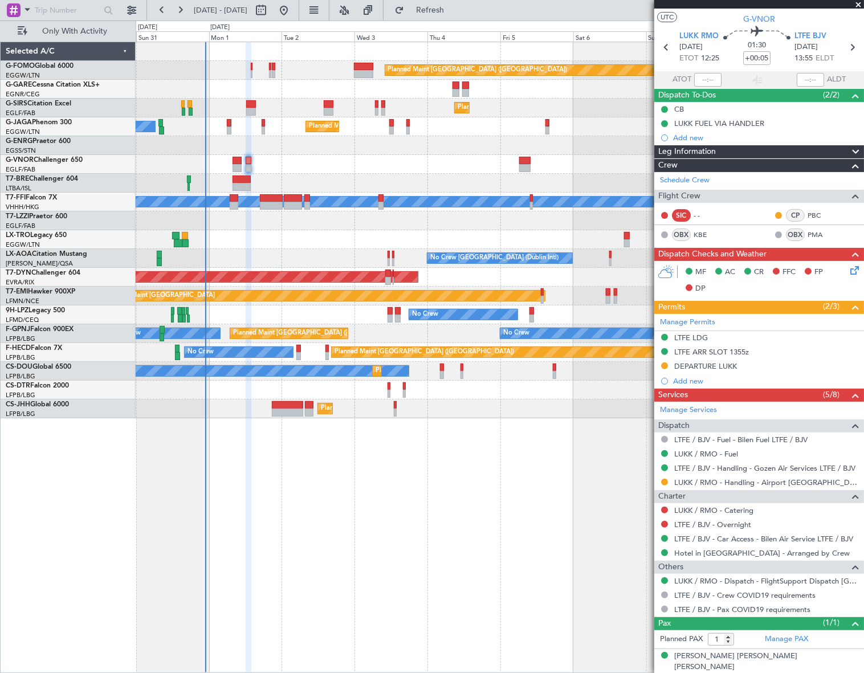
click at [730, 148] on mat-tooltip-component "LUKK FUEL VIA HANDLER" at bounding box center [719, 143] width 97 height 30
click at [731, 151] on mat-tooltip-component "LUKK FUEL VIA HANDLER" at bounding box center [719, 143] width 97 height 30
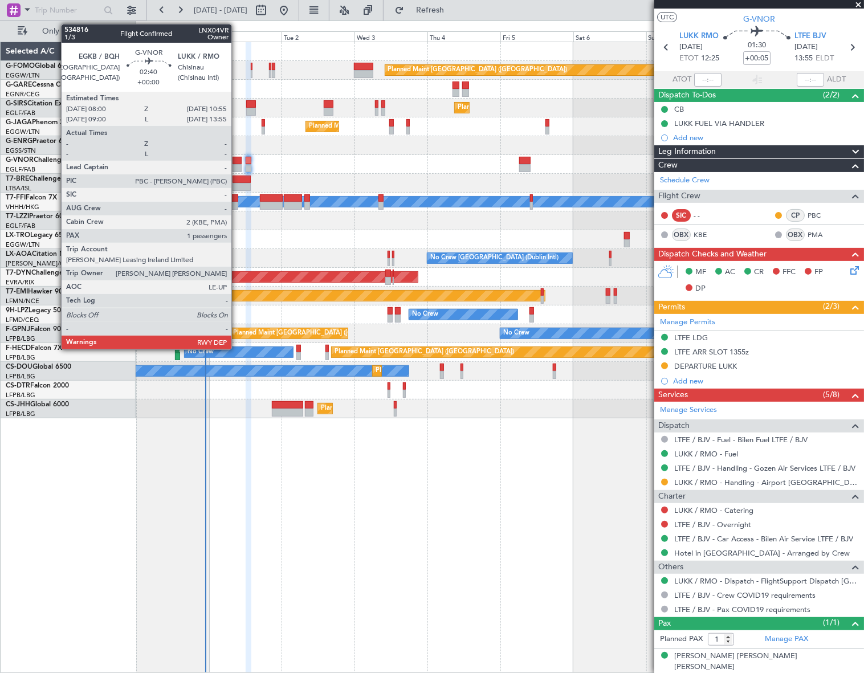
click at [236, 164] on div at bounding box center [236, 168] width 9 height 8
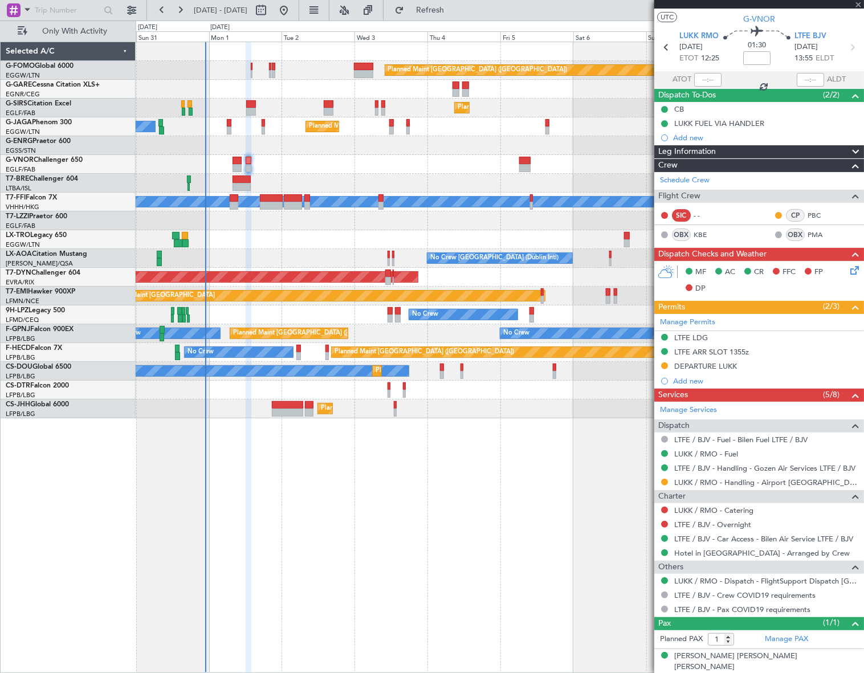
scroll to position [0, 0]
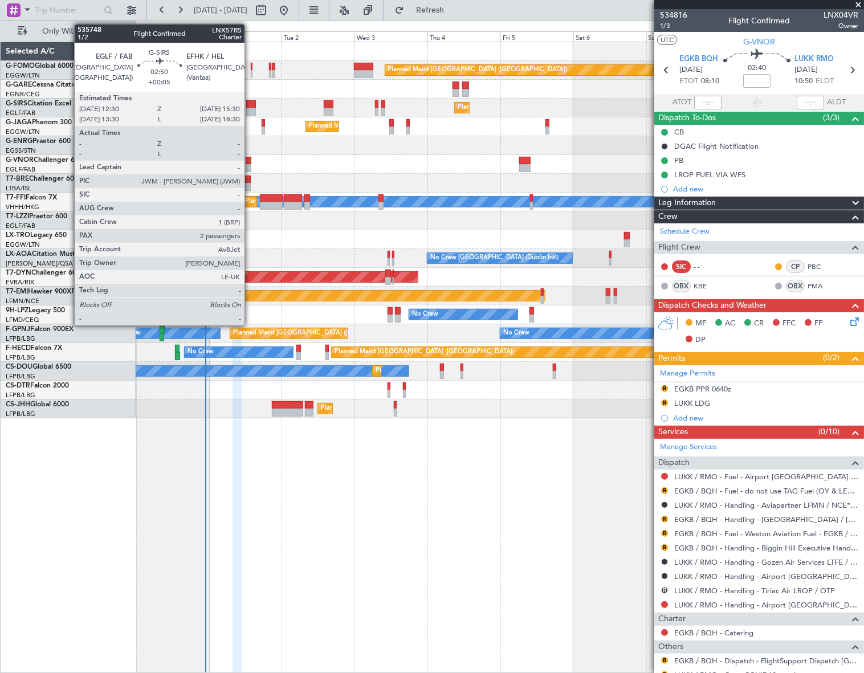
click at [249, 106] on div at bounding box center [250, 104] width 9 height 8
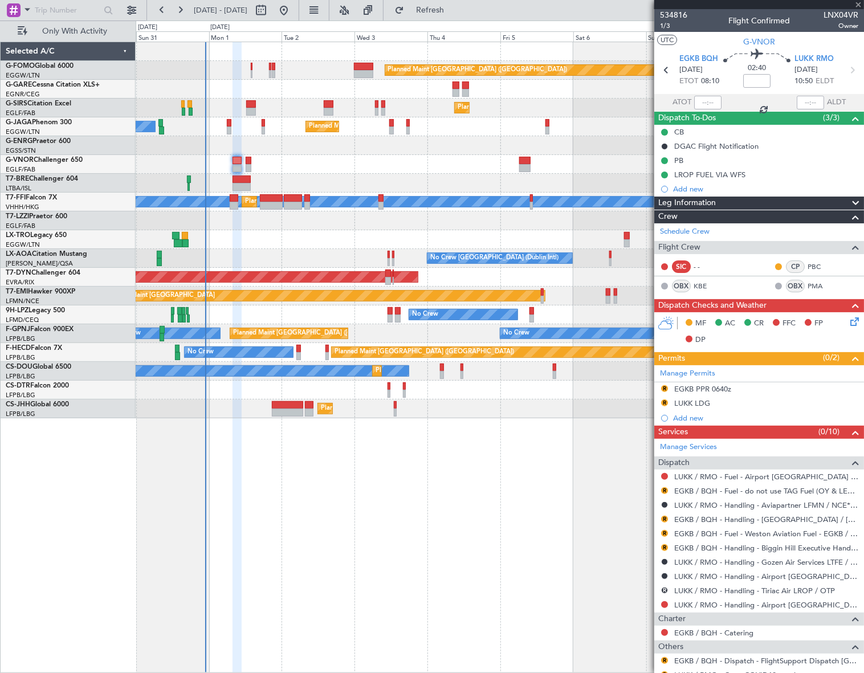
type input "+00:05"
type input "2"
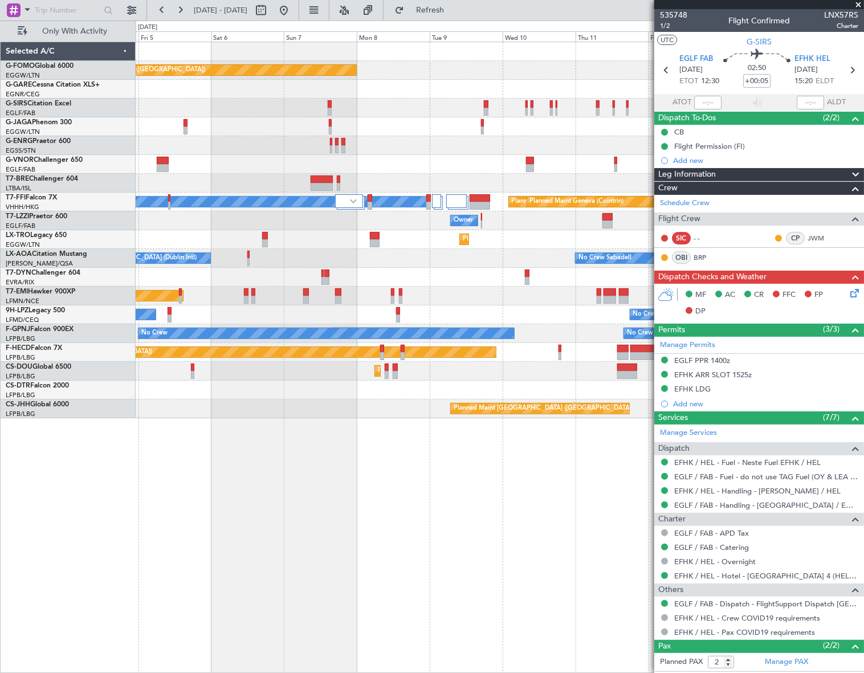
click at [104, 478] on div "Planned Maint London (Luton) Planned Maint London (Farnborough) Planned Maint L…" at bounding box center [432, 347] width 864 height 652
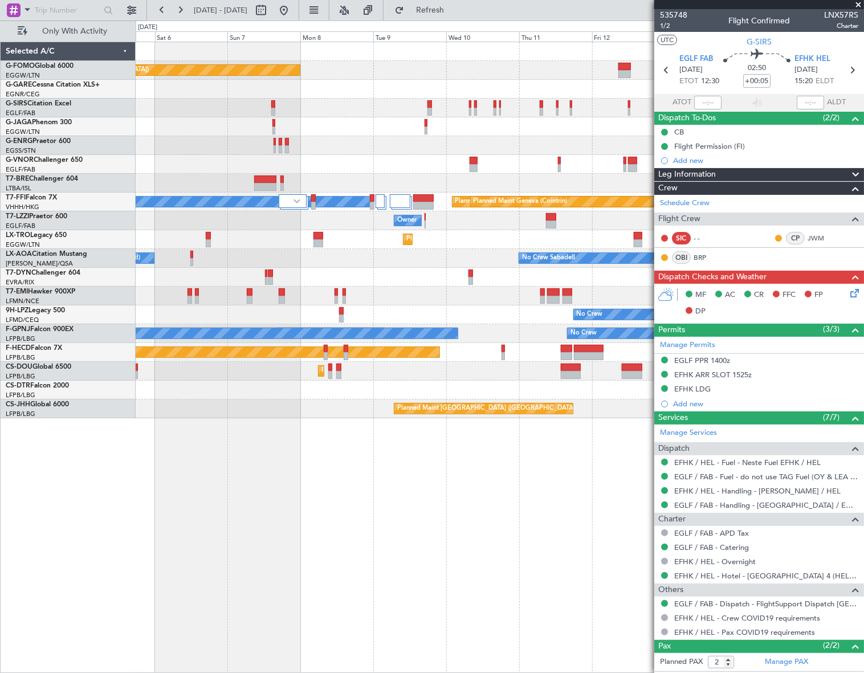
click at [114, 472] on div "Planned Maint London (Luton) Planned Maint London (Farnborough) MEL Hong Kong (…" at bounding box center [432, 347] width 864 height 652
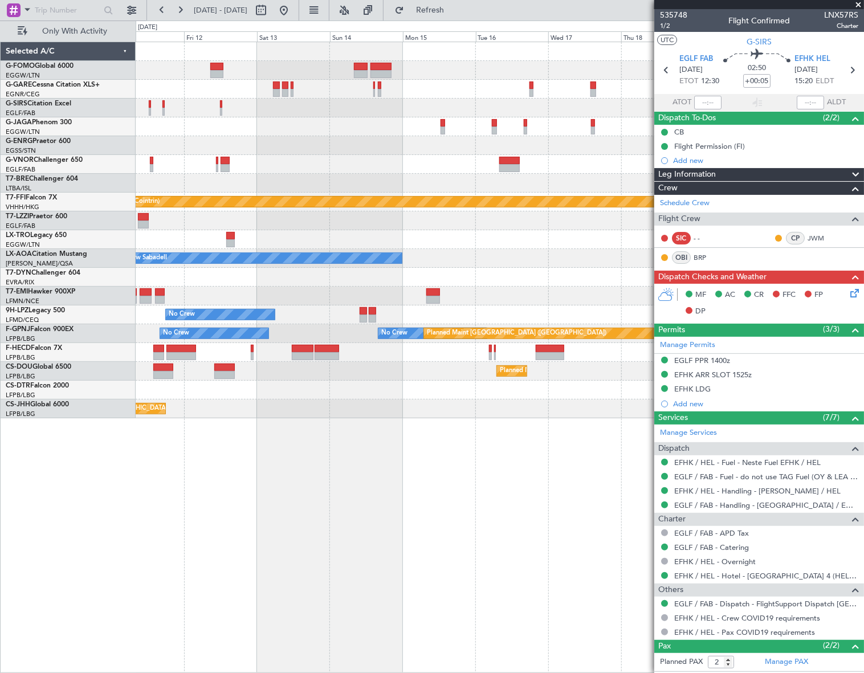
click at [142, 508] on div "Planned Maint Tianjin (Binhai) Planned Maint Geneva (Cointrin) MEL Hong Kong (H…" at bounding box center [500, 357] width 728 height 631
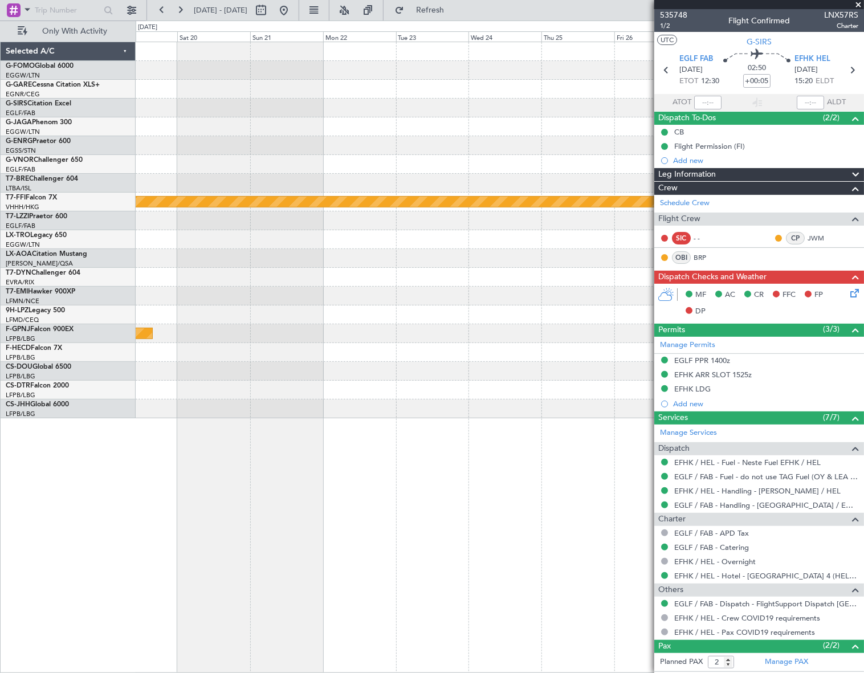
click at [196, 518] on div "Planned Maint Geneva (Cointrin) Planned Maint Paris (Le Bourget)" at bounding box center [500, 357] width 729 height 631
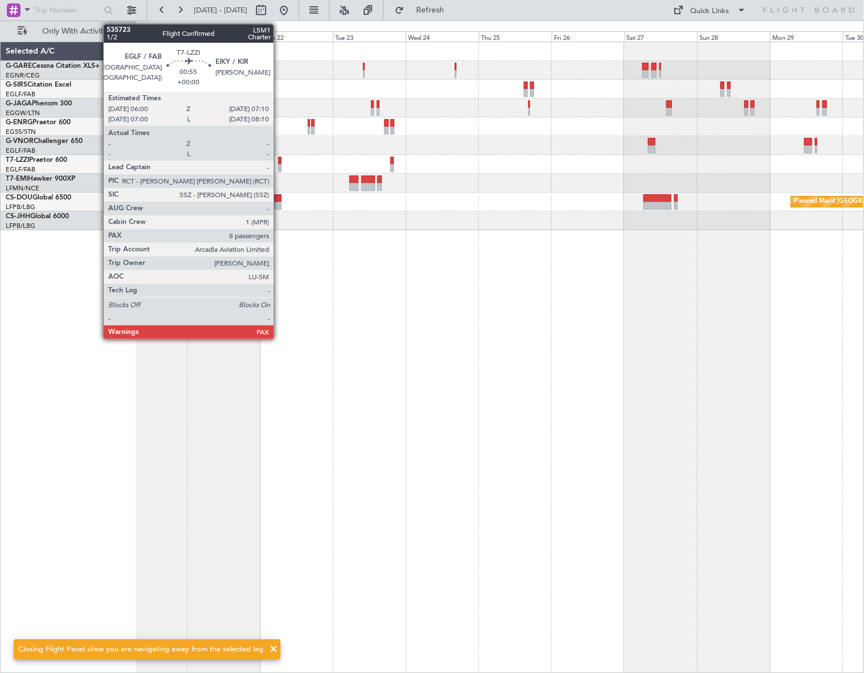
click at [279, 164] on div at bounding box center [280, 168] width 4 height 8
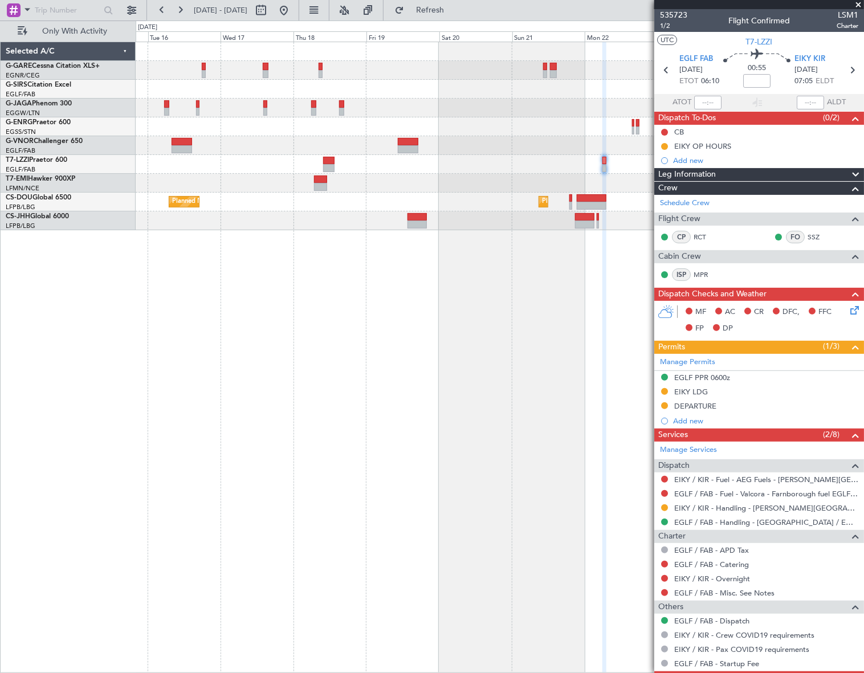
click at [557, 356] on div "Planned Maint Paris (Le Bourget) Planned Maint Paris (Le Bourget)" at bounding box center [500, 357] width 728 height 631
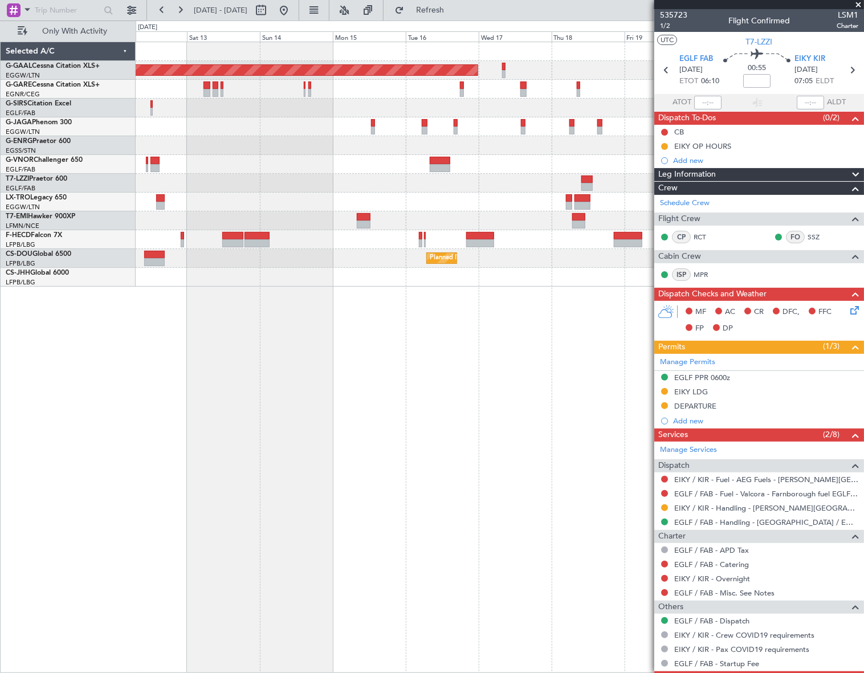
click at [705, 368] on fb-app "15 Sep 2025 - 25 Sep 2025 Refresh Quick Links Only With Activity Planned Maint …" at bounding box center [432, 341] width 864 height 664
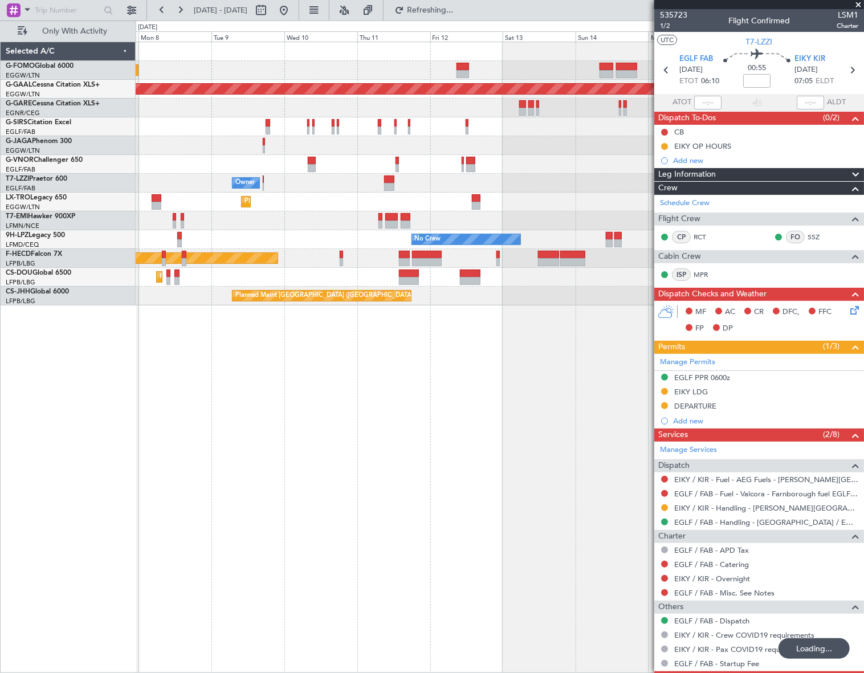
click at [482, 440] on div "Planned Maint London (Luton) Planned Maint Dusseldorf Owner Planned Maint Dusse…" at bounding box center [500, 357] width 729 height 631
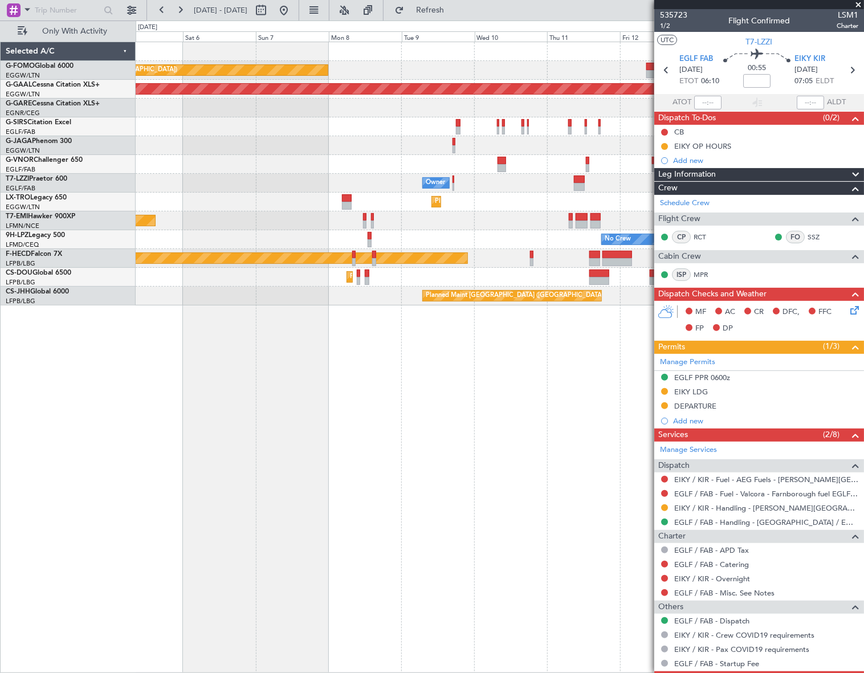
click at [527, 489] on div "Planned Maint London (Luton) Planned Maint Dusseldorf Owner Planned Maint Dusse…" at bounding box center [500, 357] width 728 height 631
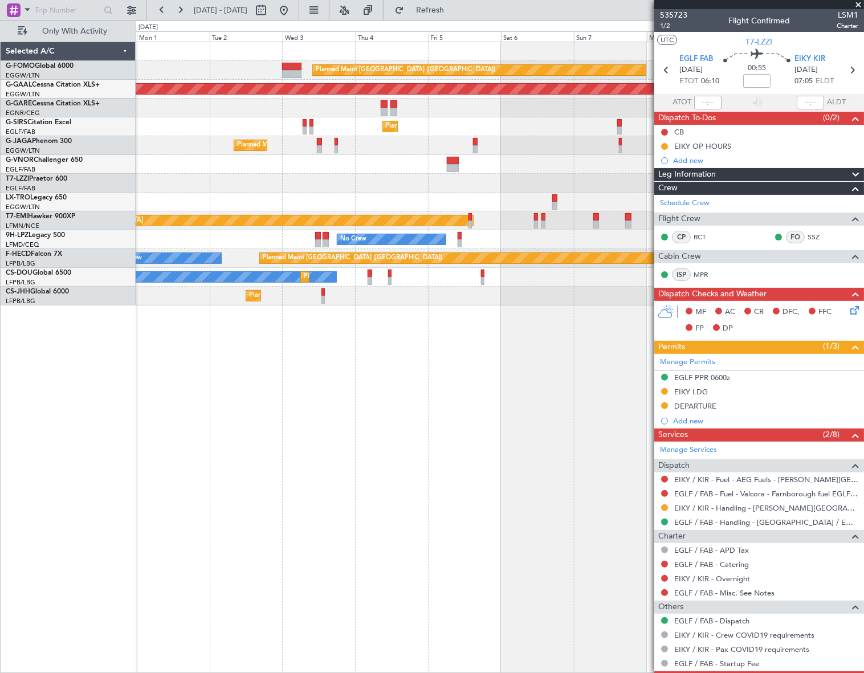
click at [591, 523] on div "Planned Maint London (Luton) Planned Maint Dusseldorf Planned Maint London (Far…" at bounding box center [500, 357] width 728 height 631
click at [598, 504] on div "Planned Maint London (Luton) Planned Maint Dusseldorf Planned Maint London (Far…" at bounding box center [500, 357] width 729 height 631
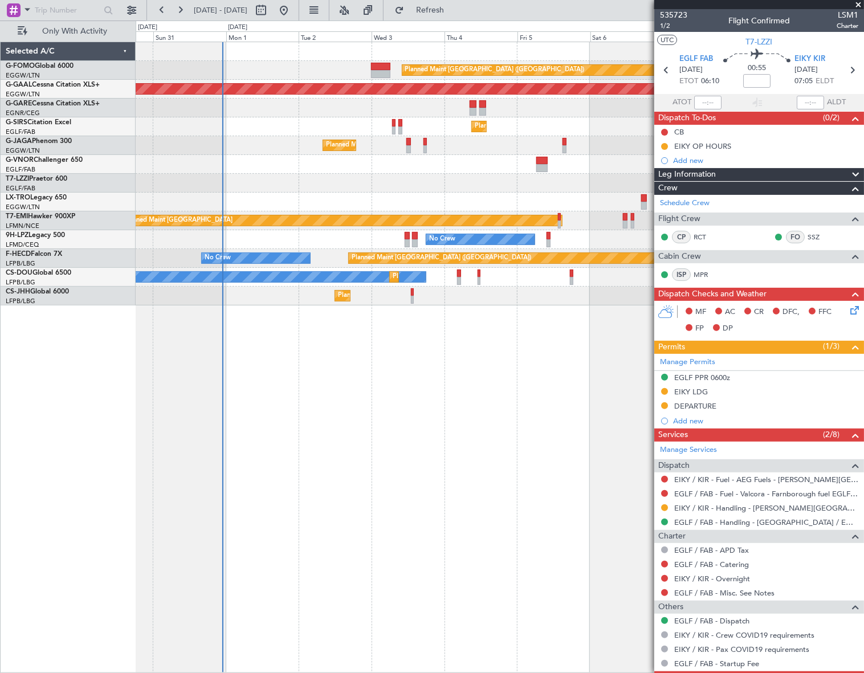
click at [238, 527] on div "Planned Maint London (Luton) Planned Maint Dusseldorf Planned Maint London (Far…" at bounding box center [500, 357] width 728 height 631
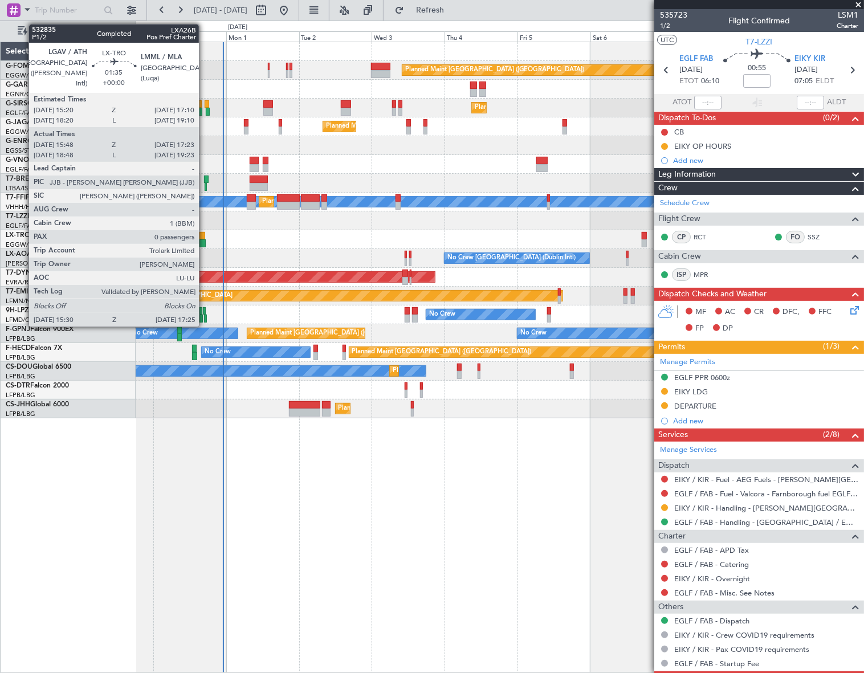
click at [204, 236] on div at bounding box center [202, 236] width 6 height 8
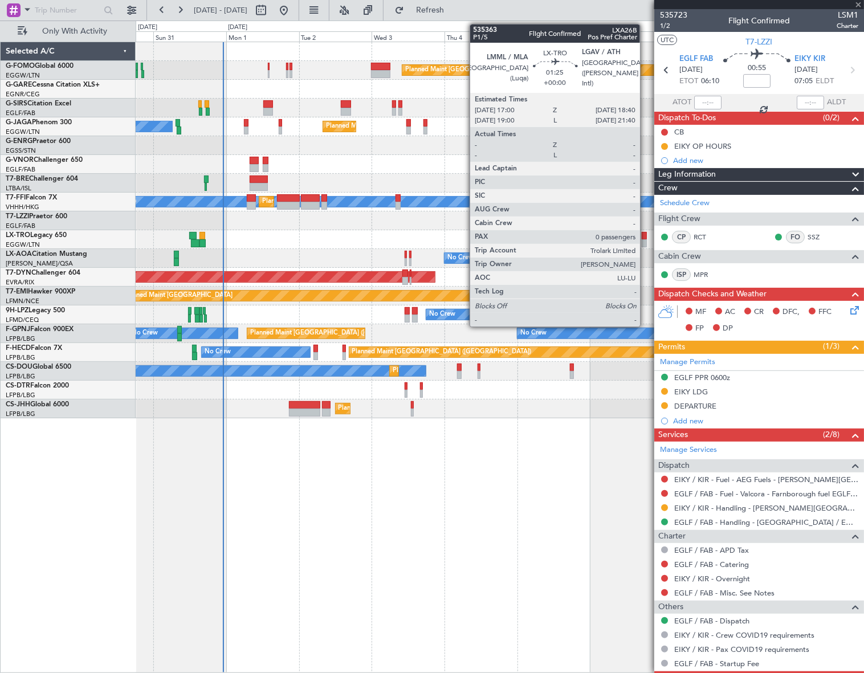
type input "15:48"
type input "17:08"
type input "0"
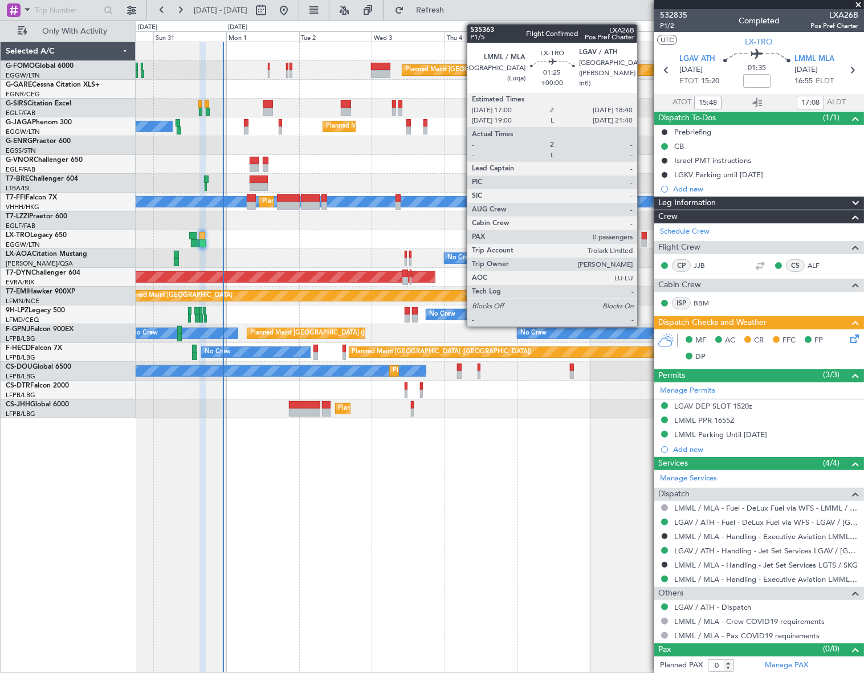
click at [642, 238] on div at bounding box center [643, 236] width 5 height 8
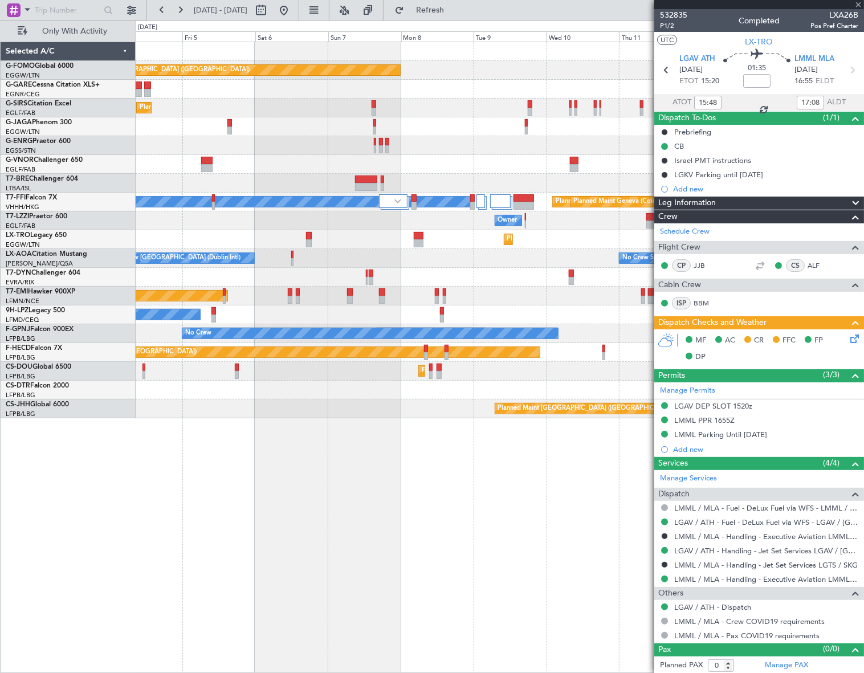
click at [237, 259] on div "Planned Maint London (Luton) Planned Maint London (Farnborough) Planned Maint L…" at bounding box center [499, 230] width 727 height 376
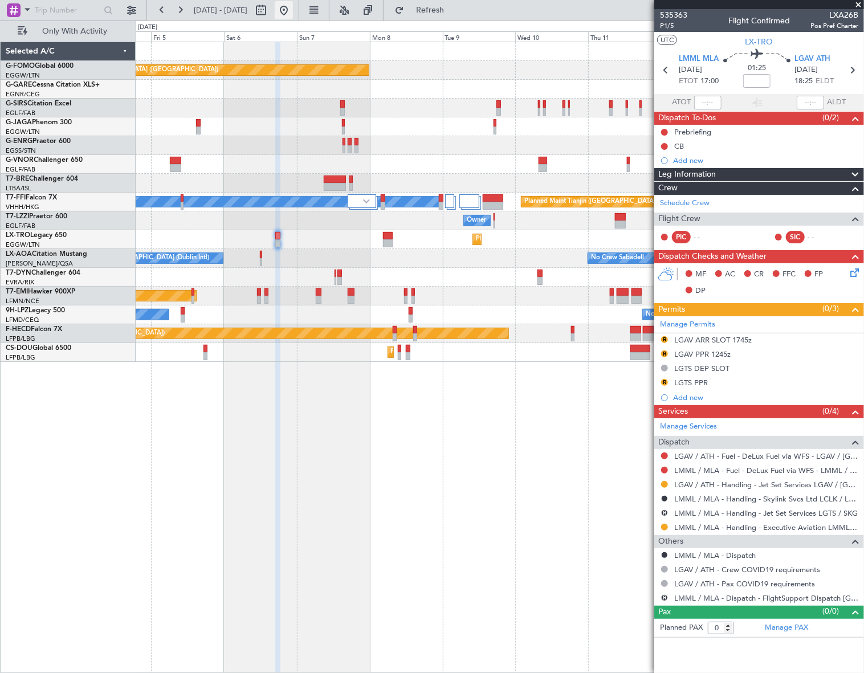
click at [293, 10] on button at bounding box center [284, 10] width 18 height 18
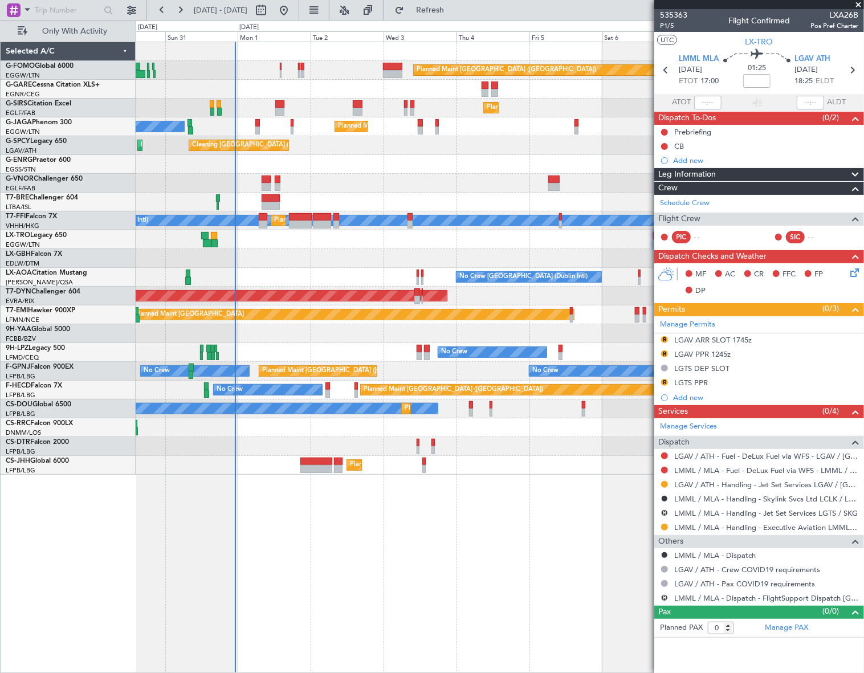
click at [244, 439] on div "Planned Maint London (Luton) Planned Maint London (Farnborough) Planned Maint L…" at bounding box center [500, 258] width 728 height 432
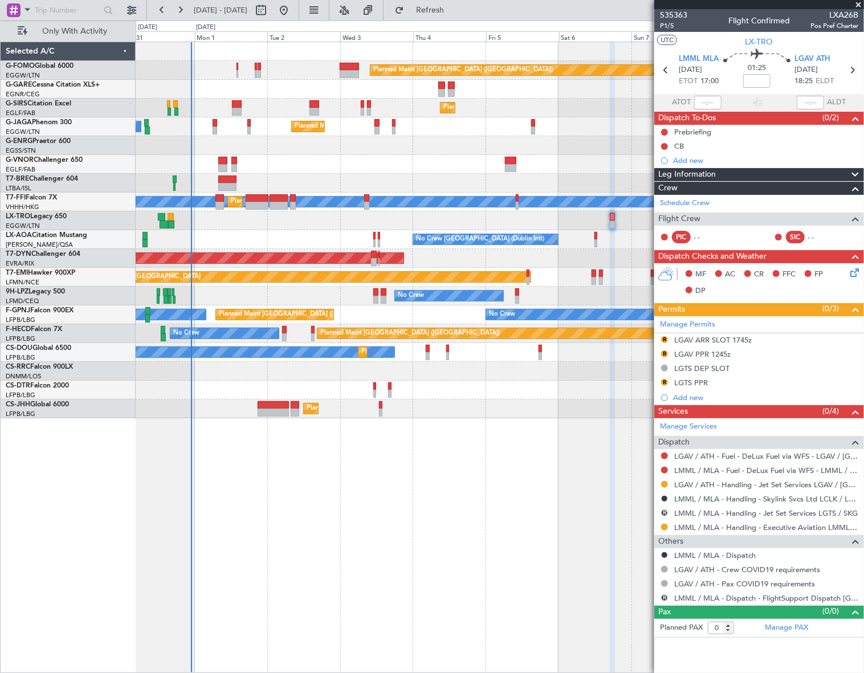
click at [372, 501] on div "Planned Maint London (Luton) Planned Maint London (Farnborough) Planned Maint L…" at bounding box center [500, 357] width 728 height 631
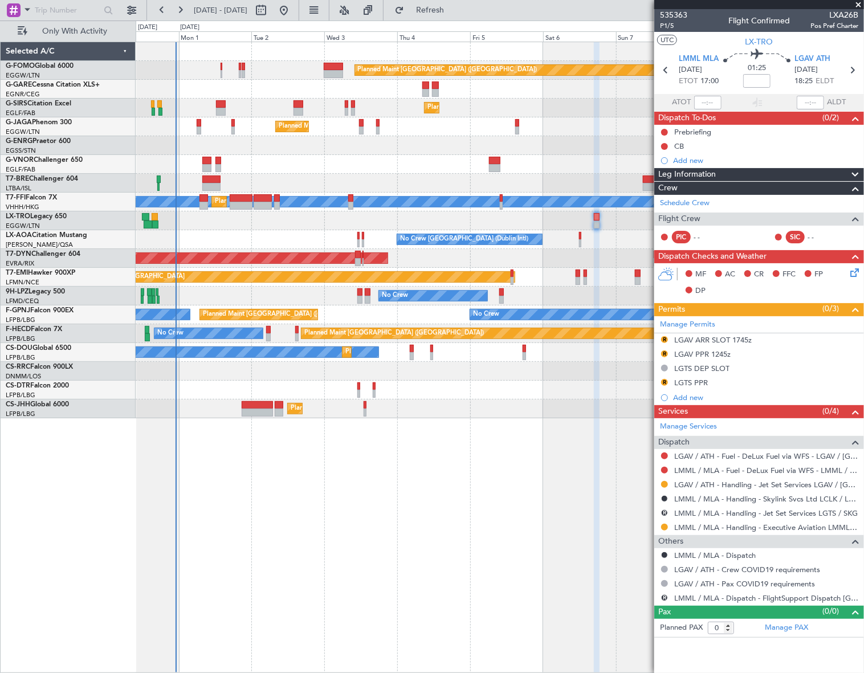
click at [390, 499] on div "Planned Maint London (Luton) Planned Maint London (Farnborough) Planned Maint L…" at bounding box center [500, 357] width 729 height 631
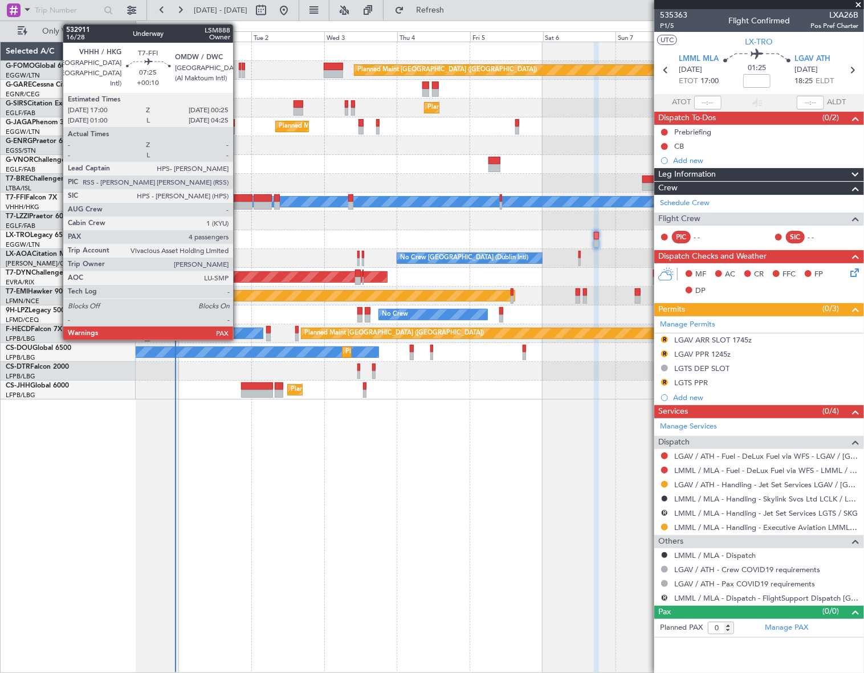
click at [238, 202] on div at bounding box center [241, 206] width 23 height 8
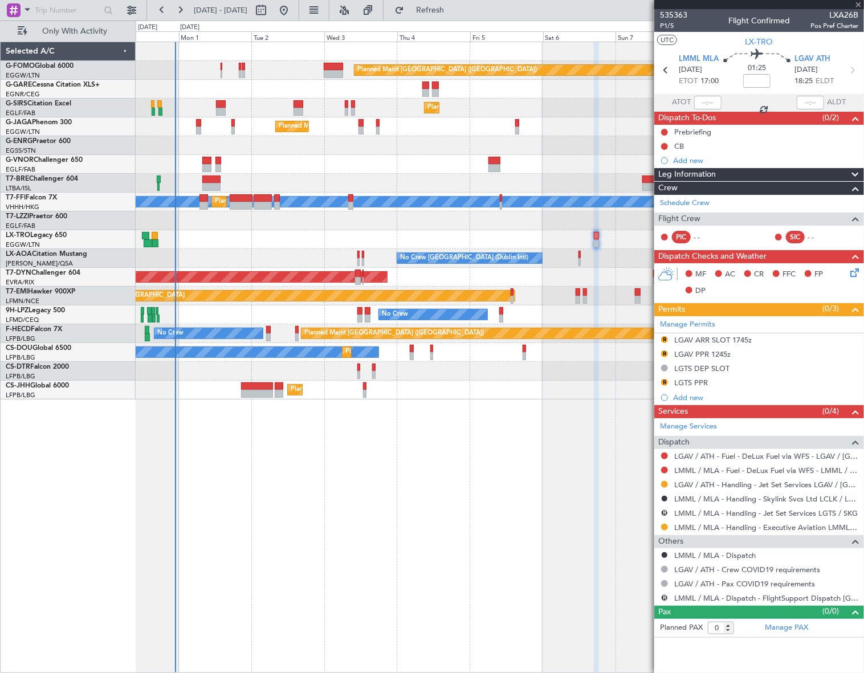
type input "+00:10"
type input "4"
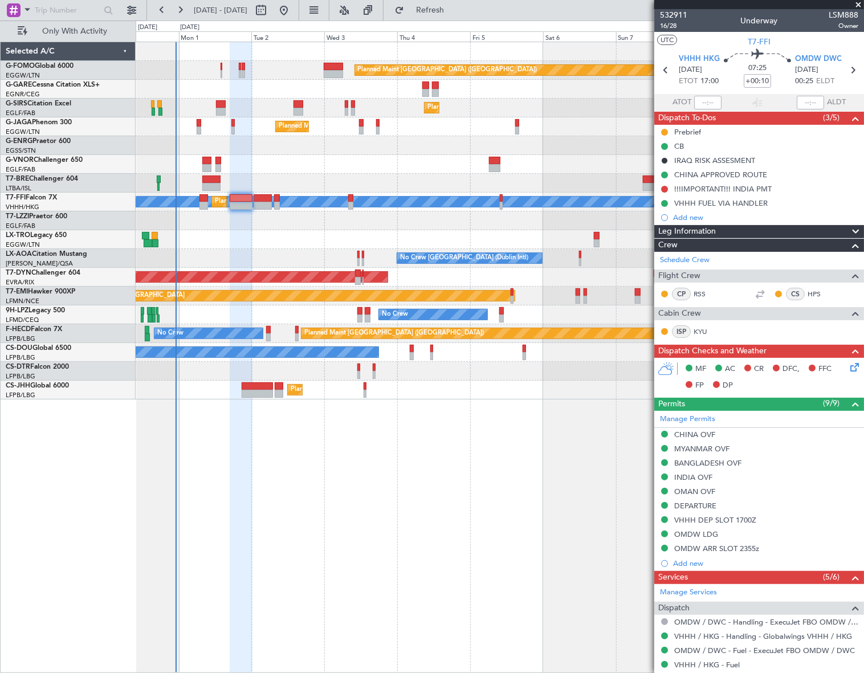
click at [110, 435] on div "Planned Maint London (Luton) Planned Maint London (Farnborough) Planned Maint L…" at bounding box center [432, 347] width 864 height 652
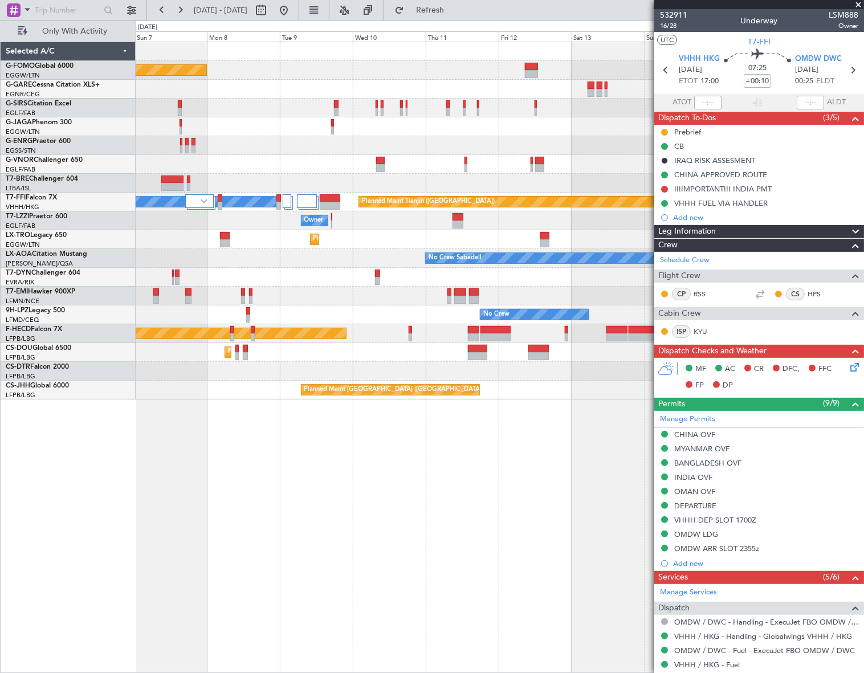
click at [60, 506] on div "Planned Maint London (Luton) Planned Maint London (Farnborough) Planned Maint G…" at bounding box center [432, 347] width 864 height 652
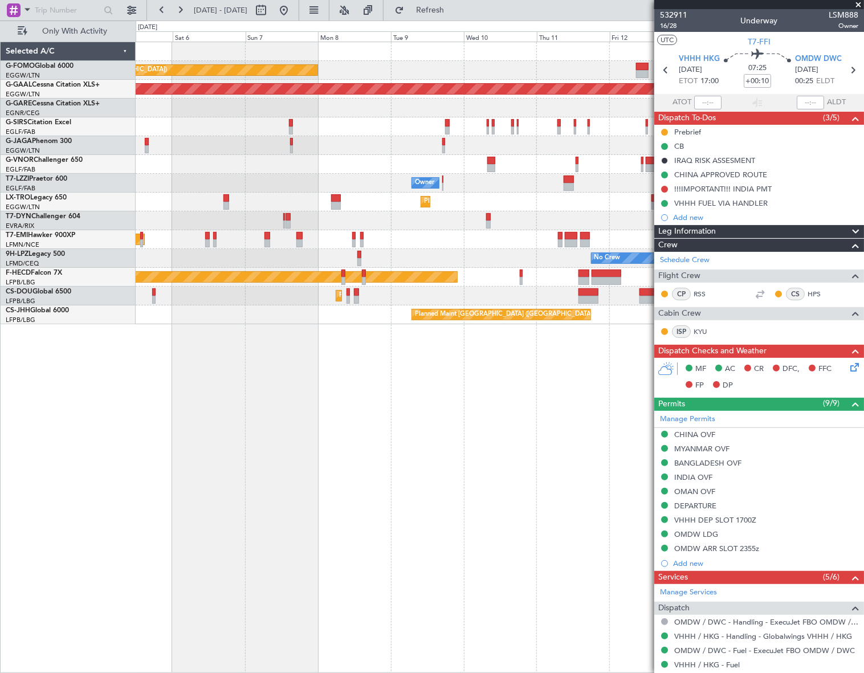
click at [631, 439] on div "Planned Maint London (Luton) Planned Maint Dusseldorf Planned Maint London (Far…" at bounding box center [500, 357] width 728 height 631
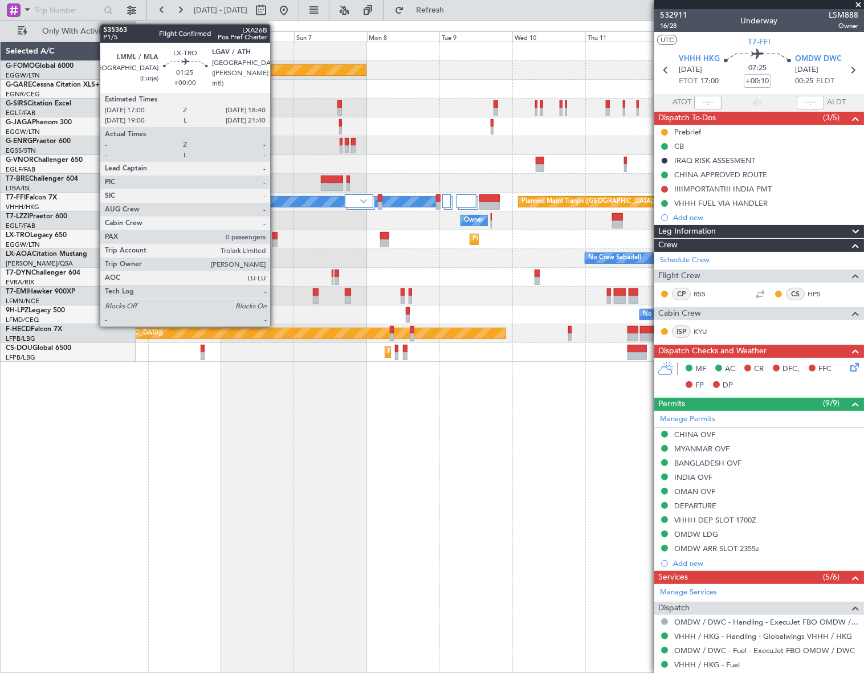
click at [275, 238] on div at bounding box center [274, 236] width 5 height 8
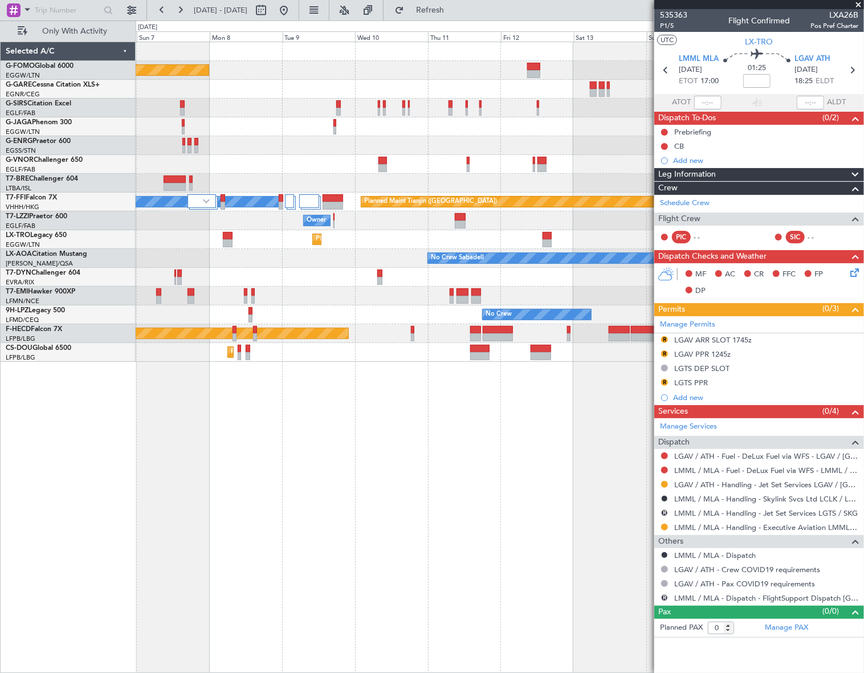
click at [350, 309] on div "Planned Maint London (Luton) Planned Maint London (Farnborough) MEL Hong Kong (…" at bounding box center [499, 202] width 727 height 320
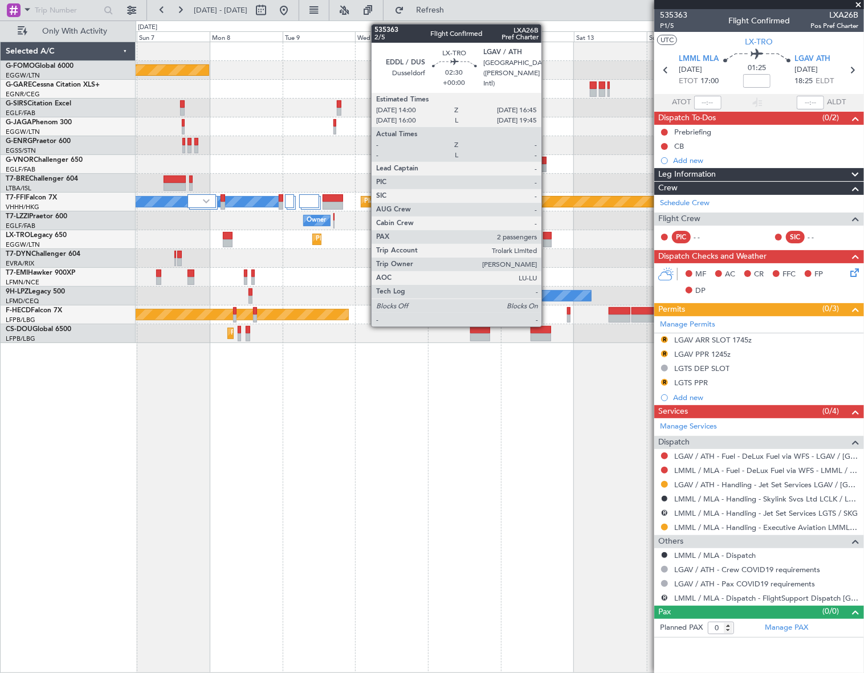
click at [546, 236] on div at bounding box center [547, 236] width 9 height 8
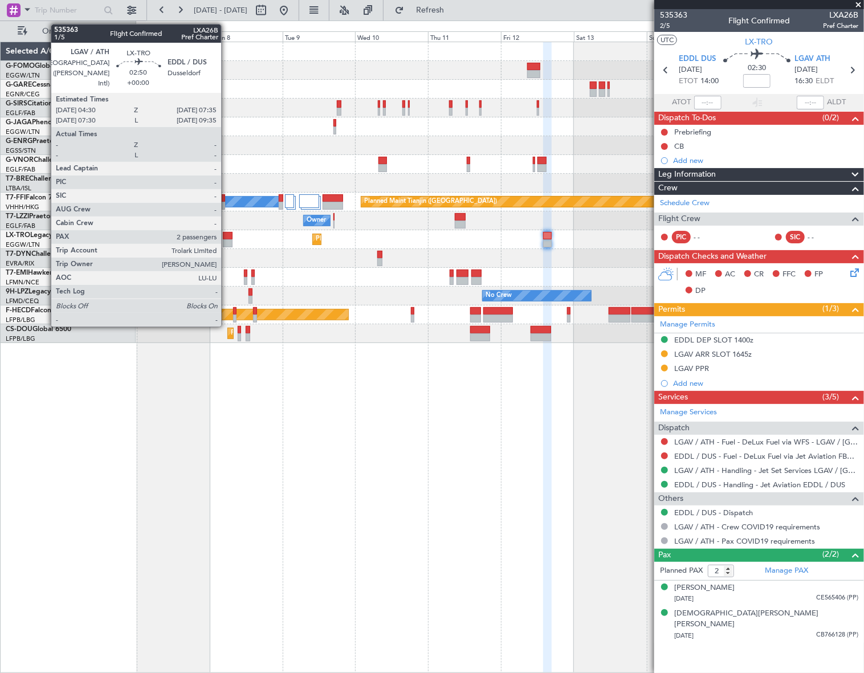
click at [226, 239] on div at bounding box center [228, 243] width 10 height 8
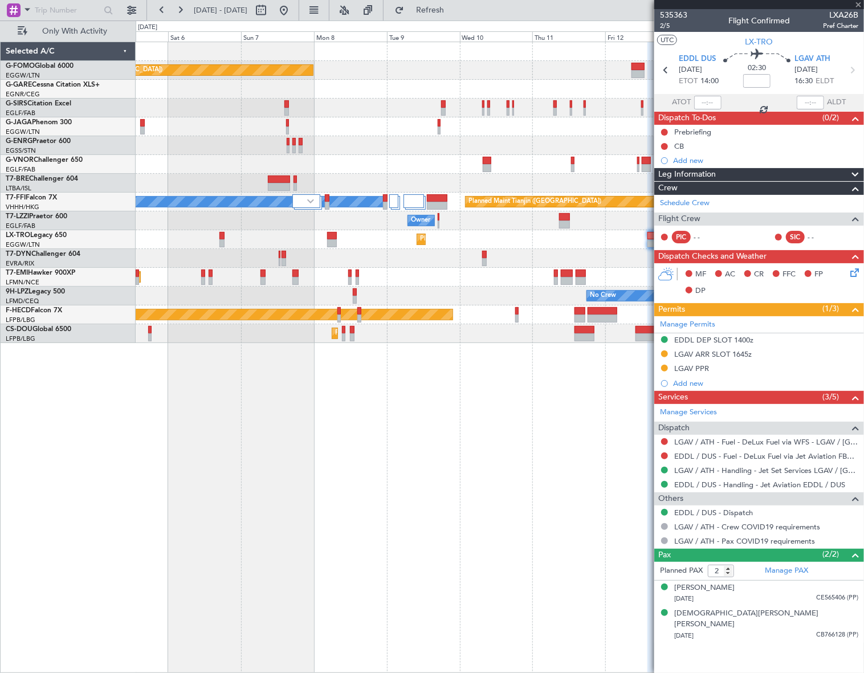
click at [419, 278] on div "Planned Maint London (Luton) Planned Maint London (Farnborough) MEL Hong Kong (…" at bounding box center [500, 192] width 728 height 301
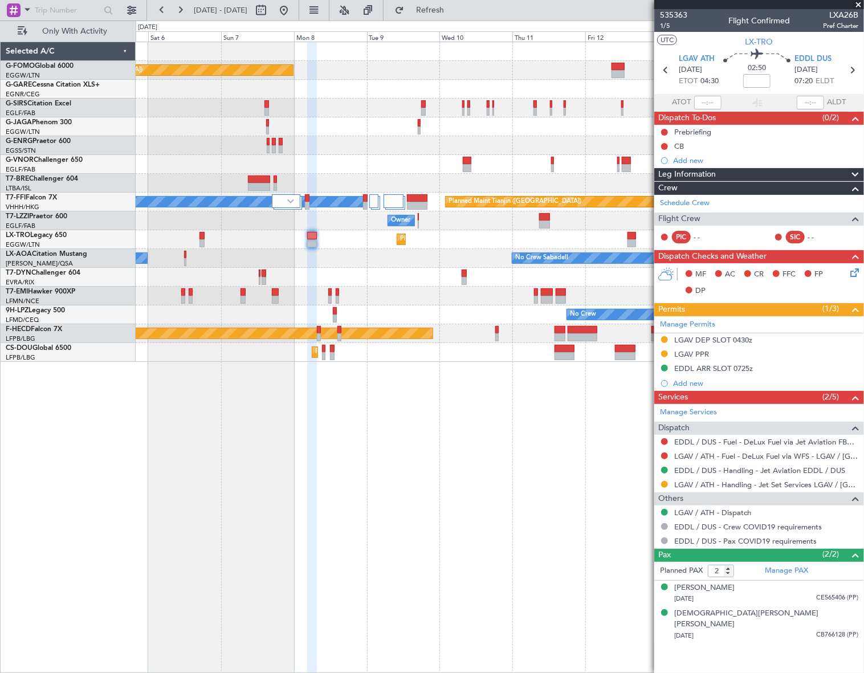
click at [239, 427] on div "Planned Maint London (Luton) Planned Maint London (Farnborough) MEL Hong Kong (…" at bounding box center [500, 357] width 729 height 631
click at [404, 441] on div "Planned Maint London (Luton) Planned Maint London (Farnborough) MEL Hong Kong (…" at bounding box center [500, 357] width 729 height 631
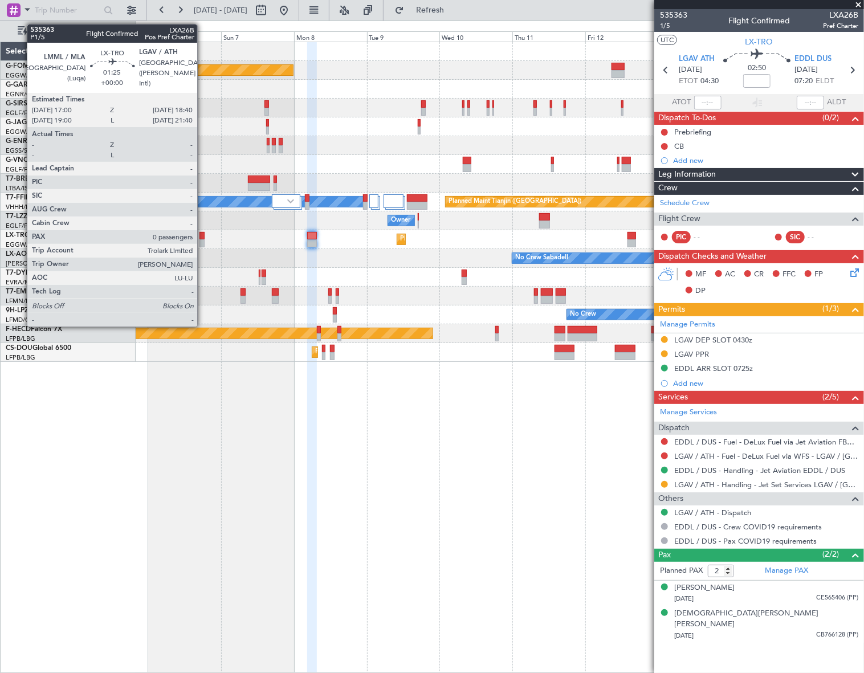
click at [202, 244] on div at bounding box center [201, 243] width 5 height 8
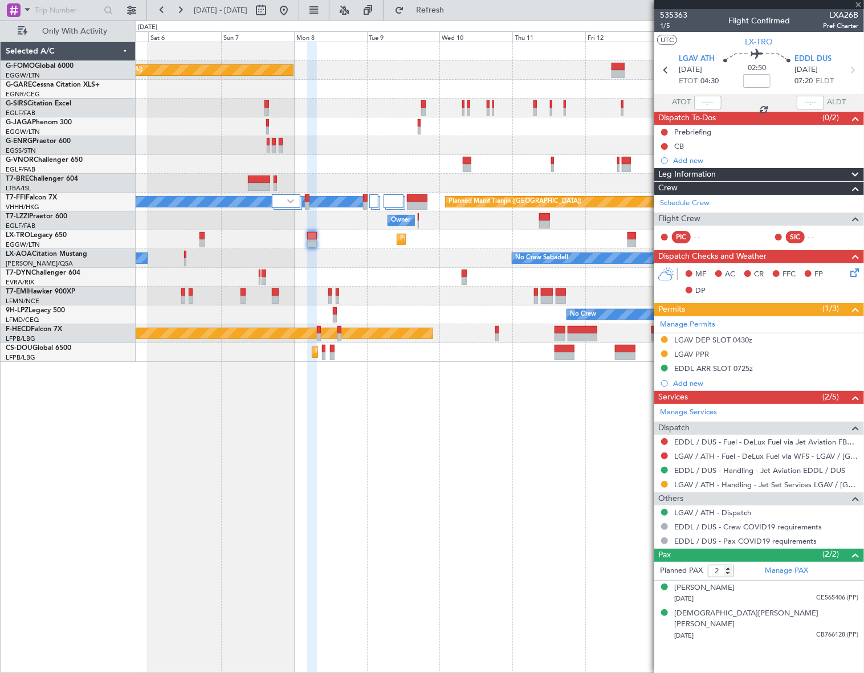
type input "0"
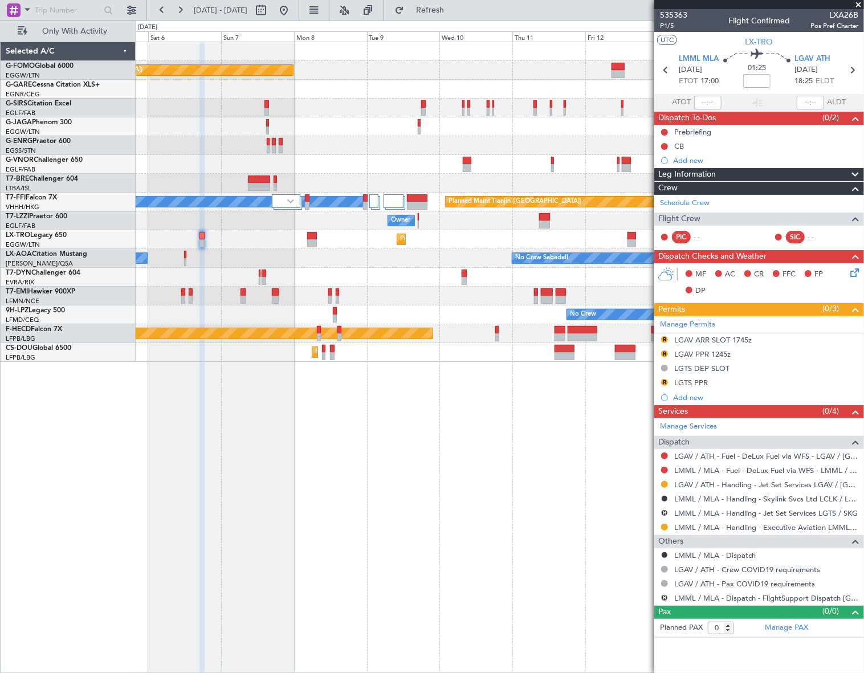
click at [521, 457] on div "Planned Maint London (Luton) Planned Maint London (Farnborough) MEL Hong Kong (…" at bounding box center [500, 357] width 729 height 631
click at [752, 482] on link "LGAV / ATH - Handling - Jet Set Services LGAV / [GEOGRAPHIC_DATA]" at bounding box center [766, 485] width 184 height 10
click at [434, 494] on div "Planned Maint London (Luton) Planned Maint London (Farnborough) MEL Hong Kong (…" at bounding box center [500, 357] width 729 height 631
click at [489, 493] on div "Planned Maint London (Luton) Planned Maint London (Farnborough) MEL Hong Kong (…" at bounding box center [500, 357] width 728 height 631
click at [754, 483] on link "LGAV / ATH - Handling - Jet Set Services LGAV / [GEOGRAPHIC_DATA]" at bounding box center [766, 485] width 184 height 10
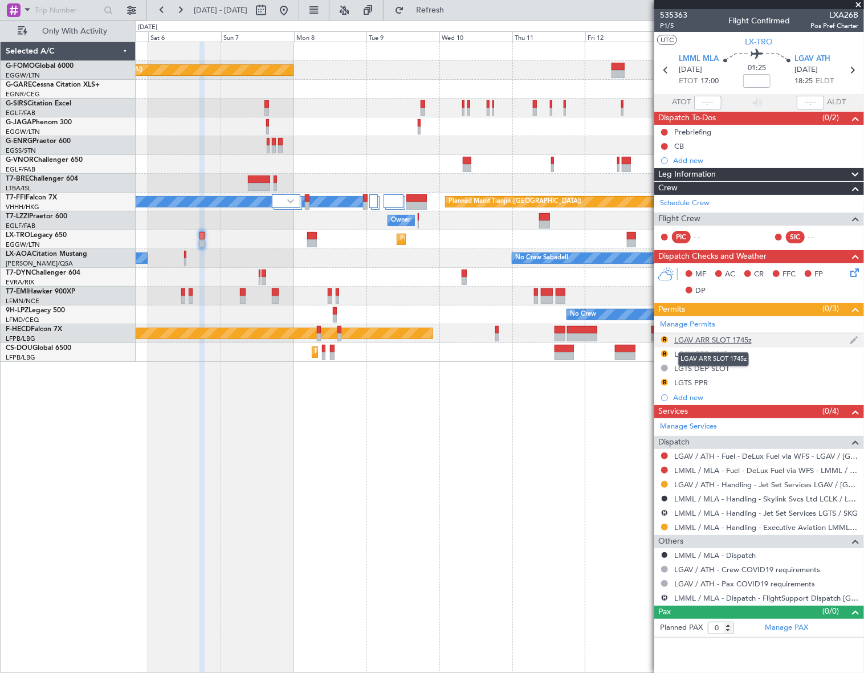
click at [713, 342] on div "LGAV ARR SLOT 1745z" at bounding box center [712, 340] width 77 height 10
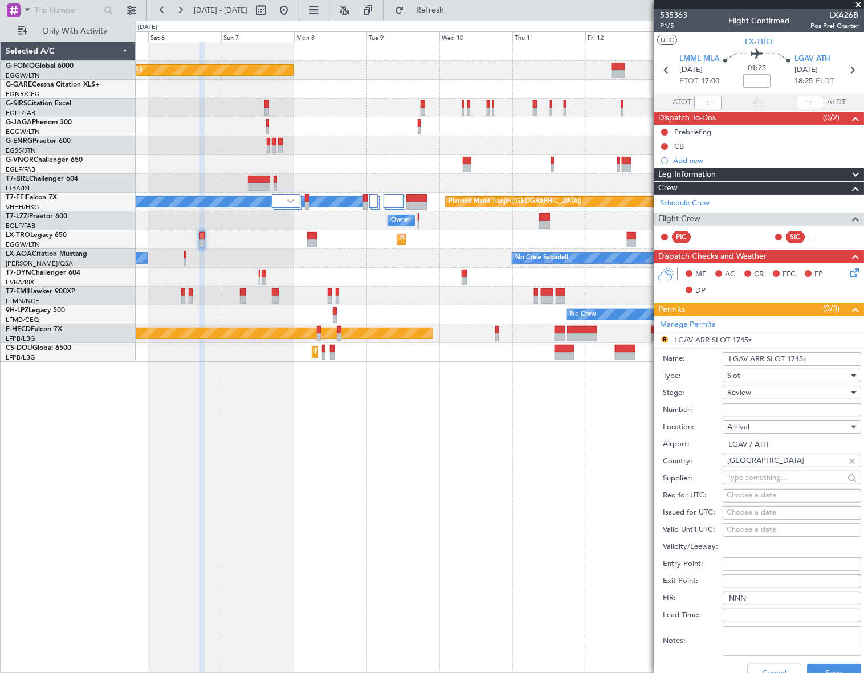
drag, startPoint x: 797, startPoint y: 357, endPoint x: 789, endPoint y: 357, distance: 8.5
click at [789, 357] on input "LGAV ARR SLOT 1745z" at bounding box center [791, 359] width 138 height 14
type input "LGAV ARR SLOT 1825z"
click at [756, 393] on div "Review" at bounding box center [787, 392] width 121 height 17
click at [752, 467] on span "Requested" at bounding box center [787, 466] width 121 height 17
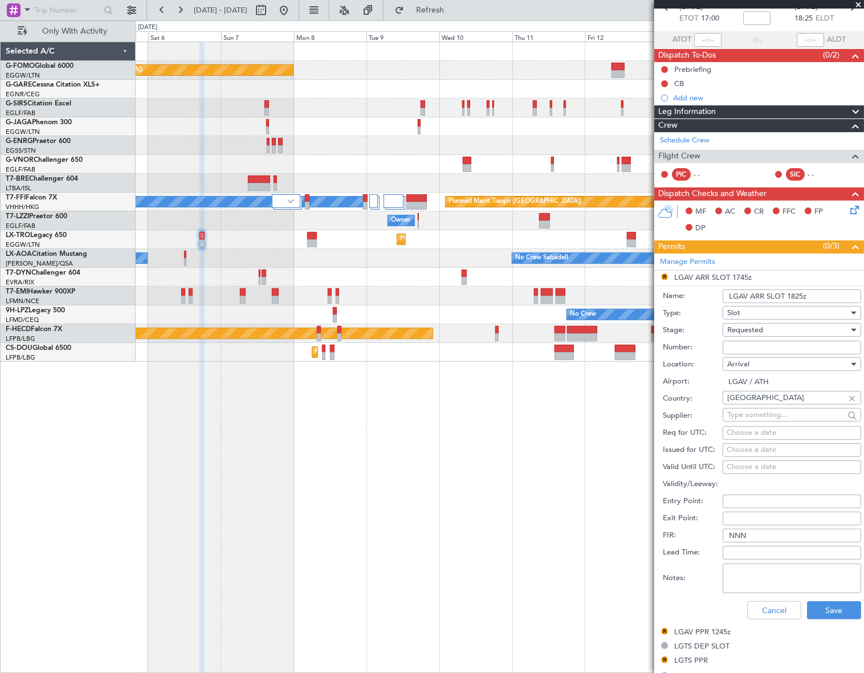
scroll to position [103, 0]
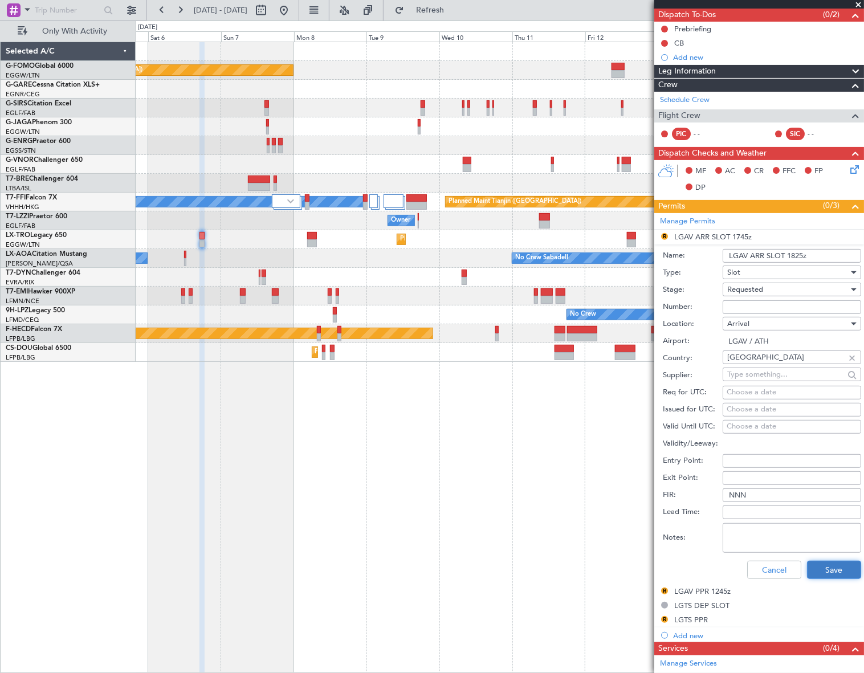
click at [840, 563] on button "Save" at bounding box center [834, 569] width 54 height 18
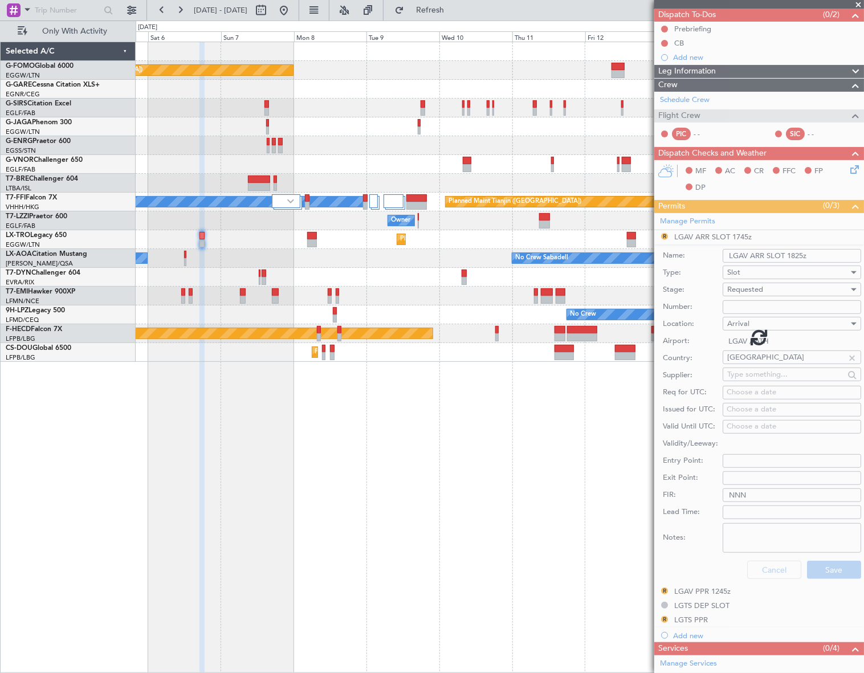
scroll to position [0, 0]
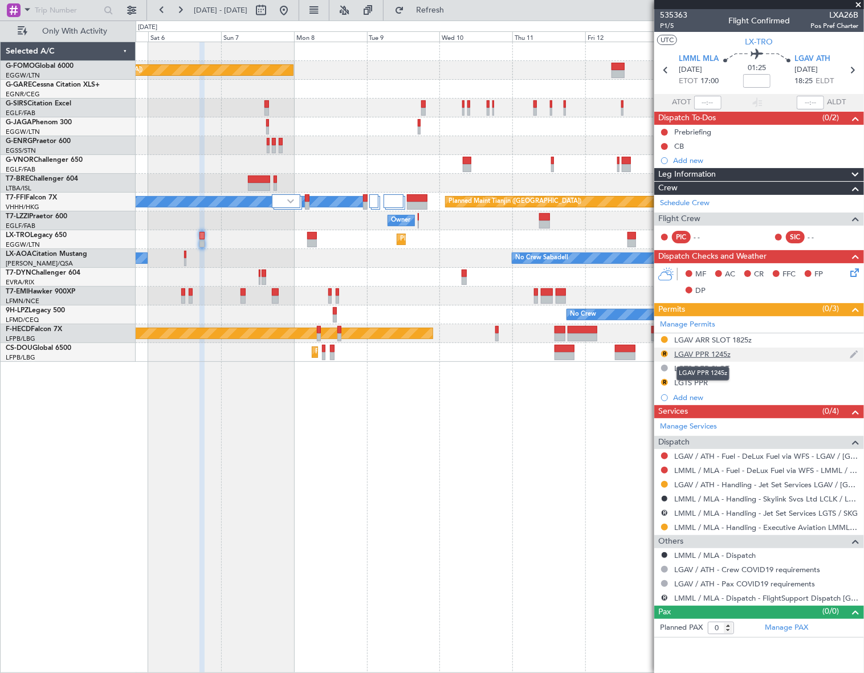
click at [699, 354] on div "LGAV PPR 1245z" at bounding box center [702, 354] width 56 height 10
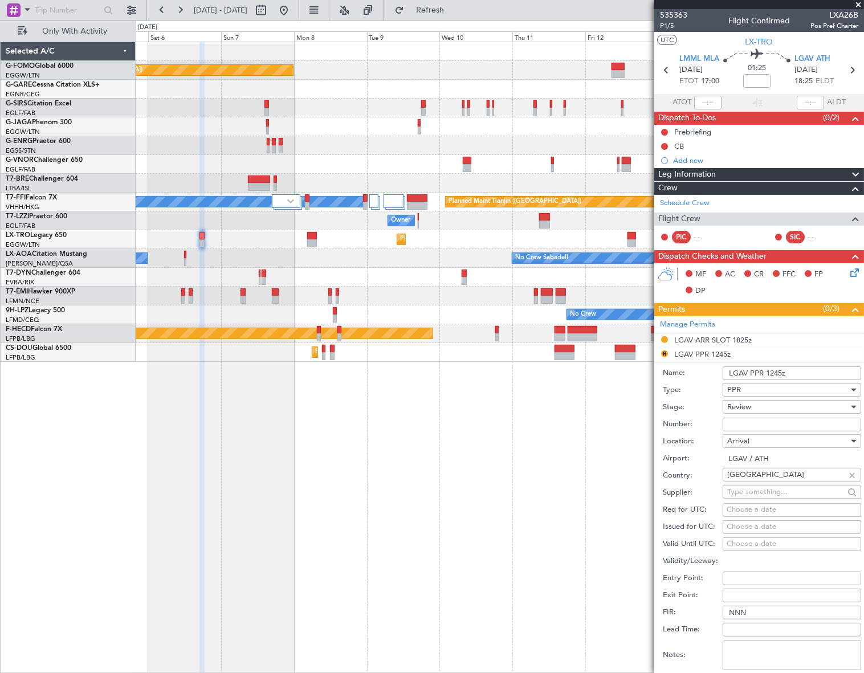
drag, startPoint x: 778, startPoint y: 374, endPoint x: 769, endPoint y: 374, distance: 9.1
click at [769, 374] on input "LGAV PPR 1245z" at bounding box center [791, 373] width 138 height 14
type input "LGAV PPR 1825z"
click at [752, 408] on div "Review" at bounding box center [787, 406] width 121 height 17
click at [755, 480] on span "Requested" at bounding box center [787, 480] width 121 height 17
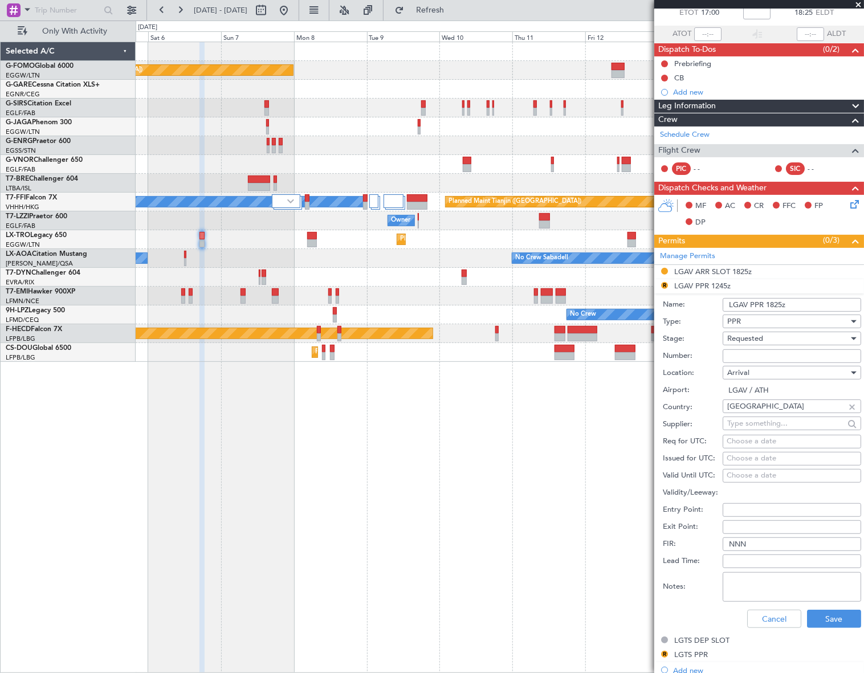
scroll to position [207, 0]
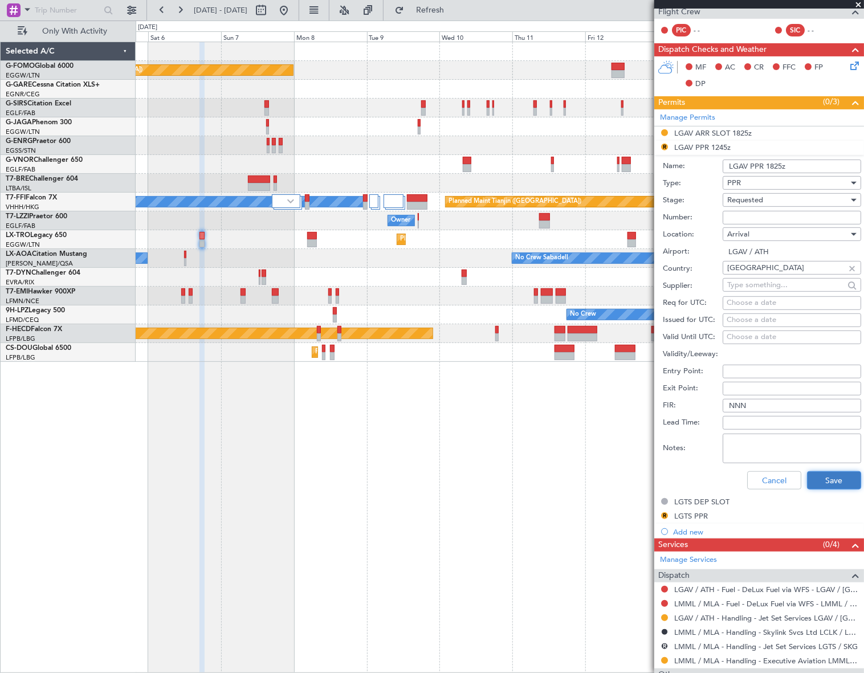
click at [822, 471] on button "Save" at bounding box center [834, 480] width 54 height 18
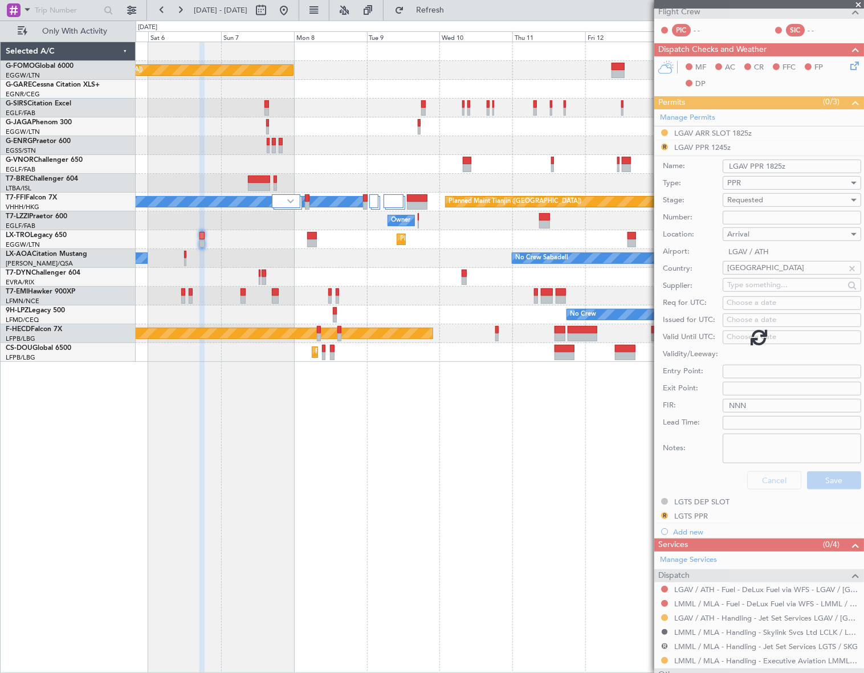
scroll to position [0, 0]
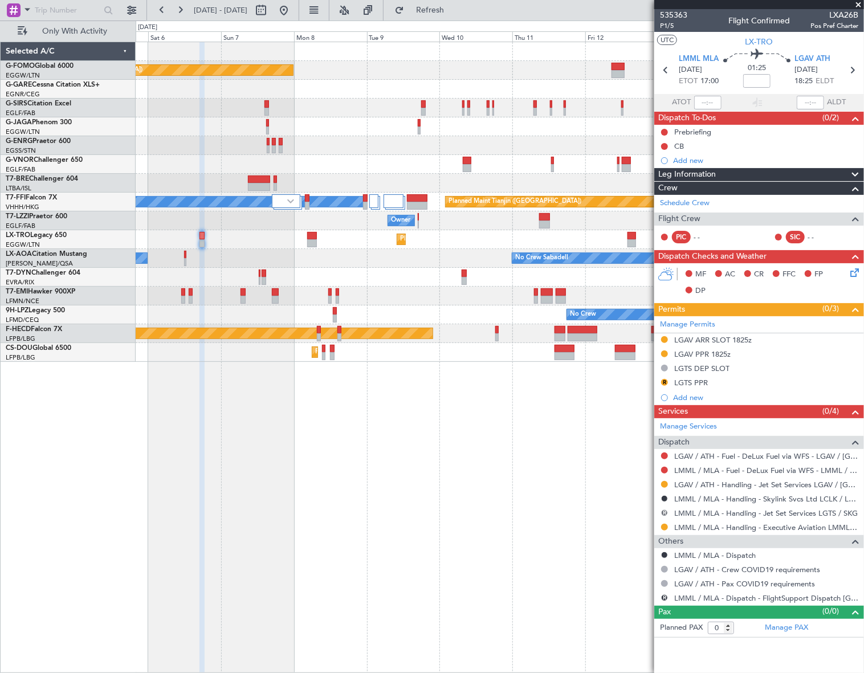
click at [666, 513] on button "R" at bounding box center [664, 512] width 7 height 7
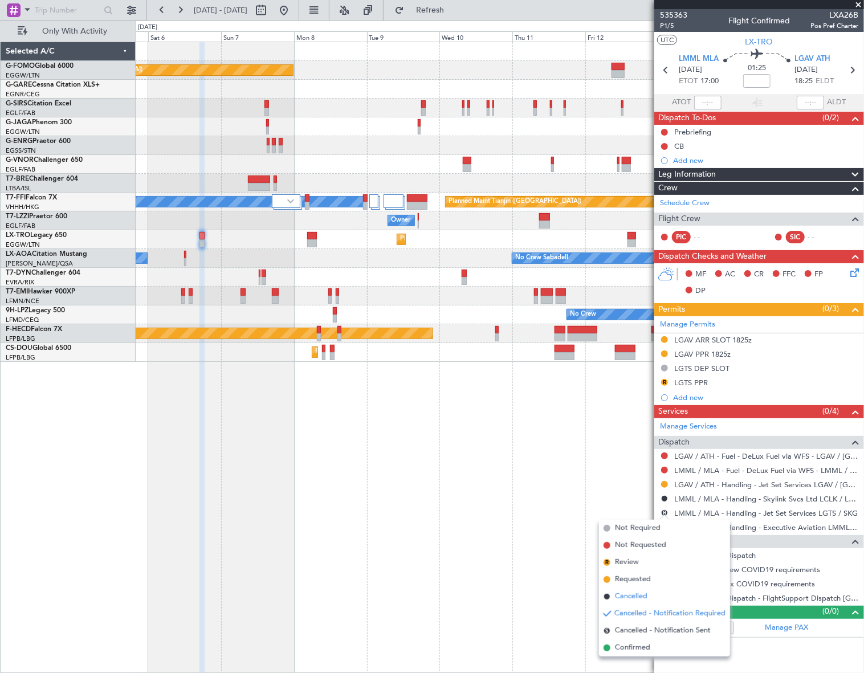
click at [630, 596] on span "Cancelled" at bounding box center [631, 596] width 32 height 11
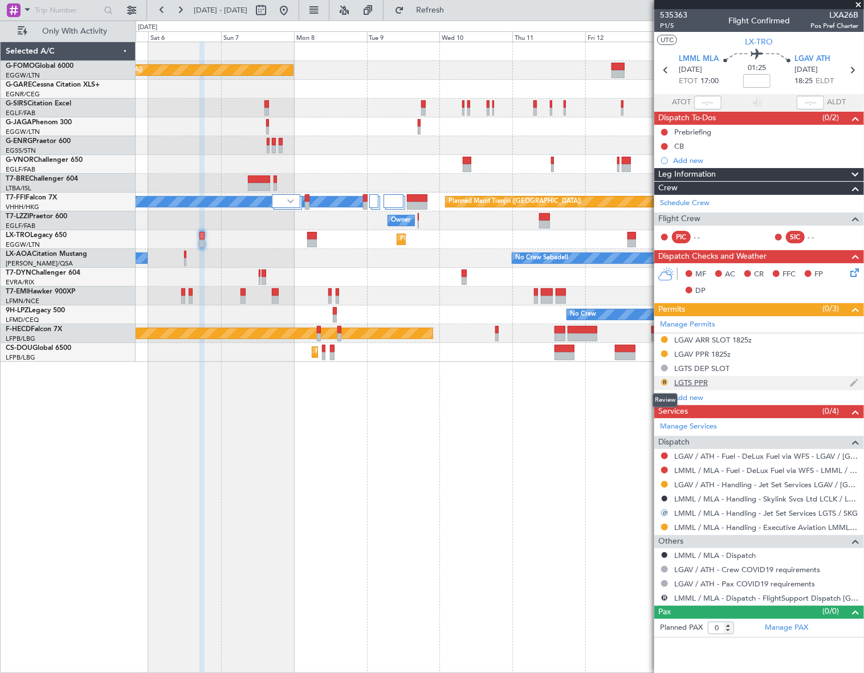
click at [664, 380] on button "R" at bounding box center [664, 382] width 7 height 7
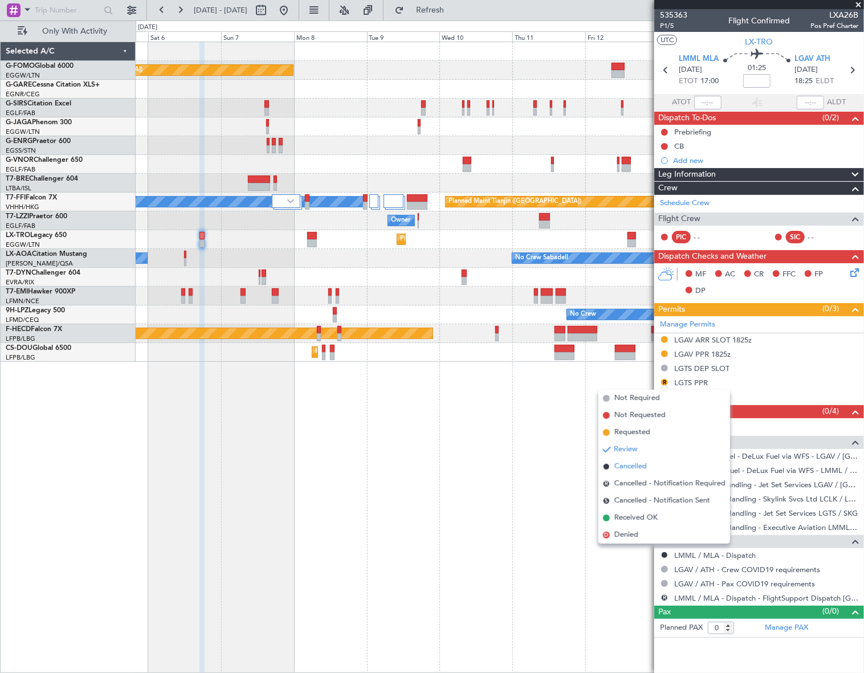
click at [637, 463] on span "Cancelled" at bounding box center [630, 466] width 32 height 11
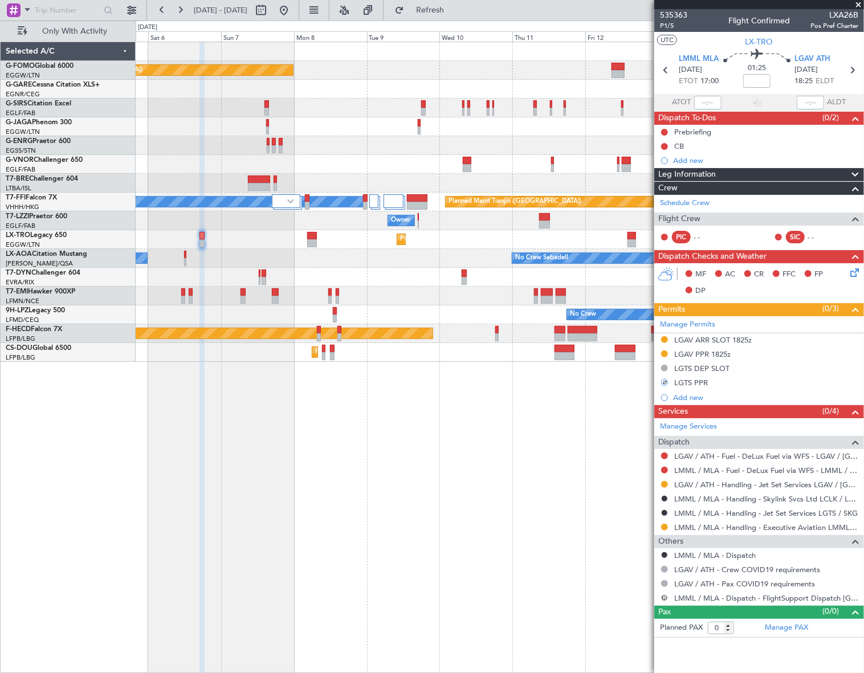
click at [664, 596] on button "R" at bounding box center [664, 597] width 7 height 7
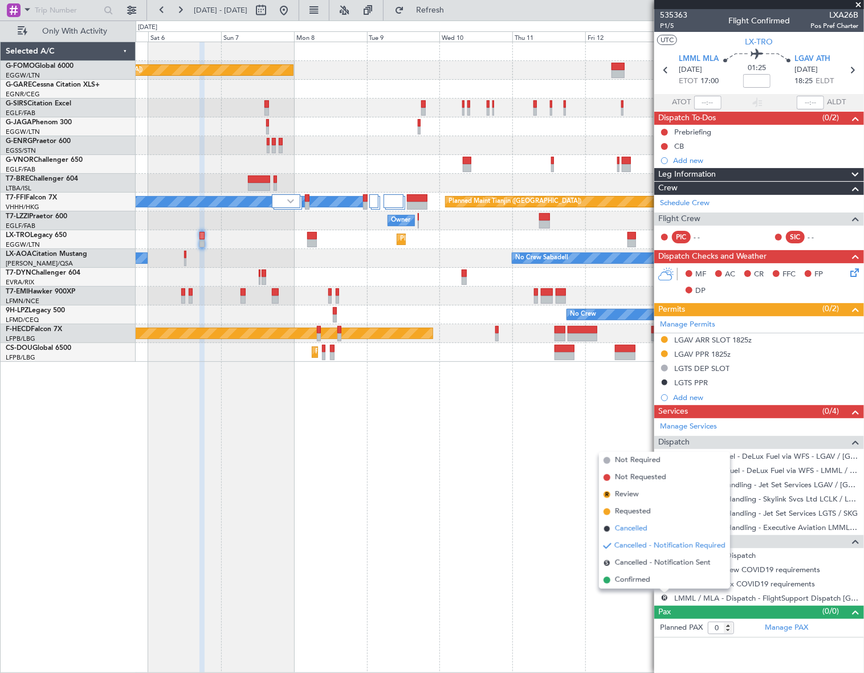
click at [638, 529] on span "Cancelled" at bounding box center [631, 528] width 32 height 11
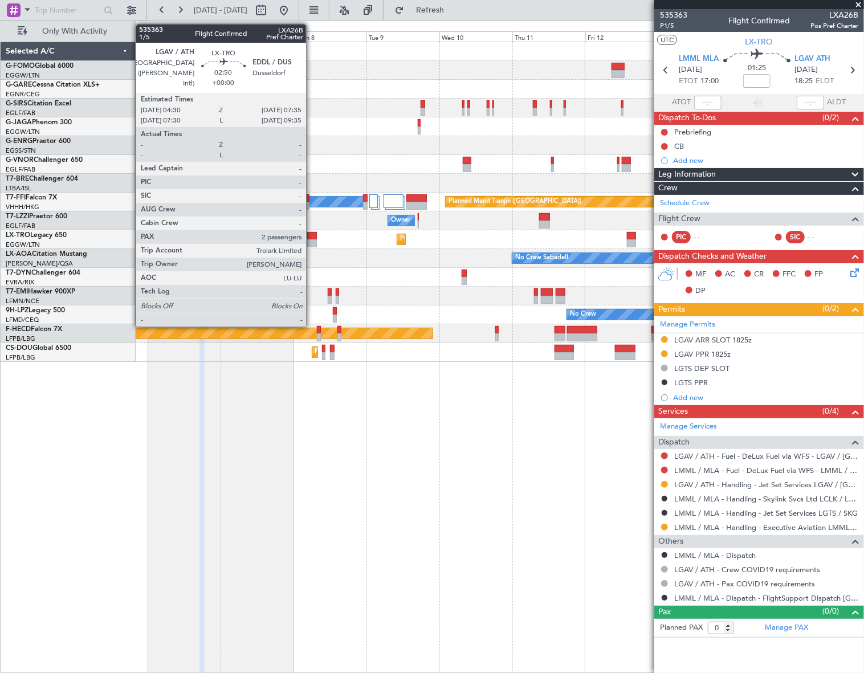
click at [311, 240] on div at bounding box center [312, 243] width 10 height 8
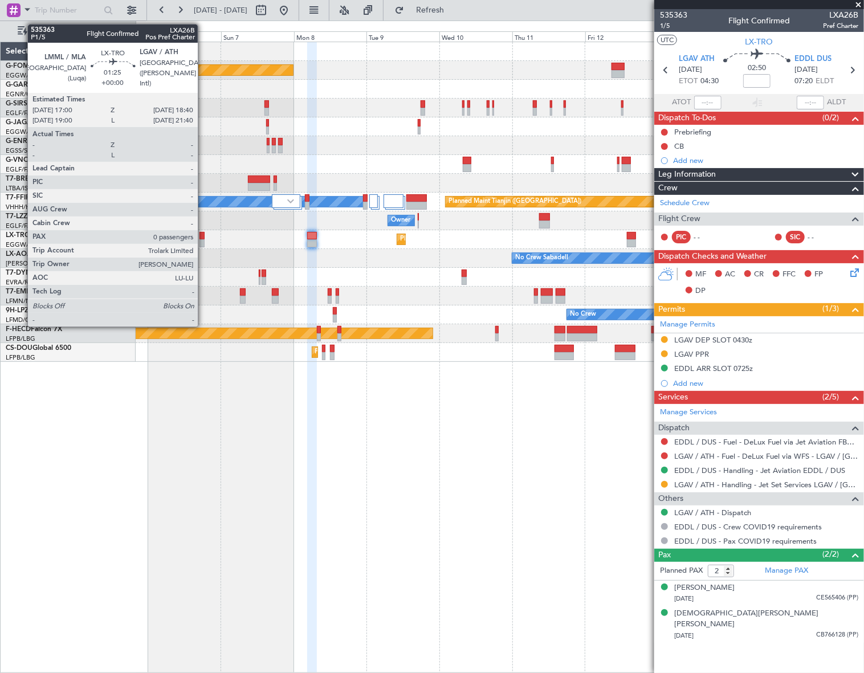
click at [203, 235] on div at bounding box center [201, 236] width 5 height 8
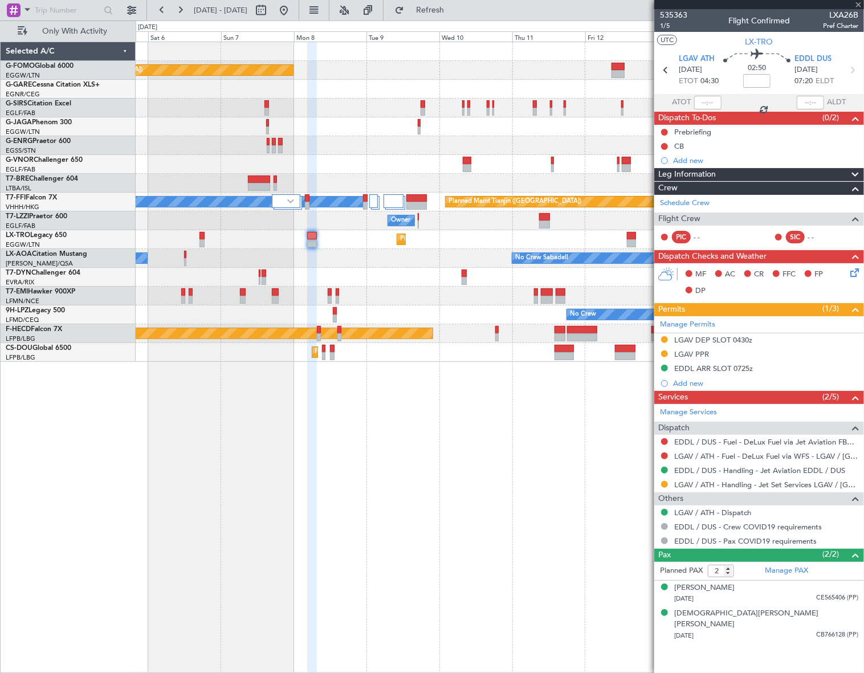
type input "0"
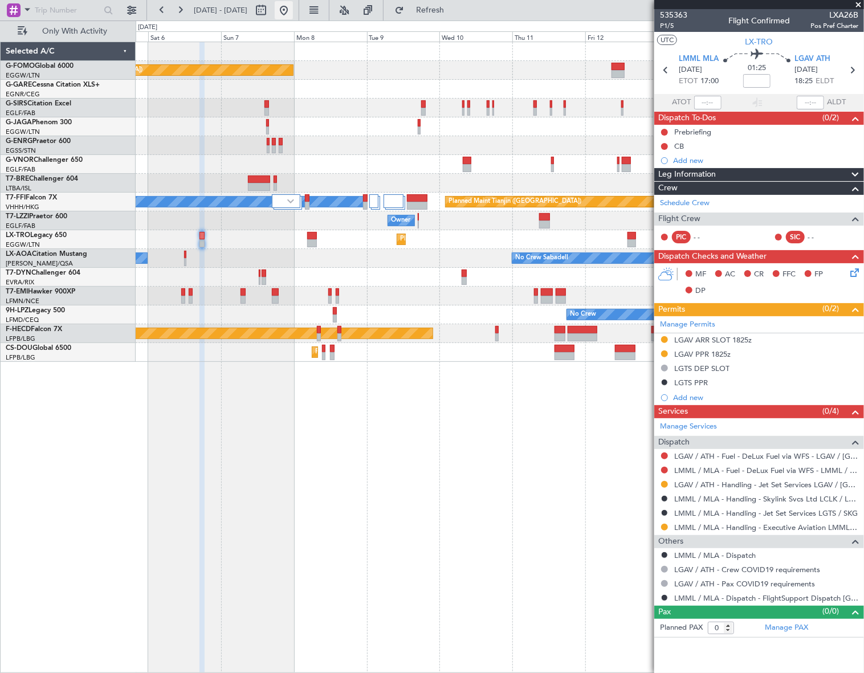
click at [293, 11] on button at bounding box center [284, 10] width 18 height 18
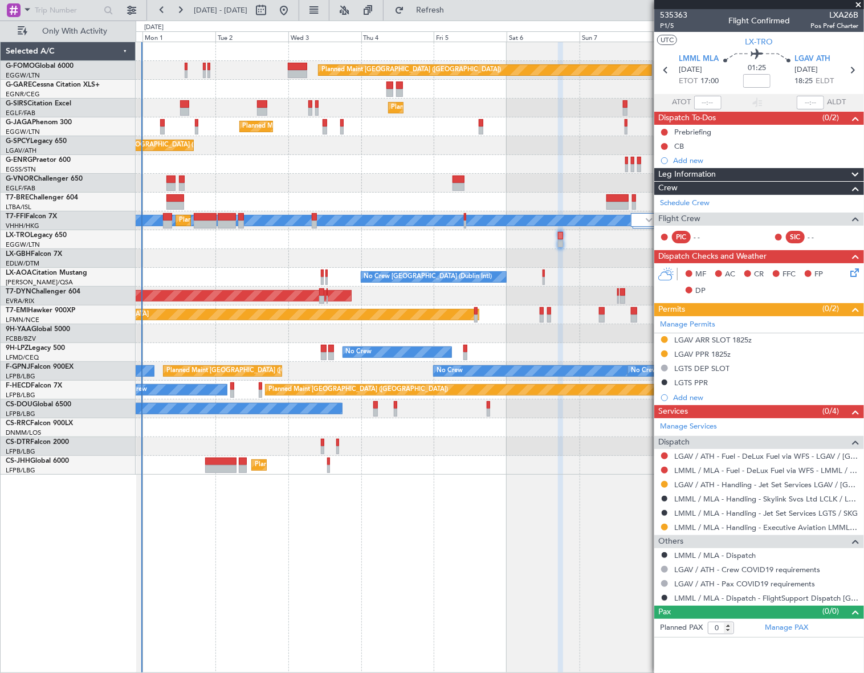
click at [165, 294] on div "Planned Maint London (Luton) Planned Maint London (Farnborough) Planned Maint L…" at bounding box center [500, 258] width 728 height 432
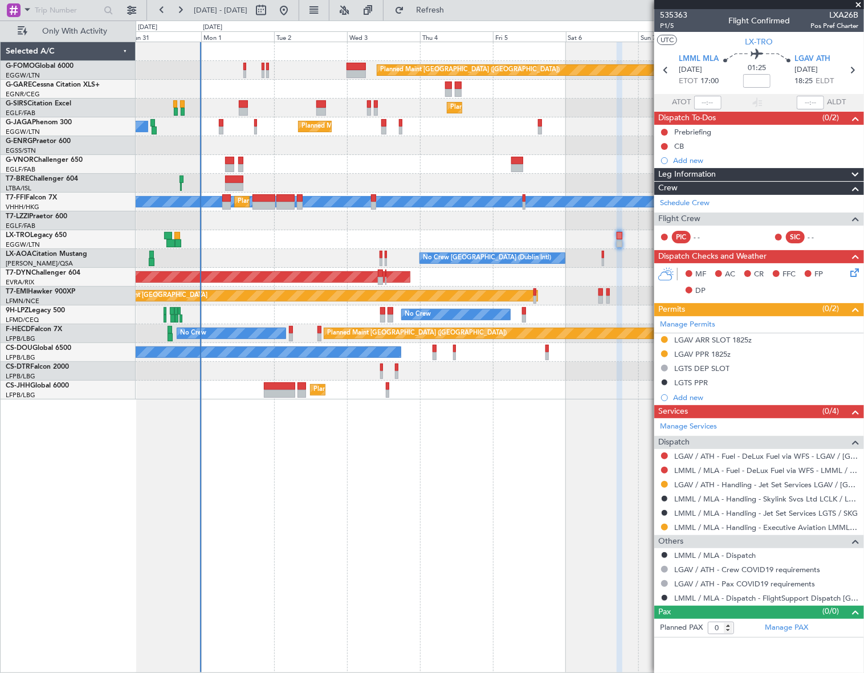
click at [344, 244] on div "Planned Maint Dusseldorf" at bounding box center [500, 239] width 728 height 19
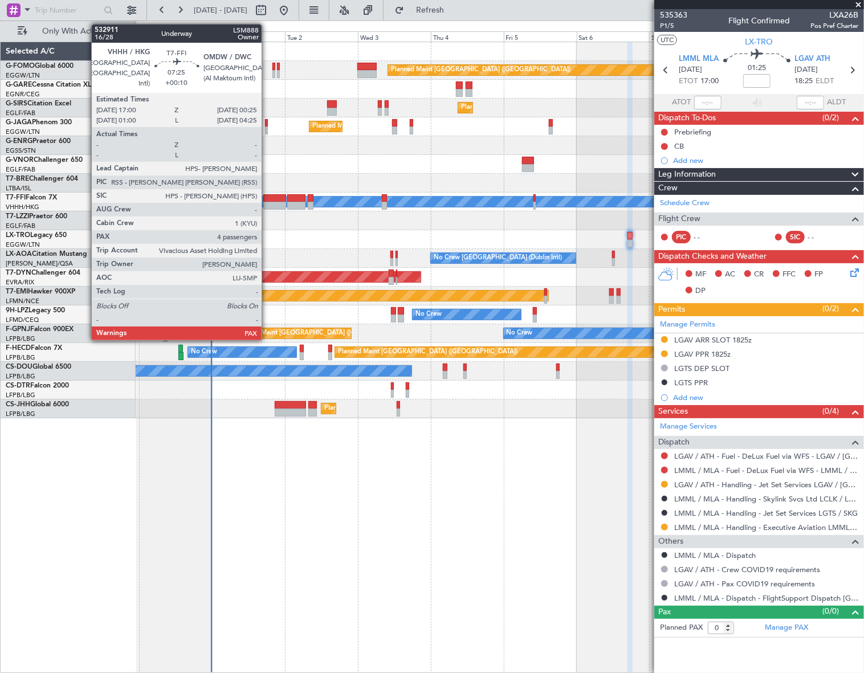
click at [267, 202] on div at bounding box center [274, 206] width 23 height 8
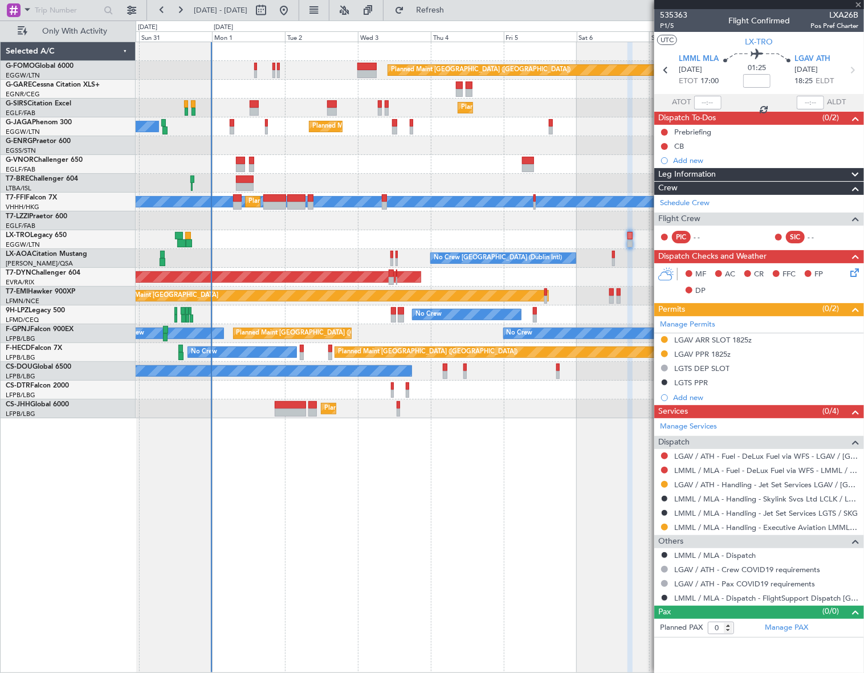
type input "+00:10"
type input "4"
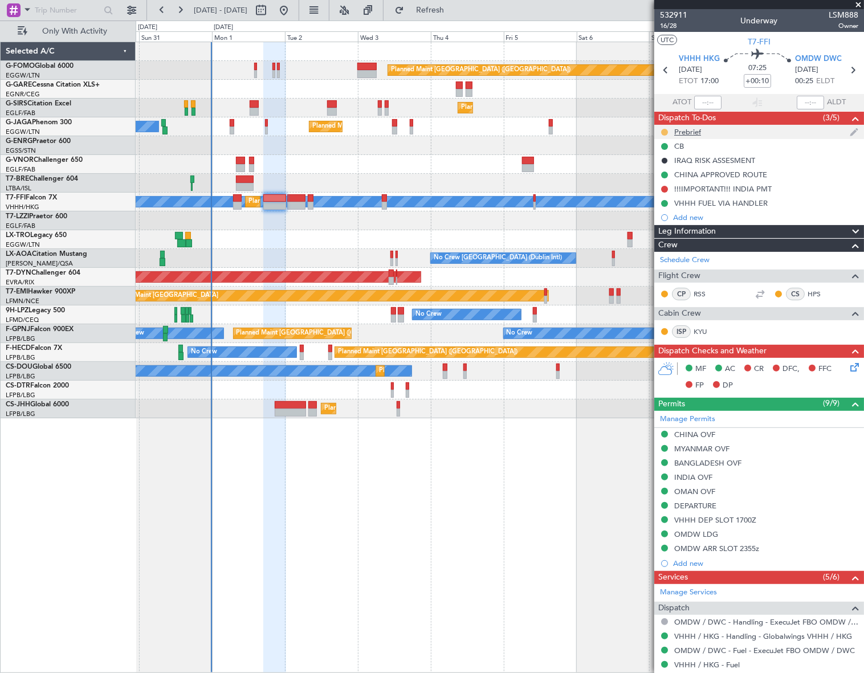
click at [664, 131] on button at bounding box center [664, 132] width 7 height 7
click at [660, 199] on span "Cancelled" at bounding box center [666, 199] width 32 height 11
click at [663, 187] on button at bounding box center [664, 189] width 7 height 7
click at [670, 241] on span "Completed" at bounding box center [669, 239] width 38 height 11
click at [848, 367] on icon at bounding box center [852, 365] width 9 height 9
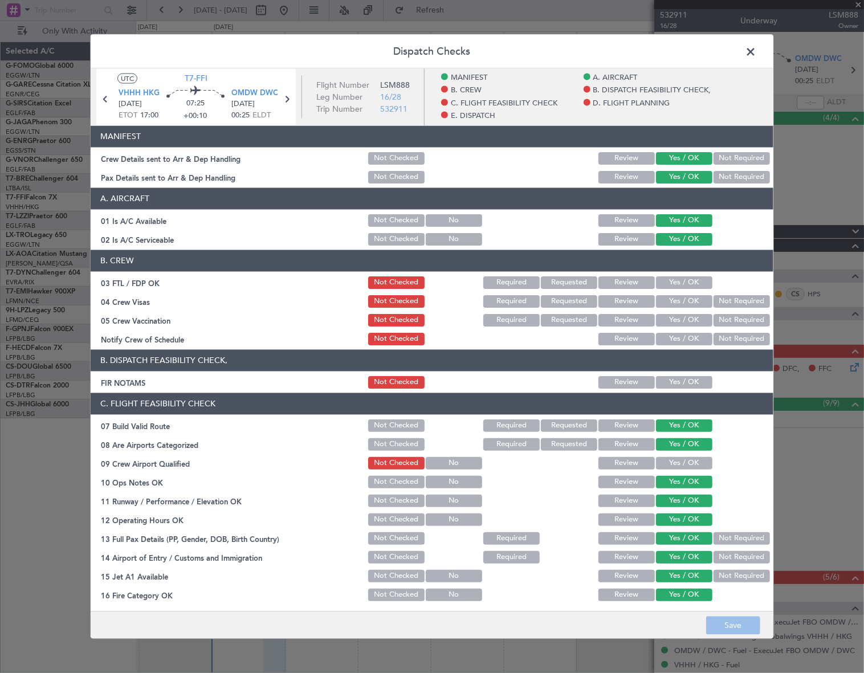
click at [689, 381] on button "Yes / OK" at bounding box center [684, 381] width 56 height 13
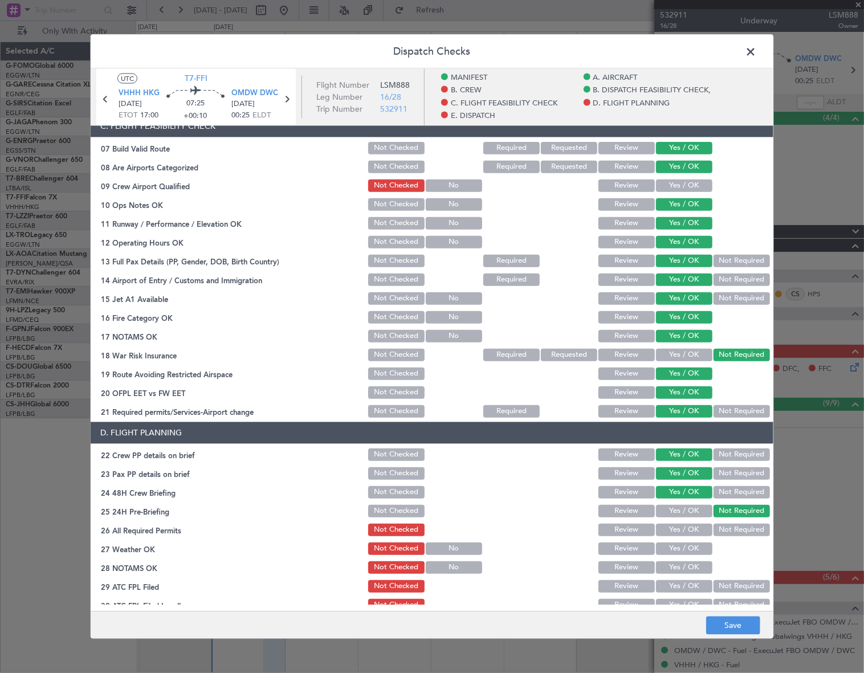
scroll to position [362, 0]
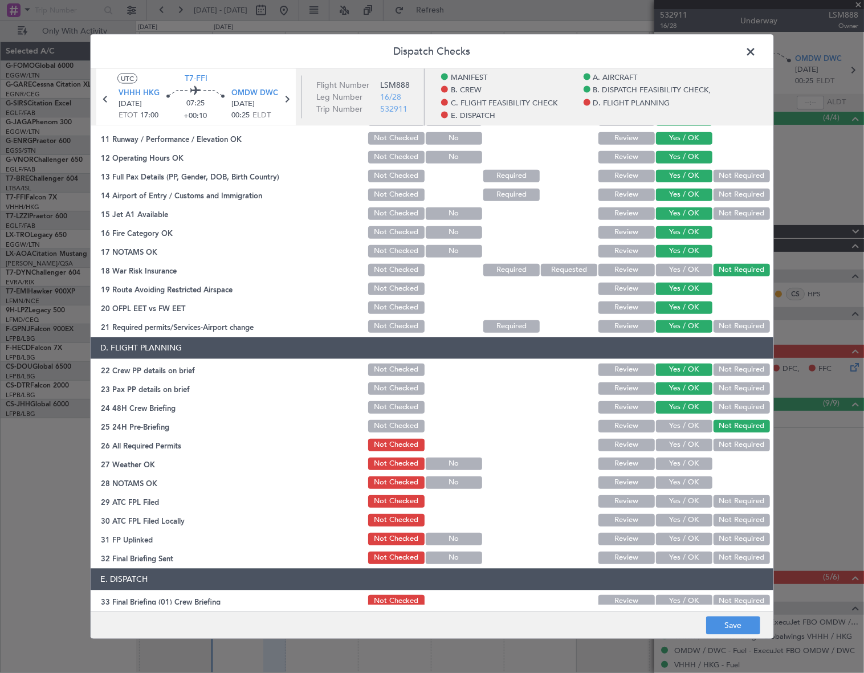
click at [695, 448] on button "Yes / OK" at bounding box center [684, 444] width 56 height 13
click at [696, 465] on button "Yes / OK" at bounding box center [684, 463] width 56 height 13
click at [692, 484] on button "Yes / OK" at bounding box center [684, 482] width 56 height 13
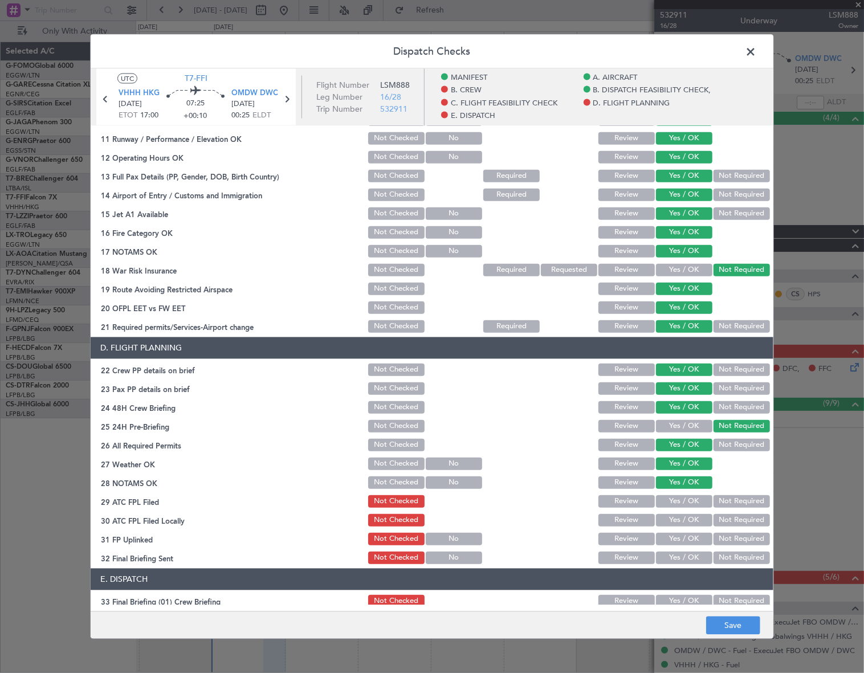
click at [691, 498] on button "Yes / OK" at bounding box center [684, 500] width 56 height 13
click at [723, 522] on button "Not Required" at bounding box center [741, 519] width 56 height 13
click at [686, 530] on div "Yes / OK" at bounding box center [683, 538] width 58 height 16
click at [689, 537] on button "Yes / OK" at bounding box center [684, 538] width 56 height 13
click at [688, 559] on button "Yes / OK" at bounding box center [684, 557] width 56 height 13
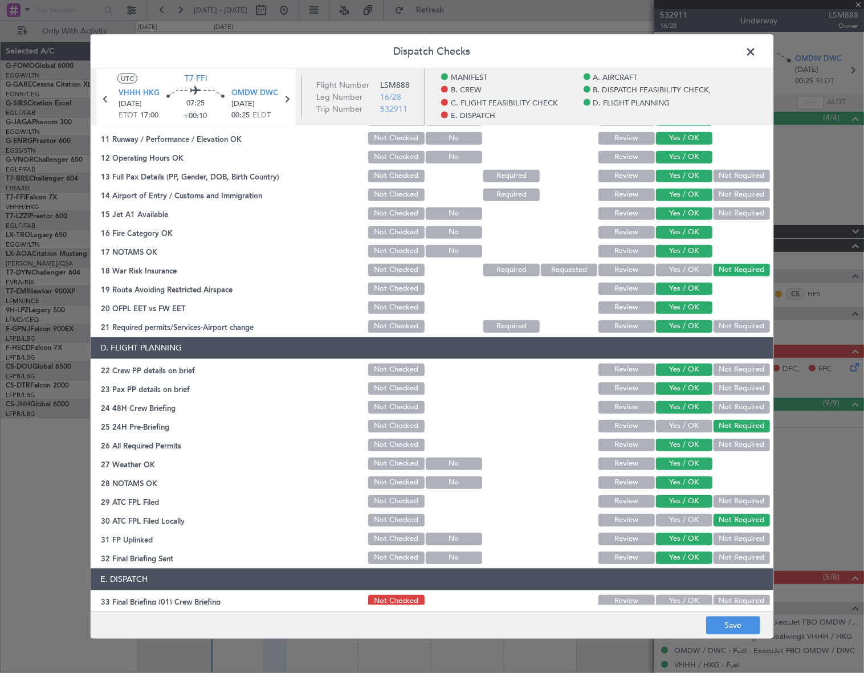
scroll to position [575, 0]
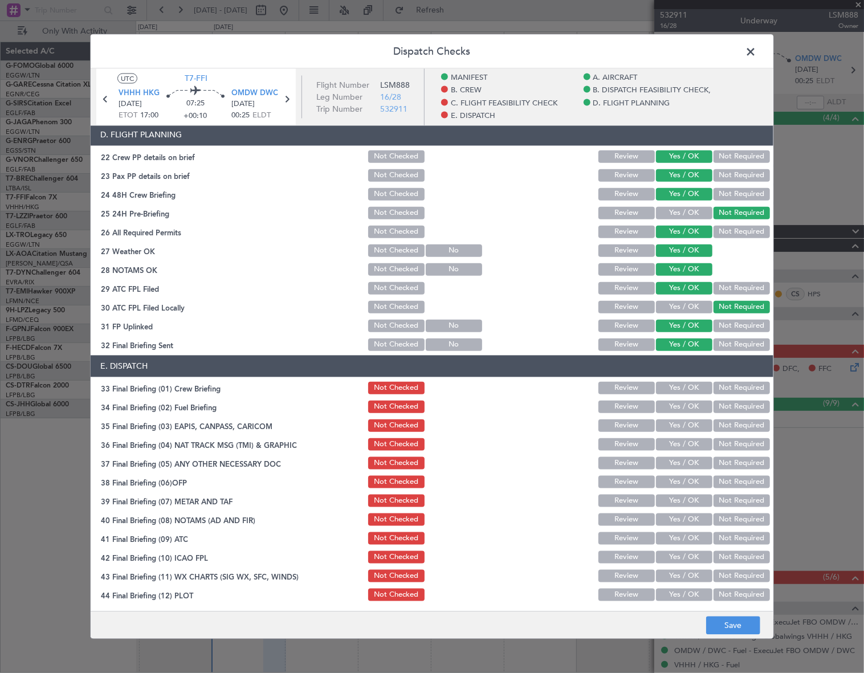
click at [689, 386] on button "Yes / OK" at bounding box center [684, 387] width 56 height 13
click at [689, 404] on button "Yes / OK" at bounding box center [684, 406] width 56 height 13
click at [715, 424] on button "Not Required" at bounding box center [741, 425] width 56 height 13
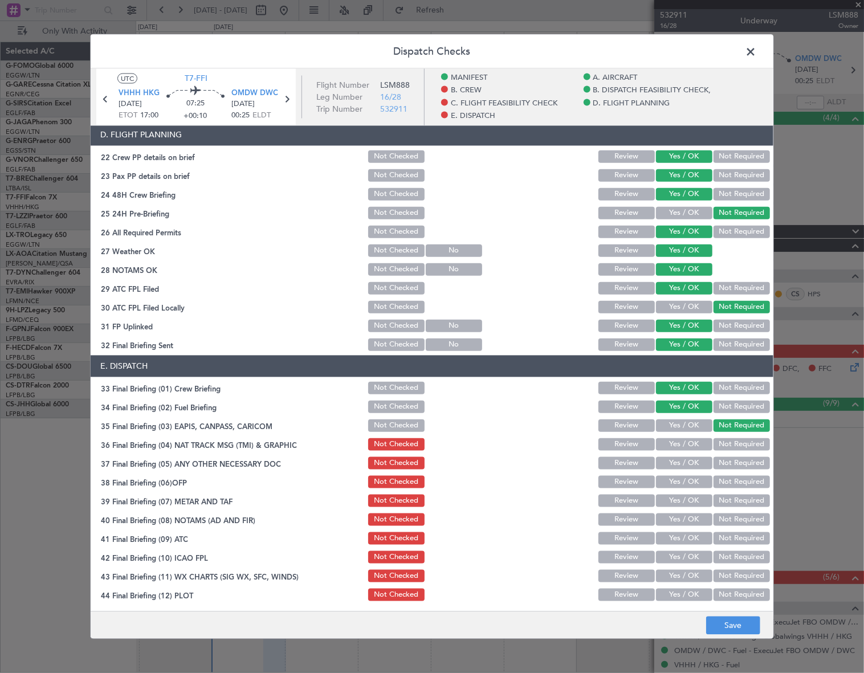
click at [722, 437] on button "Not Required" at bounding box center [741, 443] width 56 height 13
click at [690, 461] on button "Yes / OK" at bounding box center [684, 462] width 56 height 13
click at [694, 476] on button "Yes / OK" at bounding box center [684, 481] width 56 height 13
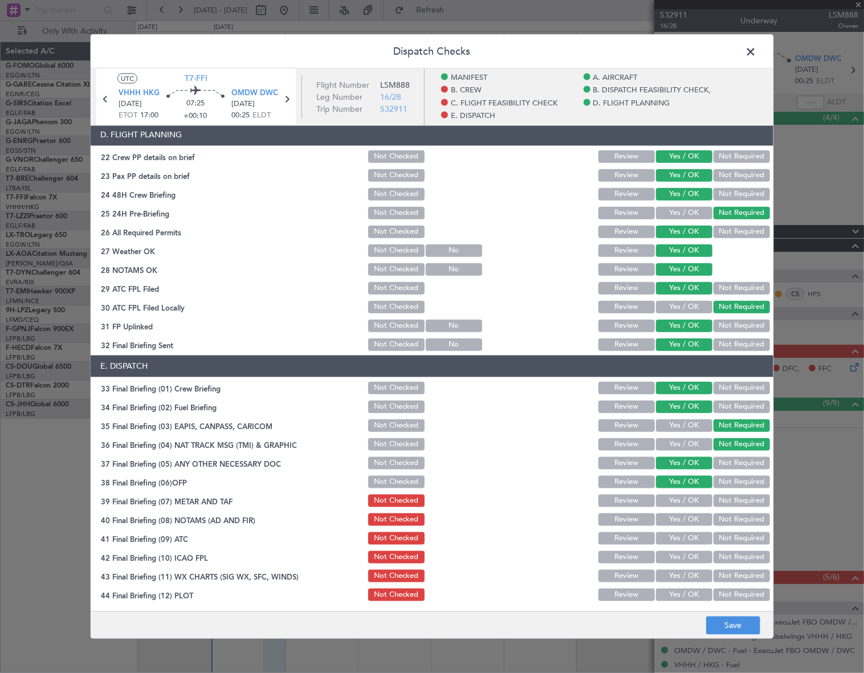
click at [695, 500] on button "Yes / OK" at bounding box center [684, 500] width 56 height 13
click at [694, 518] on button "Yes / OK" at bounding box center [684, 519] width 56 height 13
click at [694, 537] on button "Yes / OK" at bounding box center [684, 537] width 56 height 13
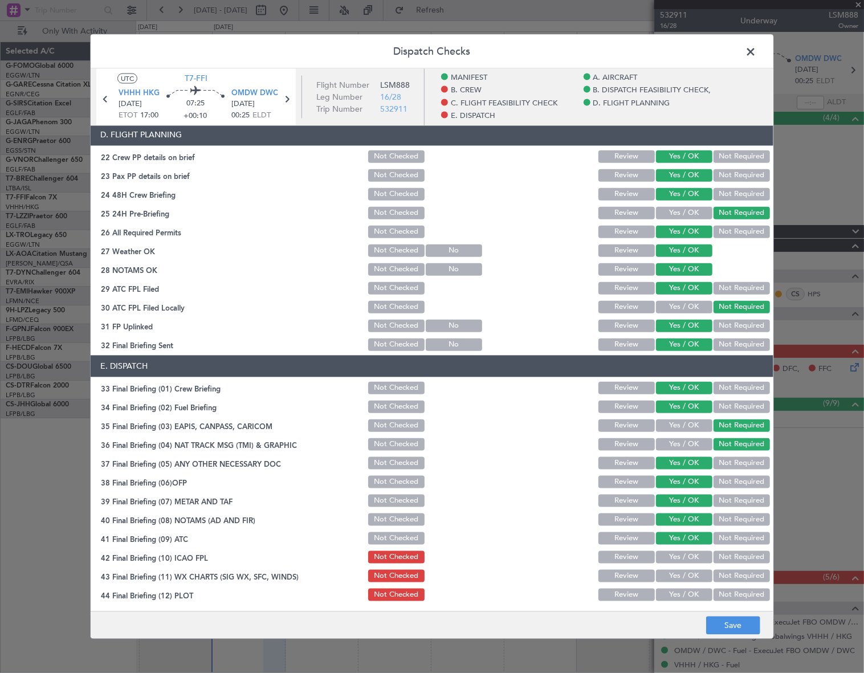
click at [690, 555] on button "Yes / OK" at bounding box center [684, 556] width 56 height 13
click at [693, 575] on button "Yes / OK" at bounding box center [684, 575] width 56 height 13
click at [695, 593] on button "Yes / OK" at bounding box center [684, 594] width 56 height 13
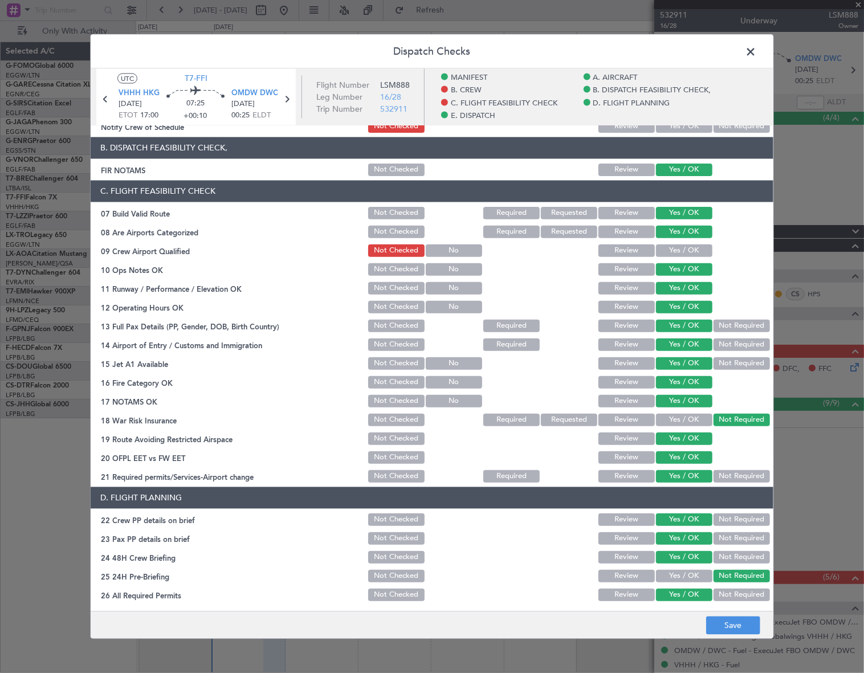
scroll to position [0, 0]
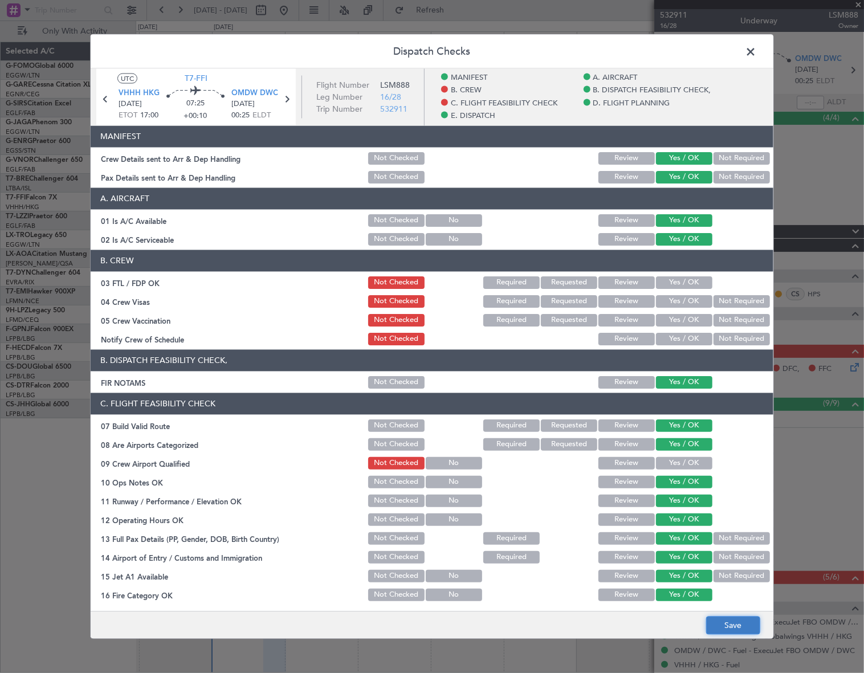
click at [731, 625] on button "Save" at bounding box center [733, 625] width 54 height 18
click at [756, 51] on span at bounding box center [756, 54] width 0 height 23
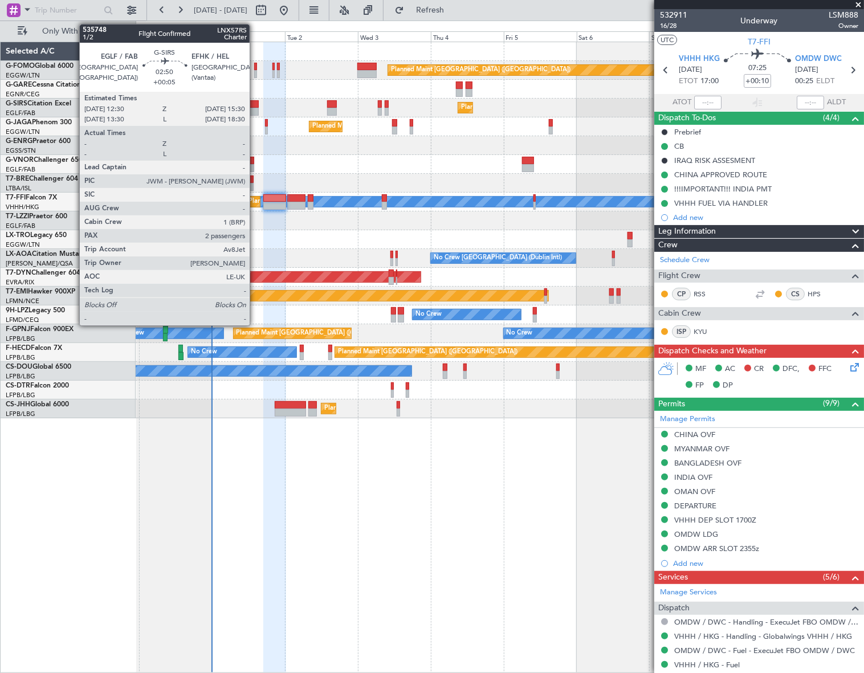
click at [255, 110] on div at bounding box center [253, 112] width 9 height 8
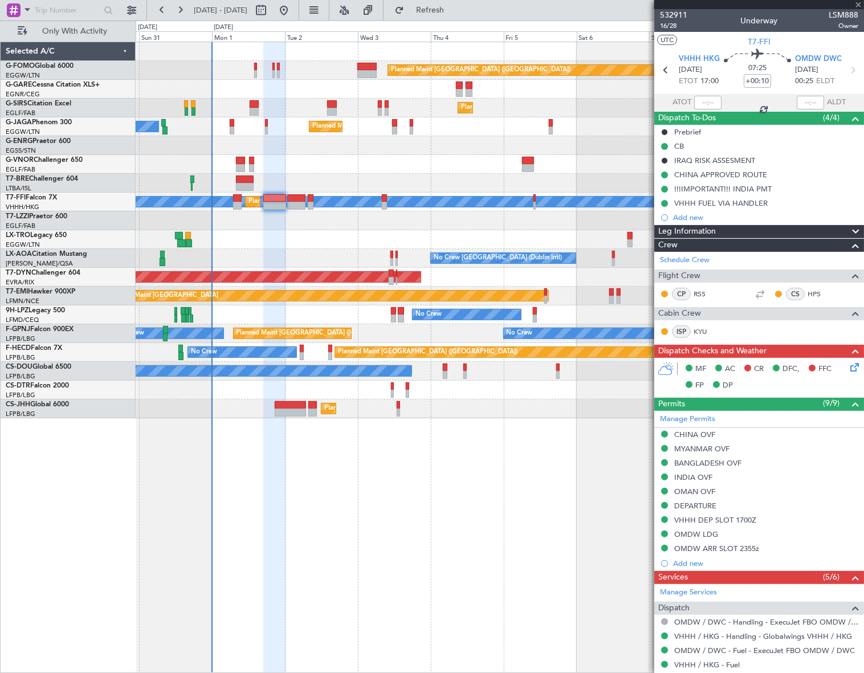
type input "+00:05"
type input "2"
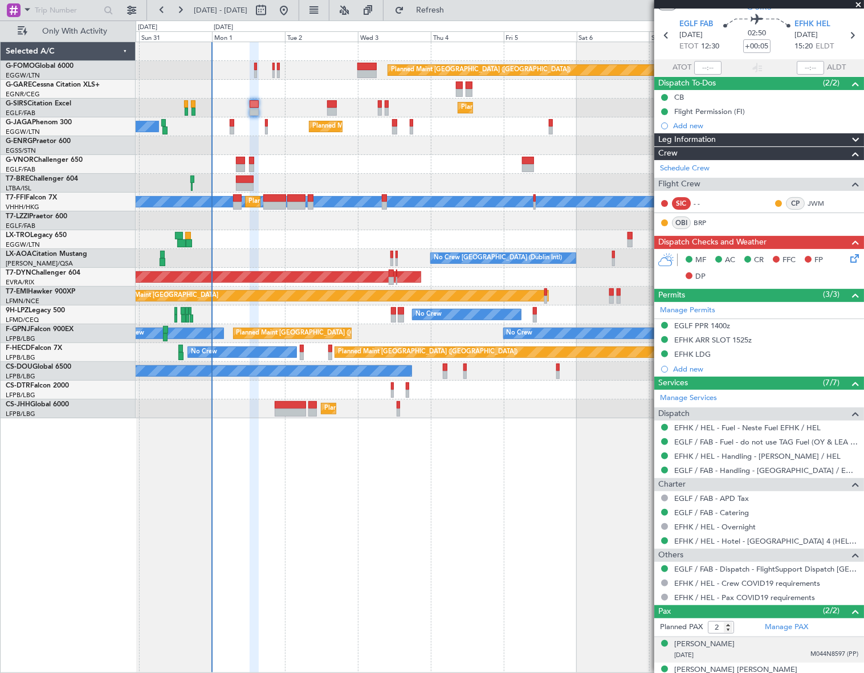
scroll to position [48, 0]
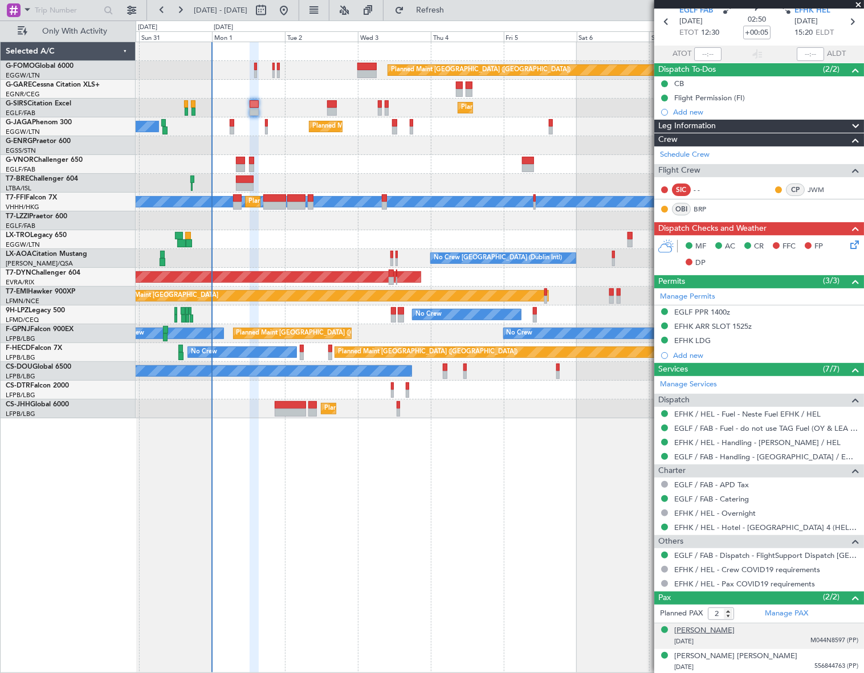
click at [689, 629] on div "[PERSON_NAME]" at bounding box center [704, 630] width 60 height 11
click at [715, 324] on div "EFHK ARR SLOT 1525z" at bounding box center [712, 326] width 77 height 10
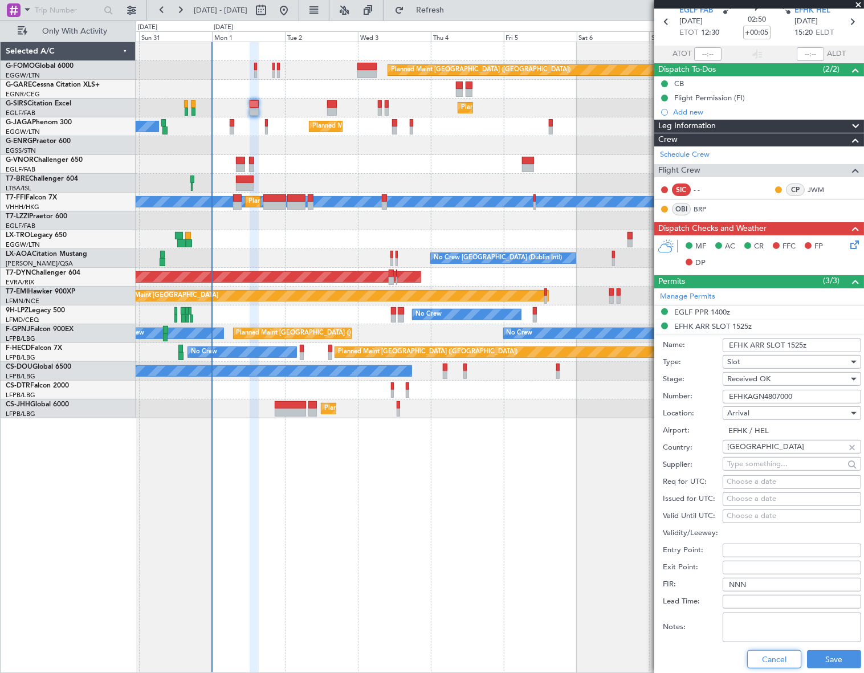
drag, startPoint x: 780, startPoint y: 661, endPoint x: 786, endPoint y: 620, distance: 41.4
click at [781, 661] on button "Cancel" at bounding box center [774, 659] width 54 height 18
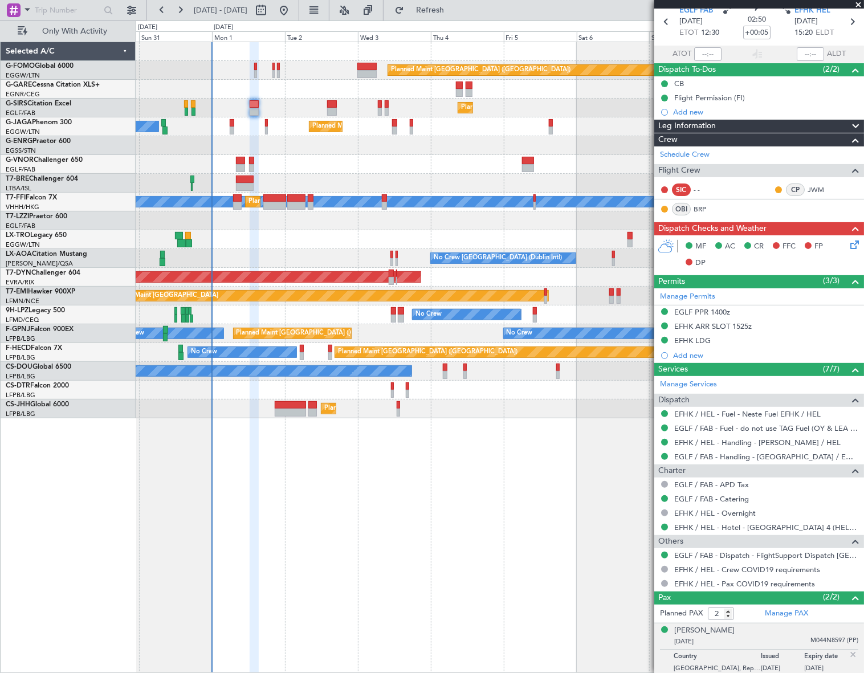
scroll to position [0, 0]
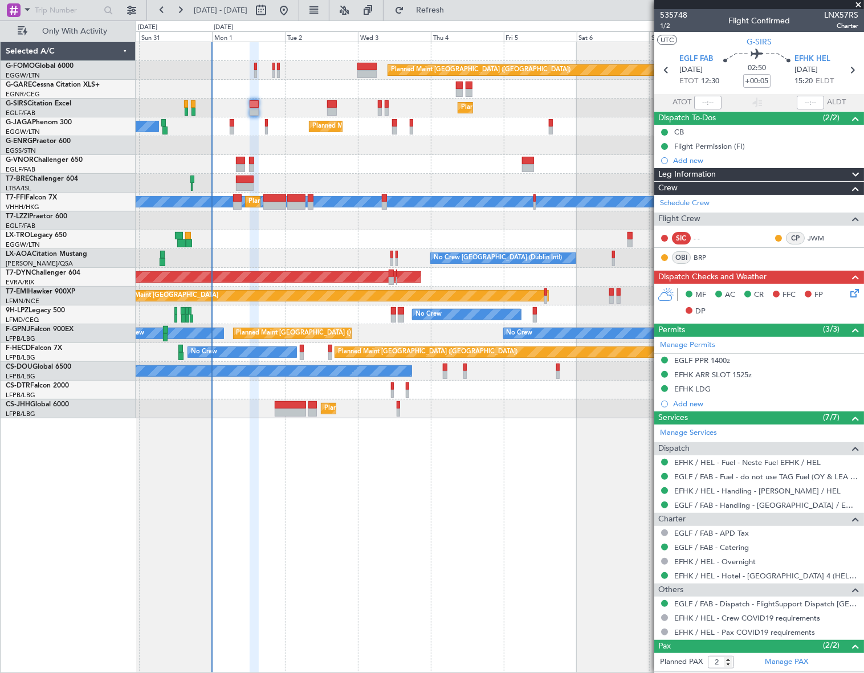
click at [848, 290] on icon at bounding box center [852, 291] width 9 height 9
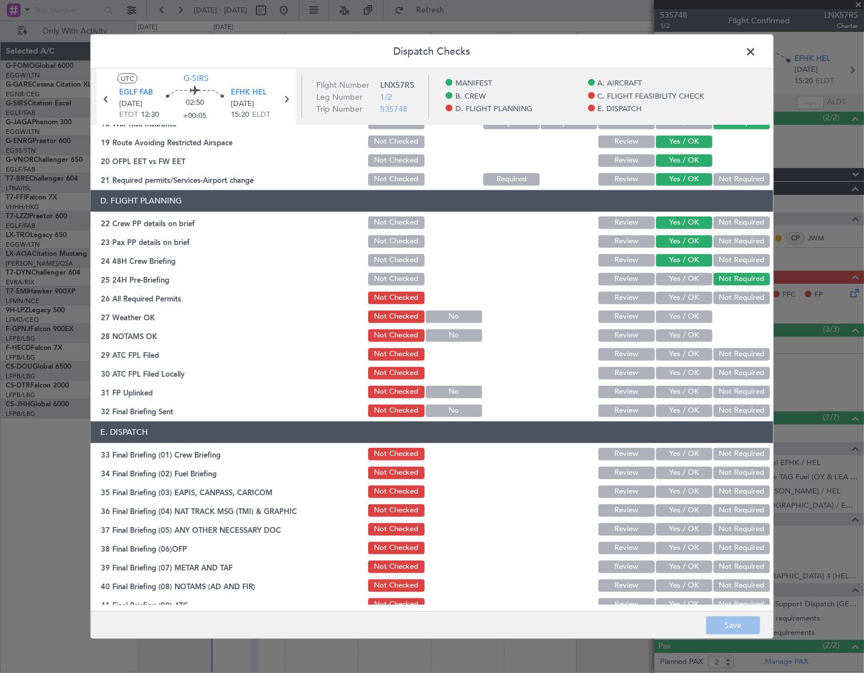
scroll to position [518, 0]
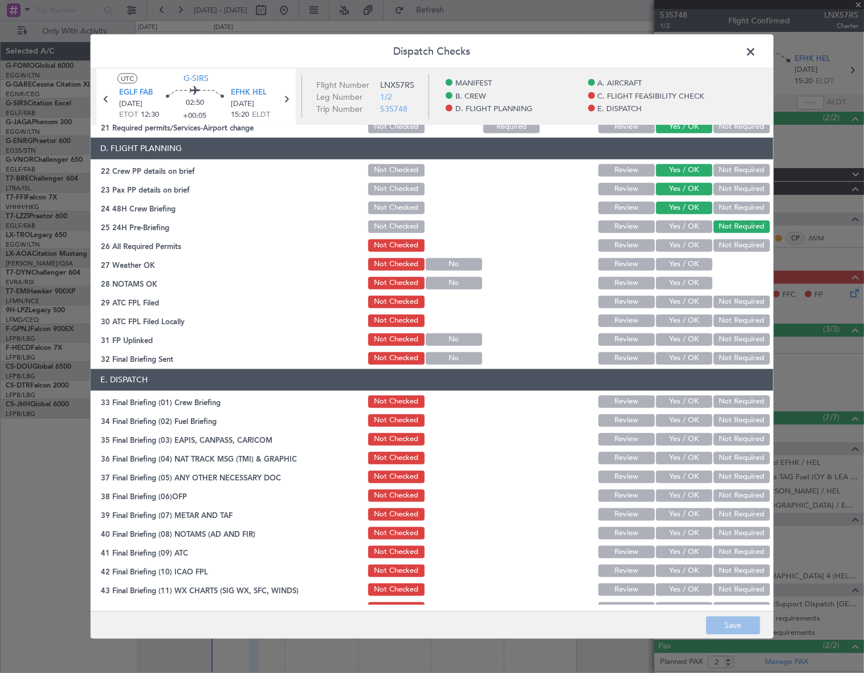
click at [676, 247] on button "Yes / OK" at bounding box center [684, 245] width 56 height 13
click at [679, 265] on button "Yes / OK" at bounding box center [684, 263] width 56 height 13
click at [677, 286] on button "Yes / OK" at bounding box center [684, 282] width 56 height 13
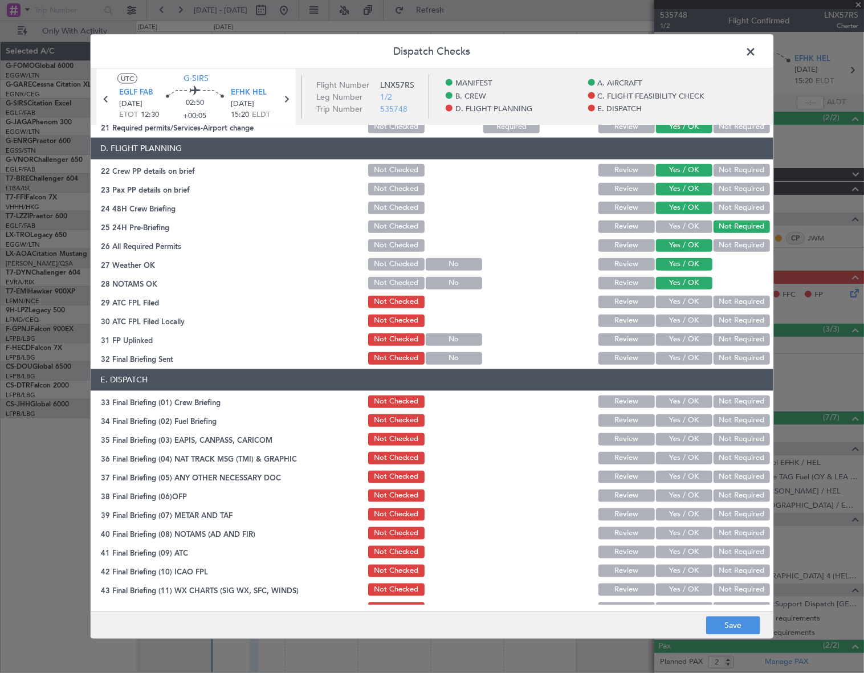
click at [697, 295] on button "Yes / OK" at bounding box center [684, 301] width 56 height 13
click at [723, 322] on button "Not Required" at bounding box center [741, 320] width 56 height 13
click at [695, 337] on button "Yes / OK" at bounding box center [684, 339] width 56 height 13
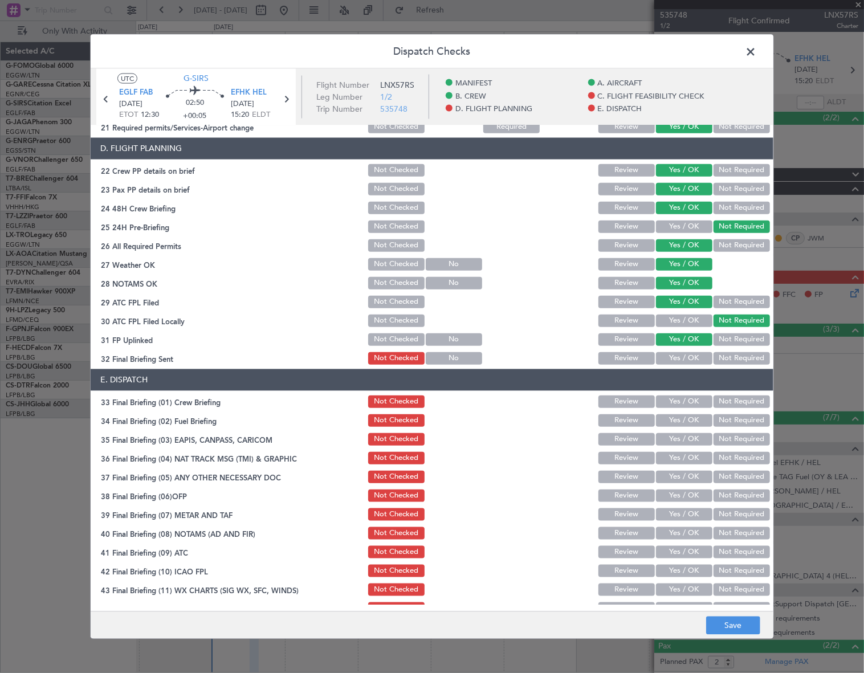
click at [695, 356] on button "Yes / OK" at bounding box center [684, 357] width 56 height 13
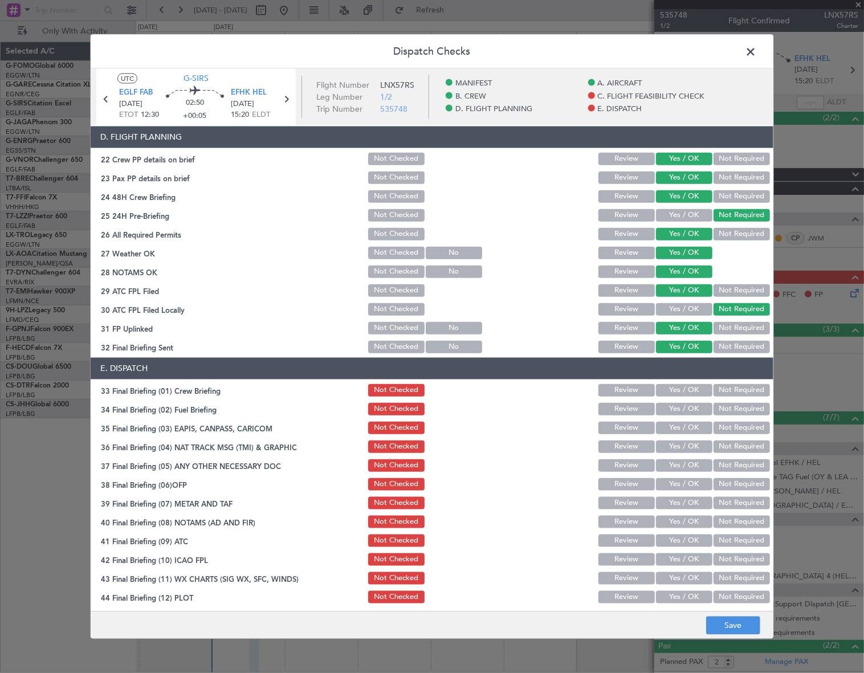
scroll to position [531, 0]
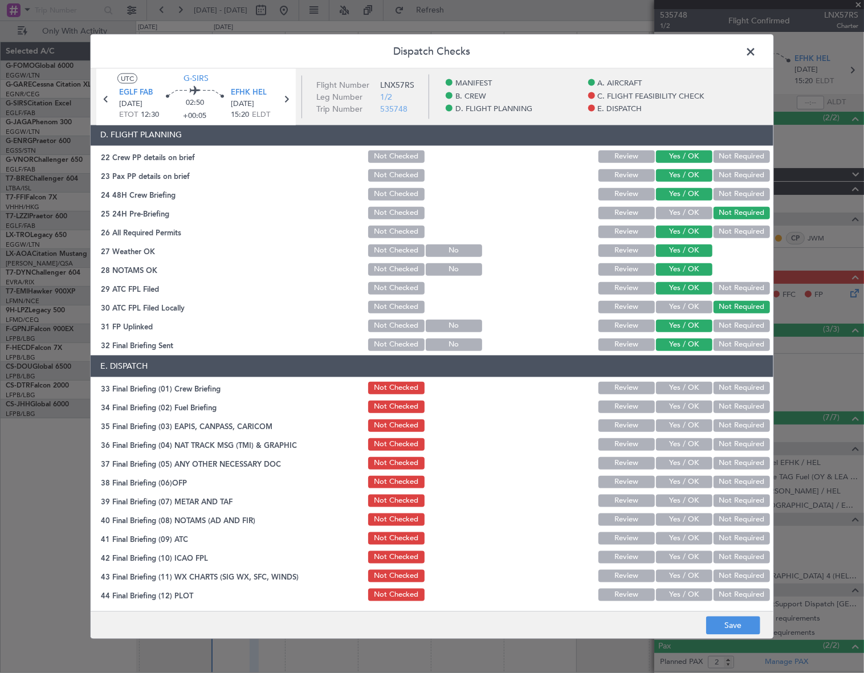
click at [682, 390] on button "Yes / OK" at bounding box center [684, 387] width 56 height 13
click at [684, 402] on button "Yes / OK" at bounding box center [684, 406] width 56 height 13
click at [723, 427] on button "Not Required" at bounding box center [741, 425] width 56 height 13
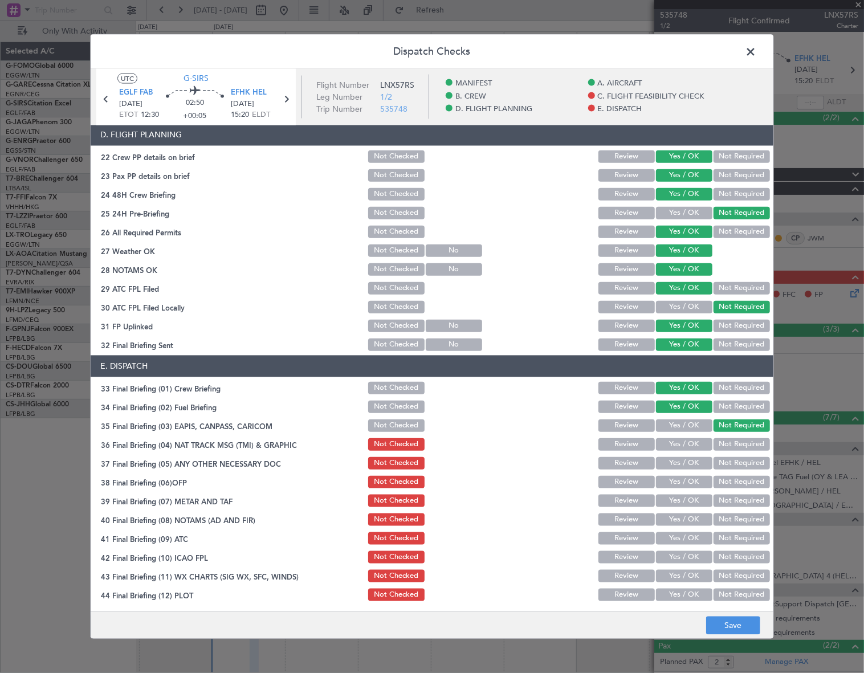
click at [726, 444] on button "Not Required" at bounding box center [741, 443] width 56 height 13
click at [694, 456] on button "Yes / OK" at bounding box center [684, 462] width 56 height 13
click at [696, 479] on button "Yes / OK" at bounding box center [684, 481] width 56 height 13
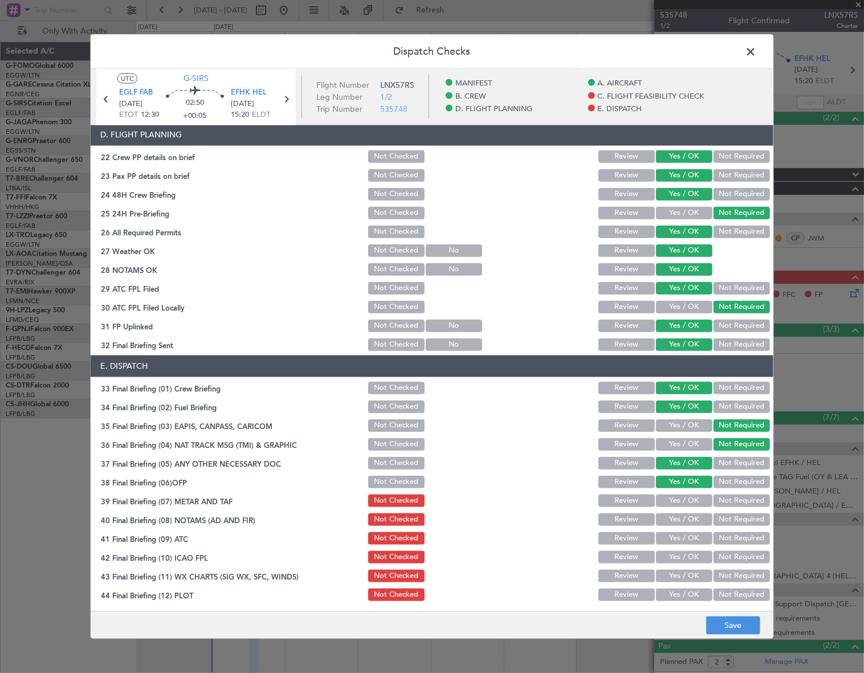
click at [696, 501] on button "Yes / OK" at bounding box center [684, 500] width 56 height 13
drag, startPoint x: 698, startPoint y: 523, endPoint x: 697, endPoint y: 538, distance: 14.3
click at [698, 523] on button "Yes / OK" at bounding box center [684, 519] width 56 height 13
click at [695, 545] on div "Yes / OK" at bounding box center [683, 538] width 58 height 16
click at [692, 536] on button "Yes / OK" at bounding box center [684, 537] width 56 height 13
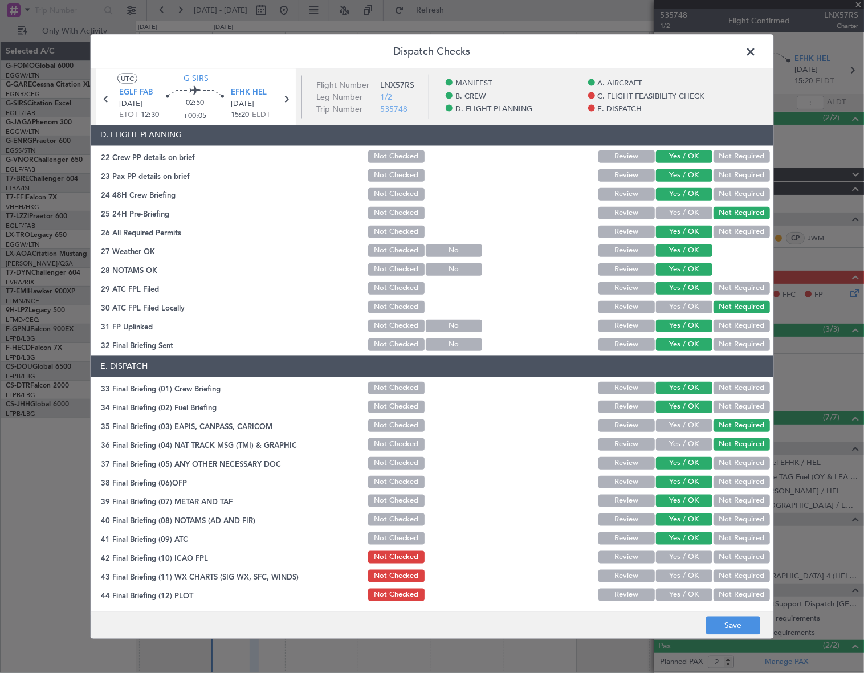
click at [697, 550] on button "Yes / OK" at bounding box center [684, 556] width 56 height 13
click at [694, 574] on button "Yes / OK" at bounding box center [684, 575] width 56 height 13
click at [692, 596] on button "Yes / OK" at bounding box center [684, 594] width 56 height 13
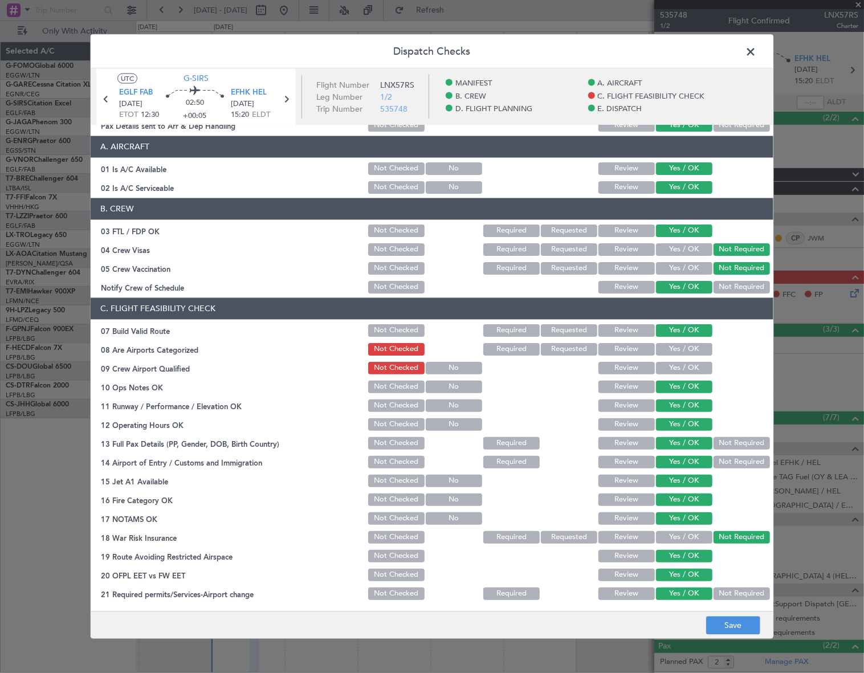
scroll to position [0, 0]
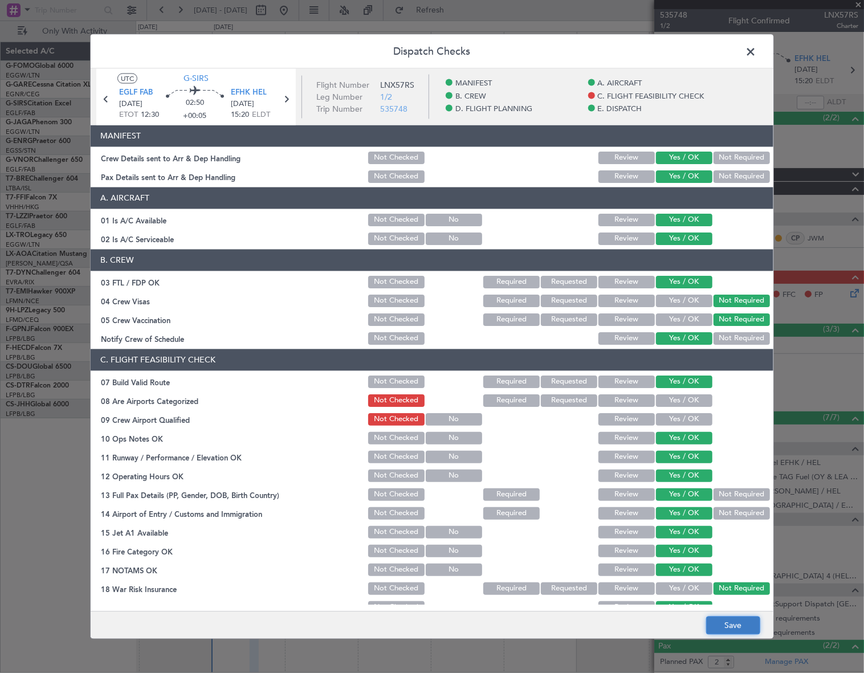
click at [745, 623] on button "Save" at bounding box center [733, 625] width 54 height 18
click at [756, 51] on span at bounding box center [756, 54] width 0 height 23
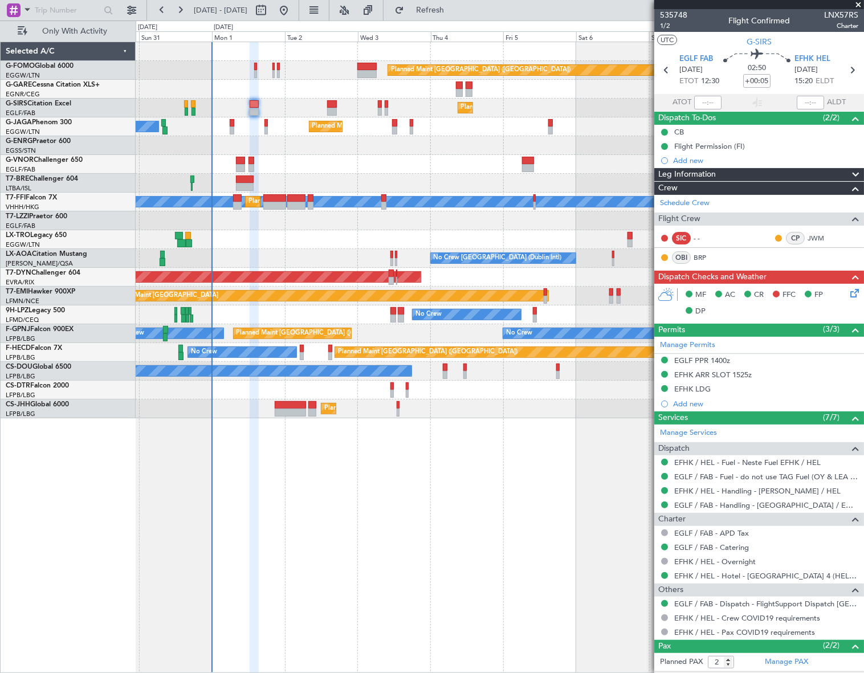
click at [722, 175] on div "Leg Information" at bounding box center [759, 174] width 210 height 13
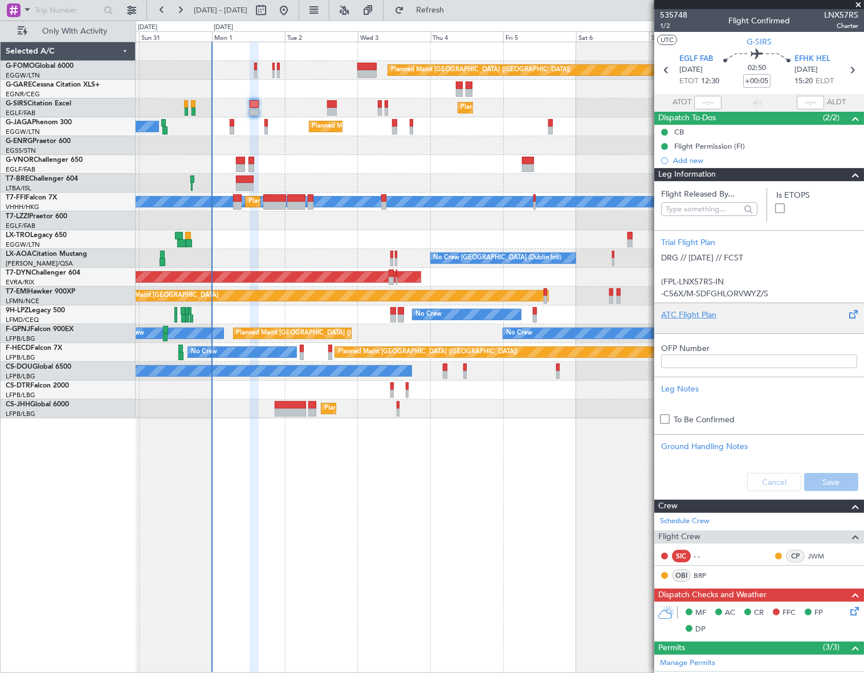
click at [699, 313] on div "ATC Flight Plan" at bounding box center [759, 315] width 196 height 12
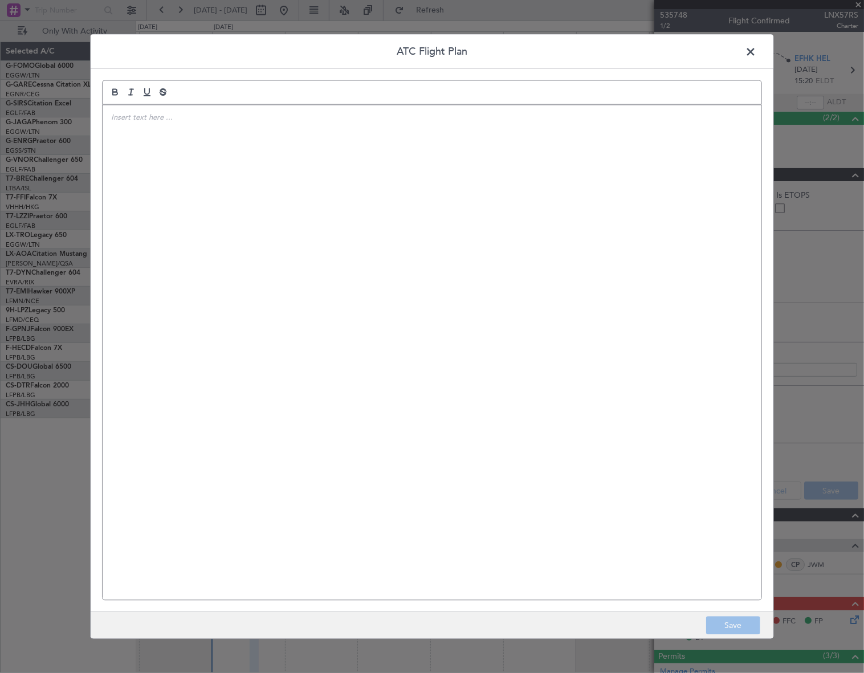
click at [441, 232] on div at bounding box center [432, 352] width 658 height 495
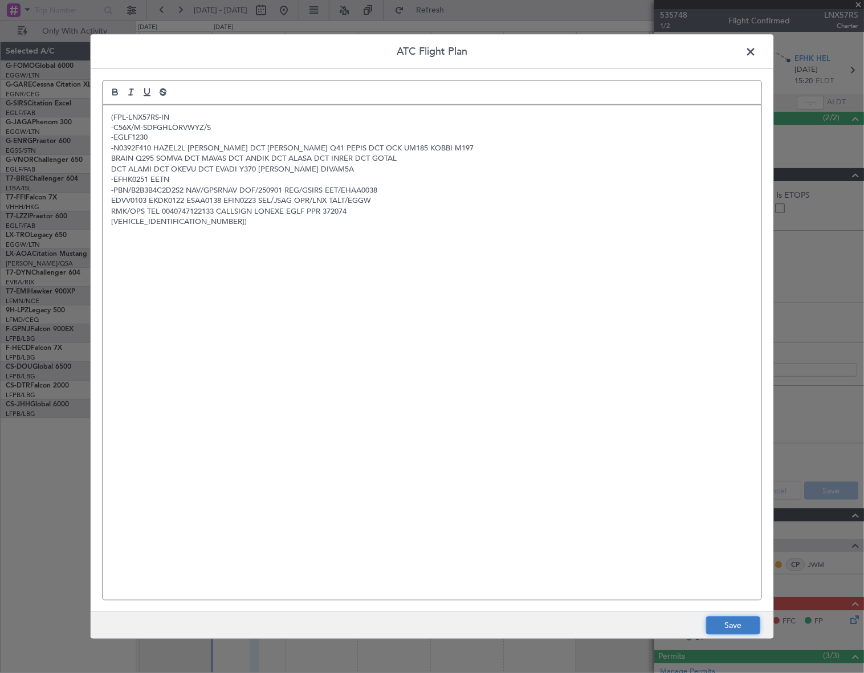
click at [724, 627] on button "Save" at bounding box center [733, 625] width 54 height 18
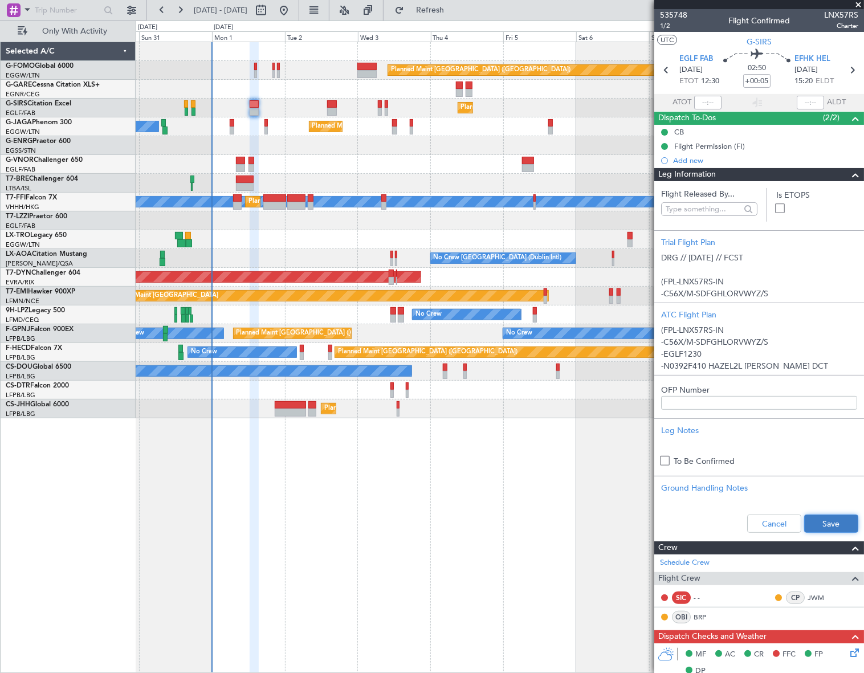
click at [816, 524] on button "Save" at bounding box center [831, 523] width 54 height 18
click at [848, 173] on span at bounding box center [855, 175] width 14 height 14
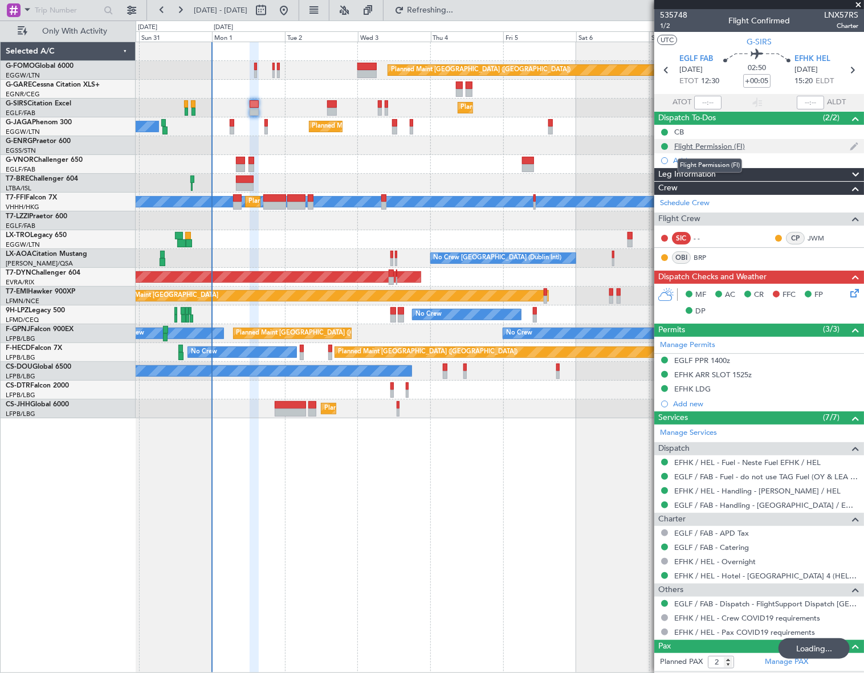
click at [713, 147] on div "CB Flight Permission (FI) Add new" at bounding box center [759, 146] width 210 height 43
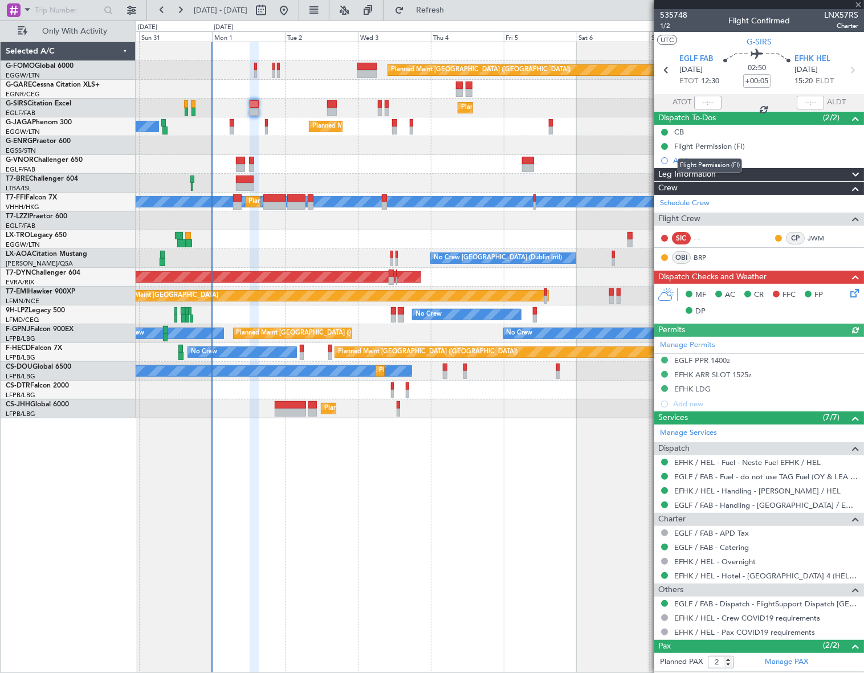
click at [713, 147] on div "Flight Permission (FI)" at bounding box center [709, 146] width 71 height 10
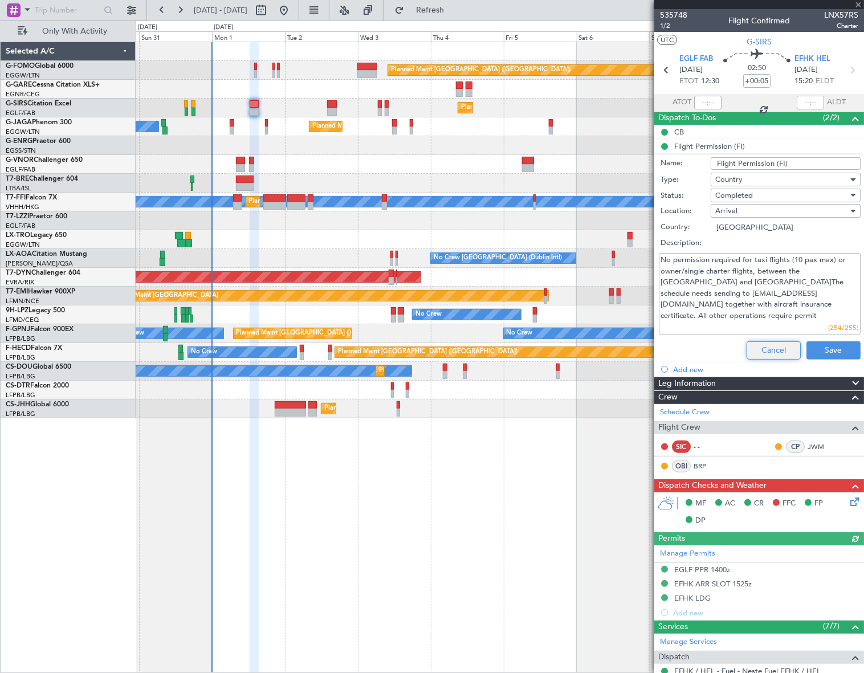
click at [777, 346] on button "Cancel" at bounding box center [773, 350] width 54 height 18
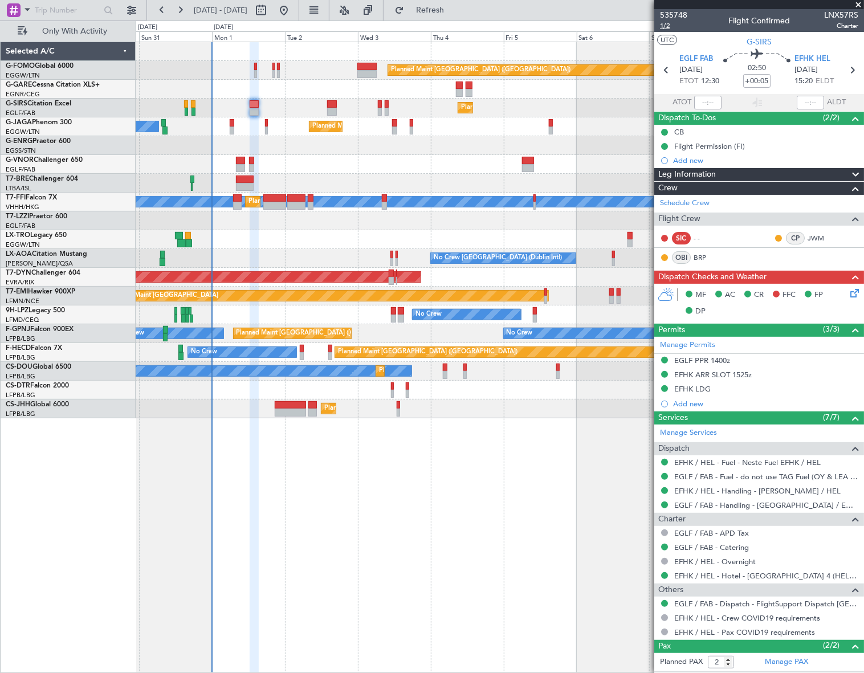
click at [663, 26] on span "1/2" at bounding box center [673, 26] width 27 height 10
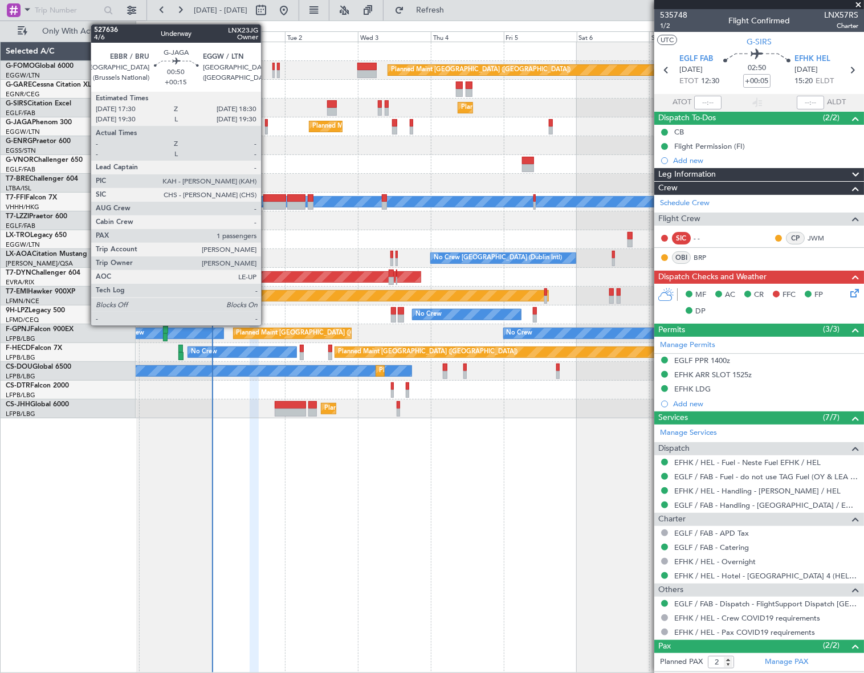
click at [266, 127] on div at bounding box center [266, 130] width 3 height 8
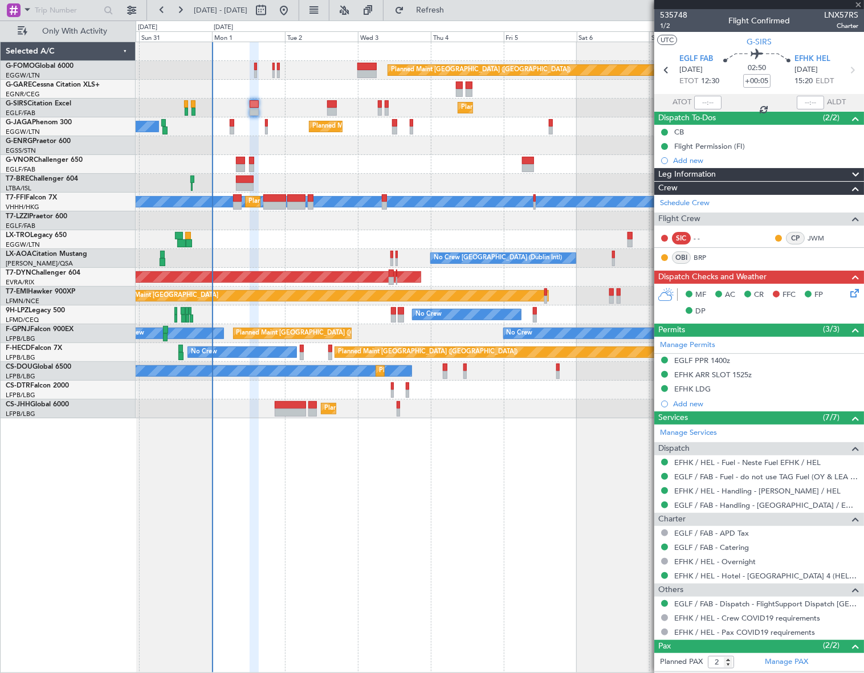
type input "+00:15"
type input "1"
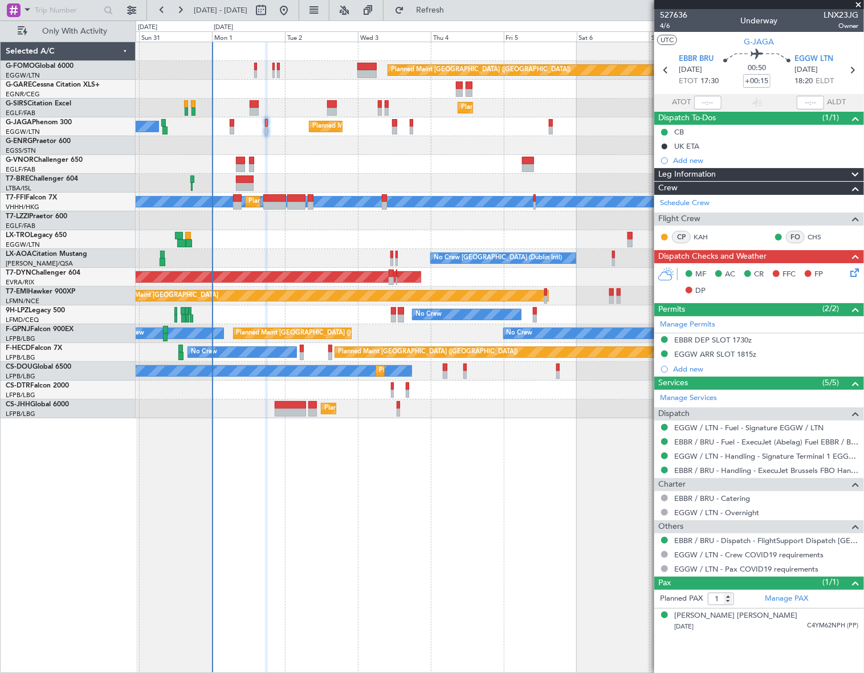
click at [770, 173] on div "Leg Information" at bounding box center [759, 174] width 210 height 13
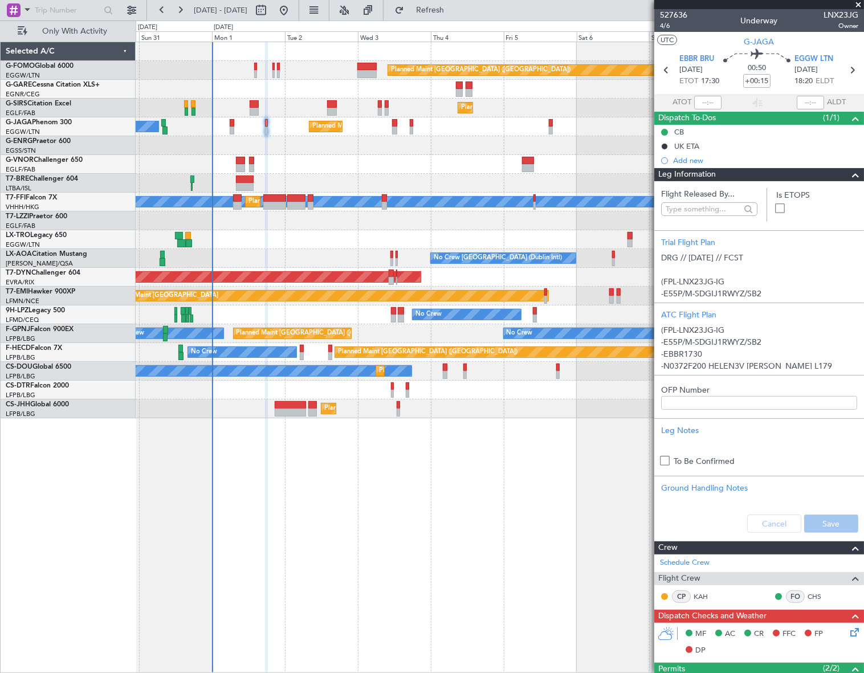
click at [848, 177] on span at bounding box center [855, 175] width 14 height 14
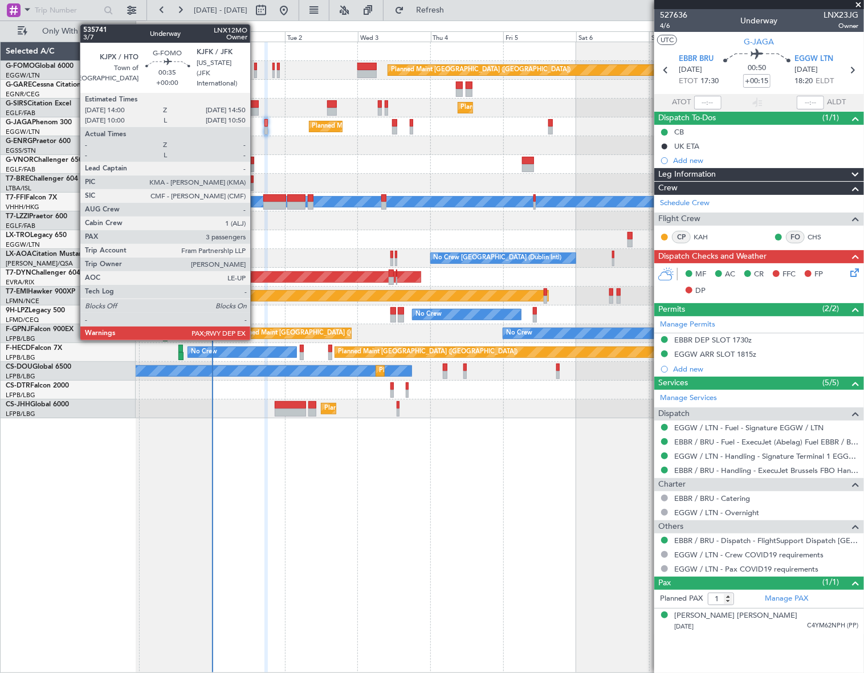
click at [255, 66] on div at bounding box center [255, 67] width 3 height 8
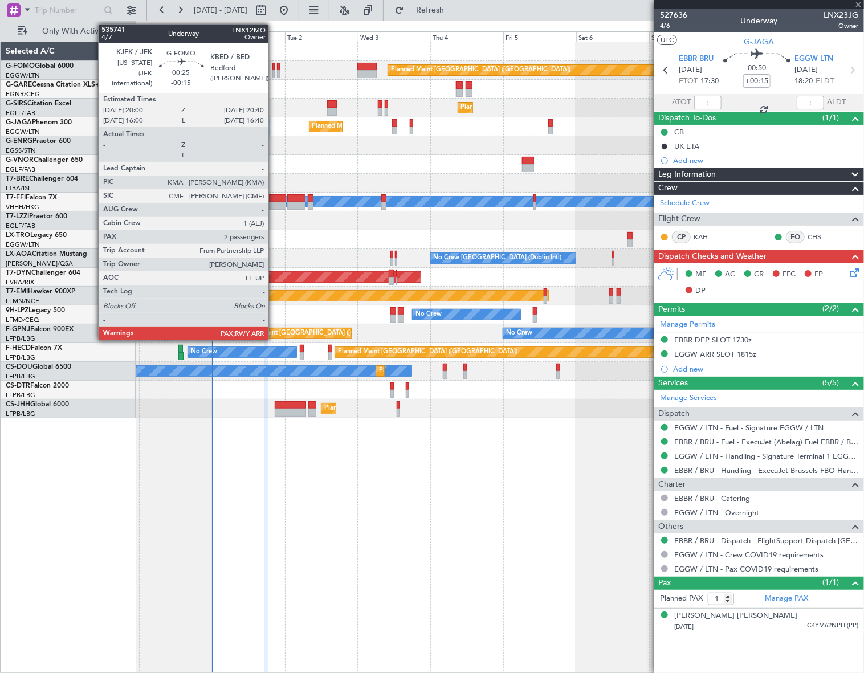
type input "3"
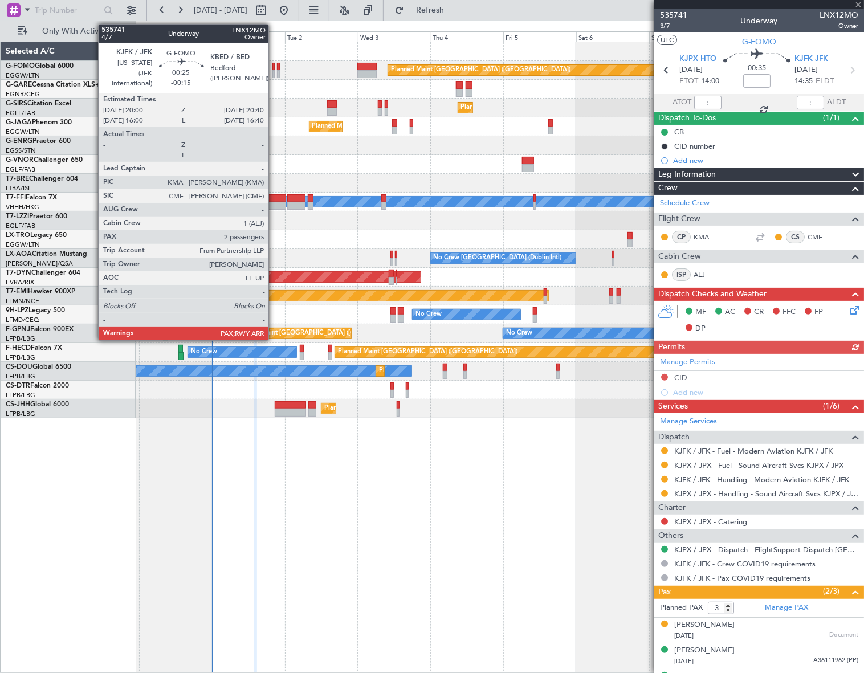
click at [273, 72] on div at bounding box center [273, 74] width 2 height 8
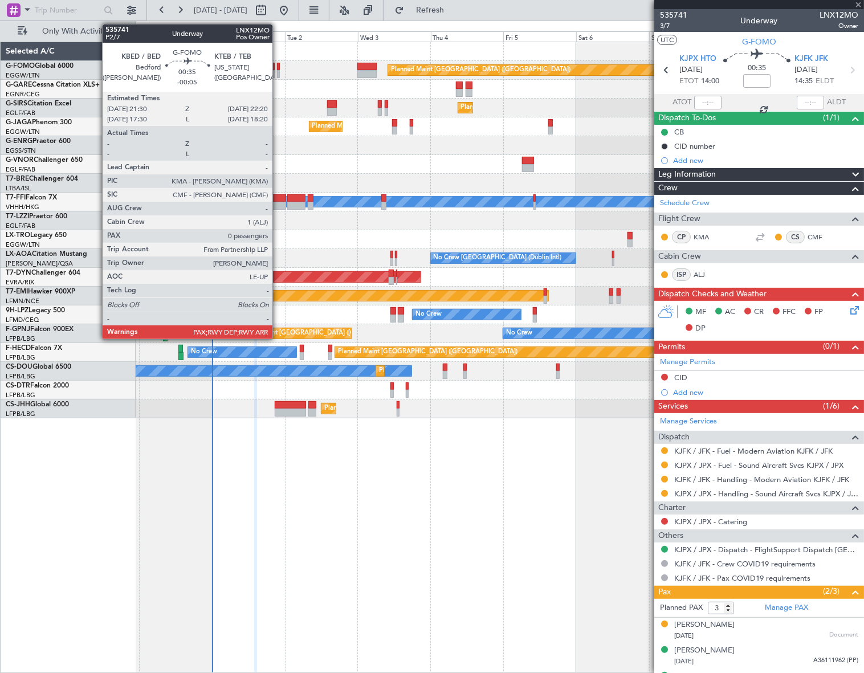
type input "-00:15"
type input "2"
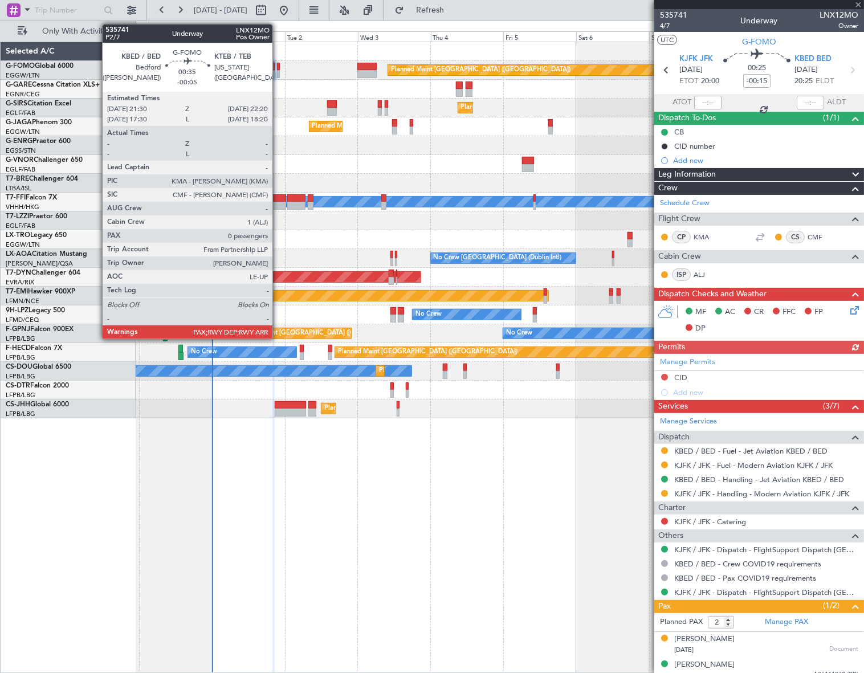
click at [277, 71] on div at bounding box center [278, 74] width 3 height 8
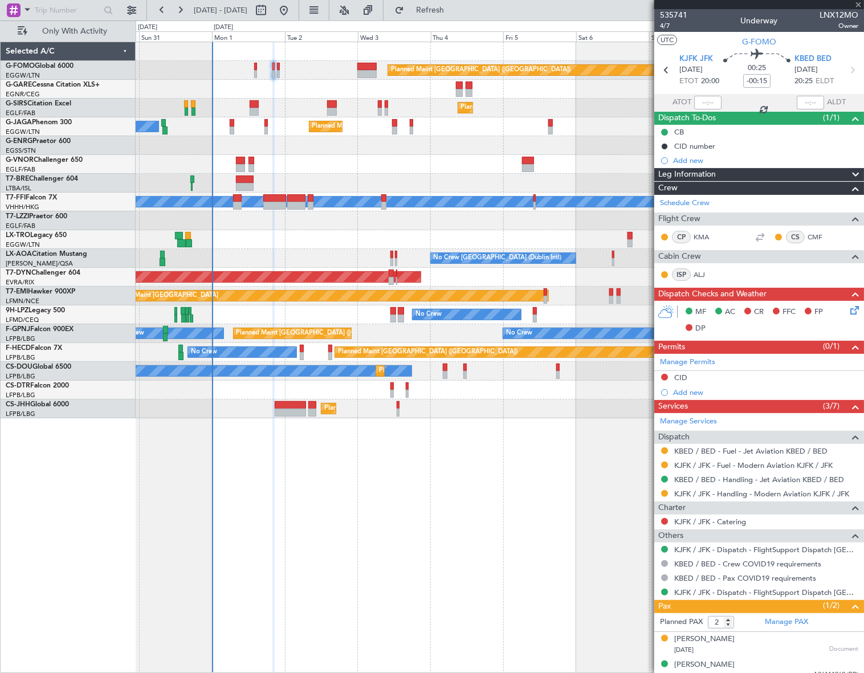
type input "-00:05"
type input "0"
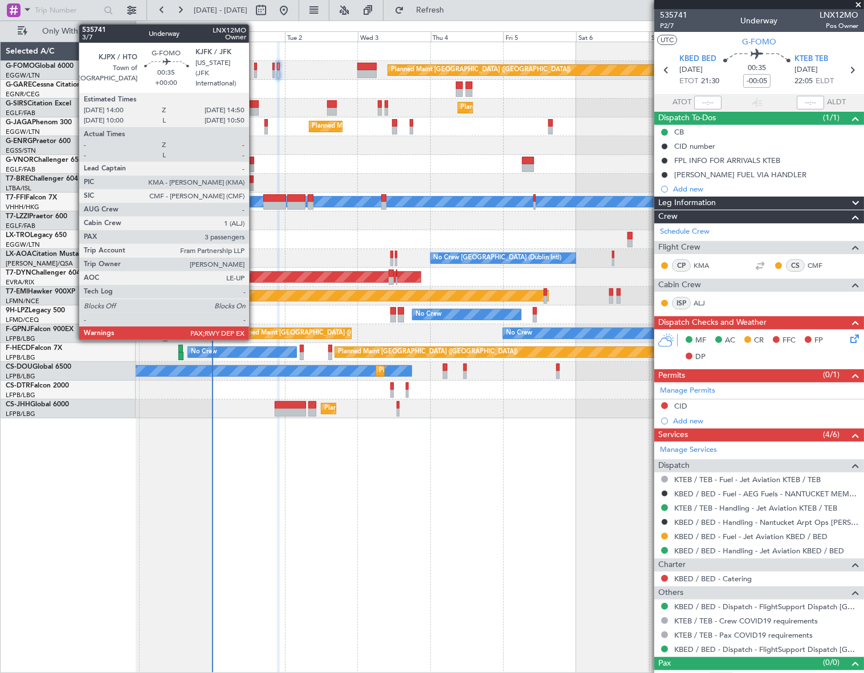
click at [254, 68] on div at bounding box center [255, 67] width 3 height 8
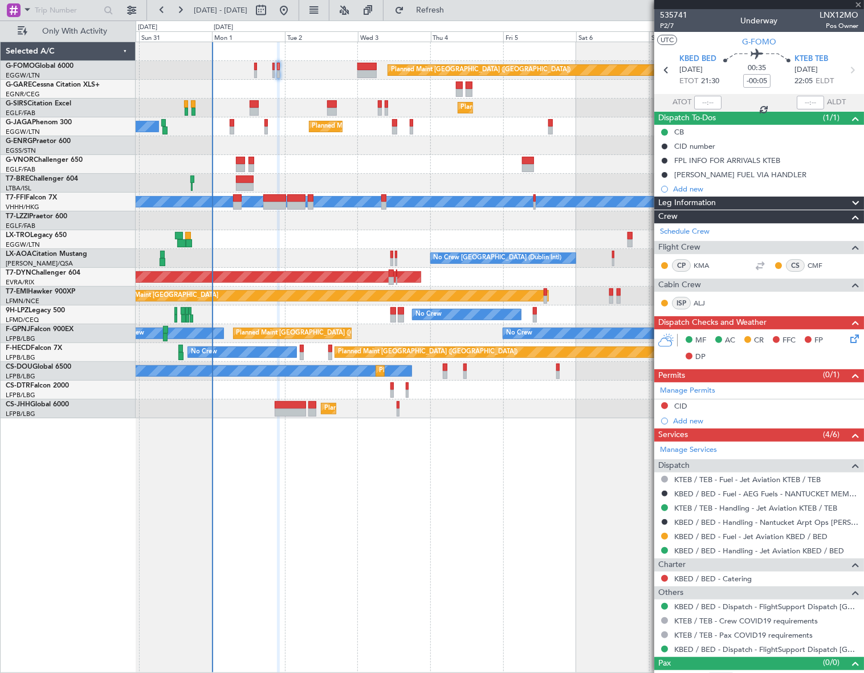
type input "3"
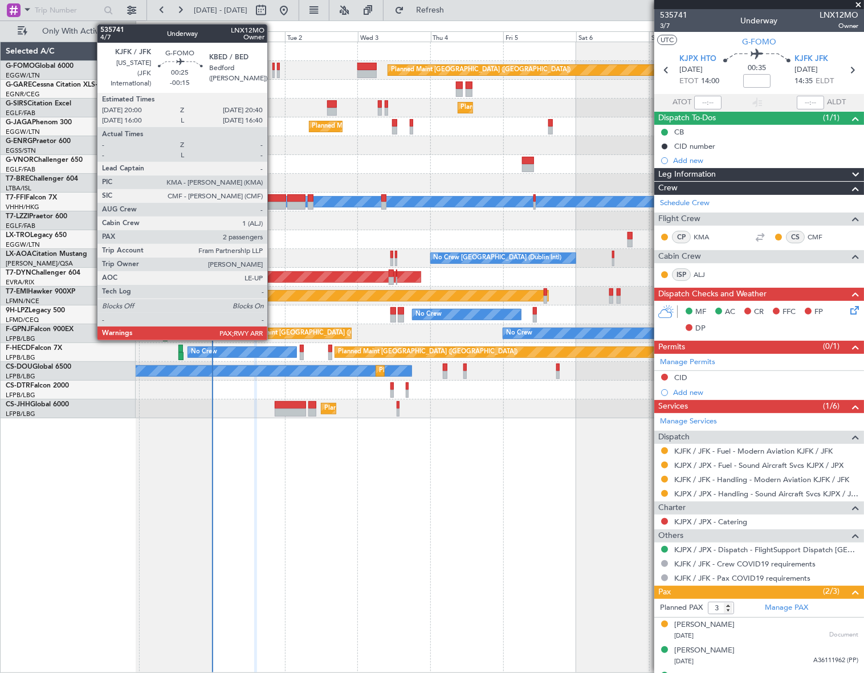
click at [272, 73] on div at bounding box center [273, 74] width 2 height 8
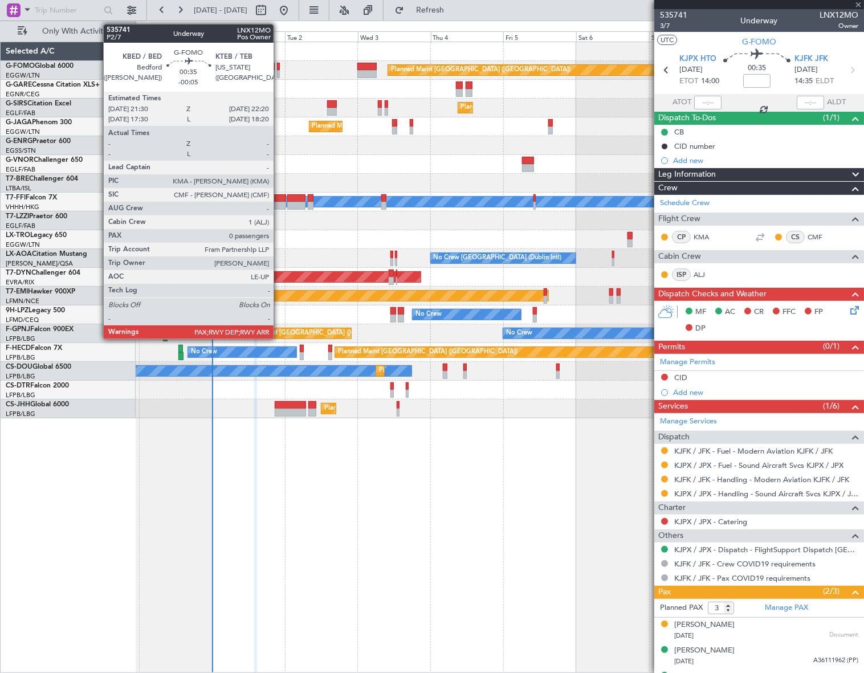
type input "-00:15"
type input "2"
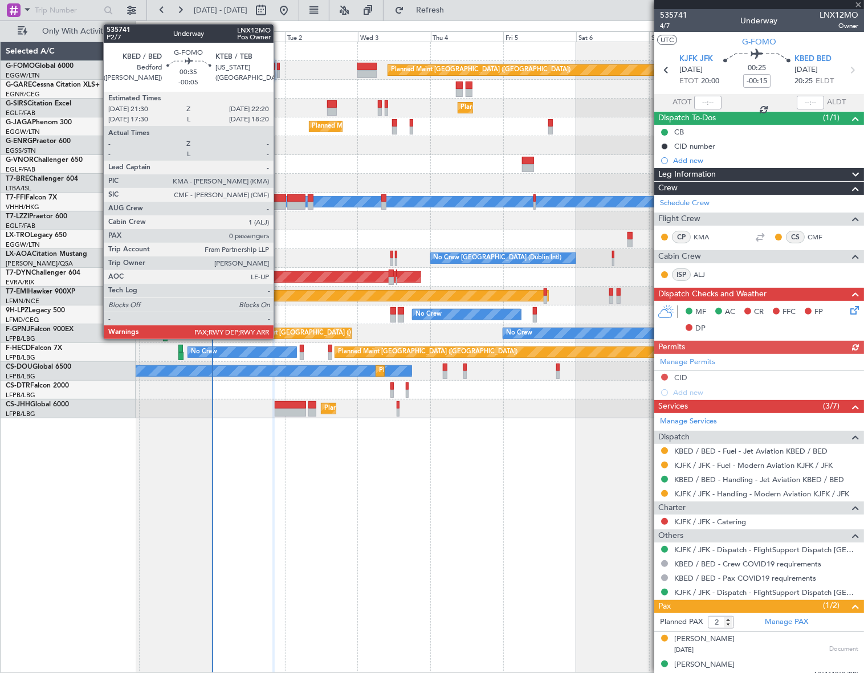
click at [279, 76] on div at bounding box center [278, 74] width 3 height 8
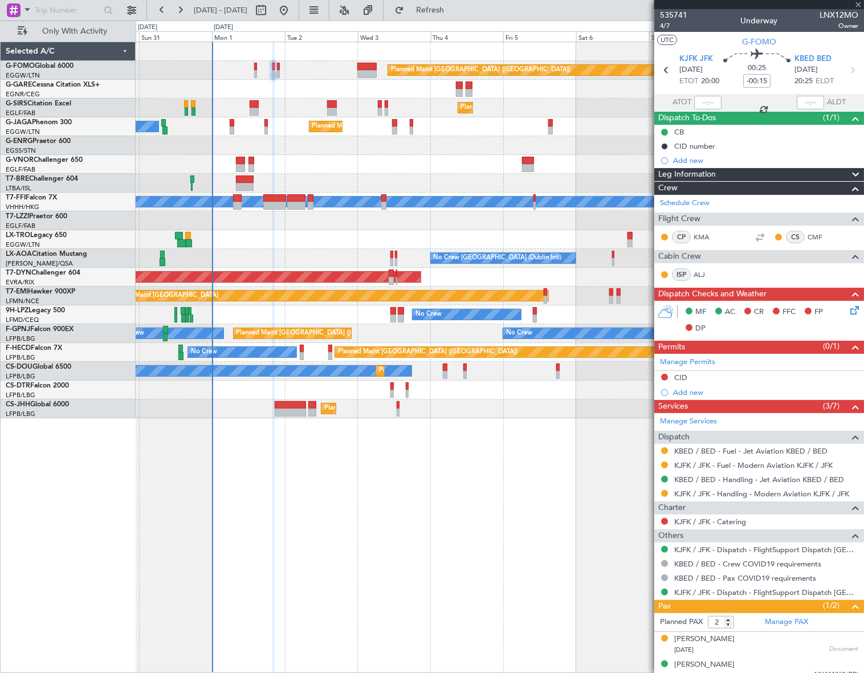
type input "-00:05"
type input "0"
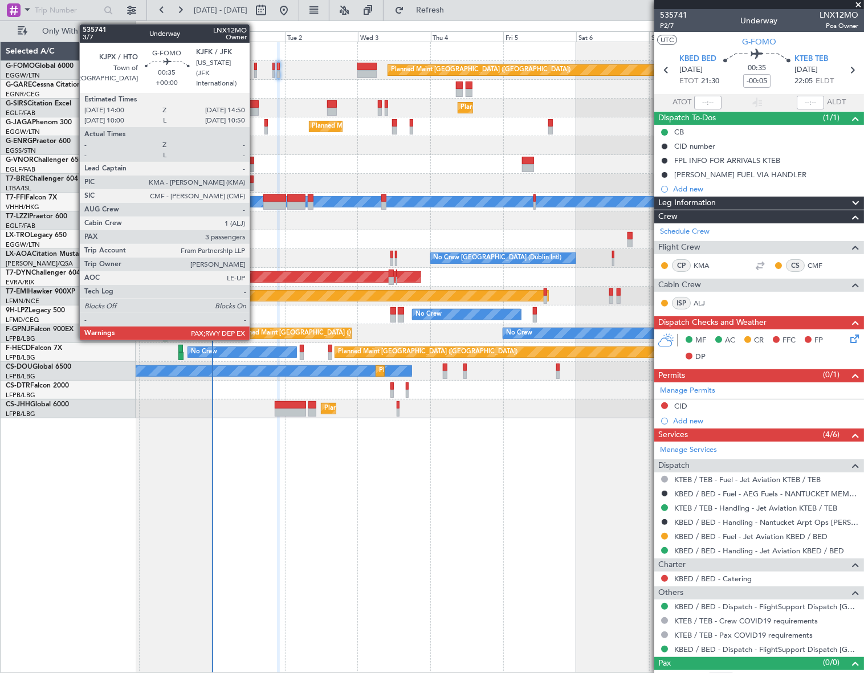
click at [255, 66] on div at bounding box center [255, 67] width 3 height 8
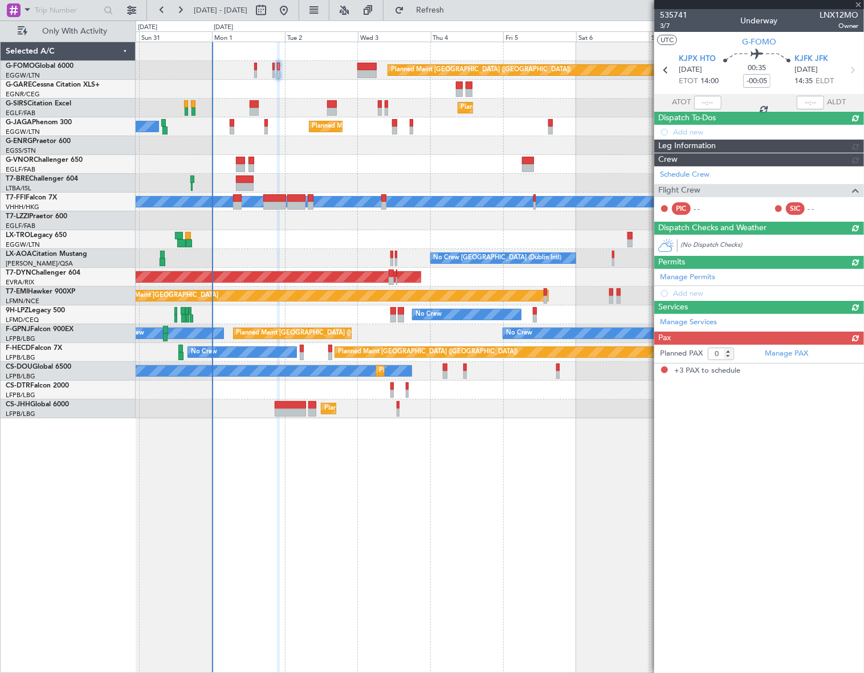
type input "3"
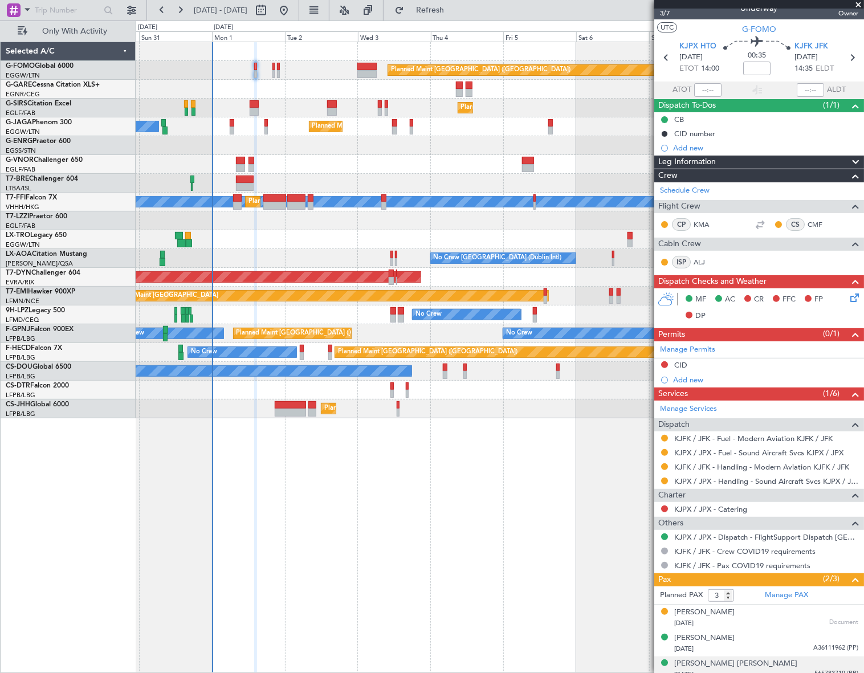
scroll to position [20, 0]
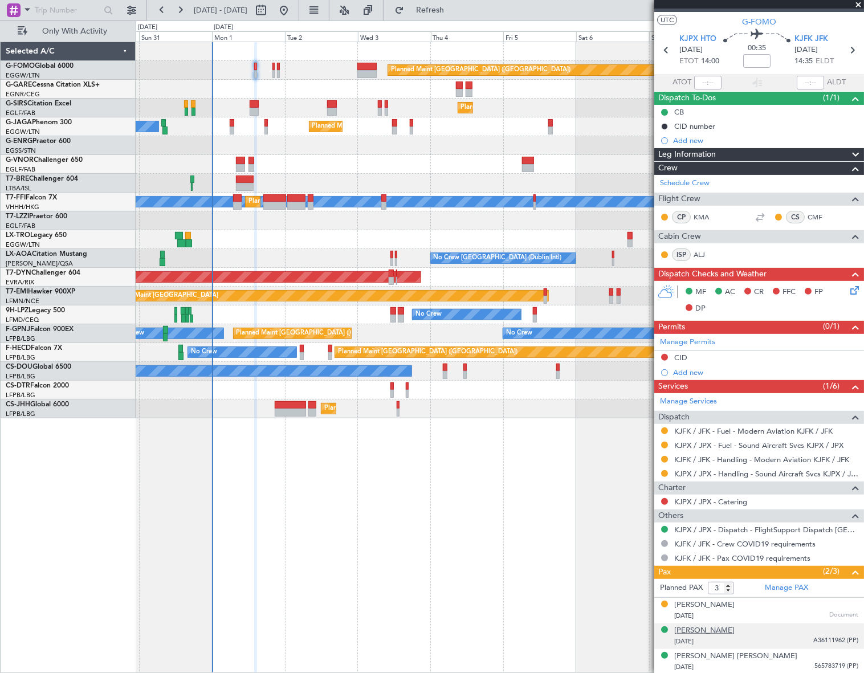
click at [726, 631] on div "Liam Georgeaux Healy" at bounding box center [704, 630] width 60 height 11
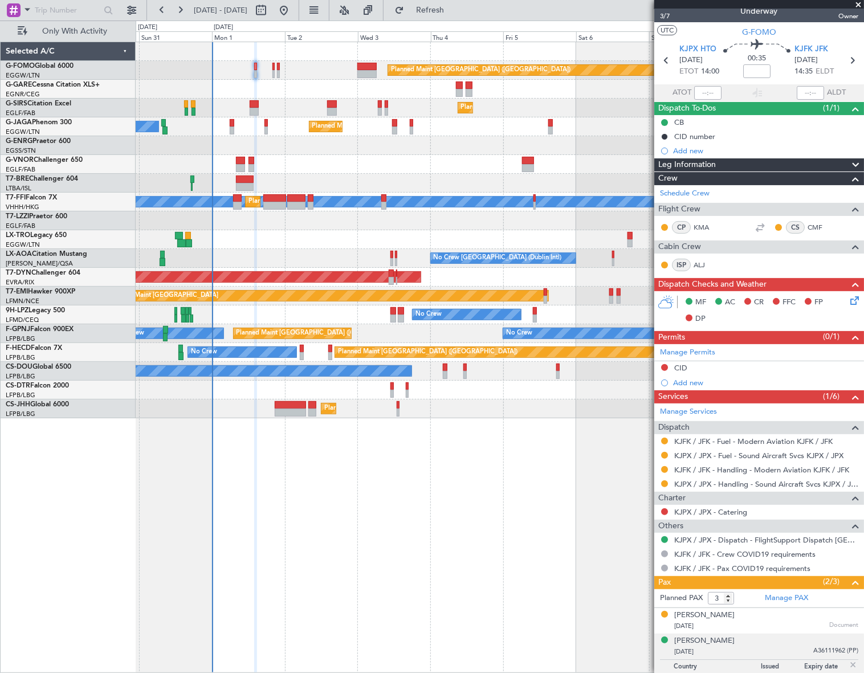
scroll to position [0, 0]
